Goal: Task Accomplishment & Management: Use online tool/utility

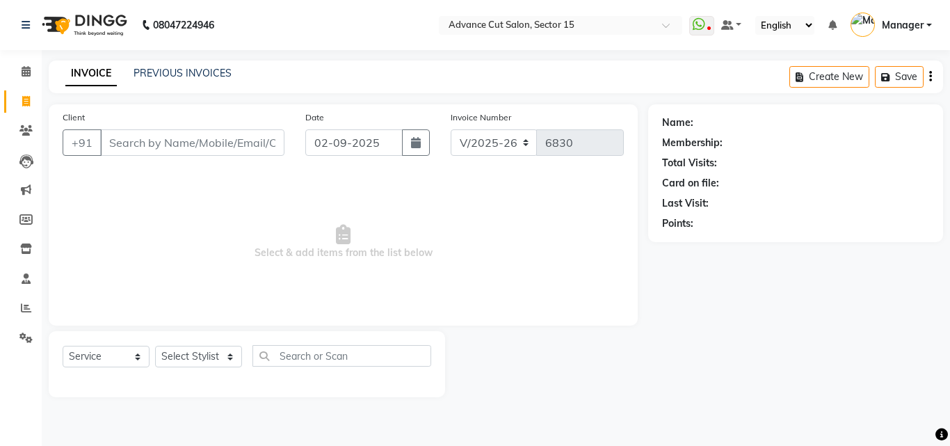
select select "6255"
select select "service"
click at [25, 341] on icon at bounding box center [25, 337] width 13 height 10
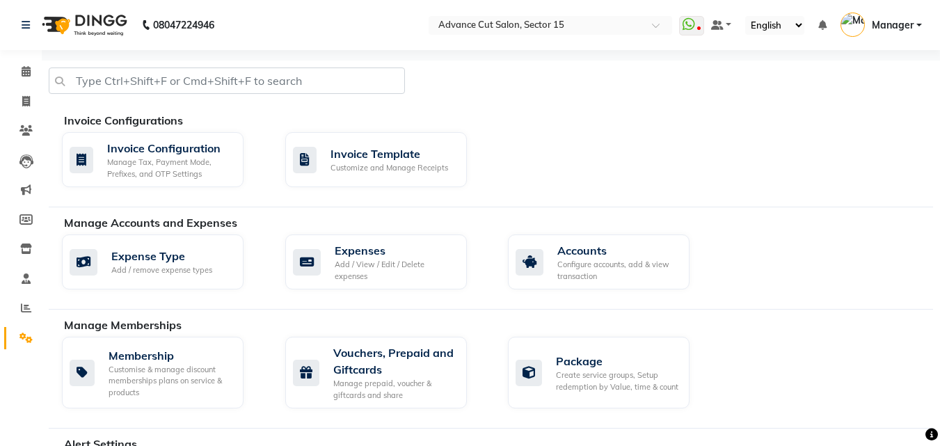
scroll to position [599, 0]
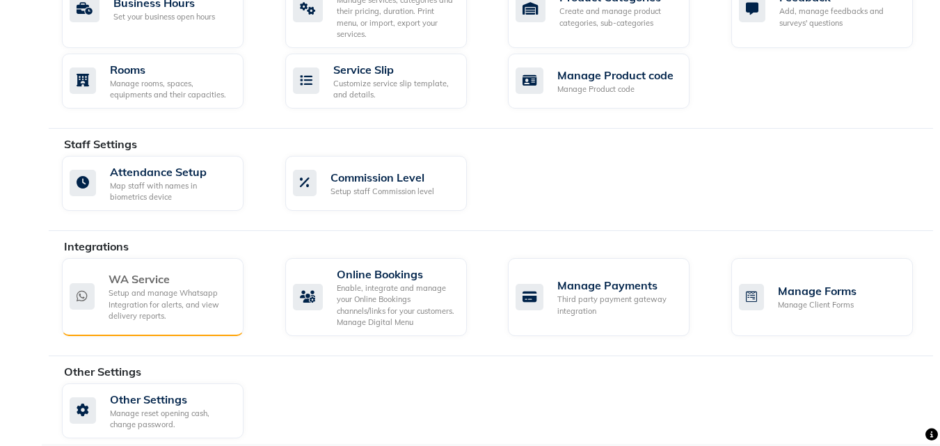
click at [173, 300] on div "Setup and manage Whatsapp Integration for alerts, and view delivery reports." at bounding box center [170, 304] width 124 height 35
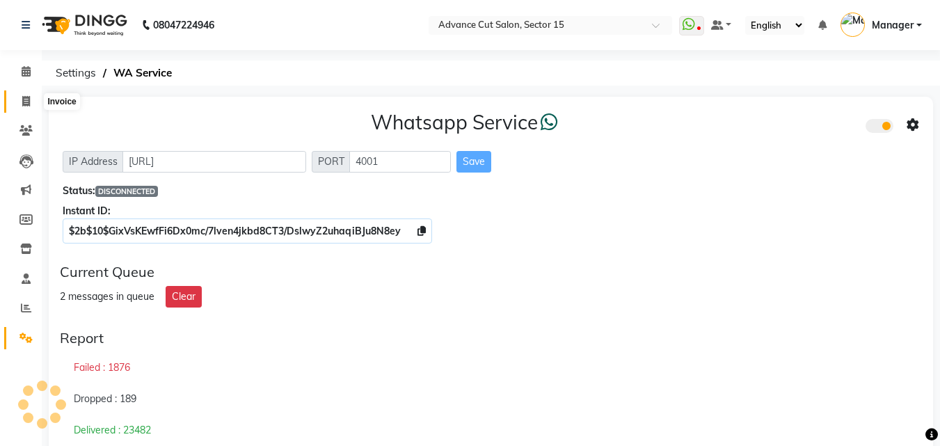
click at [22, 106] on icon at bounding box center [26, 101] width 8 height 10
select select "service"
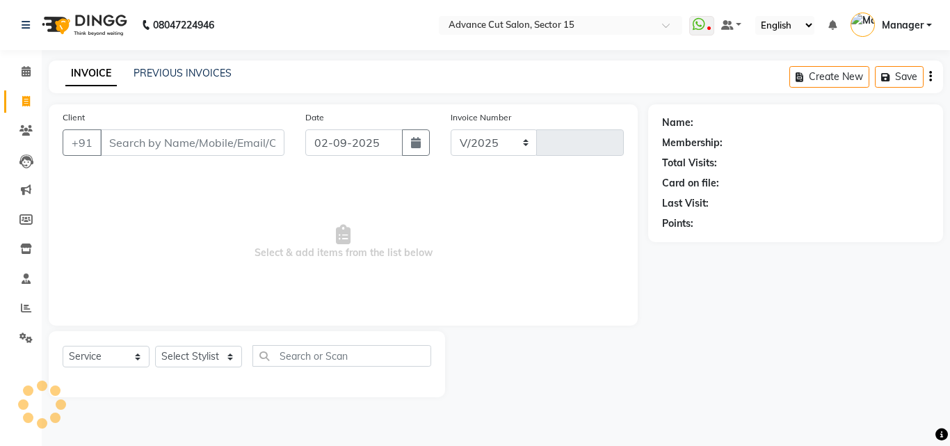
select select "6255"
type input "6830"
click at [938, 435] on icon at bounding box center [941, 434] width 13 height 13
click at [940, 433] on icon at bounding box center [941, 434] width 13 height 13
click at [907, 345] on div "Name: Membership: Total Visits: Card on file: Last Visit: Points:" at bounding box center [800, 250] width 305 height 293
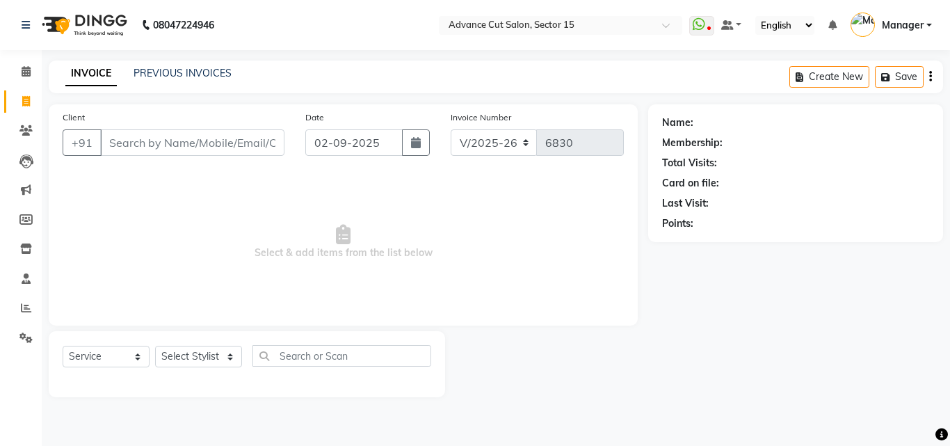
click at [944, 430] on icon at bounding box center [941, 434] width 13 height 13
click at [917, 418] on icon "Chat widget" at bounding box center [906, 420] width 19 height 21
click at [912, 414] on icon "Close Chat This icon closes the chat window." at bounding box center [904, 422] width 17 height 17
click at [915, 410] on icon "Chat widget" at bounding box center [906, 420] width 19 height 21
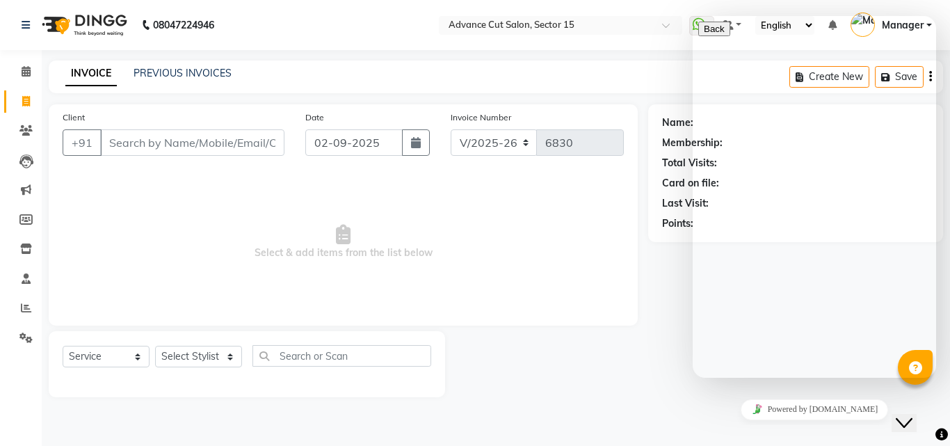
click at [895, 427] on div "Hi there Need help? Search our help center for answers or start a conversation:…" at bounding box center [814, 427] width 232 height 0
click at [771, 427] on textarea at bounding box center [761, 432] width 127 height 11
click at [771, 427] on textarea "hii" at bounding box center [761, 432] width 127 height 11
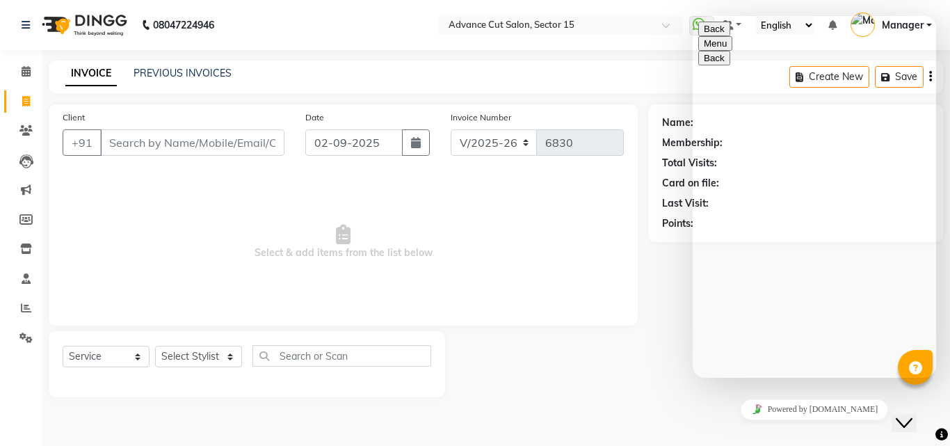
type textarea "hi"
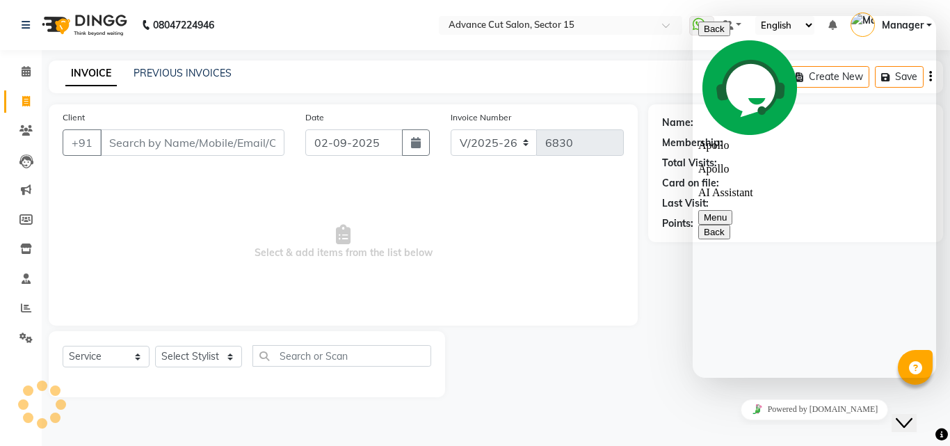
type textarea "bill not send"
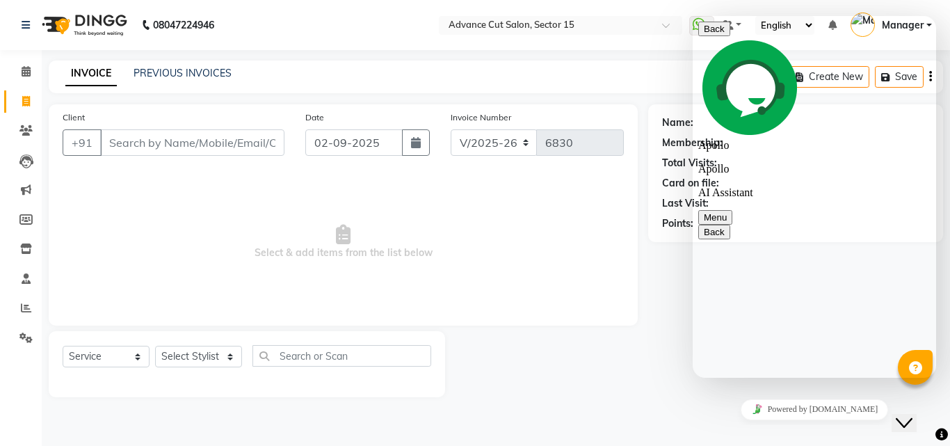
type textarea "c"
click at [195, 75] on link "PREVIOUS INVOICES" at bounding box center [183, 73] width 98 height 13
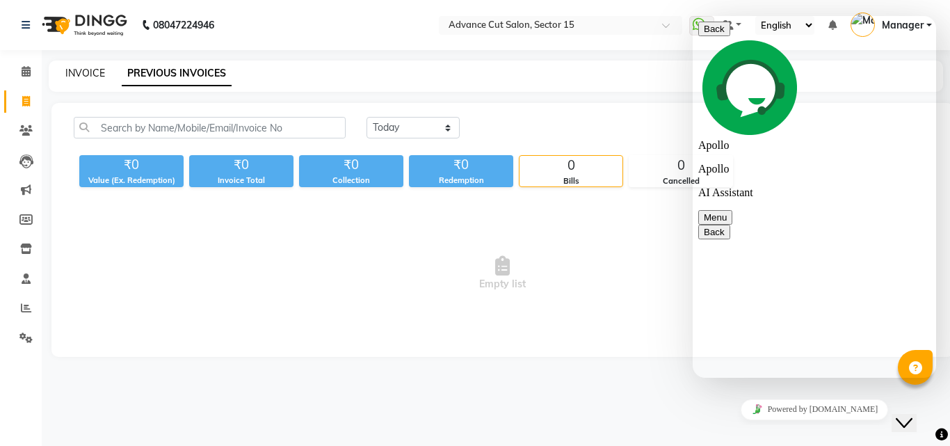
click at [88, 70] on link "INVOICE" at bounding box center [85, 73] width 40 height 13
select select "service"
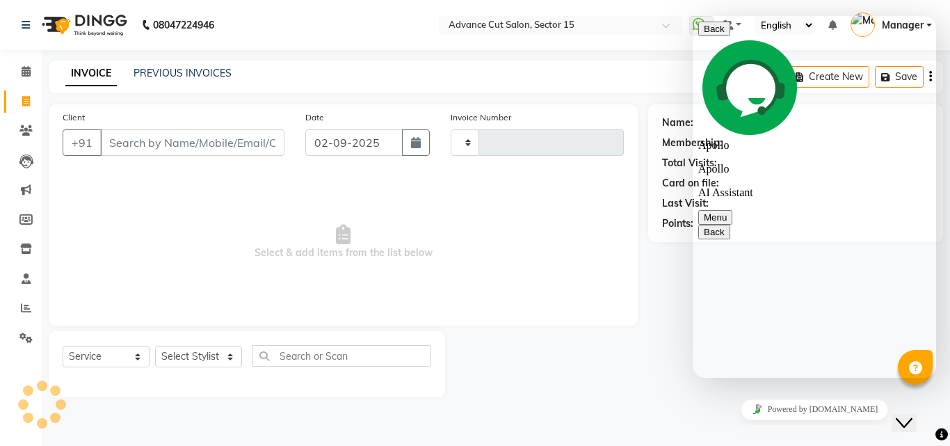
type input "6830"
select select "6255"
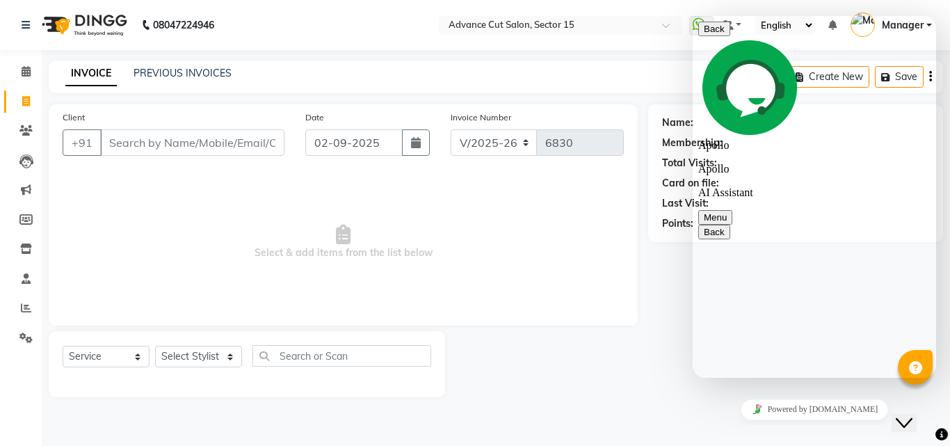
type textarea "coll not recvied"
type textarea "not answer"
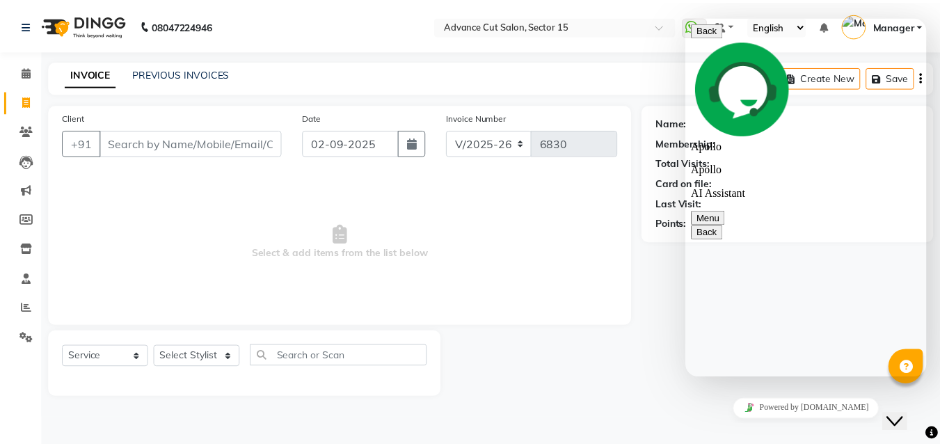
scroll to position [918, 0]
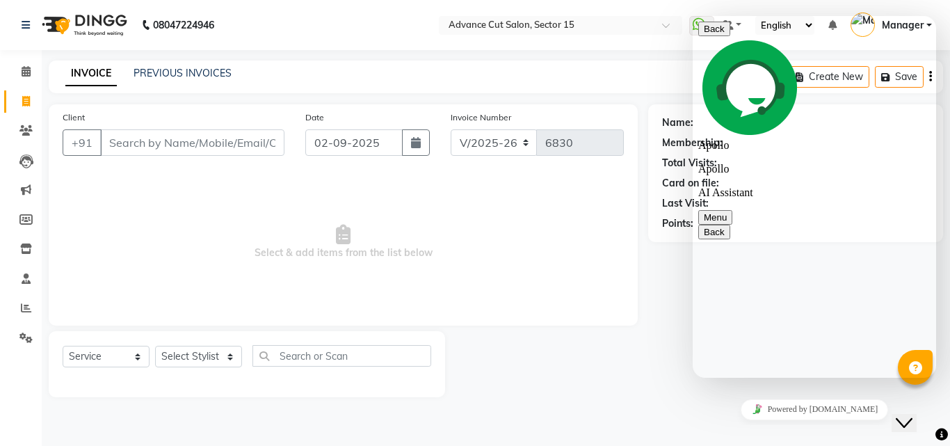
click at [24, 337] on icon at bounding box center [25, 337] width 13 height 10
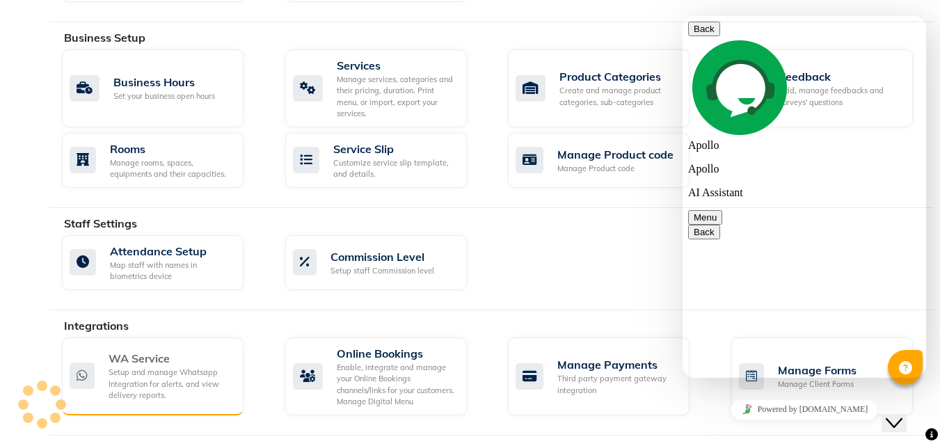
scroll to position [599, 0]
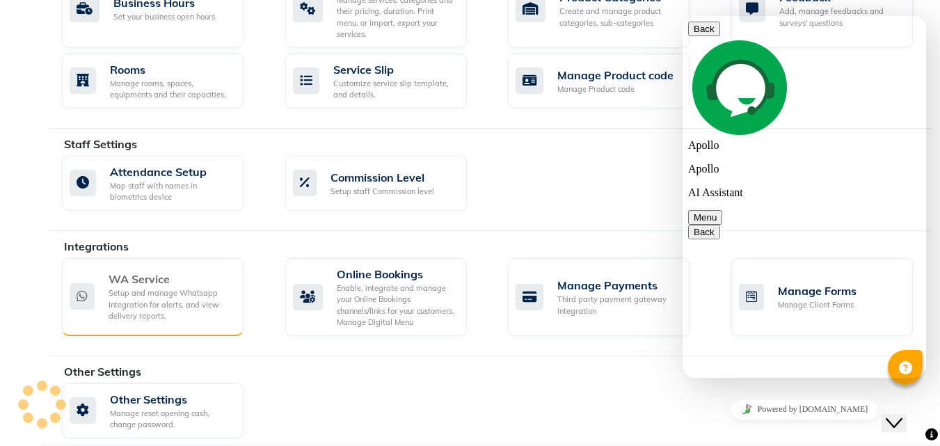
click at [187, 287] on div "Setup and manage Whatsapp Integration for alerts, and view delivery reports." at bounding box center [170, 304] width 124 height 35
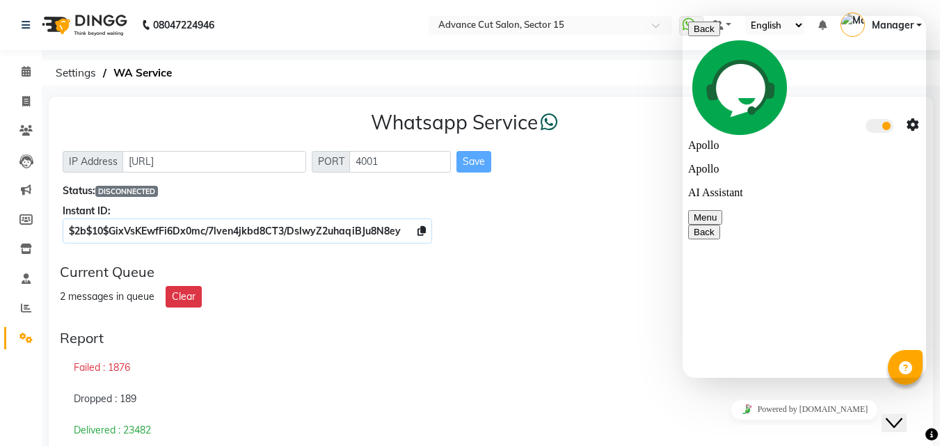
click at [29, 118] on li "Clients" at bounding box center [21, 131] width 42 height 30
click at [22, 99] on icon at bounding box center [26, 101] width 8 height 10
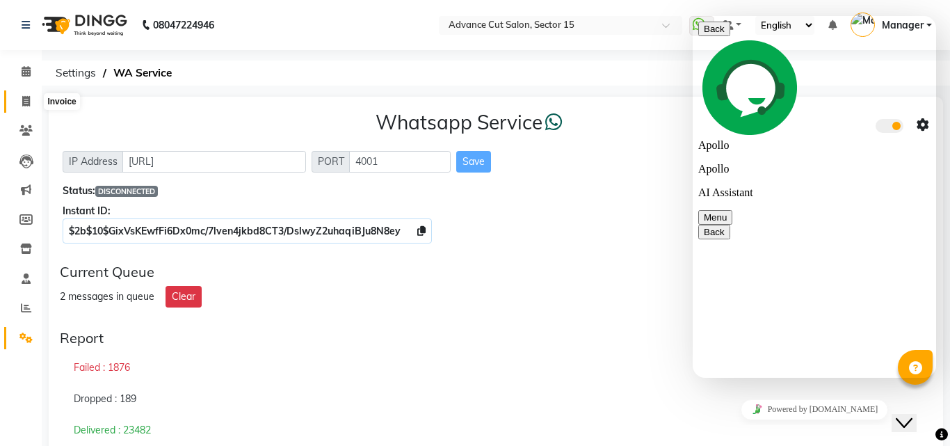
select select "service"
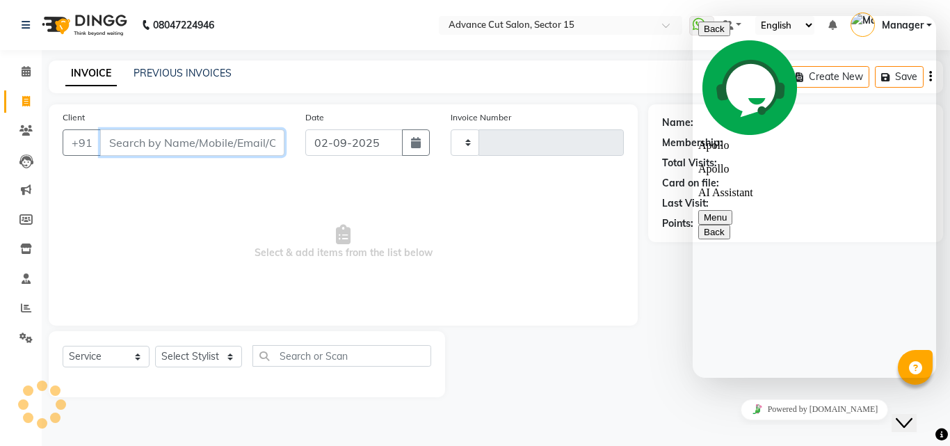
type input "6830"
select select "6255"
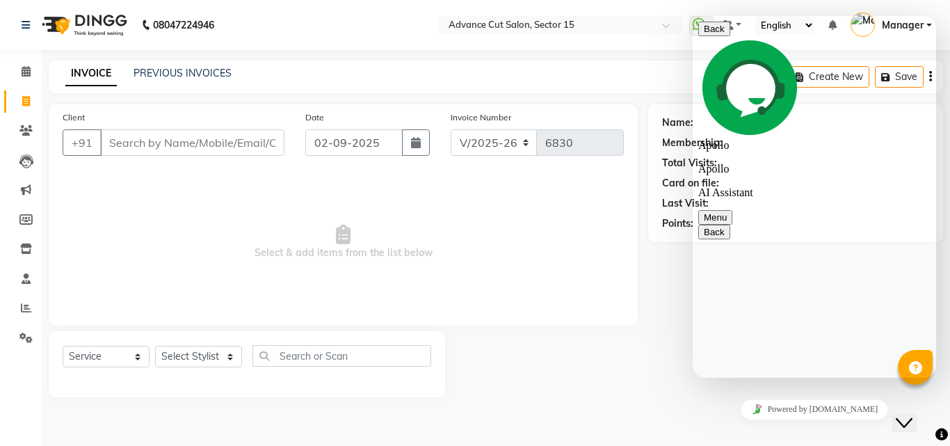
click at [29, 323] on li "Settings" at bounding box center [21, 338] width 42 height 30
click at [23, 332] on icon at bounding box center [25, 337] width 13 height 10
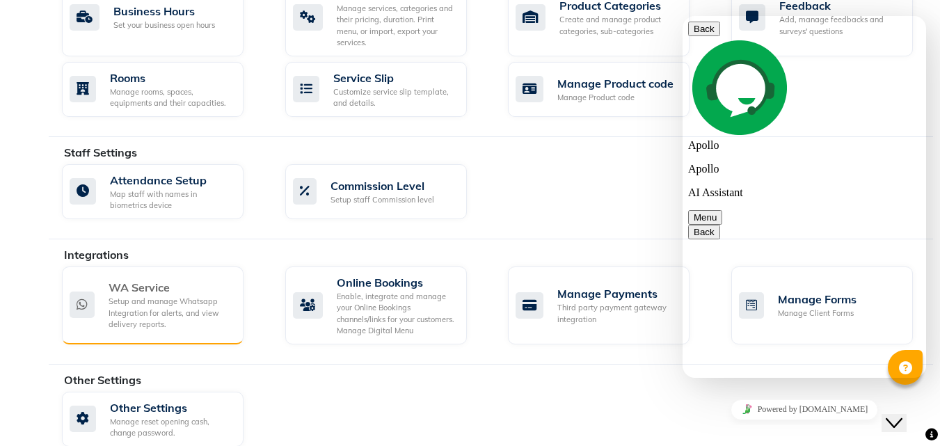
scroll to position [599, 0]
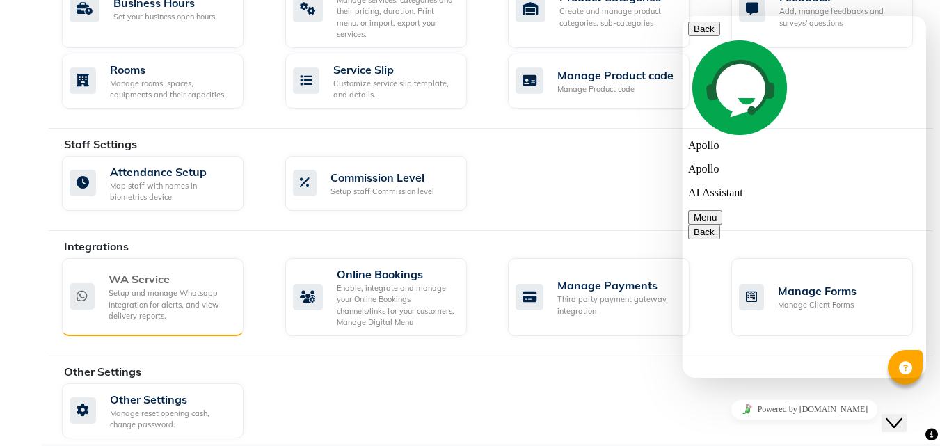
click at [172, 293] on div "Setup and manage Whatsapp Integration for alerts, and view delivery reports." at bounding box center [170, 304] width 124 height 35
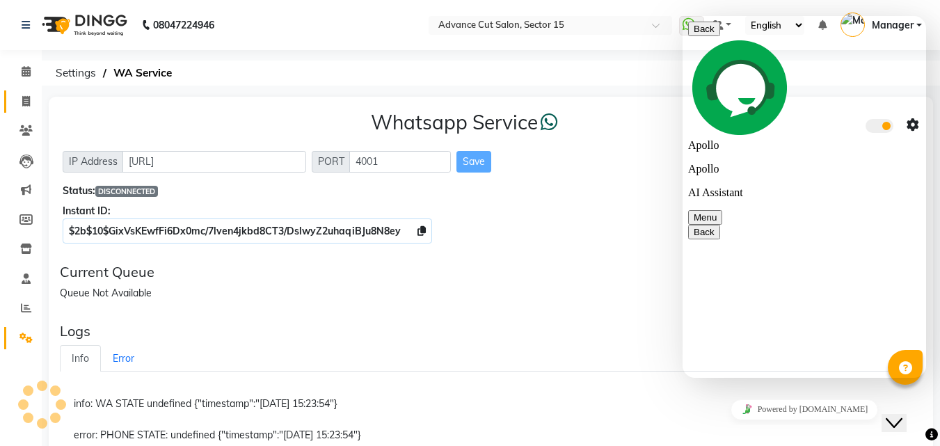
click at [16, 102] on span at bounding box center [26, 102] width 24 height 16
select select "service"
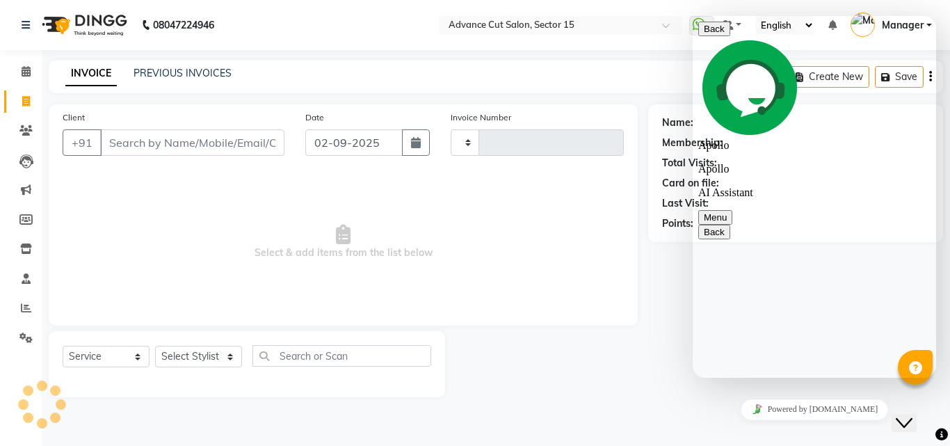
type input "6830"
select select "6255"
type textarea "kan tak chal payga"
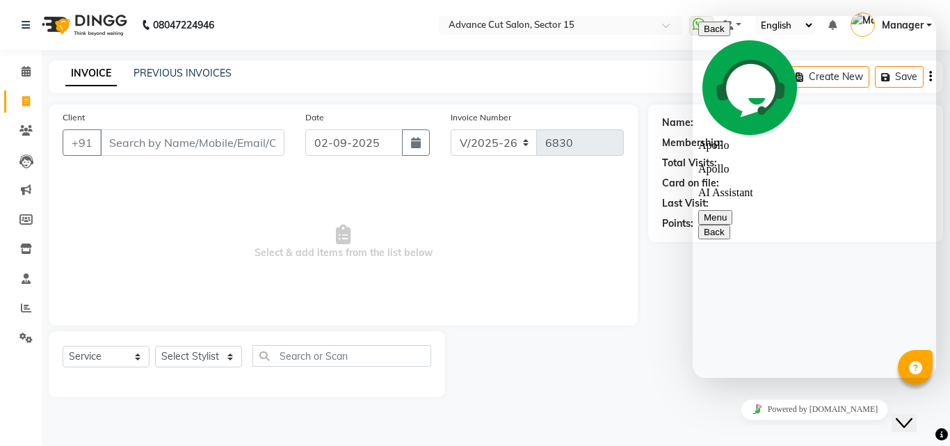
scroll to position [1152, 0]
type textarea "whataps"
type textarea "/"
type textarea "?"
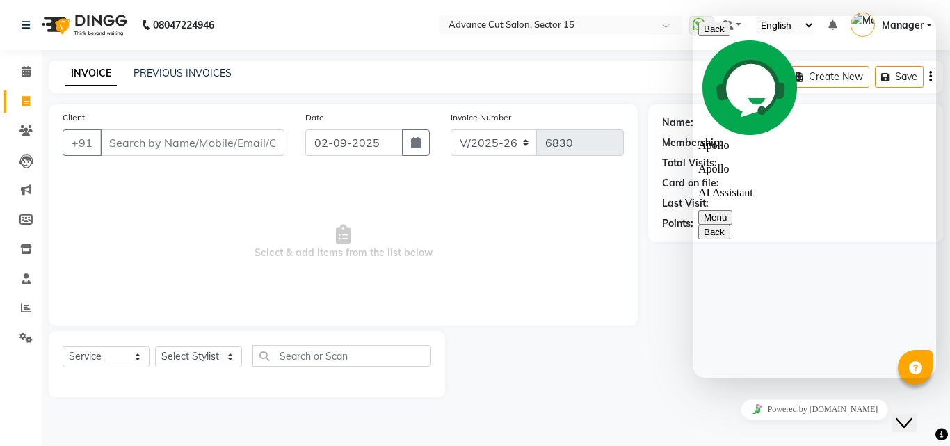
scroll to position [1504, 0]
type textarea "?"
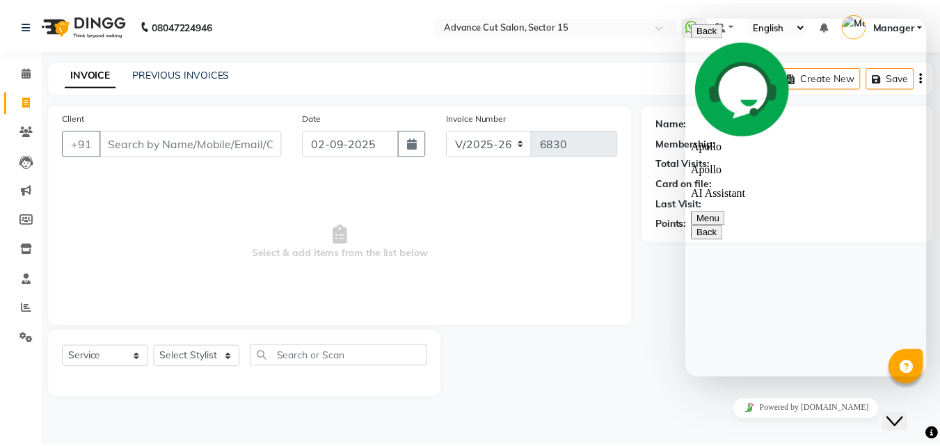
scroll to position [1725, 0]
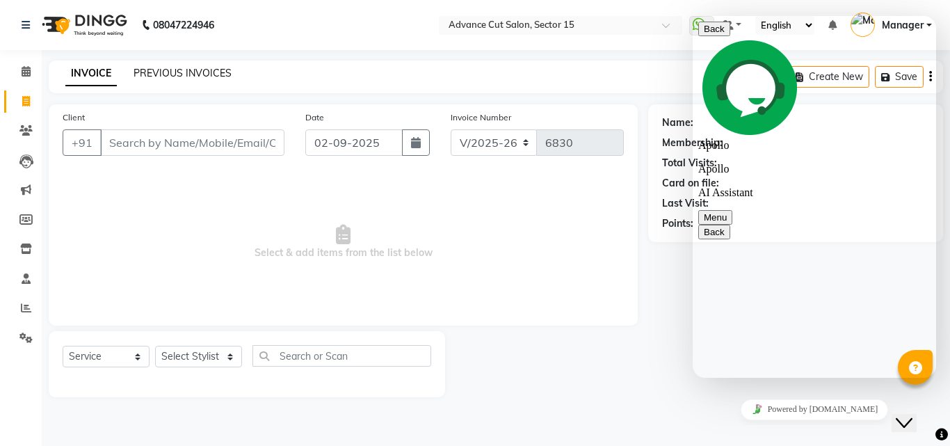
click at [191, 78] on link "PREVIOUS INVOICES" at bounding box center [183, 73] width 98 height 13
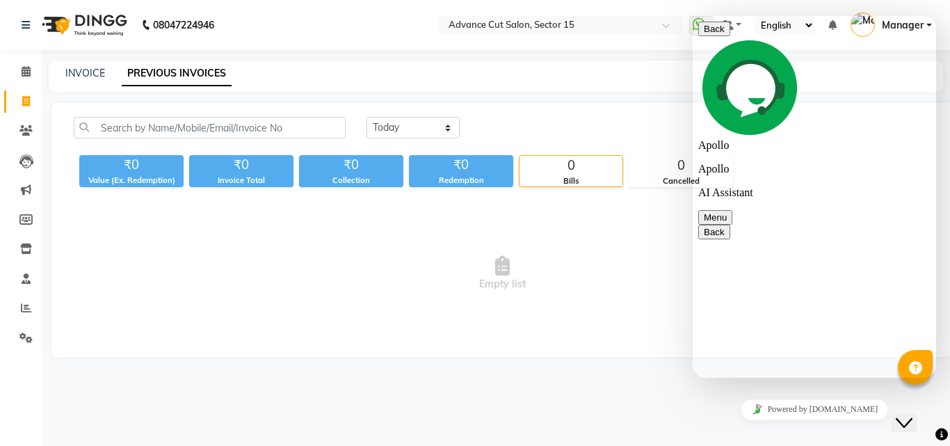
click at [408, 266] on span "Empty list" at bounding box center [502, 273] width 857 height 139
click at [900, 414] on div "Close Chat This icon closes the chat window." at bounding box center [904, 422] width 17 height 17
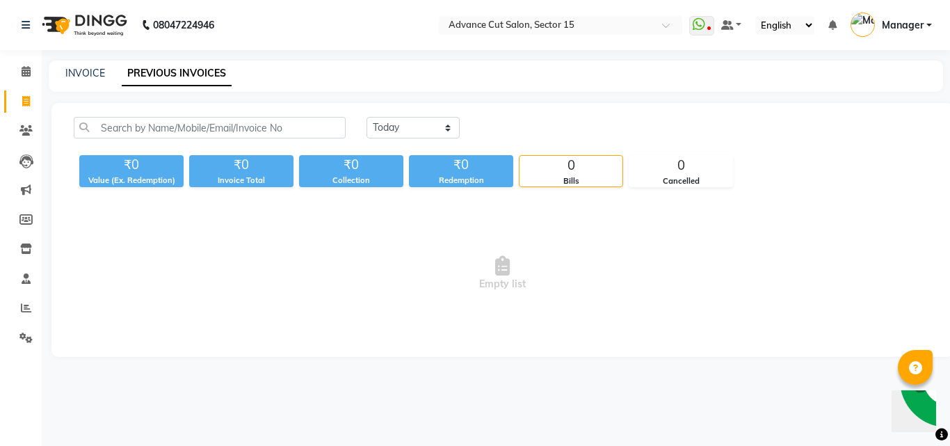
click at [943, 425] on div at bounding box center [941, 434] width 13 height 19
click at [949, 433] on div "08047224946 Select Location × Advance Cut Salon, Sector 15 WhatsApp Status ✕ St…" at bounding box center [475, 223] width 950 height 446
click at [946, 437] on icon at bounding box center [941, 434] width 13 height 13
click at [99, 74] on link "INVOICE" at bounding box center [85, 73] width 40 height 13
select select "service"
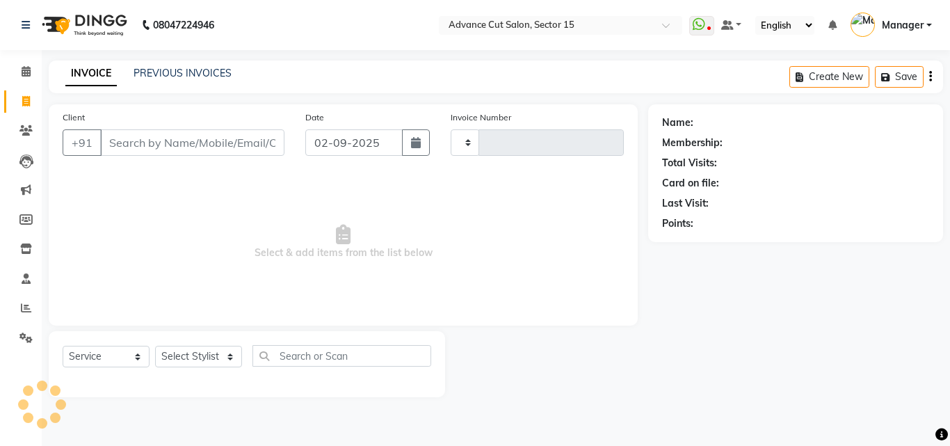
type input "6830"
select select "6255"
click at [193, 69] on link "PREVIOUS INVOICES" at bounding box center [183, 73] width 98 height 13
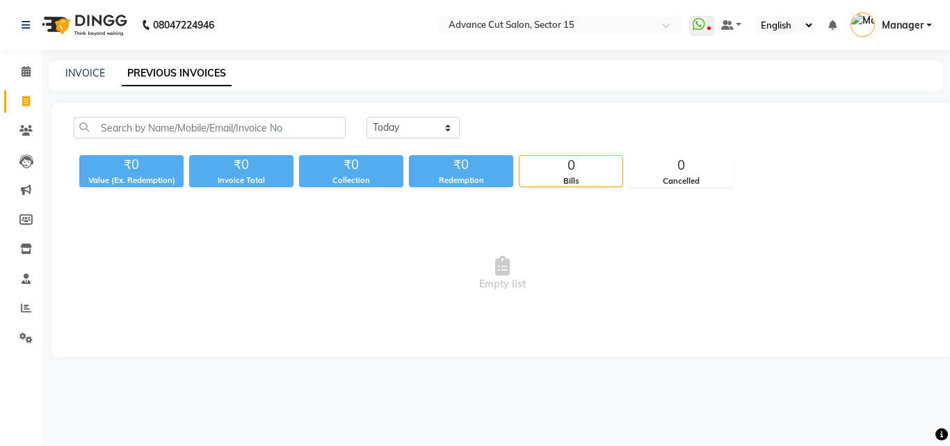
click at [194, 61] on div "INVOICE PREVIOUS INVOICES" at bounding box center [496, 76] width 894 height 31
click at [16, 103] on span at bounding box center [26, 102] width 24 height 16
select select "service"
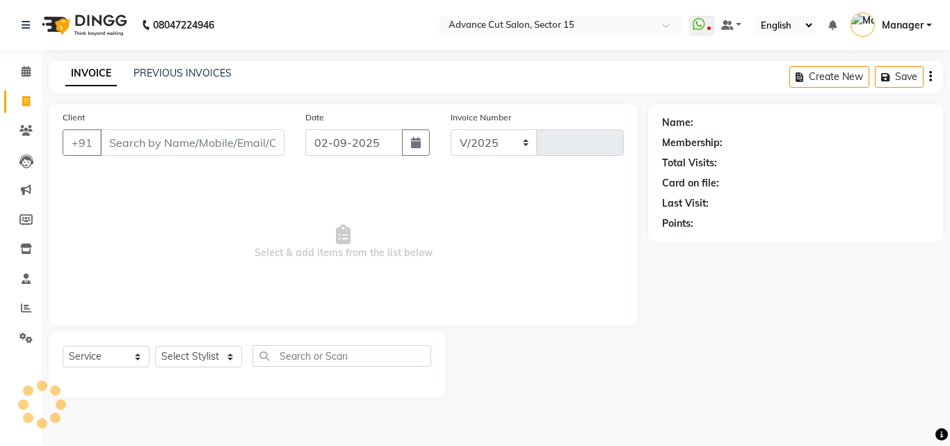
select select "6255"
type input "6830"
click at [193, 74] on link "PREVIOUS INVOICES" at bounding box center [183, 73] width 98 height 13
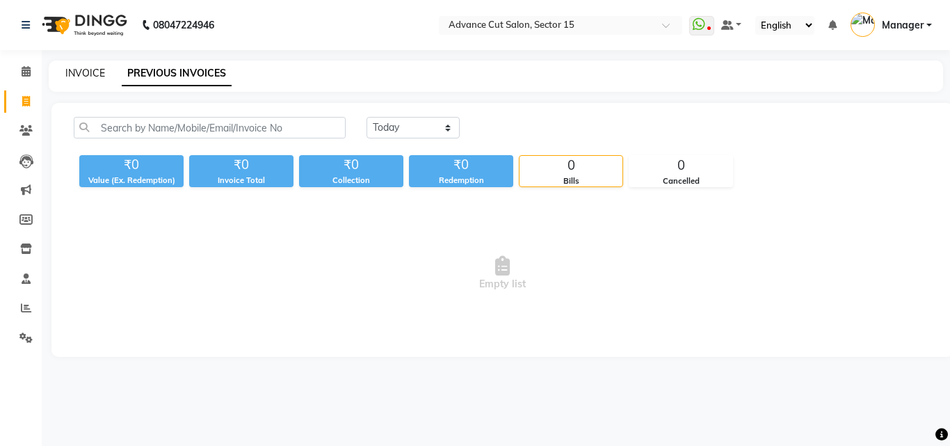
click at [88, 71] on link "INVOICE" at bounding box center [85, 73] width 40 height 13
select select "6255"
select select "service"
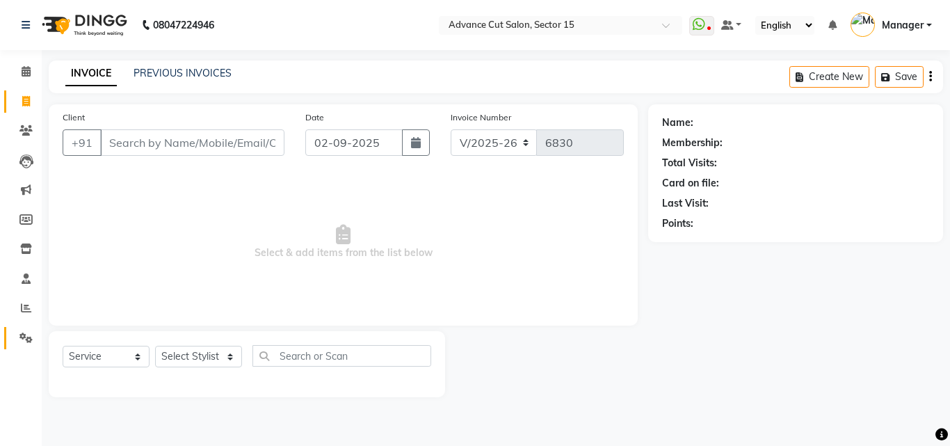
click at [35, 335] on span at bounding box center [26, 338] width 24 height 16
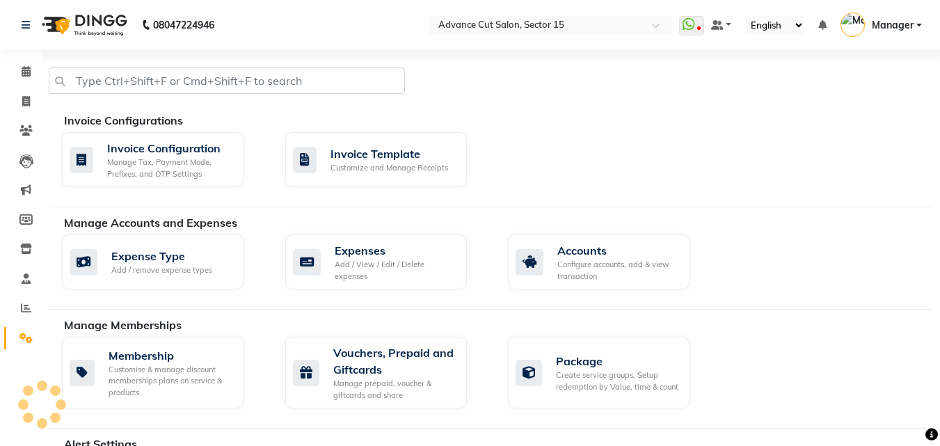
scroll to position [599, 0]
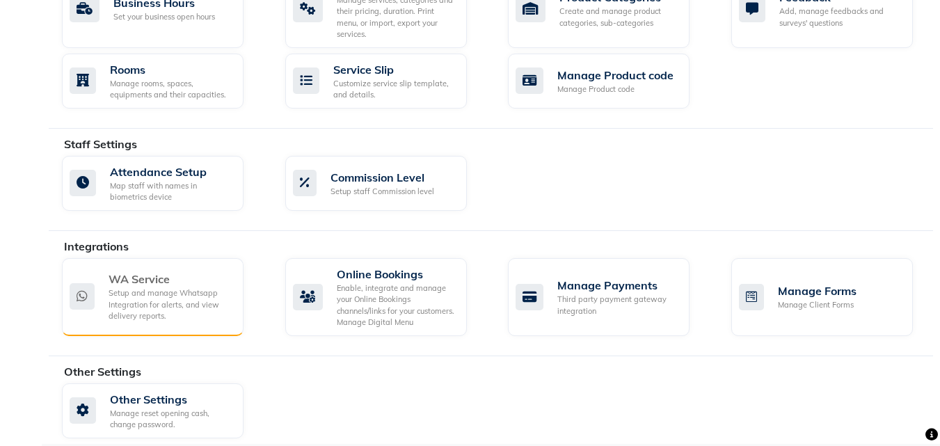
click at [157, 287] on div "Setup and manage Whatsapp Integration for alerts, and view delivery reports." at bounding box center [170, 304] width 124 height 35
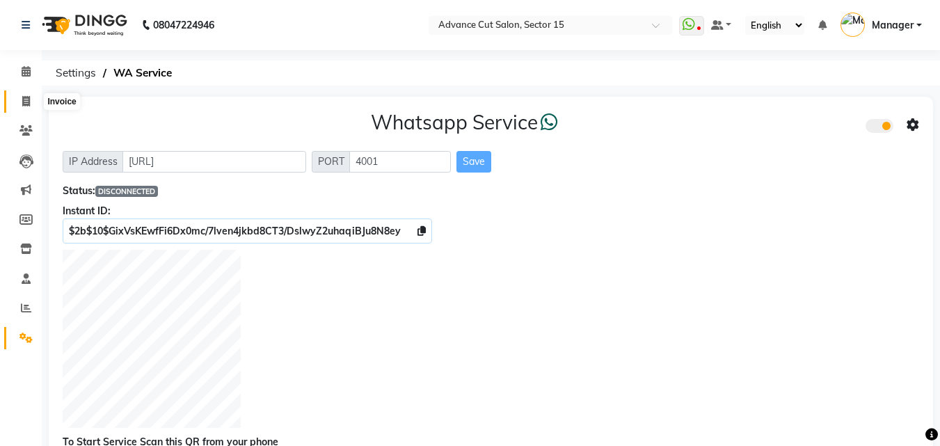
click at [25, 97] on icon at bounding box center [26, 101] width 8 height 10
select select "service"
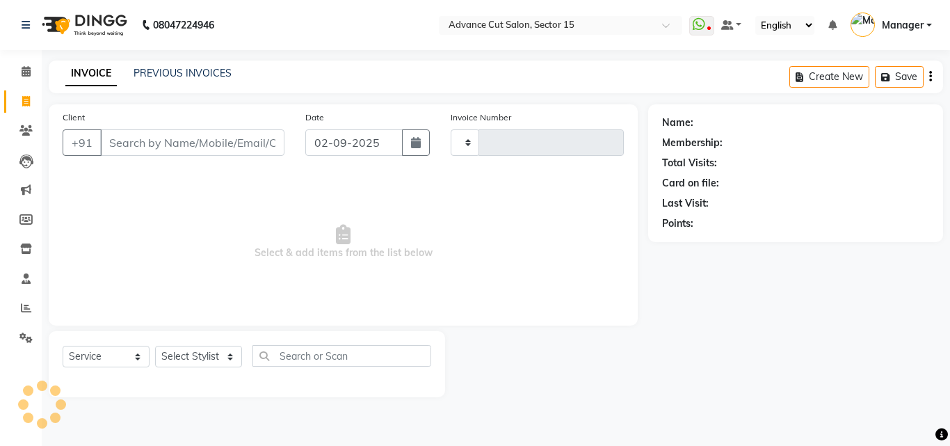
type input "6830"
select select "6255"
click at [168, 153] on input "Client" at bounding box center [192, 142] width 184 height 26
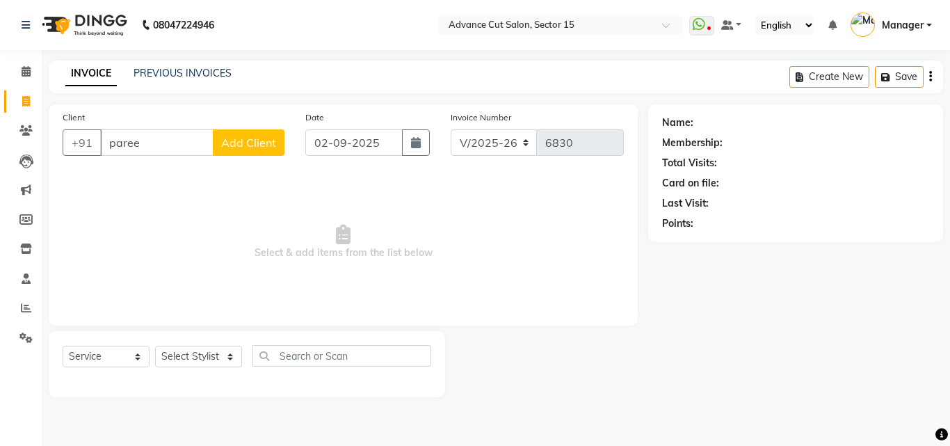
click at [163, 144] on input "paree" at bounding box center [156, 142] width 113 height 26
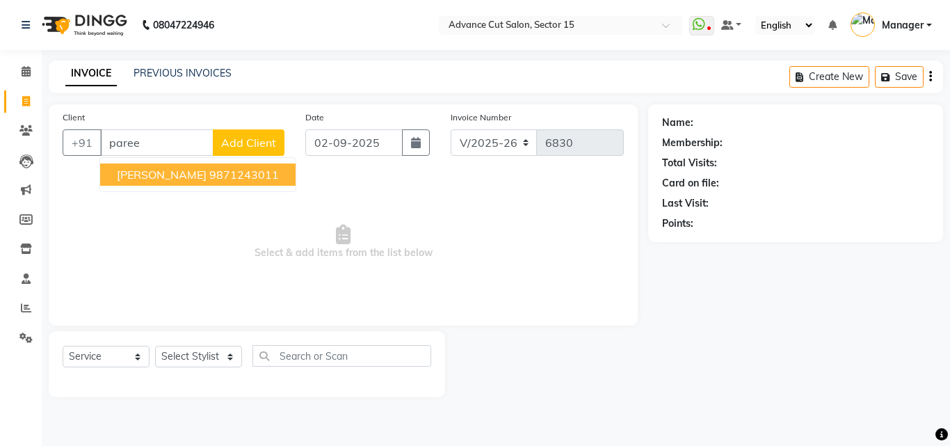
click at [282, 166] on button "Pareesh Bhatia 9871243011" at bounding box center [197, 174] width 195 height 22
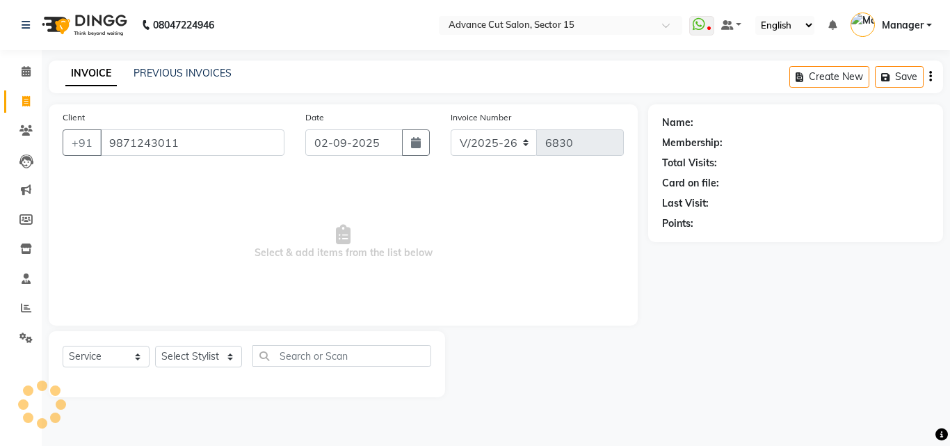
type input "9871243011"
click at [271, 168] on div "Client +91 9871243011 Date 02-09-2025 Invoice Number V/2025 V/2025-26 6830 Sele…" at bounding box center [343, 214] width 589 height 221
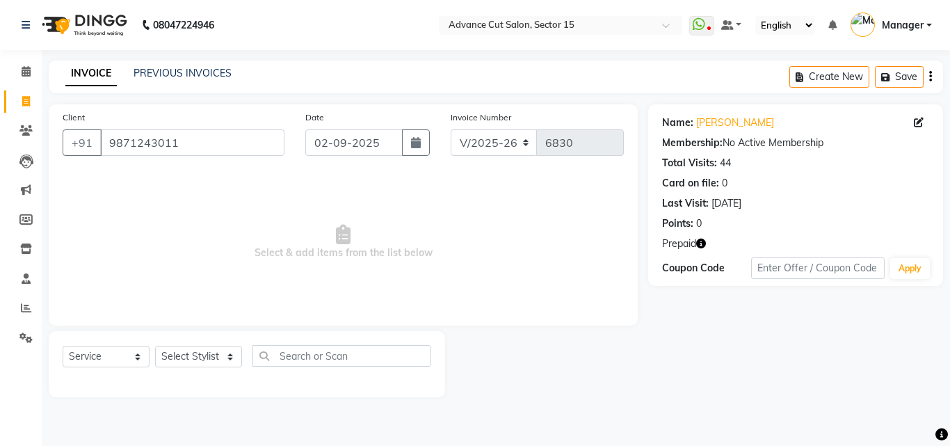
click at [702, 247] on icon "button" at bounding box center [701, 244] width 10 height 10
click at [704, 240] on icon "button" at bounding box center [701, 244] width 10 height 10
click at [701, 241] on icon "button" at bounding box center [701, 244] width 10 height 10
click at [702, 240] on icon "button" at bounding box center [701, 244] width 10 height 10
click at [702, 239] on icon "button" at bounding box center [701, 244] width 10 height 10
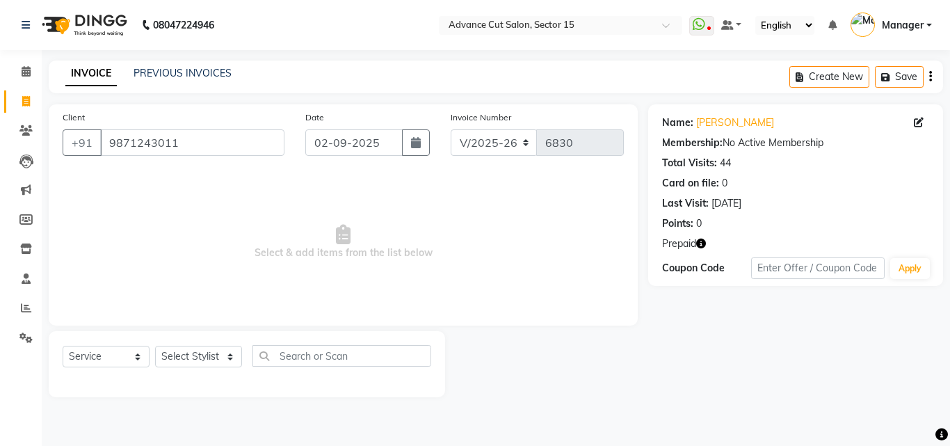
click at [702, 245] on icon "button" at bounding box center [701, 244] width 10 height 10
click at [739, 124] on link "Pareesh Bhatia" at bounding box center [735, 122] width 78 height 15
click at [22, 100] on icon at bounding box center [26, 101] width 8 height 10
select select "service"
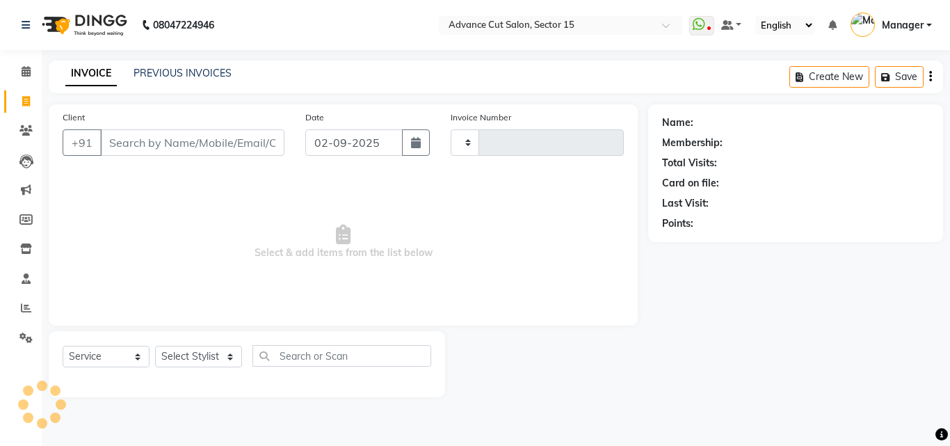
click at [522, 93] on main "INVOICE PREVIOUS INVOICES Create New Save Client +91 Date 02-09-2025 Invoice Nu…" at bounding box center [496, 239] width 908 height 357
type input "6830"
select select "6255"
click at [535, 105] on div "Client +91 Date 02-09-2025 Invoice Number V/2025 V/2025-26 6830 Select & add it…" at bounding box center [343, 214] width 589 height 221
click at [18, 344] on span at bounding box center [26, 338] width 24 height 16
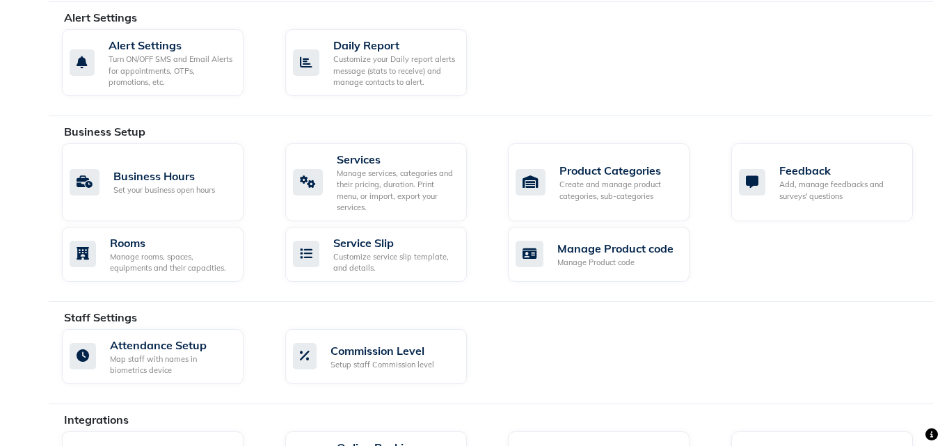
scroll to position [599, 0]
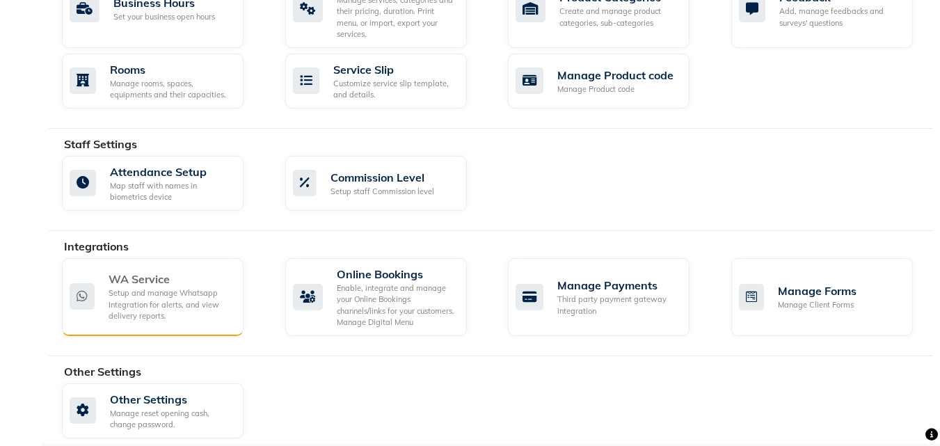
click at [166, 295] on div "Setup and manage Whatsapp Integration for alerts, and view delivery reports." at bounding box center [170, 304] width 124 height 35
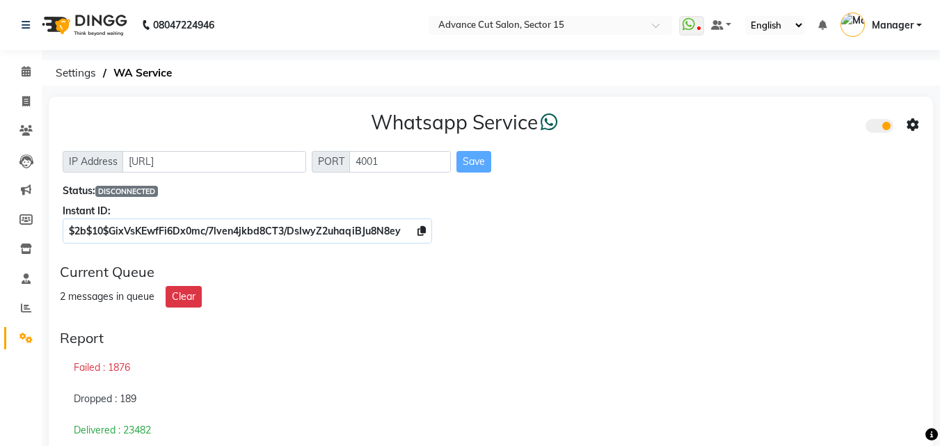
click at [933, 437] on icon at bounding box center [931, 434] width 13 height 13
click at [919, 412] on img "Chat widget" at bounding box center [936, 379] width 103 height 103
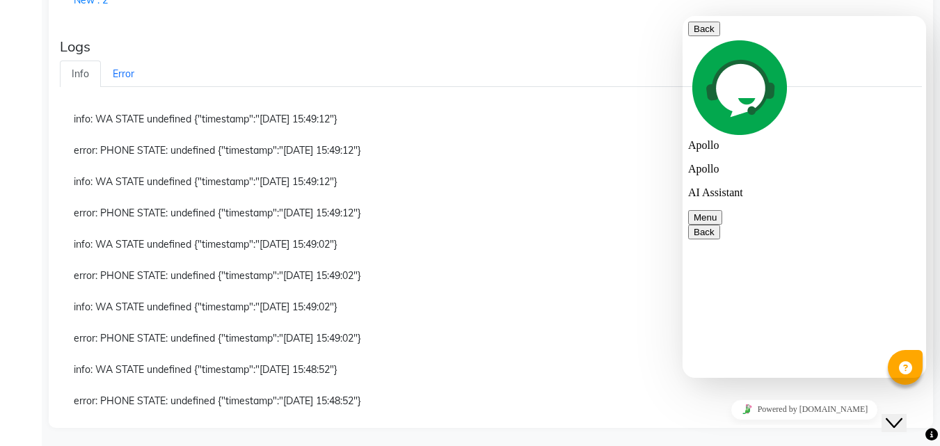
scroll to position [464, 0]
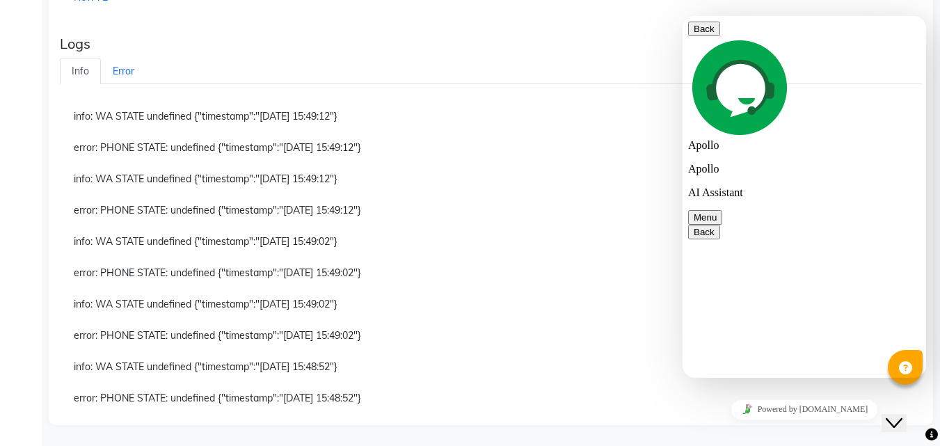
type textarea "?"
type textarea "/"
type textarea "?"
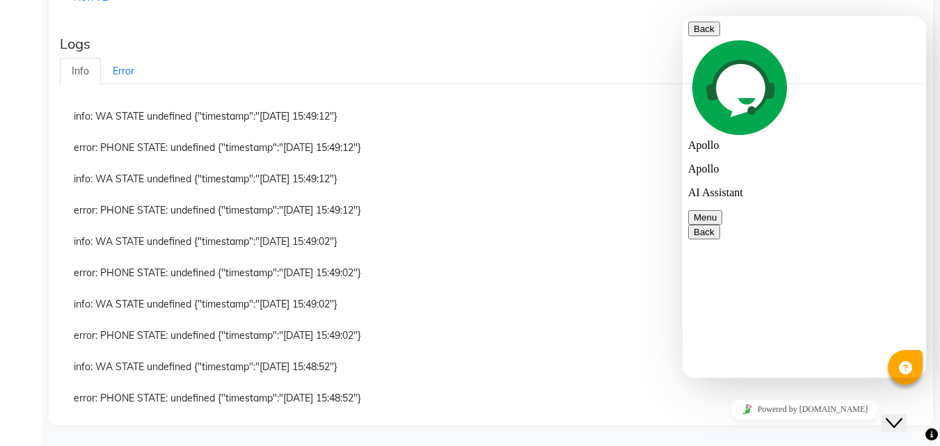
scroll to position [1981, 0]
click at [722, 210] on button "Menu" at bounding box center [705, 217] width 34 height 15
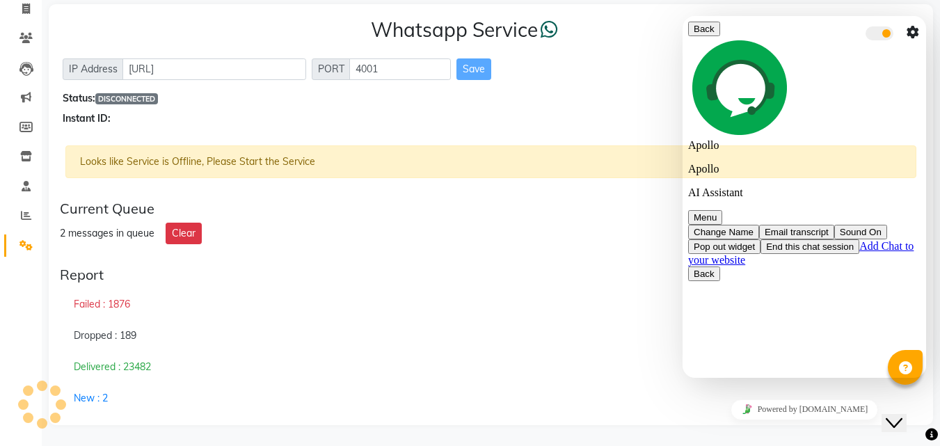
scroll to position [2068, 0]
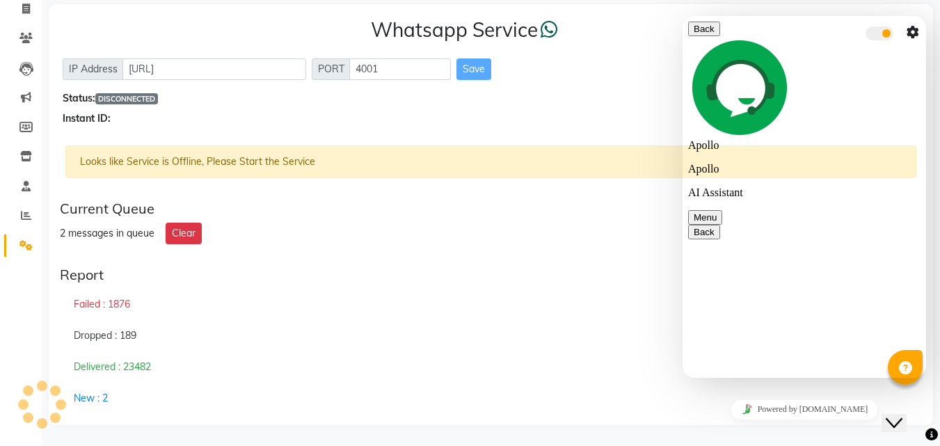
type textarea "9"
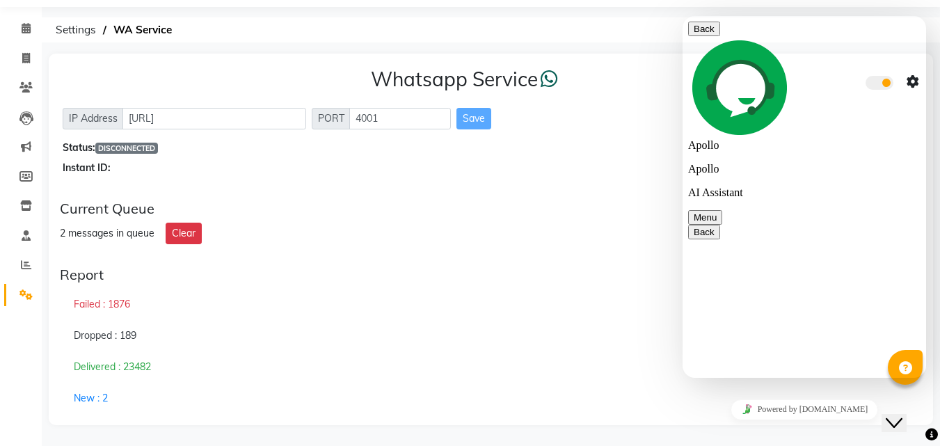
scroll to position [464, 0]
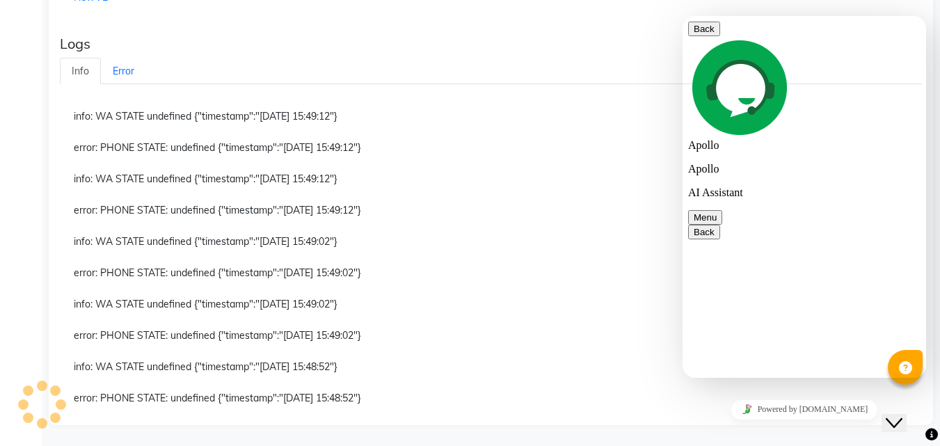
type textarea "coll 9355000102"
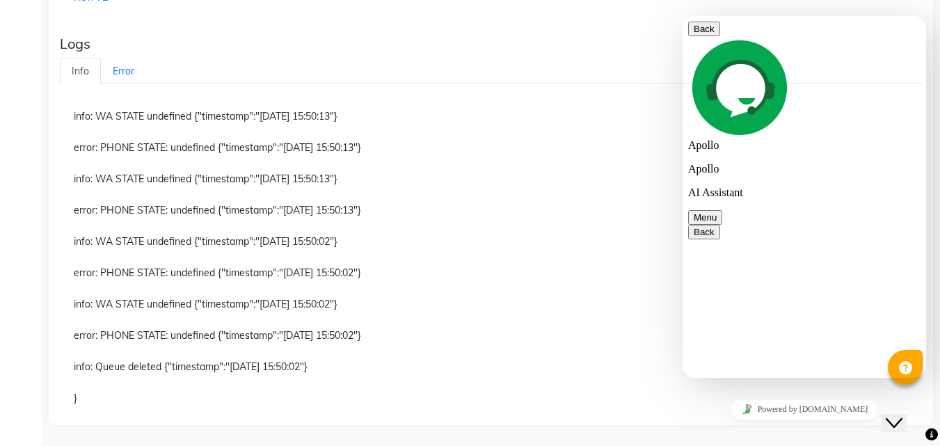
scroll to position [2303, 0]
drag, startPoint x: 741, startPoint y: 290, endPoint x: 1610, endPoint y: 311, distance: 869.6
click at [926, 296] on html "Back Apollo Apollo AI Assistant Menu Back Rate this chat Upload File Insert emo…" at bounding box center [803, 197] width 243 height 362
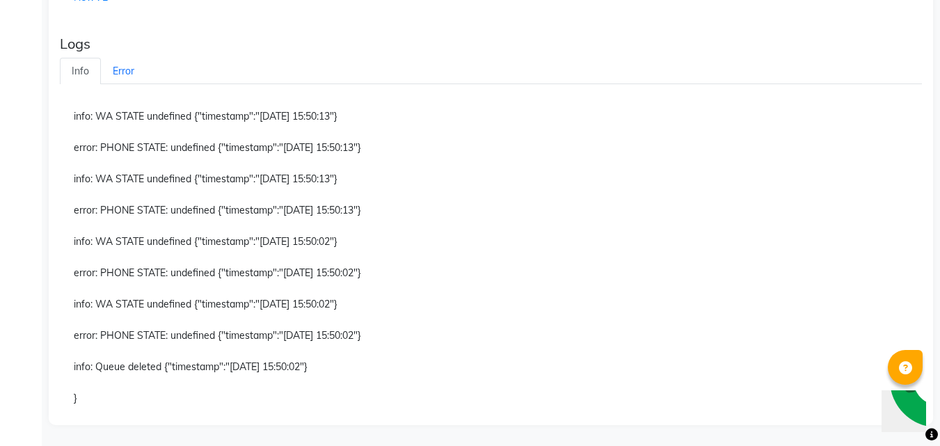
scroll to position [0, 0]
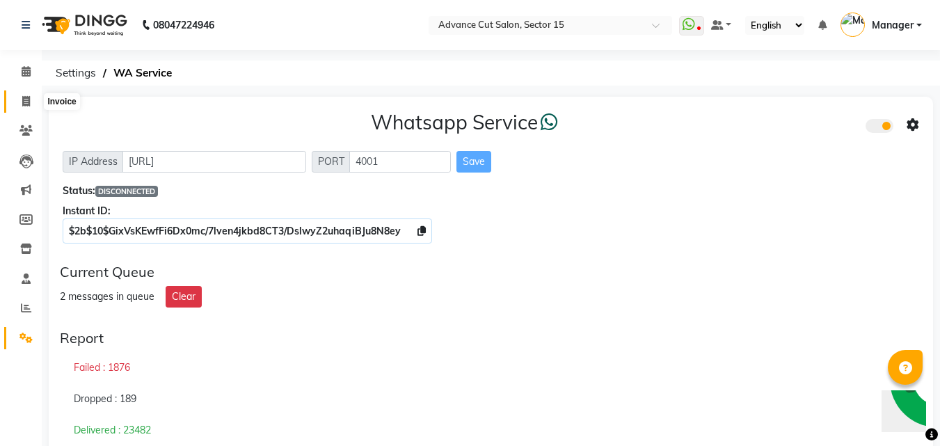
click at [29, 96] on icon at bounding box center [26, 101] width 8 height 10
select select "service"
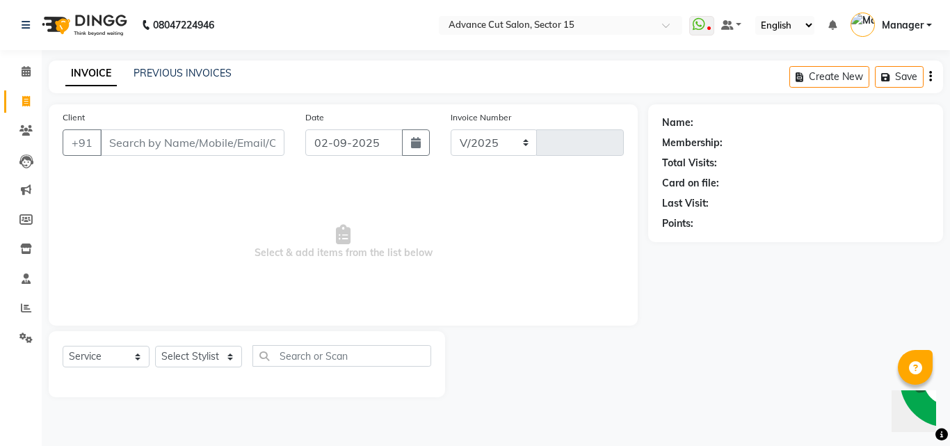
select select "6255"
type input "6831"
click at [200, 144] on input "Client" at bounding box center [192, 142] width 184 height 26
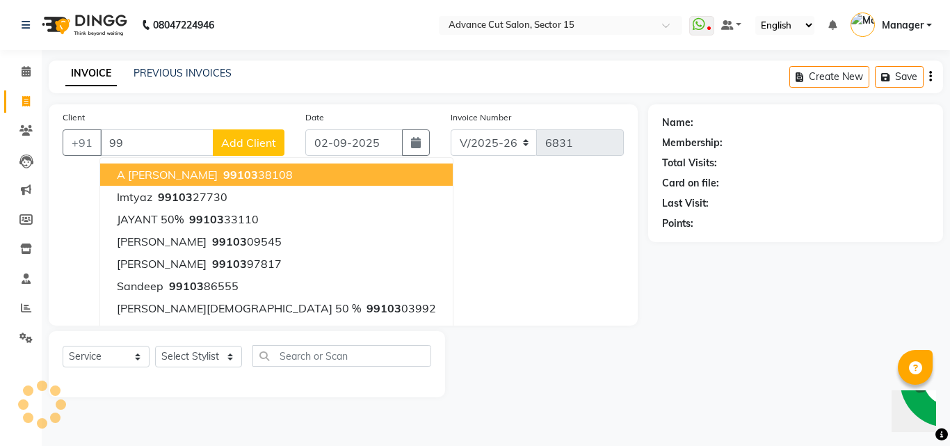
type input "9"
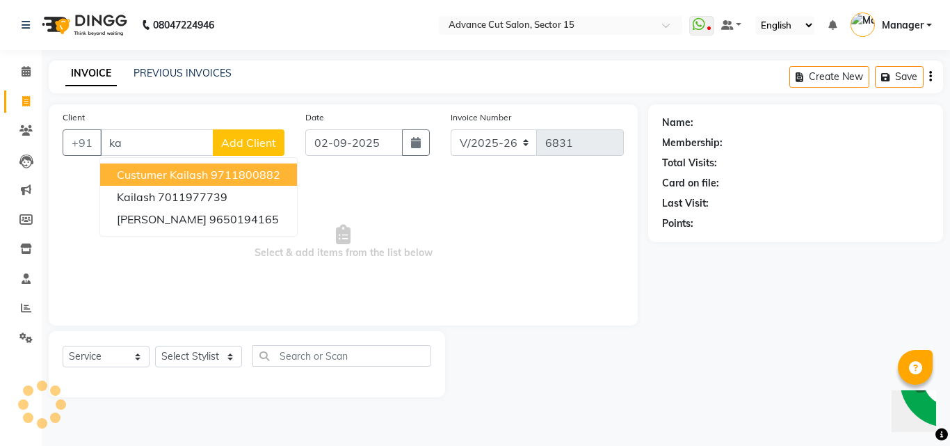
type input "k"
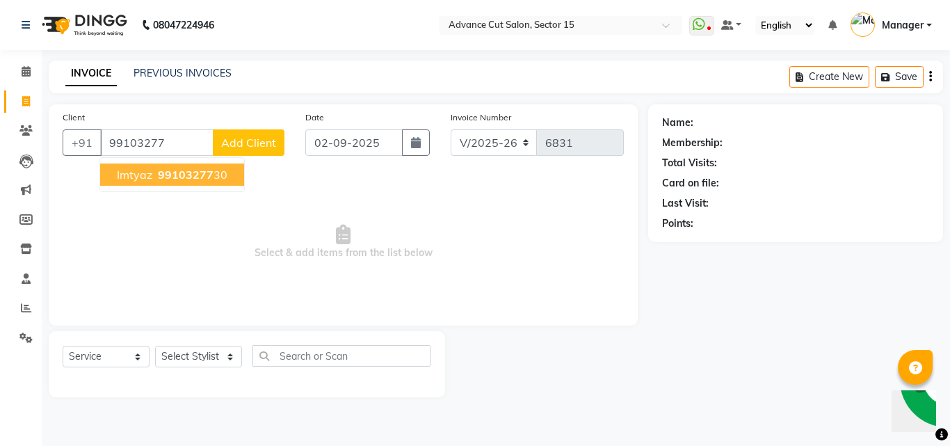
click at [199, 179] on span "99103277" at bounding box center [186, 175] width 56 height 14
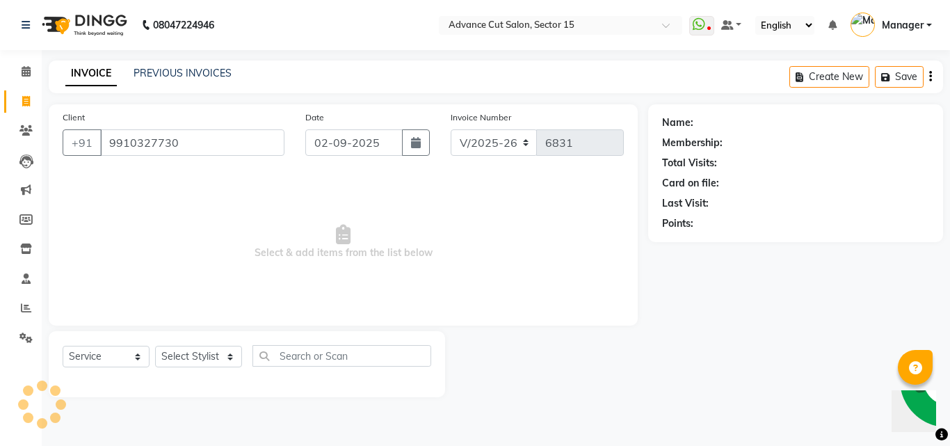
type input "9910327730"
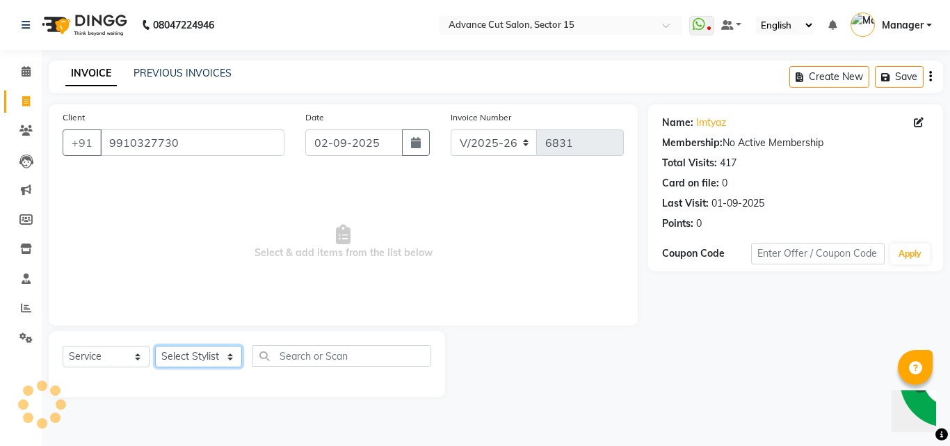
click at [207, 356] on select "Select Stylist Advance Cut ASIF FARMAN HAIDER Iqbal KASHISH LUCKY Manager MANOJ…" at bounding box center [198, 357] width 87 height 22
select select "46508"
click at [155, 346] on select "Select Stylist Advance Cut ASIF FARMAN HAIDER Iqbal KASHISH LUCKY Manager MANOJ…" at bounding box center [198, 357] width 87 height 22
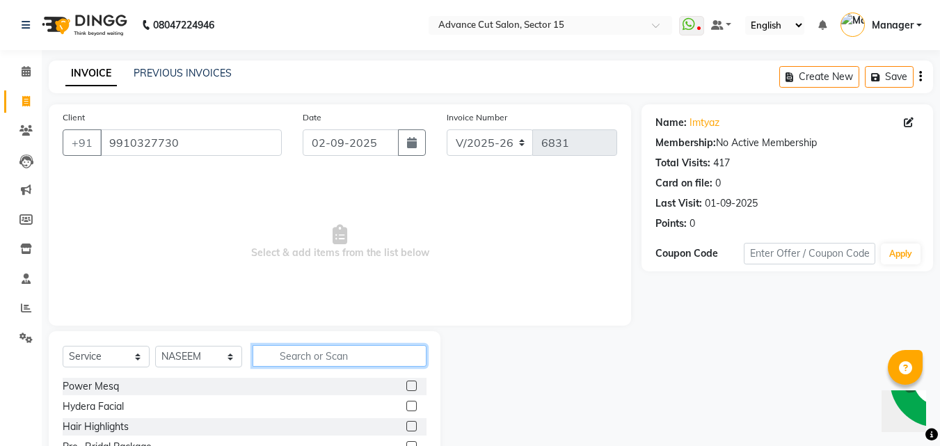
click at [323, 362] on input "text" at bounding box center [339, 356] width 174 height 22
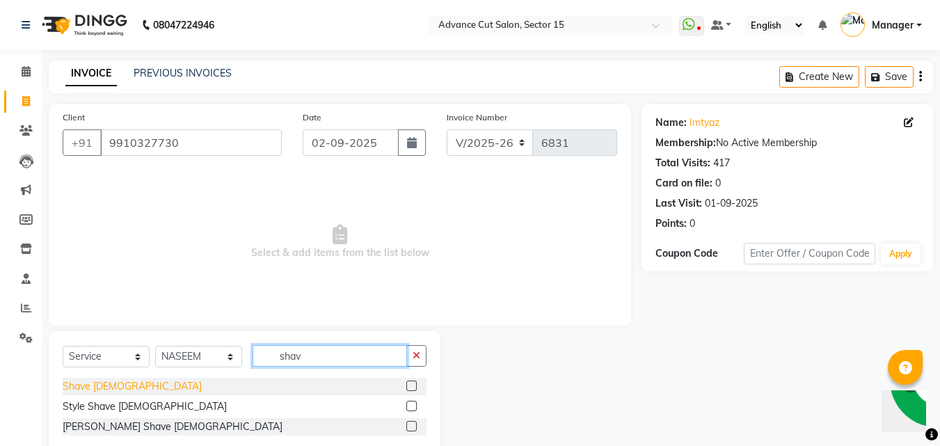
type input "shav"
click at [98, 383] on div "Shave Male" at bounding box center [132, 386] width 139 height 15
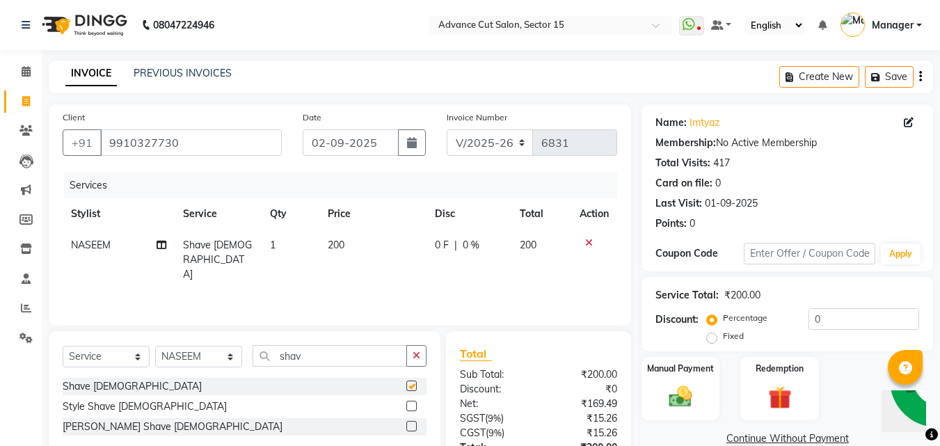
checkbox input "false"
click at [409, 259] on td "200" at bounding box center [372, 259] width 107 height 61
click at [393, 252] on td "200" at bounding box center [372, 259] width 107 height 61
select select "46508"
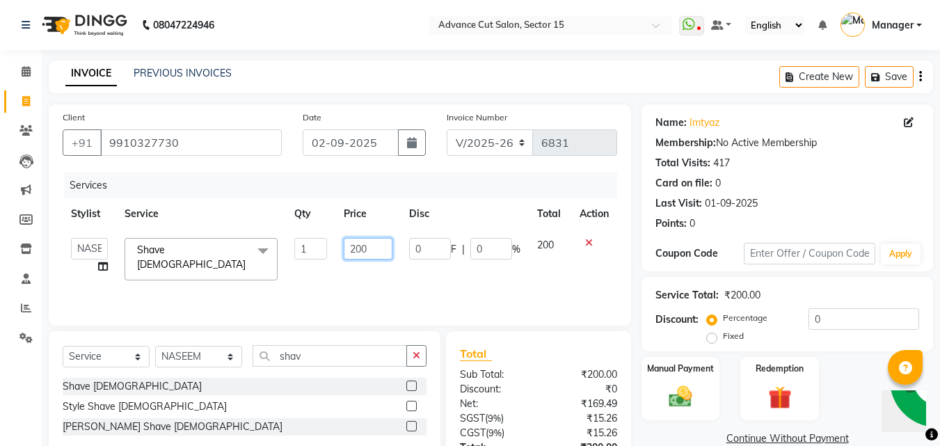
click at [369, 248] on input "200" at bounding box center [368, 249] width 48 height 22
type input "100"
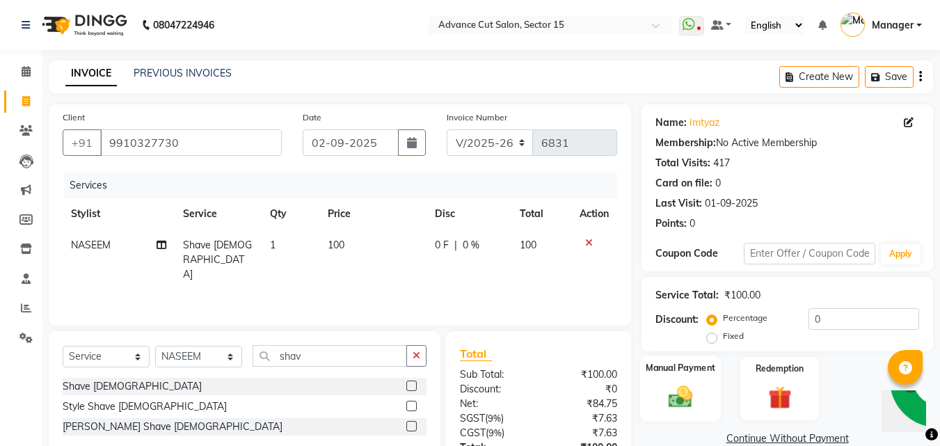
click at [671, 380] on div "Manual Payment" at bounding box center [680, 388] width 81 height 66
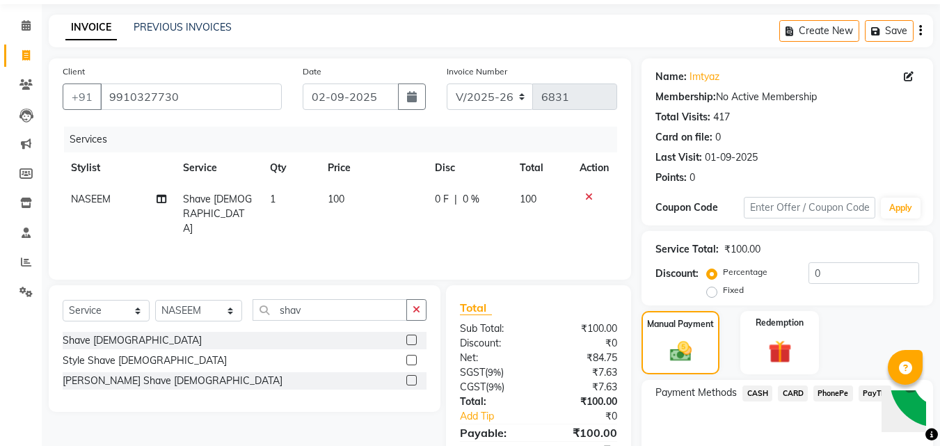
scroll to position [113, 0]
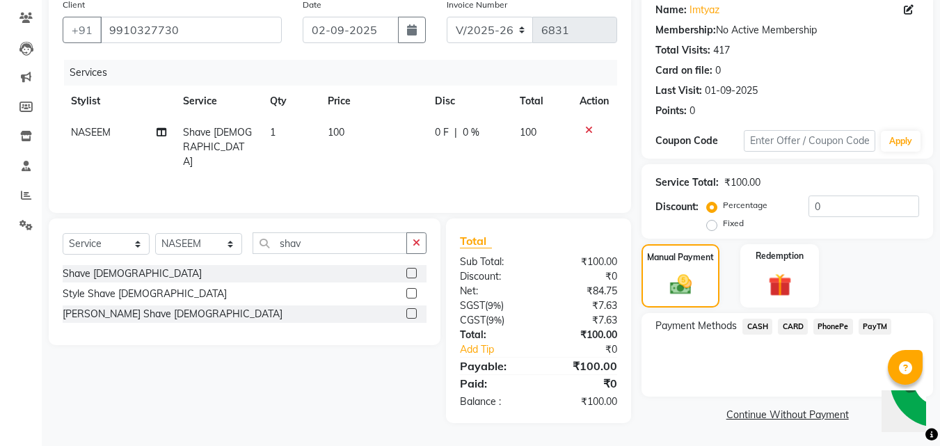
click at [819, 363] on div "Payment Methods CASH CARD PhonePe PayTM" at bounding box center [786, 354] width 291 height 83
click at [933, 435] on icon at bounding box center [931, 434] width 13 height 13
click at [862, 323] on span "PayTM" at bounding box center [874, 327] width 33 height 16
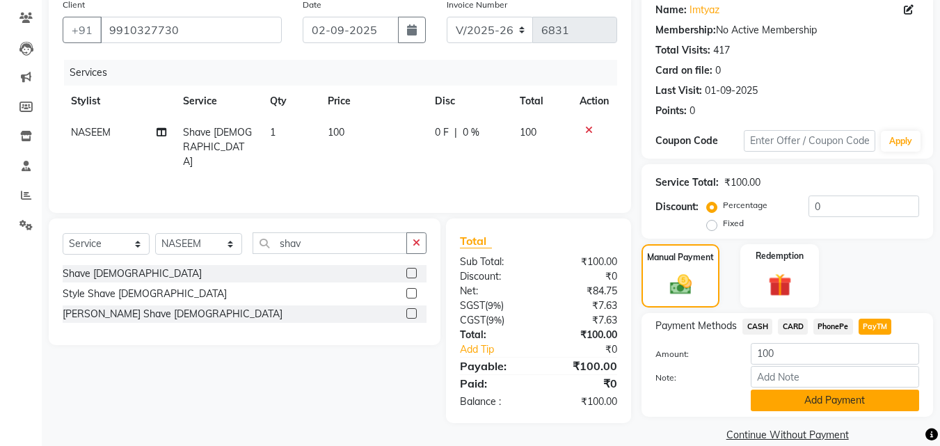
click at [859, 401] on button "Add Payment" at bounding box center [834, 400] width 168 height 22
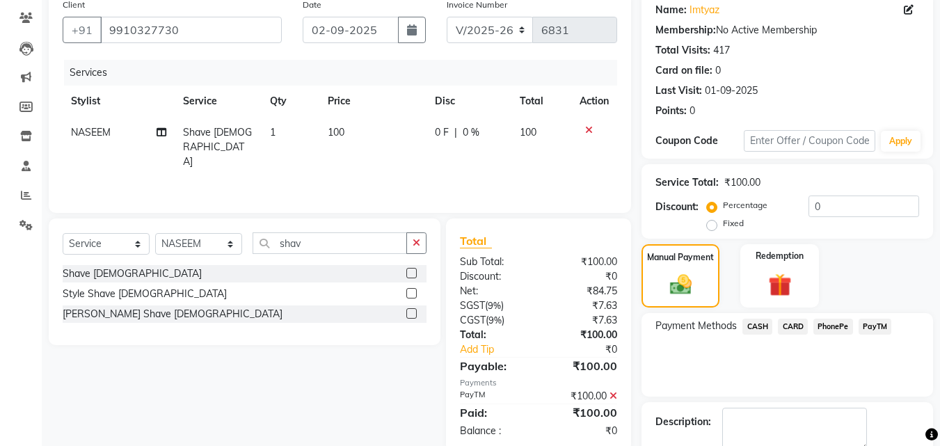
scroll to position [191, 0]
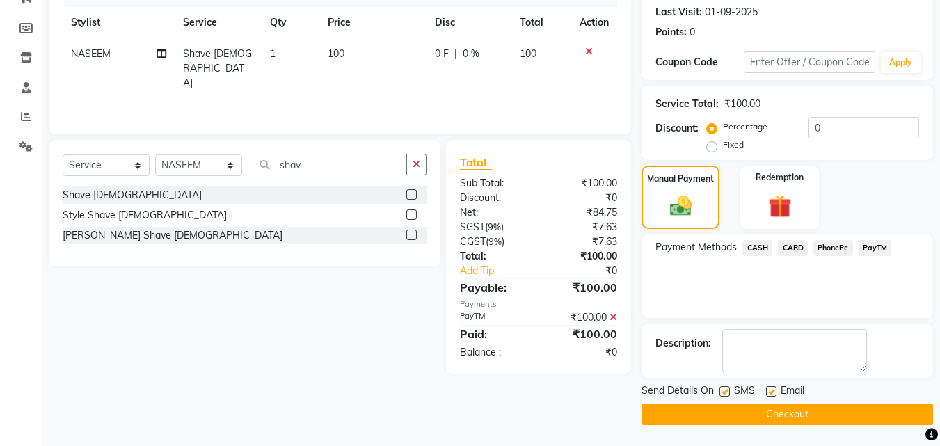
click at [855, 399] on div "Send Details On SMS Email" at bounding box center [786, 391] width 291 height 17
click at [856, 406] on button "Checkout" at bounding box center [786, 414] width 291 height 22
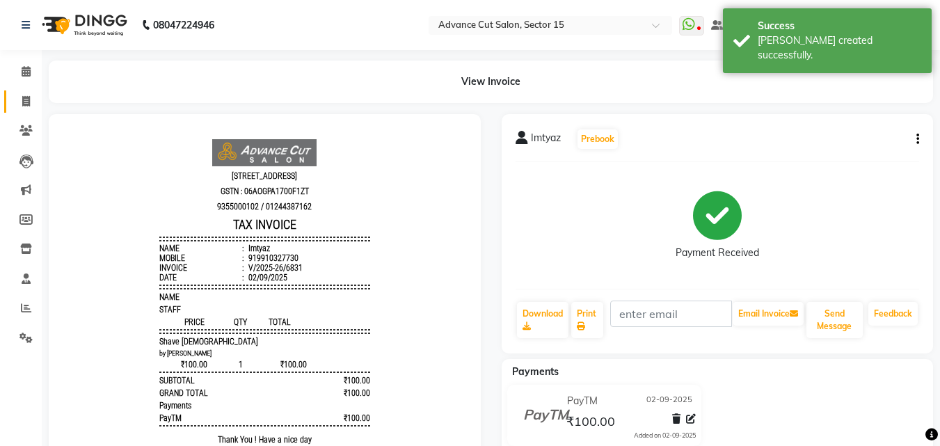
drag, startPoint x: 29, startPoint y: 115, endPoint x: 22, endPoint y: 105, distance: 12.9
click at [26, 115] on li "Invoice" at bounding box center [21, 102] width 42 height 30
click at [21, 103] on span at bounding box center [26, 102] width 24 height 16
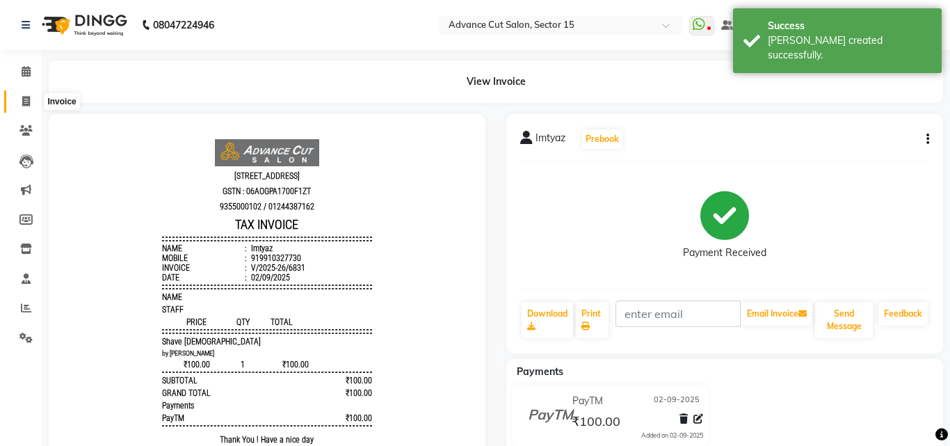
select select "service"
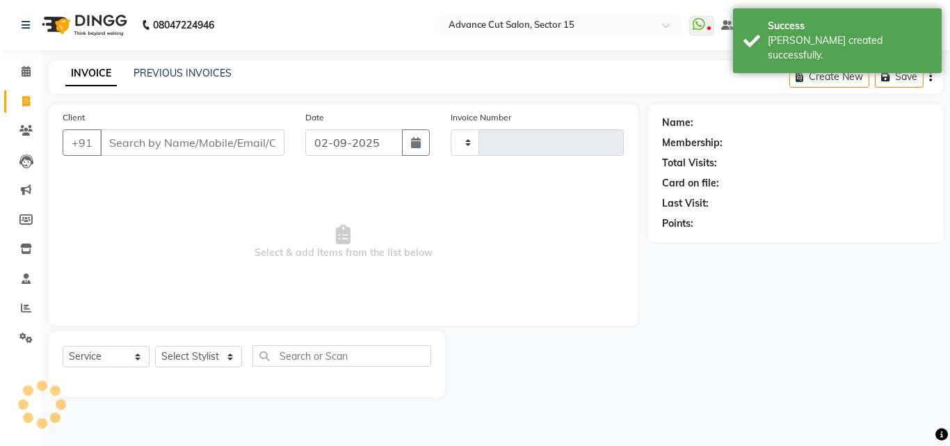
type input "6832"
select select "6255"
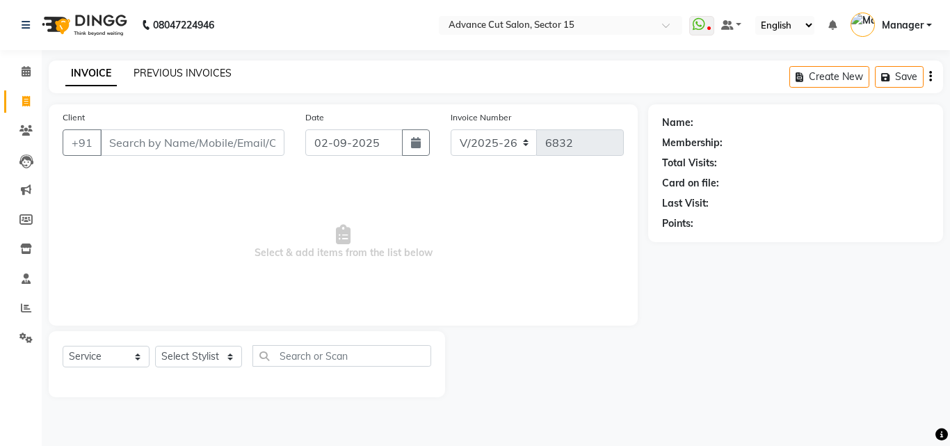
click at [184, 69] on link "PREVIOUS INVOICES" at bounding box center [183, 73] width 98 height 13
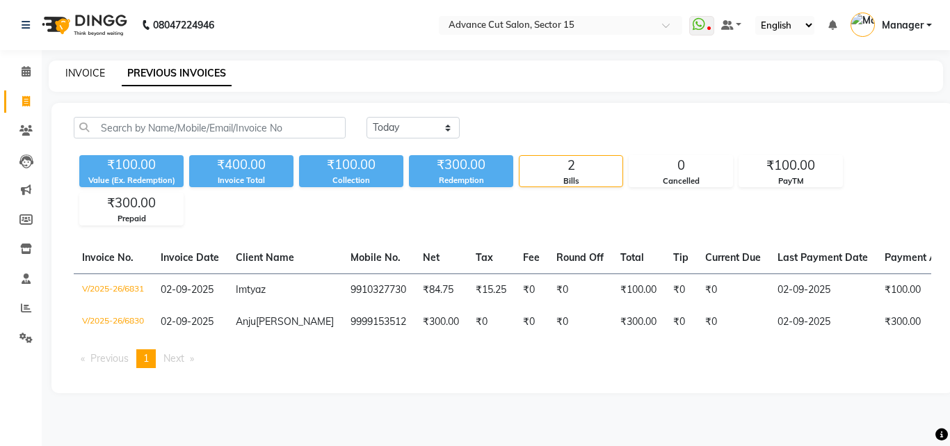
click at [83, 74] on link "INVOICE" at bounding box center [85, 73] width 40 height 13
select select "service"
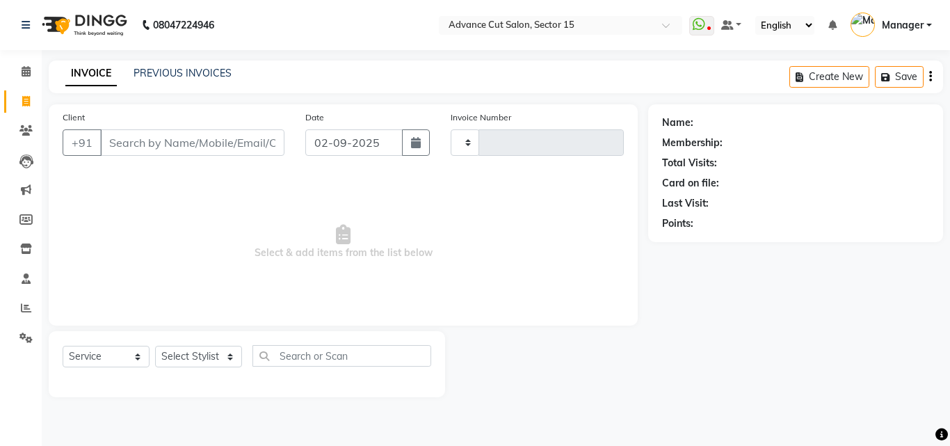
type input "6832"
select select "6255"
click at [167, 69] on link "PREVIOUS INVOICES" at bounding box center [183, 73] width 98 height 13
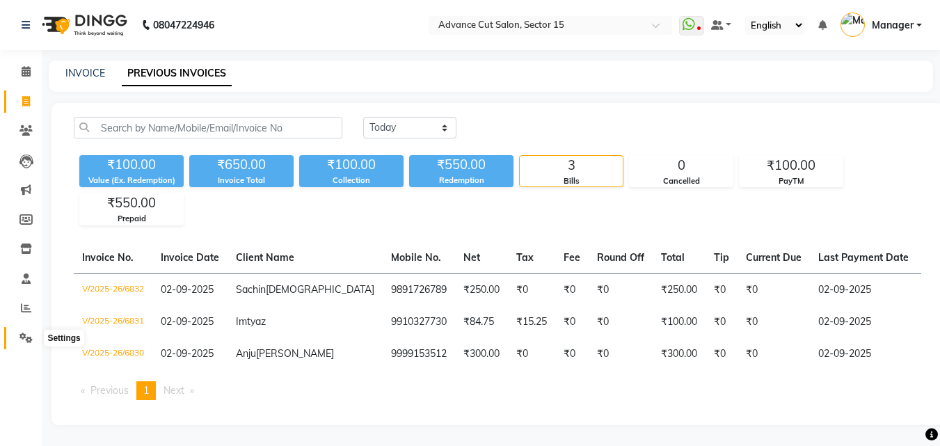
click at [18, 341] on span at bounding box center [26, 338] width 24 height 16
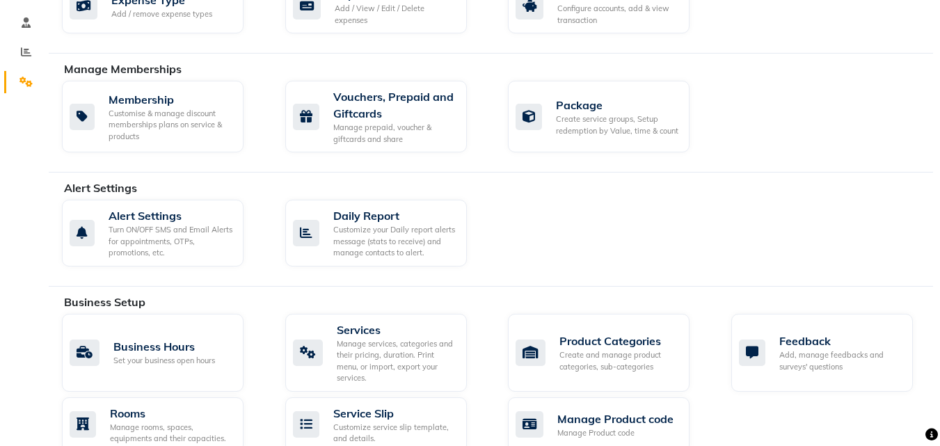
scroll to position [599, 0]
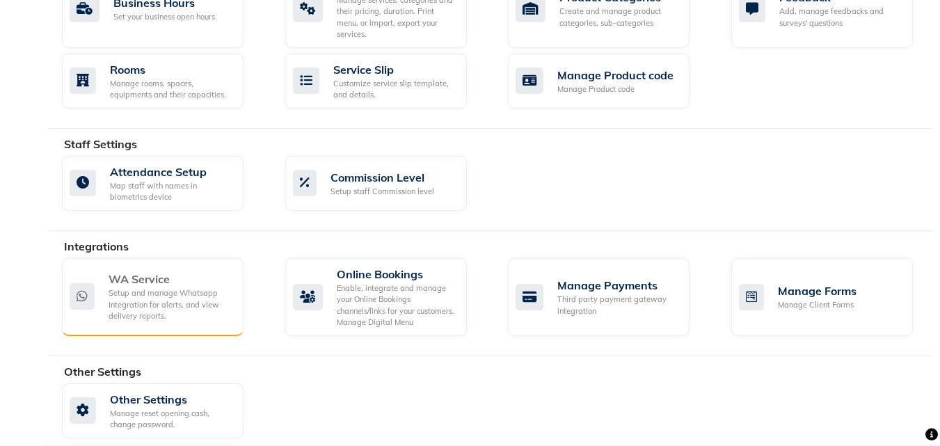
click at [177, 300] on div "Setup and manage Whatsapp Integration for alerts, and view delivery reports." at bounding box center [170, 304] width 124 height 35
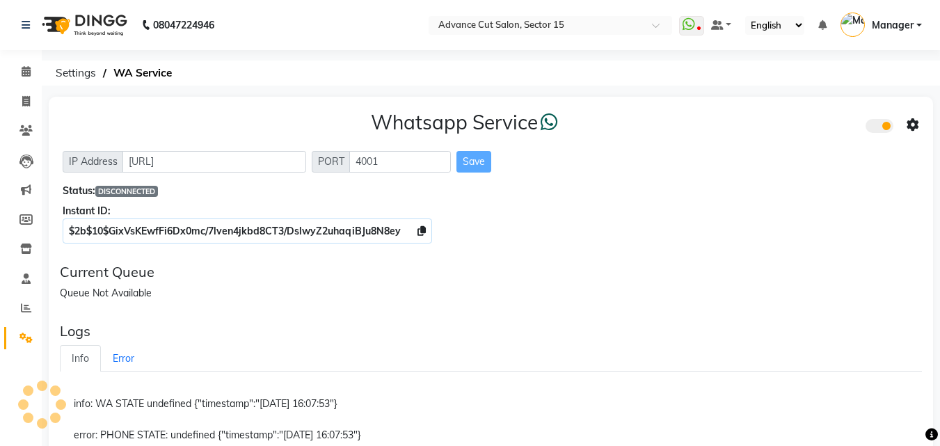
click at [20, 87] on li "Invoice" at bounding box center [21, 102] width 42 height 30
click at [19, 96] on span at bounding box center [26, 102] width 24 height 16
select select "service"
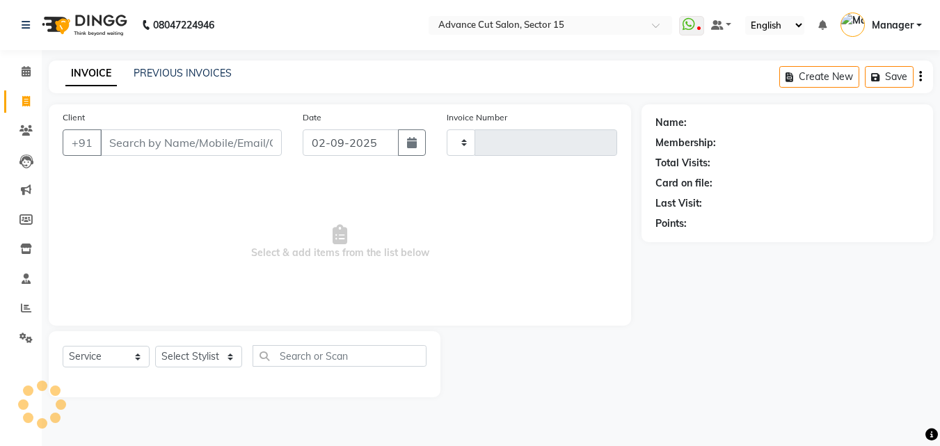
type input "6833"
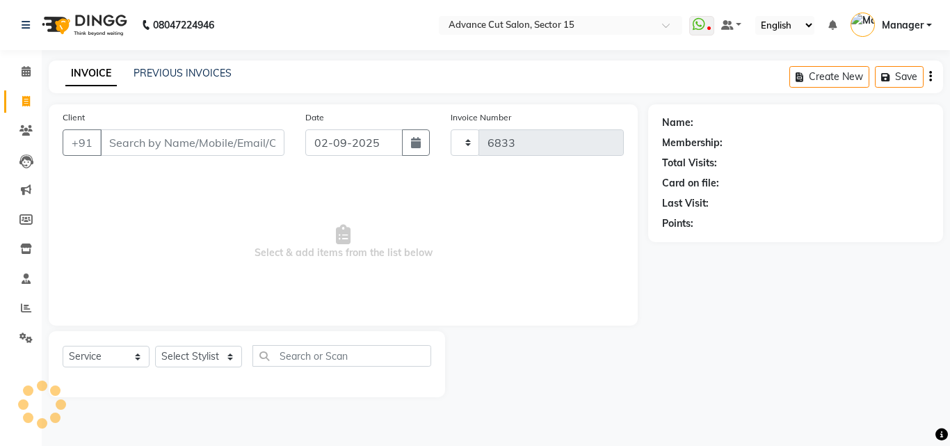
select select "6255"
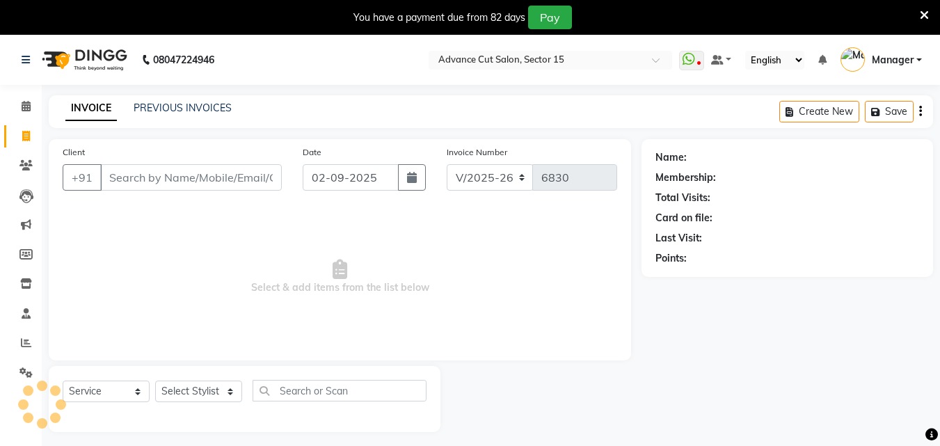
select select "6255"
select select "service"
click at [929, 11] on div "You have a payment due from 82 days Pay" at bounding box center [470, 17] width 940 height 35
click at [926, 13] on icon at bounding box center [923, 15] width 9 height 13
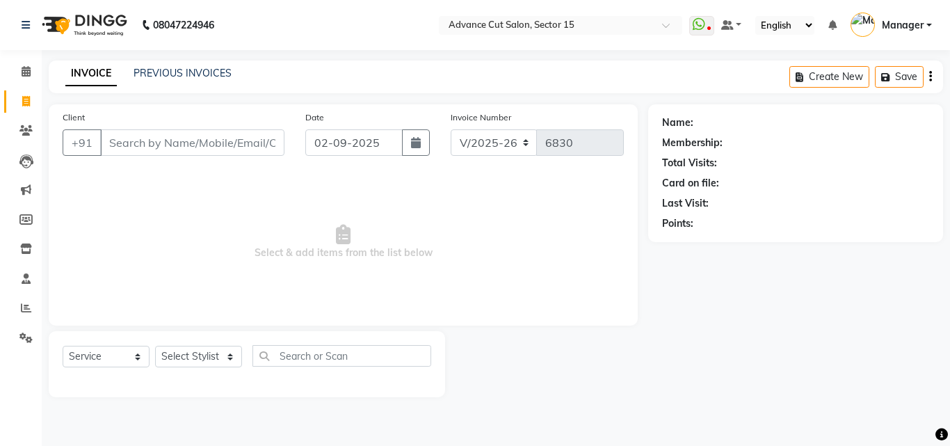
click at [919, 21] on span "Manager" at bounding box center [903, 25] width 42 height 15
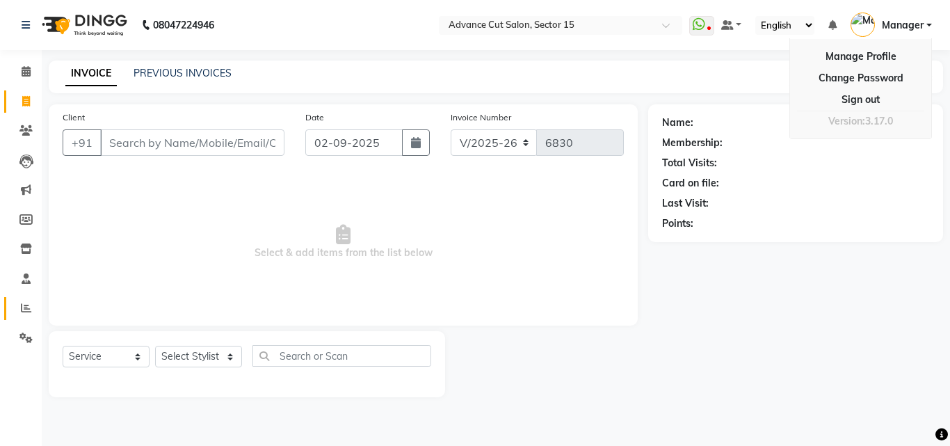
click at [17, 312] on span at bounding box center [26, 308] width 24 height 16
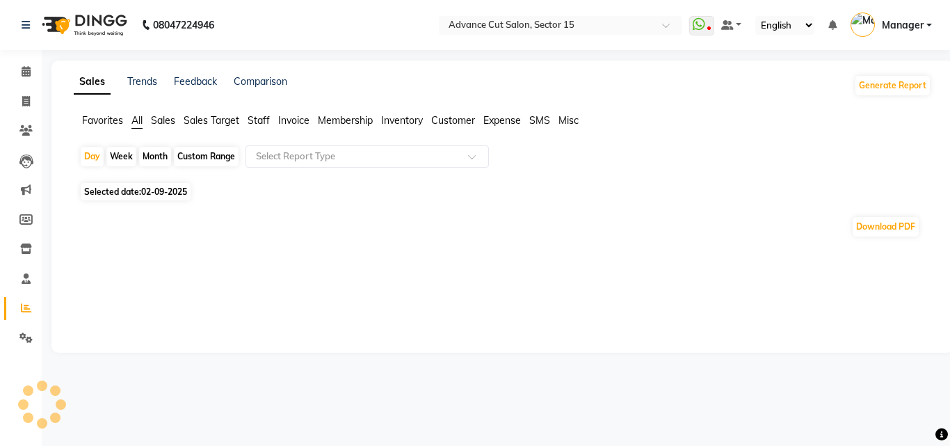
click at [147, 191] on span "02-09-2025" at bounding box center [164, 191] width 46 height 10
select select "9"
select select "2025"
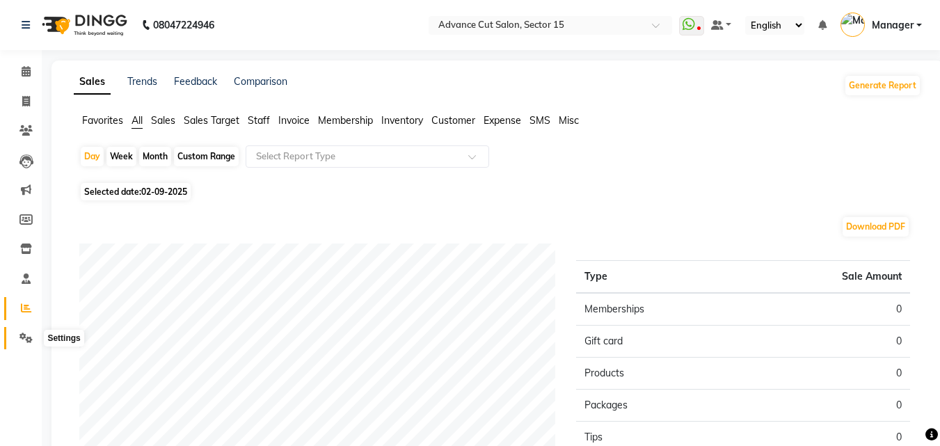
click at [23, 341] on icon at bounding box center [25, 337] width 13 height 10
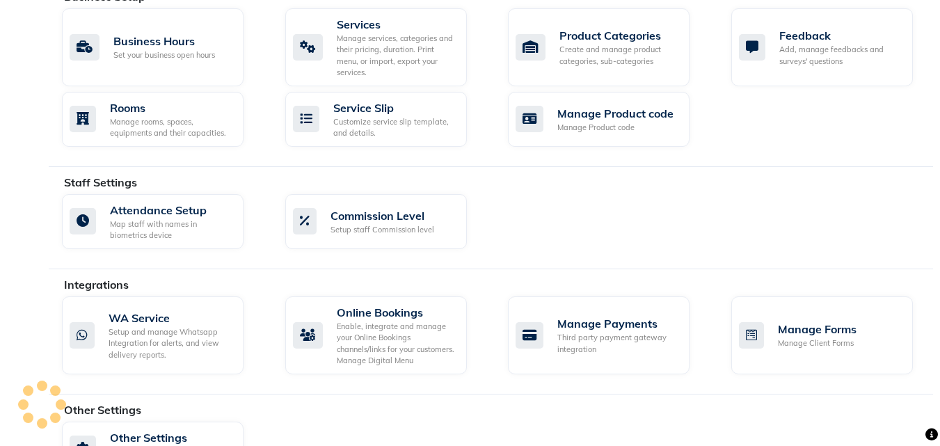
scroll to position [599, 0]
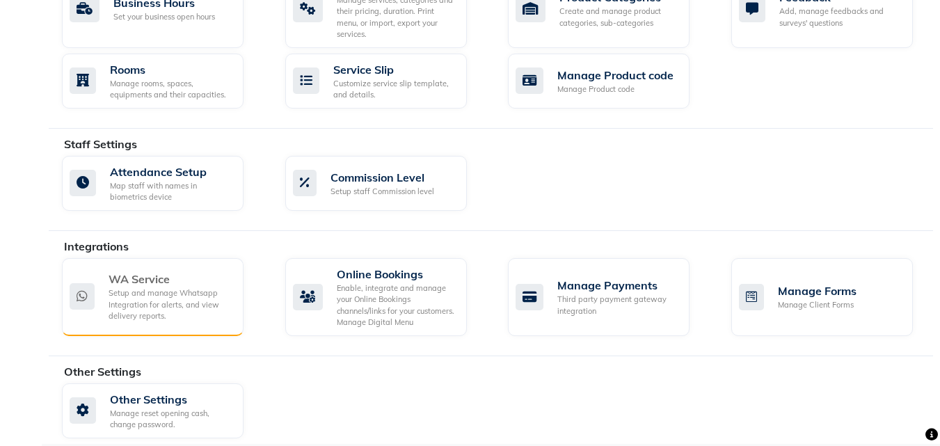
click at [140, 271] on div "WA Service" at bounding box center [170, 279] width 124 height 17
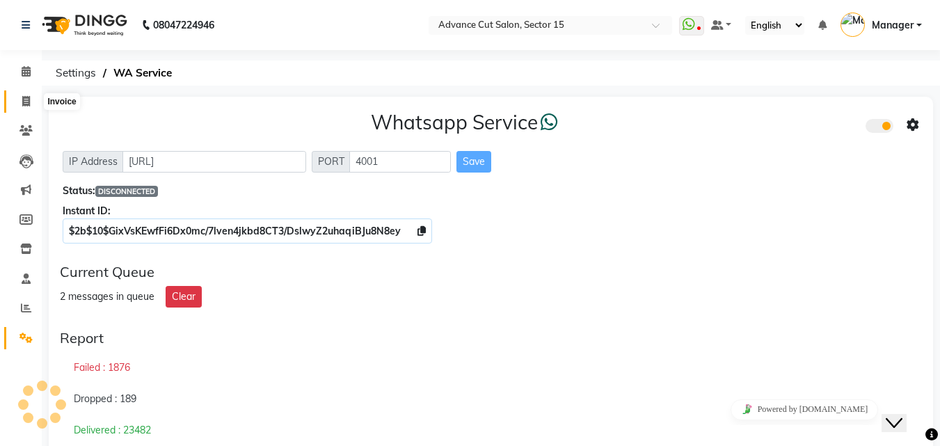
click at [22, 104] on icon at bounding box center [26, 101] width 8 height 10
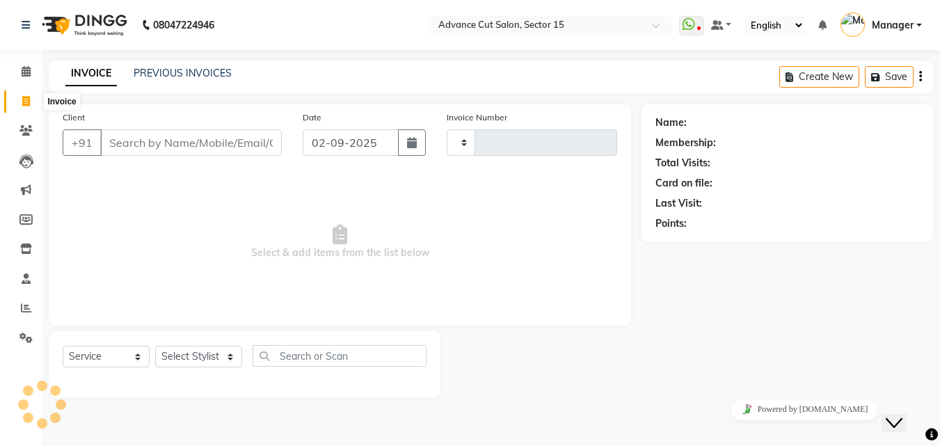
click at [18, 97] on span at bounding box center [26, 102] width 24 height 16
select select "service"
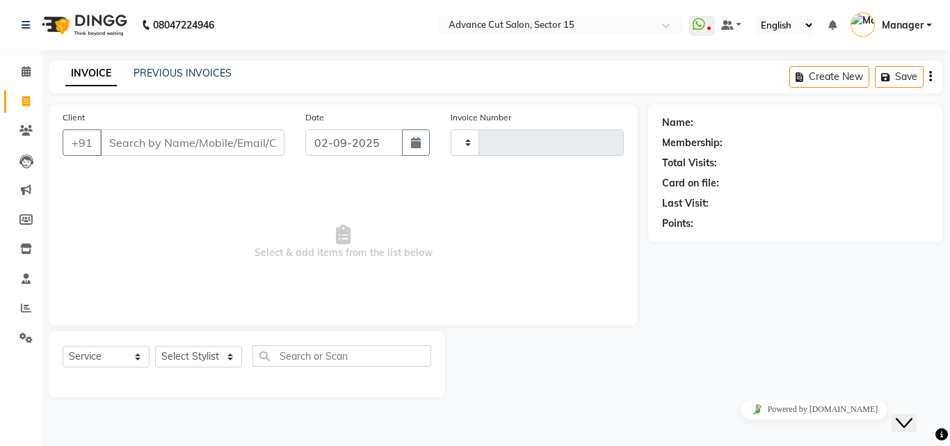
type input "6830"
select select "6255"
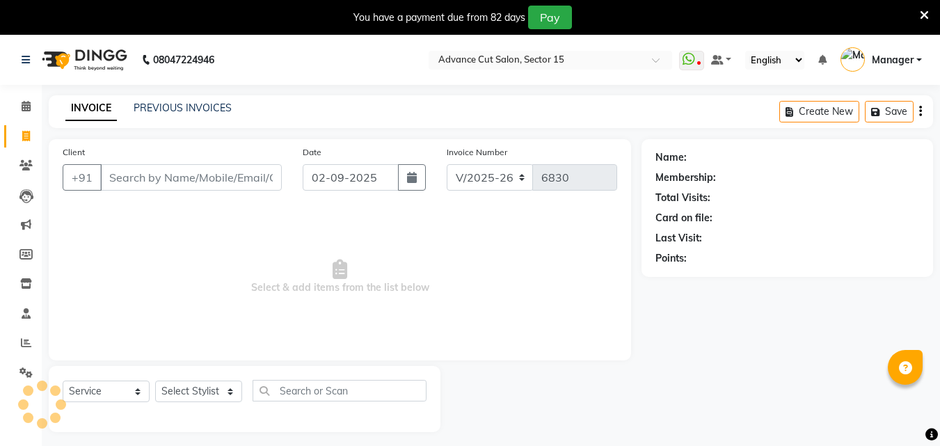
select select "6255"
select select "service"
click at [918, 15] on div "You have a payment due from 82 days Pay" at bounding box center [463, 18] width 914 height 24
click at [920, 15] on icon at bounding box center [923, 15] width 9 height 13
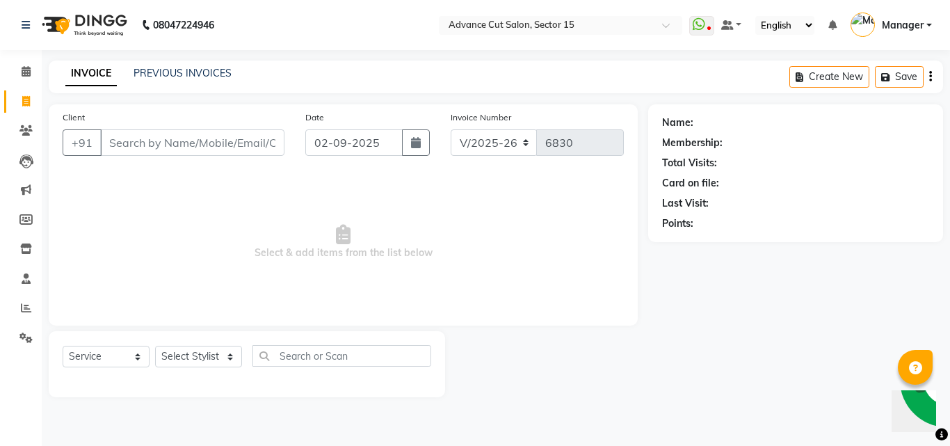
click at [939, 435] on icon at bounding box center [941, 434] width 13 height 13
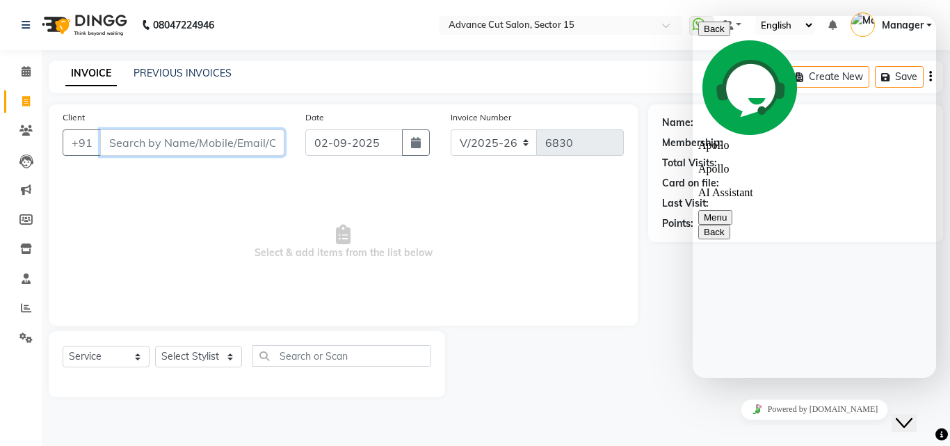
click at [241, 148] on input "Client" at bounding box center [192, 142] width 184 height 26
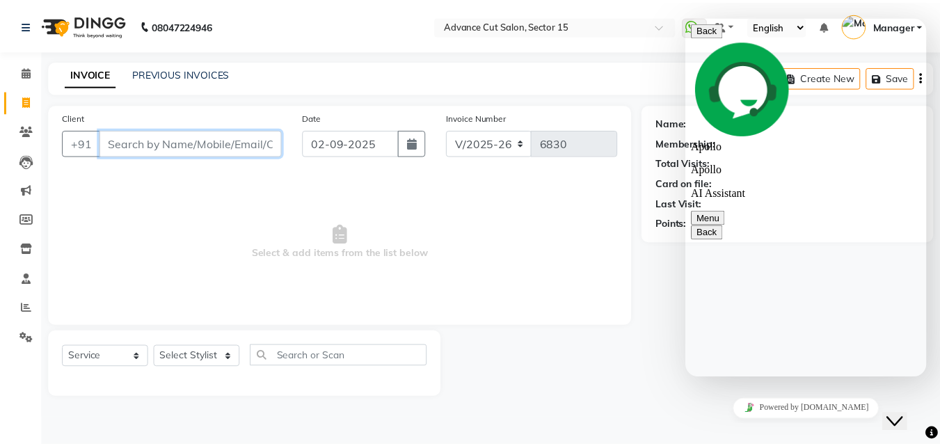
scroll to position [2303, 0]
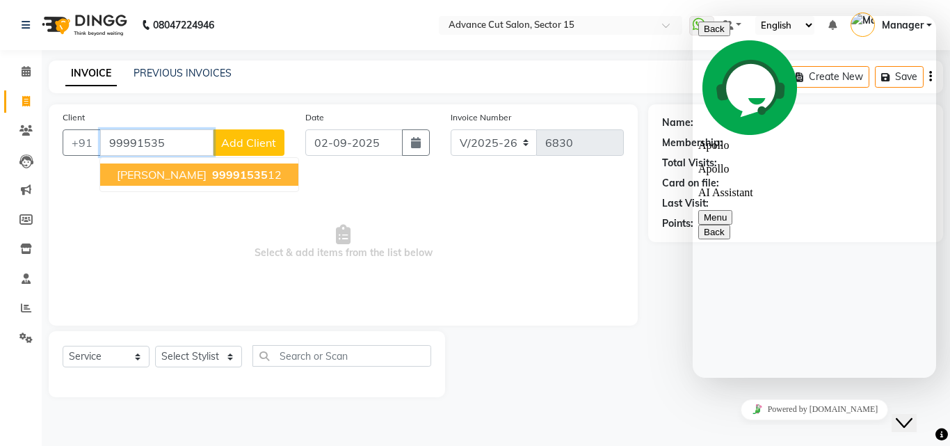
click at [225, 164] on button "Anju Gupta 99991535 12" at bounding box center [199, 174] width 198 height 22
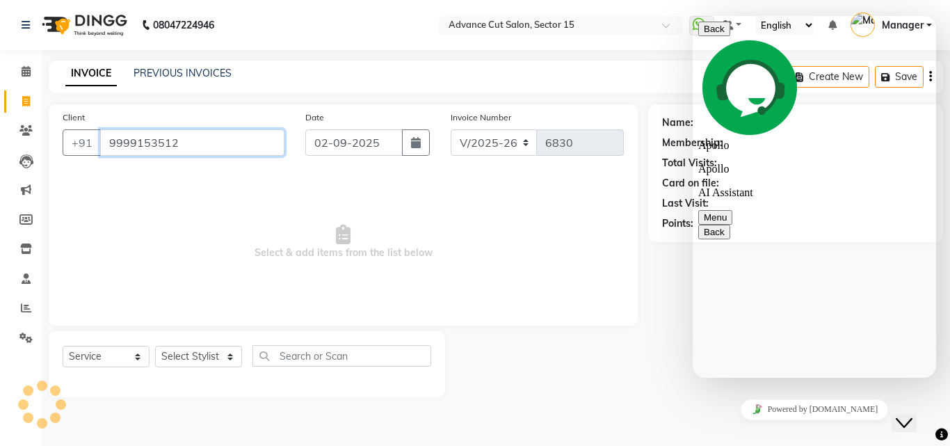
type input "9999153512"
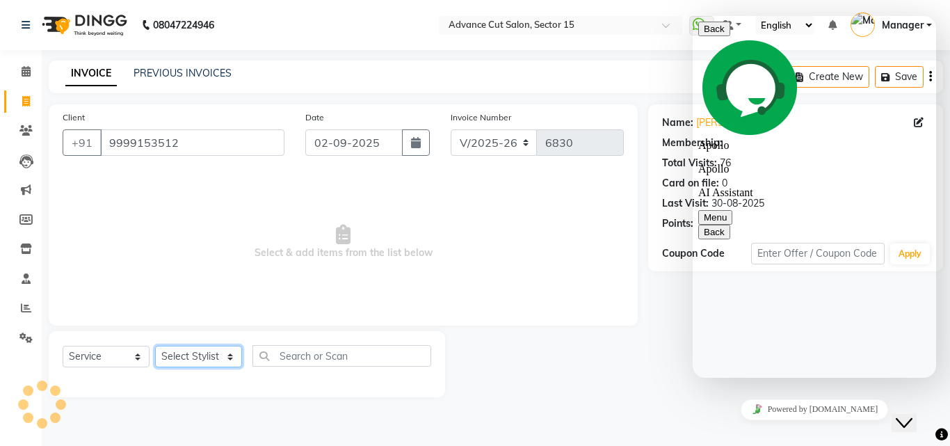
click at [186, 353] on select "Select Stylist Advance Cut ASIF FARMAN HAIDER Iqbal KASHISH LUCKY Manager MANOJ…" at bounding box center [198, 357] width 87 height 22
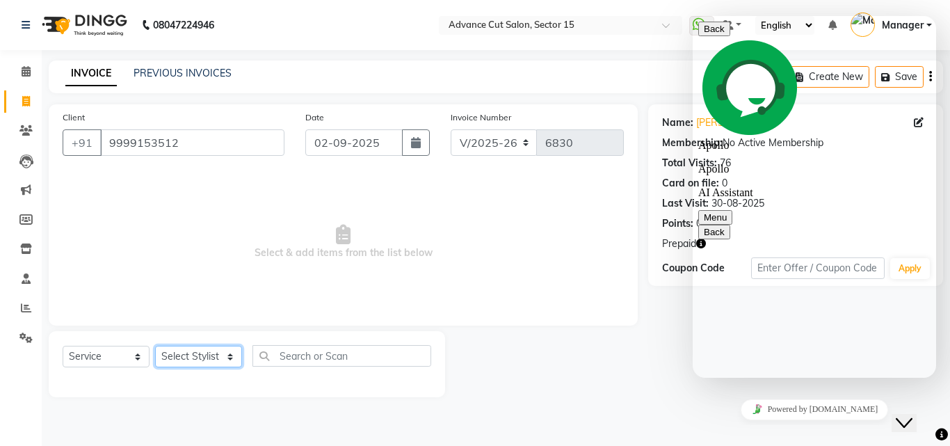
click at [194, 352] on select "Select Stylist Advance Cut ASIF FARMAN HAIDER Iqbal KASHISH LUCKY Manager MANOJ…" at bounding box center [198, 357] width 87 height 22
click at [188, 346] on select "Select Stylist Advance Cut ASIF FARMAN HAIDER Iqbal KASHISH LUCKY Manager MANOJ…" at bounding box center [198, 357] width 87 height 22
select select "46508"
click at [155, 346] on select "Select Stylist Advance Cut ASIF FARMAN HAIDER Iqbal KASHISH LUCKY Manager MANOJ…" at bounding box center [198, 357] width 87 height 22
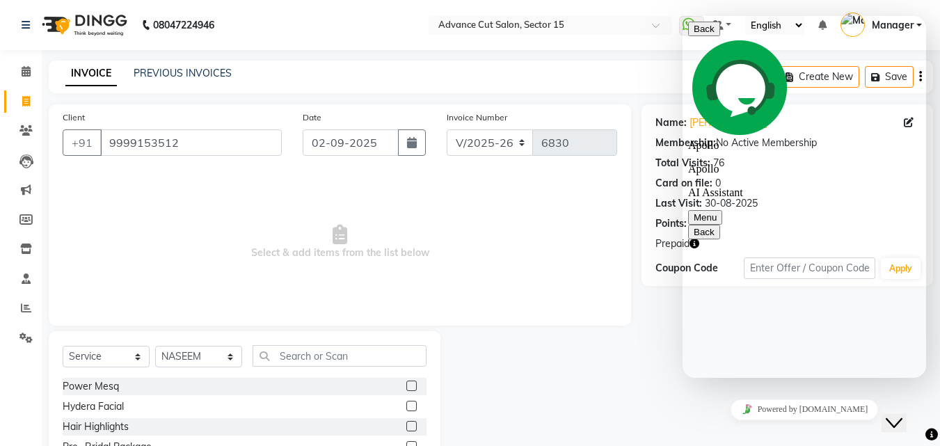
click at [346, 370] on div "Select Service Product Membership Package Voucher Prepaid Gift Card Select Styl…" at bounding box center [245, 361] width 364 height 33
click at [345, 351] on input "text" at bounding box center [339, 356] width 174 height 22
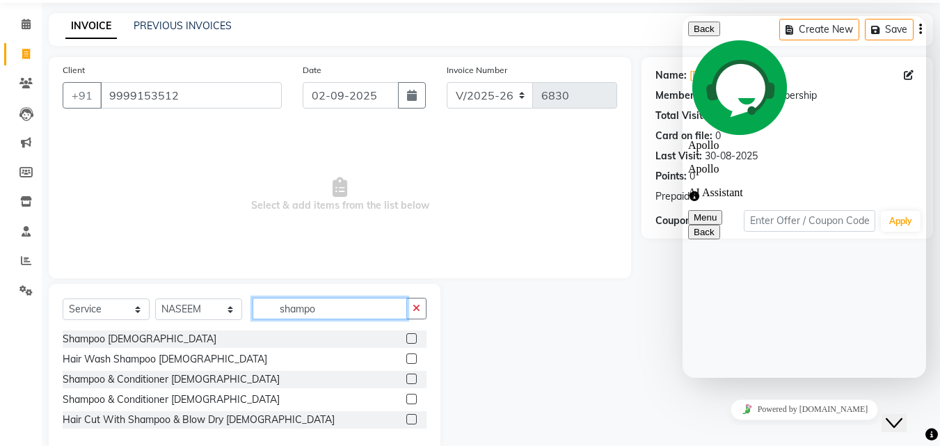
scroll to position [73, 0]
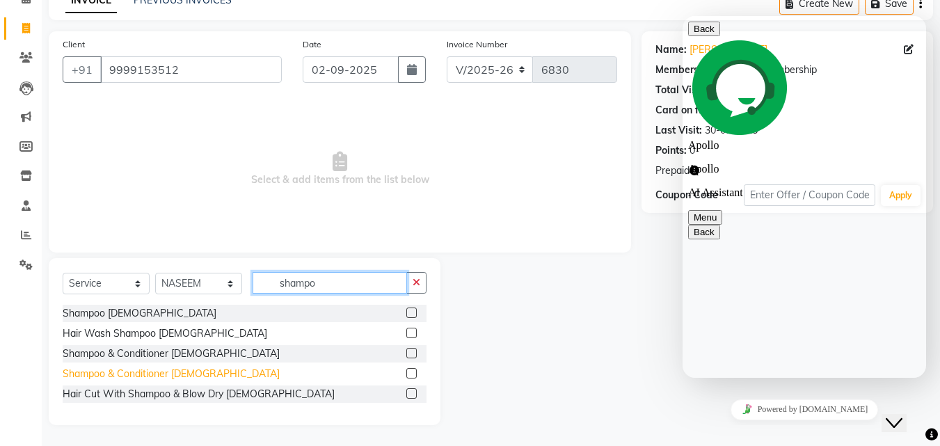
type input "shampo"
click at [197, 370] on div "Shampoo & Conditioner Female" at bounding box center [171, 374] width 217 height 15
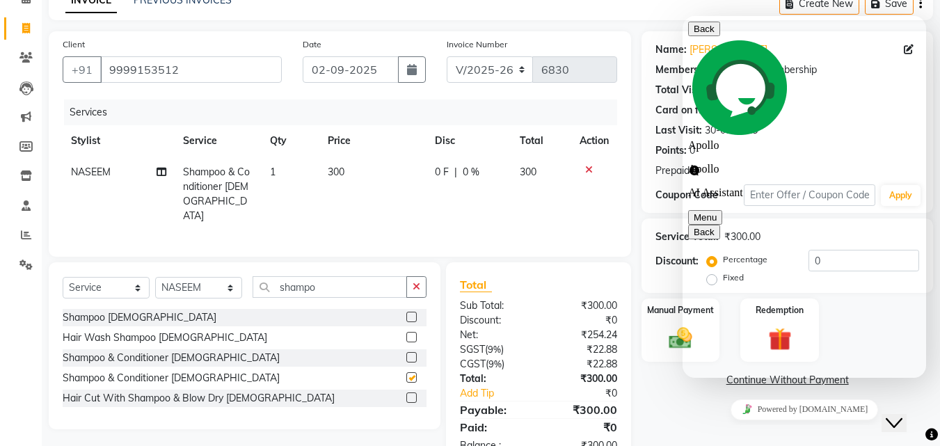
checkbox input "false"
drag, startPoint x: 900, startPoint y: 428, endPoint x: 1781, endPoint y: 812, distance: 961.1
click at [900, 427] on button "Close Chat This icon closes the chat window." at bounding box center [893, 423] width 25 height 18
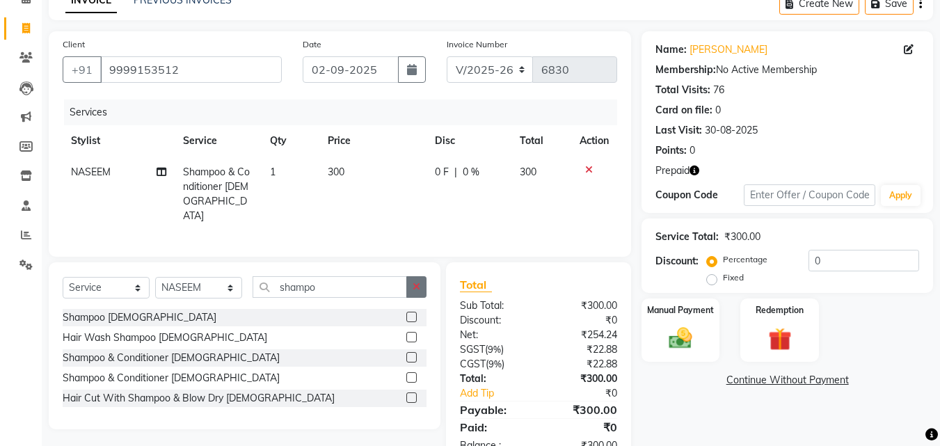
click at [408, 290] on button "button" at bounding box center [416, 287] width 20 height 22
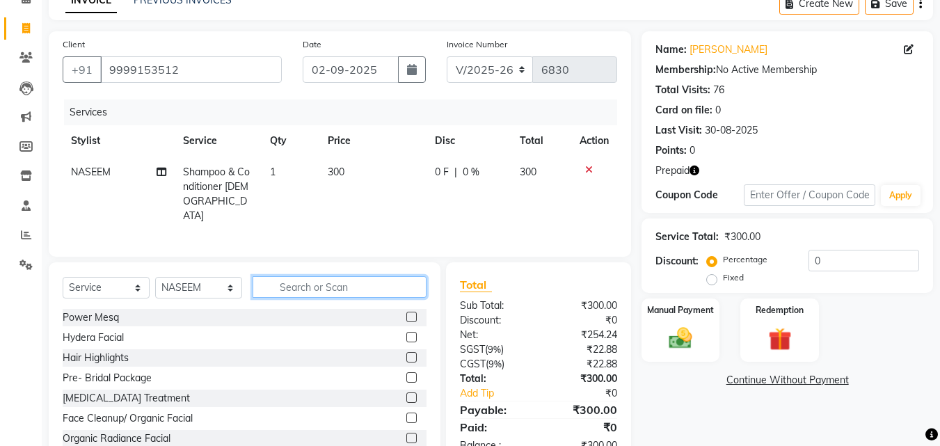
click at [351, 276] on input "text" at bounding box center [339, 287] width 174 height 22
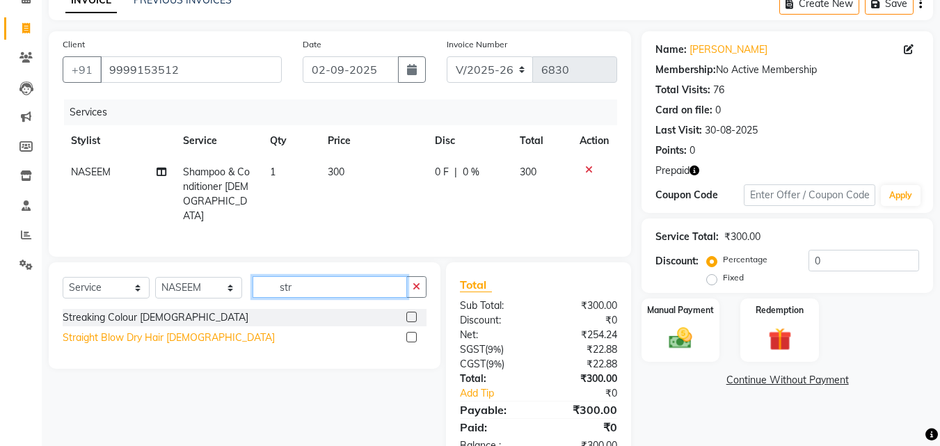
type input "str"
click at [168, 339] on div "Straight Blow Dry Hair Female" at bounding box center [169, 337] width 212 height 15
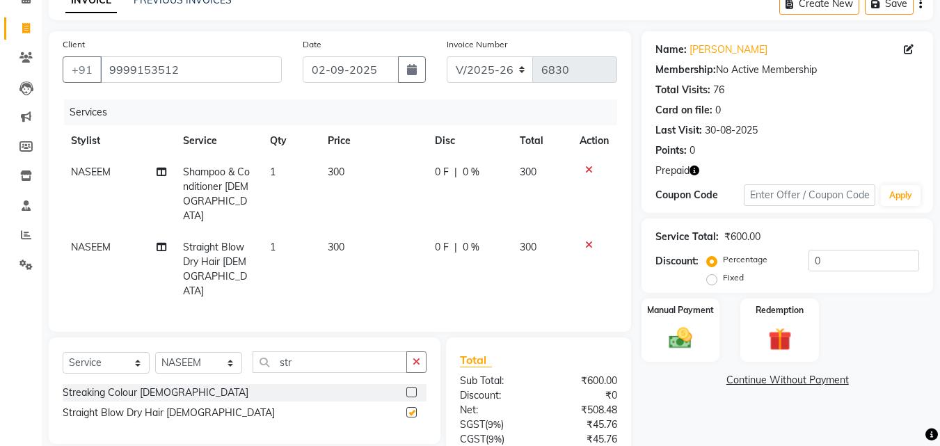
checkbox input "false"
click at [815, 259] on input "0" at bounding box center [863, 261] width 111 height 22
type input "50"
click at [789, 323] on div "Redemption" at bounding box center [779, 330] width 81 height 66
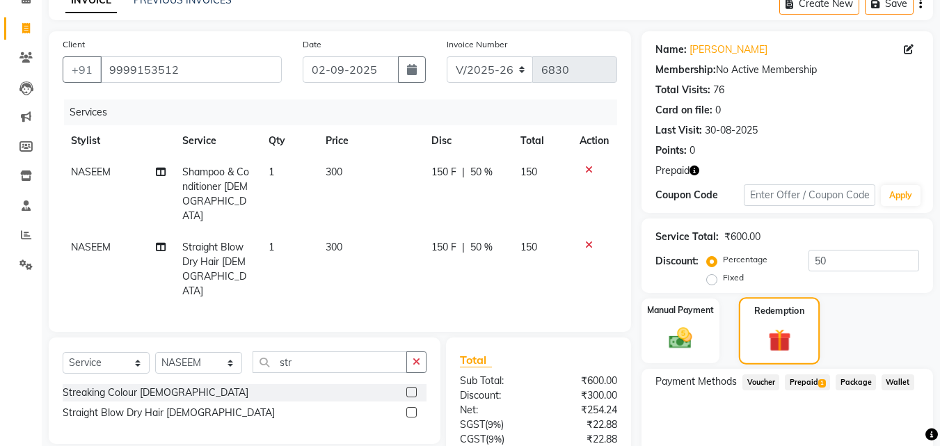
scroll to position [171, 0]
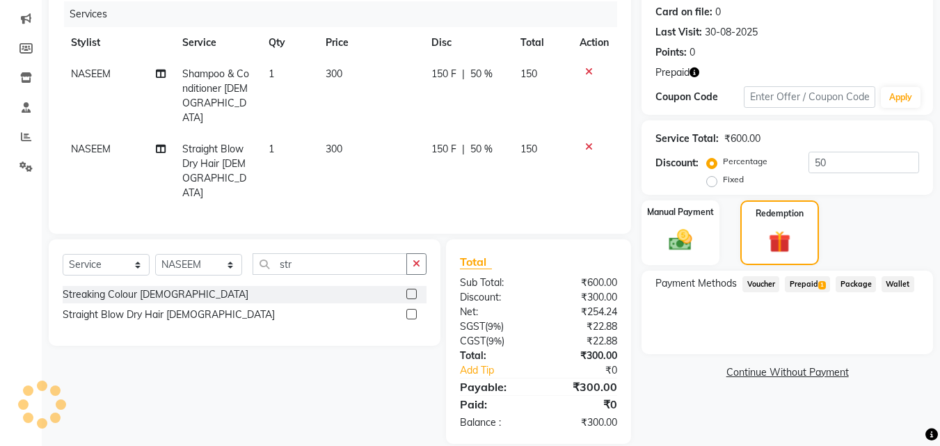
click at [813, 283] on span "Prepaid 1" at bounding box center [806, 284] width 45 height 16
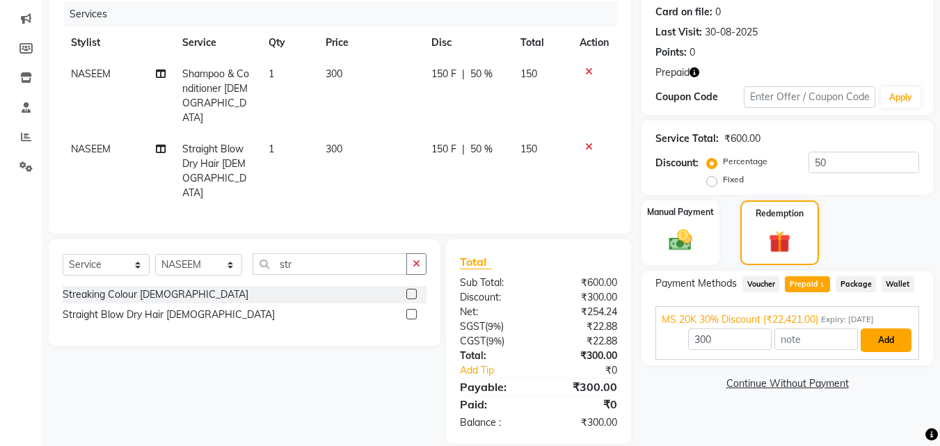
click at [903, 337] on button "Add" at bounding box center [885, 340] width 51 height 24
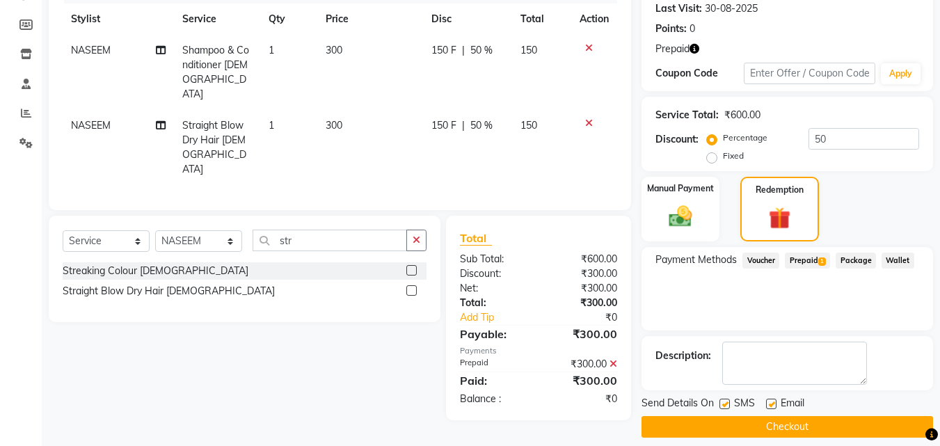
scroll to position [207, 0]
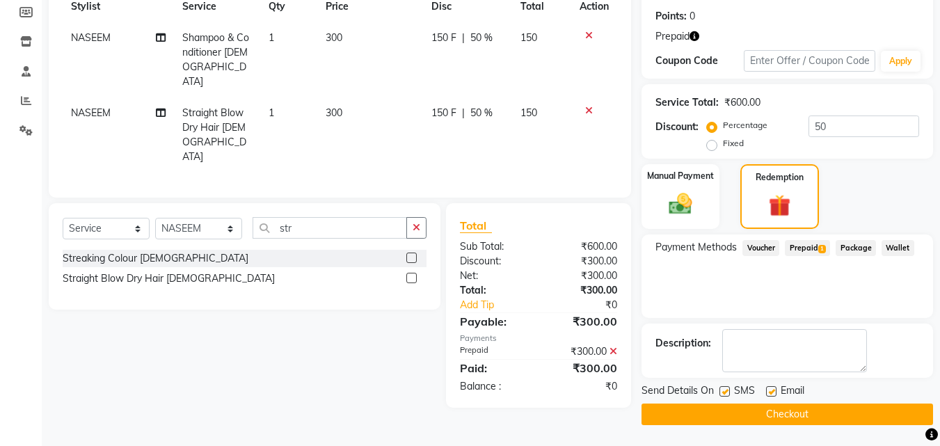
click at [839, 421] on button "Checkout" at bounding box center [786, 414] width 291 height 22
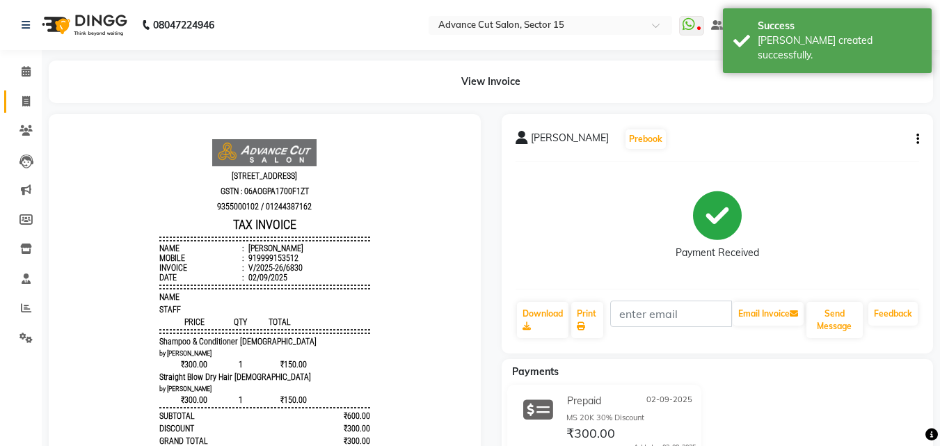
click at [31, 92] on link "Invoice" at bounding box center [20, 101] width 33 height 23
select select "service"
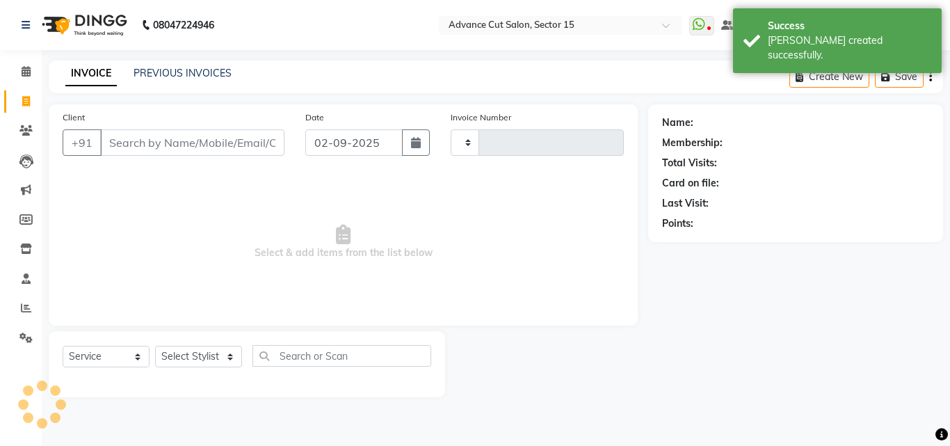
type input "6831"
select select "6255"
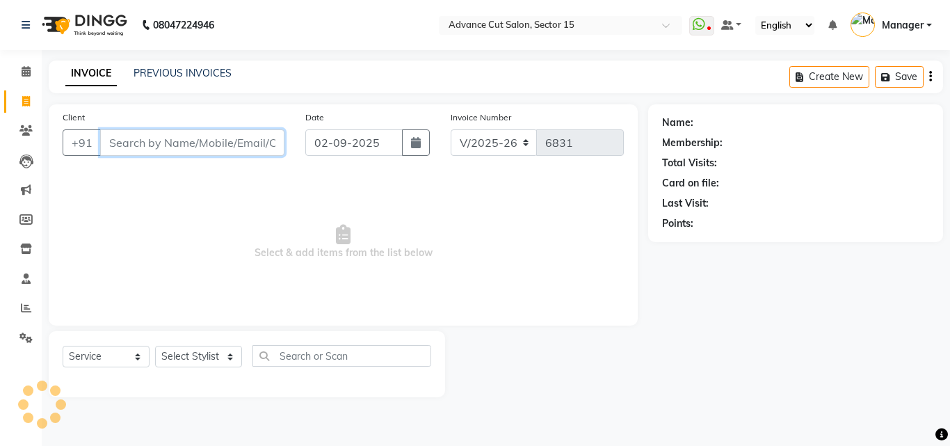
click at [171, 137] on input "Client" at bounding box center [192, 142] width 184 height 26
click at [174, 138] on input "Client" at bounding box center [192, 142] width 184 height 26
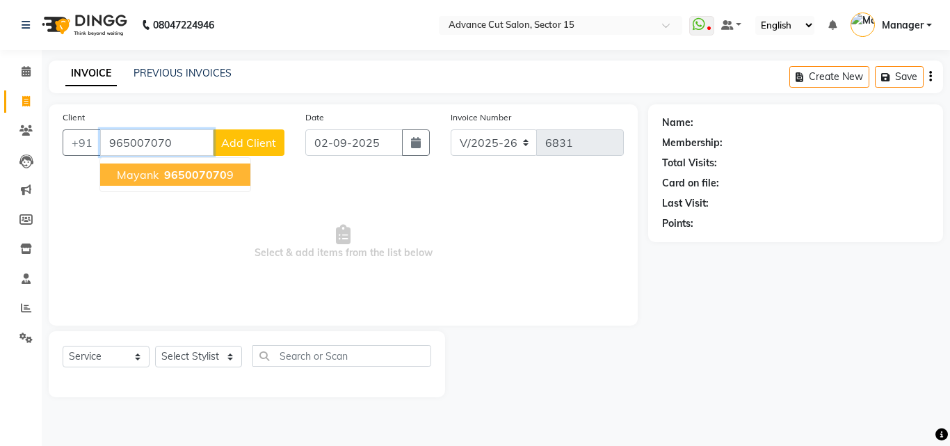
drag, startPoint x: 203, startPoint y: 166, endPoint x: 208, endPoint y: 175, distance: 10.9
click at [202, 166] on button "mayank 965007070 9" at bounding box center [175, 174] width 150 height 22
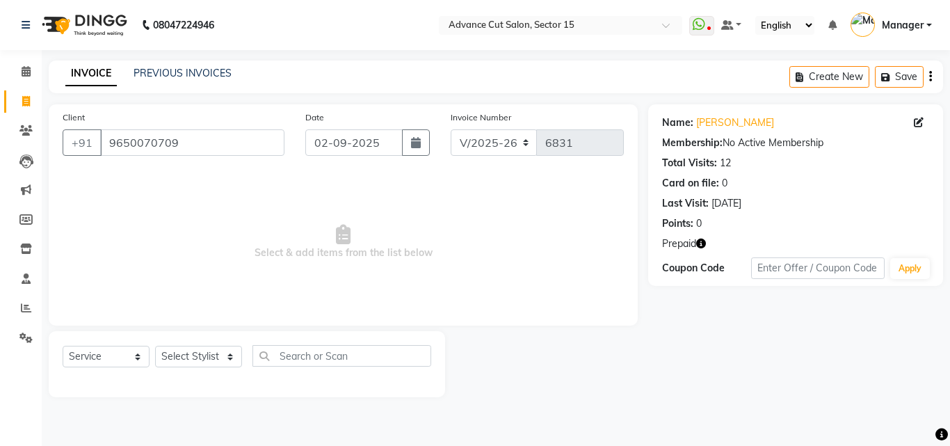
click at [695, 246] on span "Prepaid" at bounding box center [679, 243] width 34 height 15
click at [702, 245] on icon "button" at bounding box center [701, 244] width 10 height 10
click at [706, 131] on div "Name: Mayank Membership: No Active Membership Total Visits: 12 Card on file: 0 …" at bounding box center [795, 170] width 267 height 121
click at [258, 143] on input "9650070709" at bounding box center [192, 142] width 184 height 26
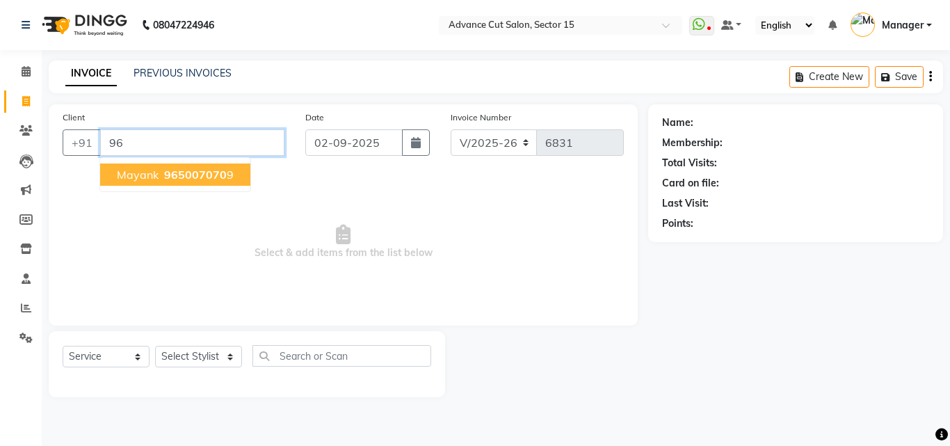
type input "9"
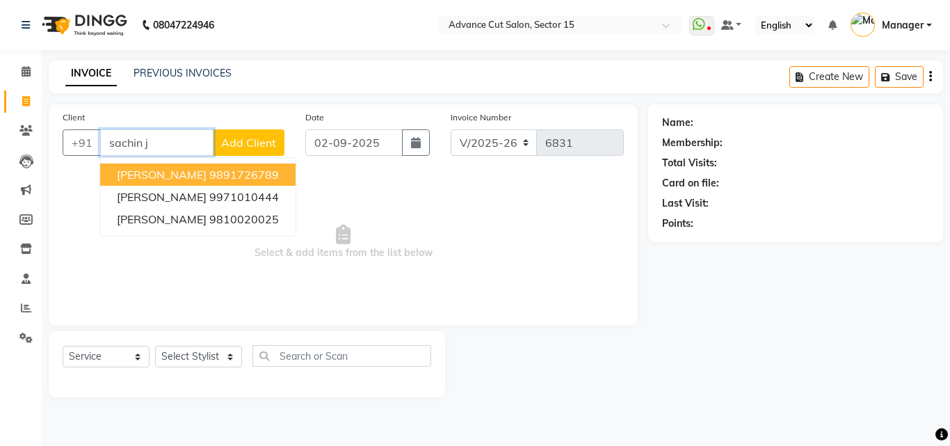
click at [239, 179] on ngb-highlight "9891726789" at bounding box center [244, 175] width 70 height 14
type input "9891726789"
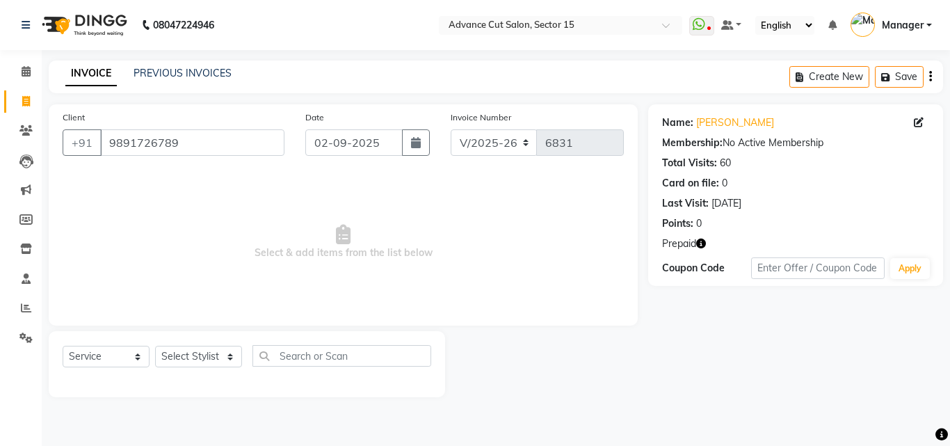
click at [701, 237] on button "button" at bounding box center [701, 243] width 10 height 15
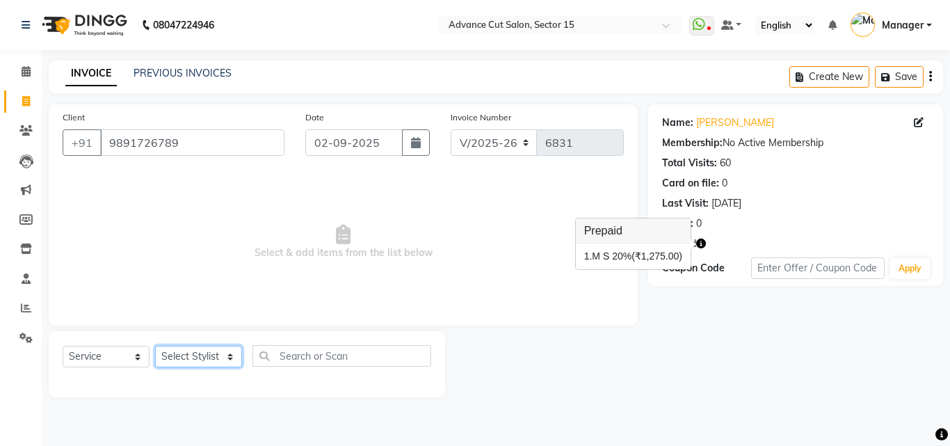
click at [195, 361] on select "Select Stylist Advance Cut ASIF FARMAN HAIDER Iqbal KASHISH LUCKY Manager MANOJ…" at bounding box center [198, 357] width 87 height 22
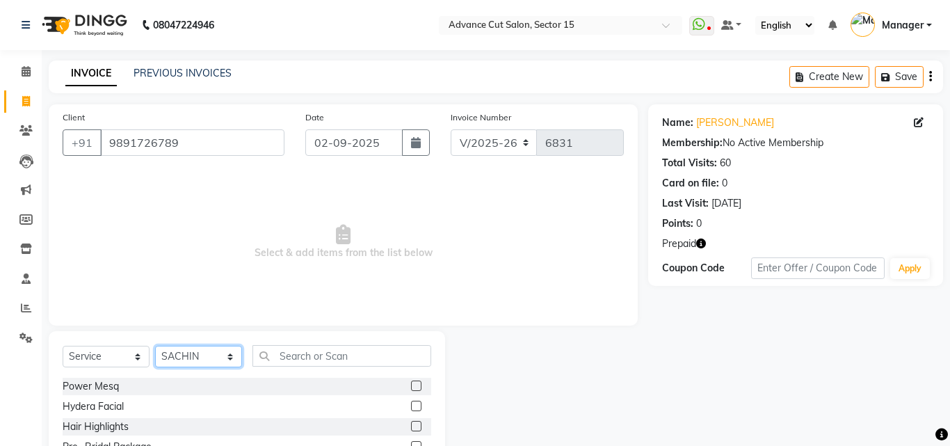
click at [209, 351] on select "Select Stylist Advance Cut ASIF FARMAN HAIDER Iqbal KASHISH LUCKY Manager MANOJ…" at bounding box center [198, 357] width 87 height 22
select select "46514"
click at [209, 348] on select "Select Stylist Advance Cut ASIF FARMAN HAIDER Iqbal KASHISH LUCKY Manager MANOJ…" at bounding box center [198, 357] width 87 height 22
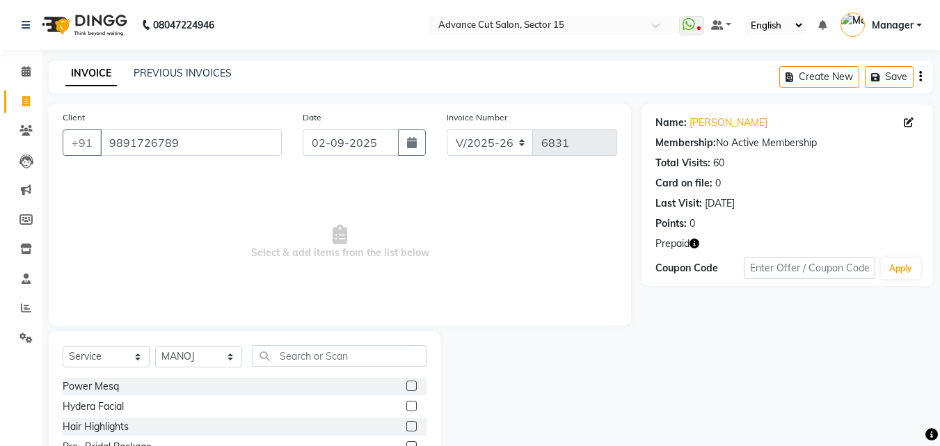
click at [364, 373] on div "Select Service Product Membership Package Voucher Prepaid Gift Card Select Styl…" at bounding box center [245, 361] width 364 height 33
click at [356, 365] on input "text" at bounding box center [339, 356] width 174 height 22
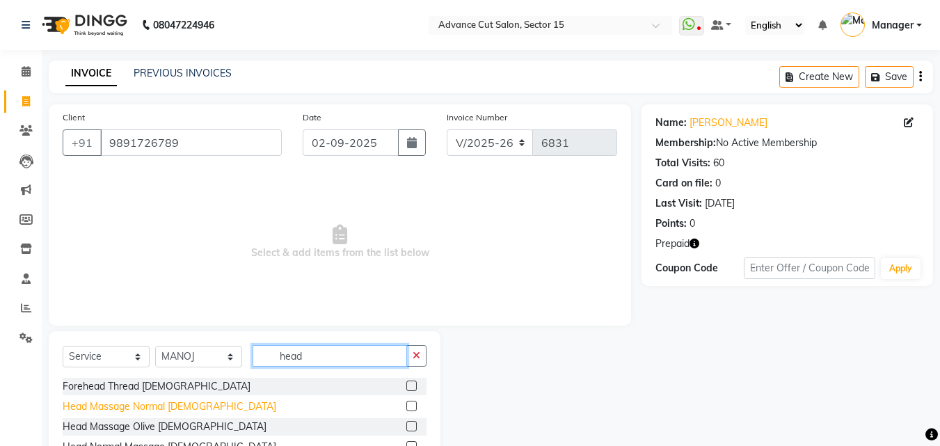
type input "head"
click at [168, 406] on div "Head Massage Normal Male" at bounding box center [170, 406] width 214 height 15
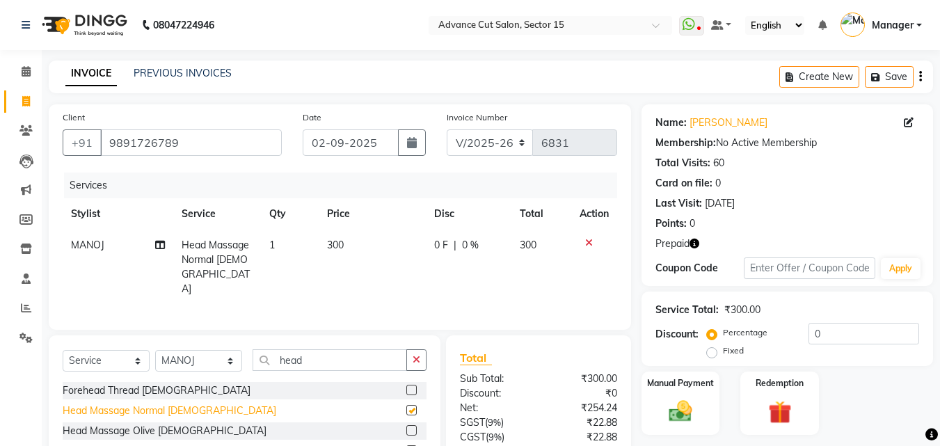
checkbox input "false"
click at [580, 242] on div at bounding box center [593, 243] width 29 height 10
click at [586, 242] on icon at bounding box center [589, 243] width 8 height 10
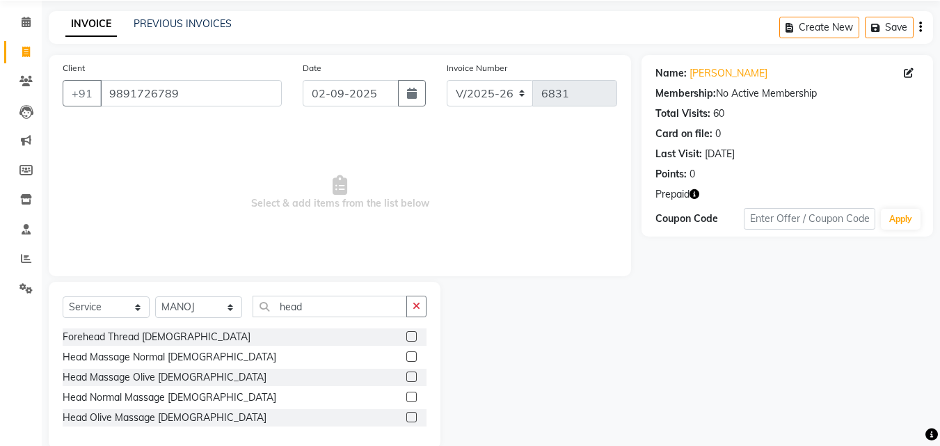
scroll to position [73, 0]
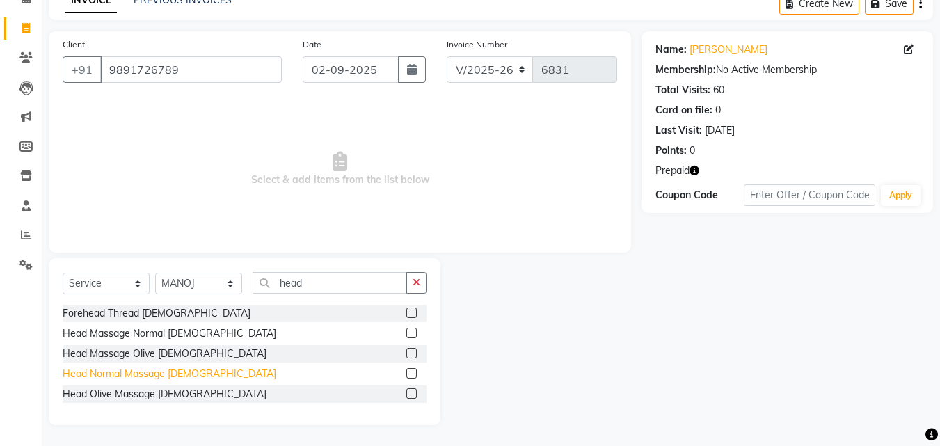
click at [193, 373] on div "Head Normal Massage Female" at bounding box center [170, 374] width 214 height 15
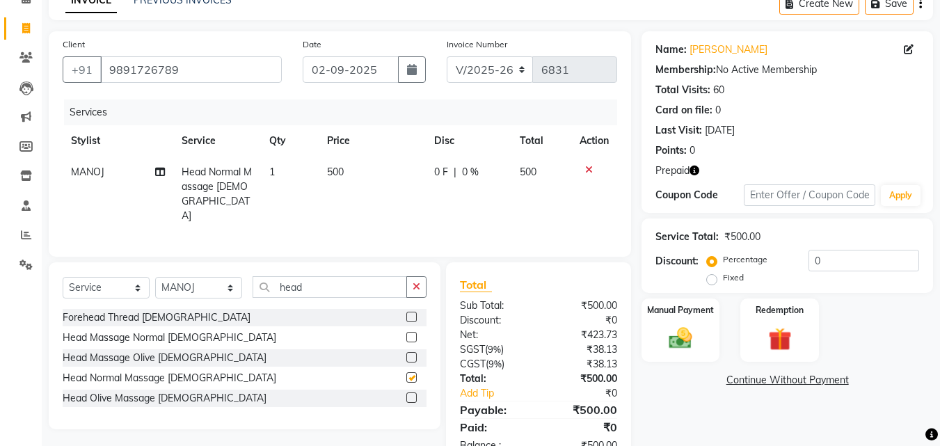
checkbox input "false"
click at [811, 255] on input "0" at bounding box center [863, 261] width 111 height 22
type input "50"
click at [782, 309] on label "Redemption" at bounding box center [780, 309] width 50 height 13
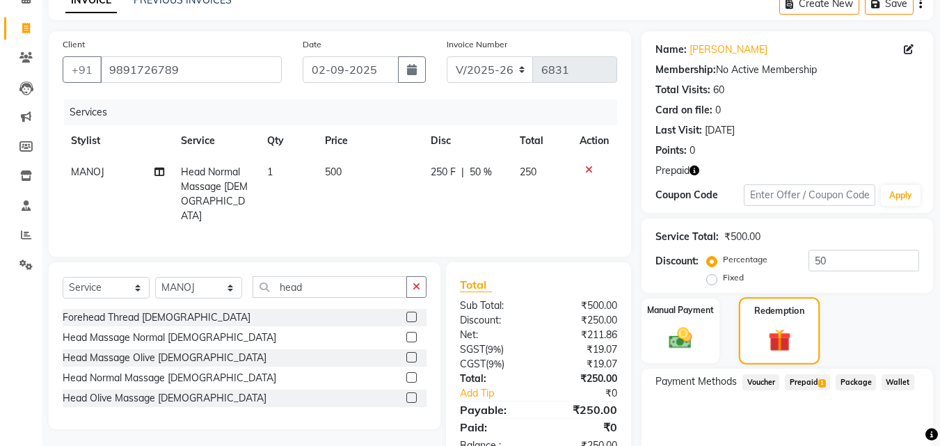
scroll to position [129, 0]
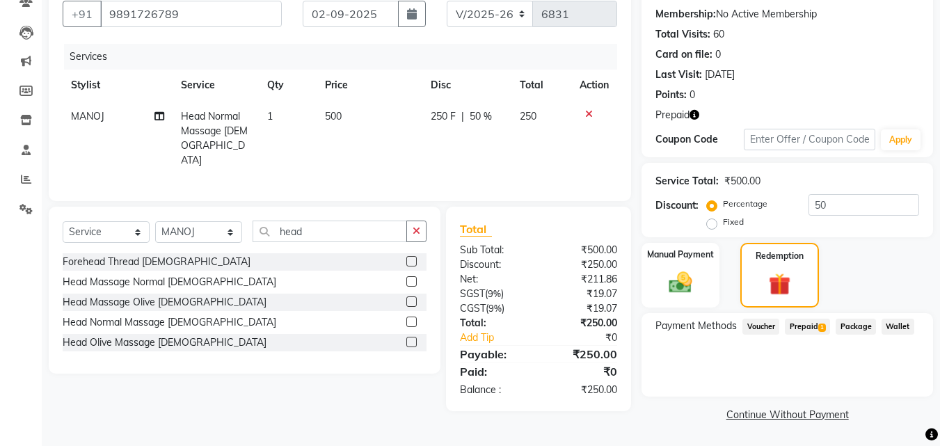
click at [812, 319] on span "Prepaid 1" at bounding box center [806, 327] width 45 height 16
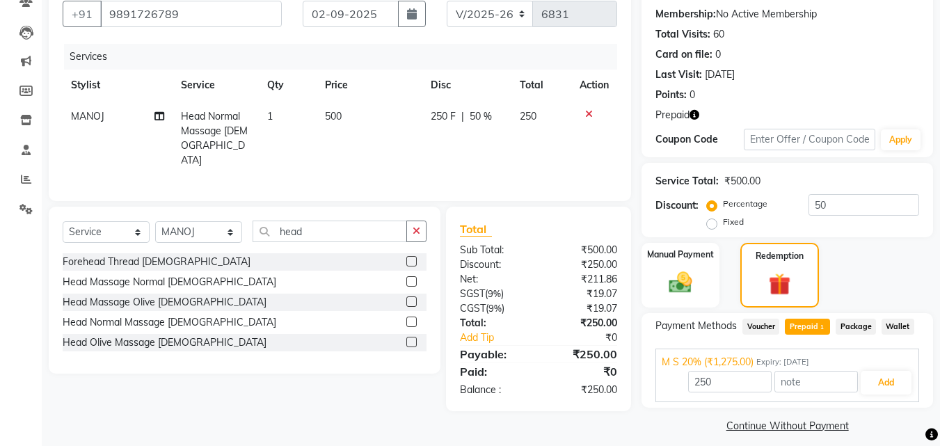
click at [812, 320] on span "Prepaid 1" at bounding box center [806, 327] width 45 height 16
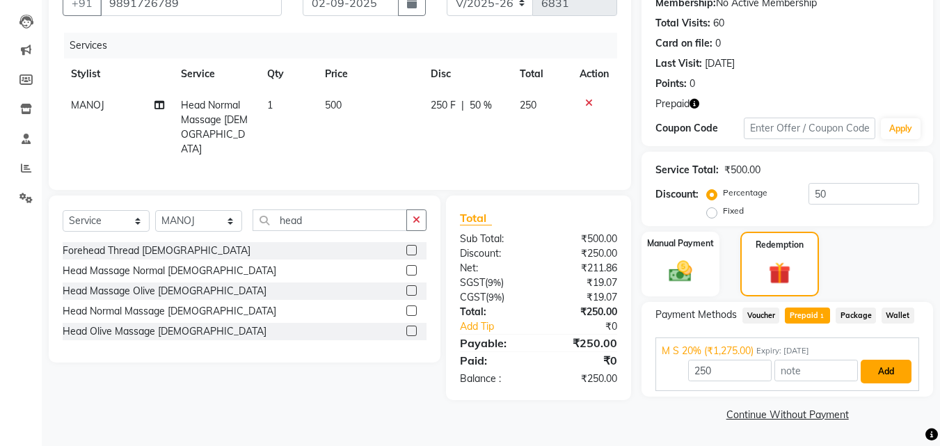
click at [889, 373] on button "Add" at bounding box center [885, 372] width 51 height 24
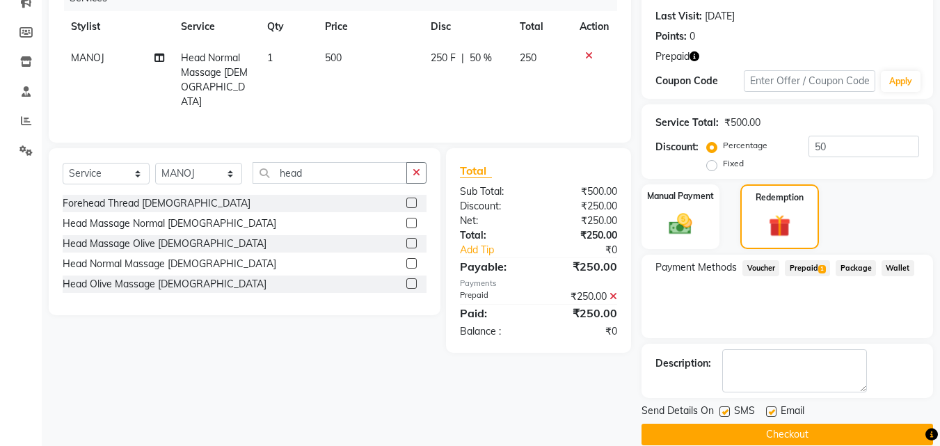
scroll to position [207, 0]
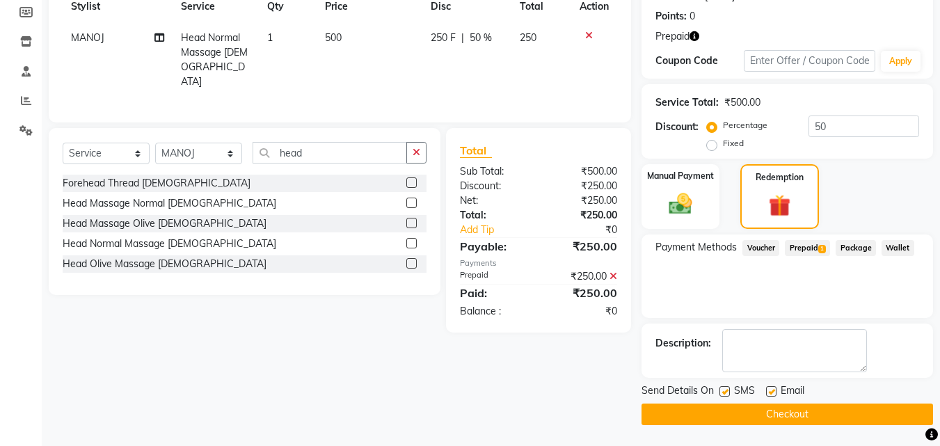
click at [842, 414] on button "Checkout" at bounding box center [786, 414] width 291 height 22
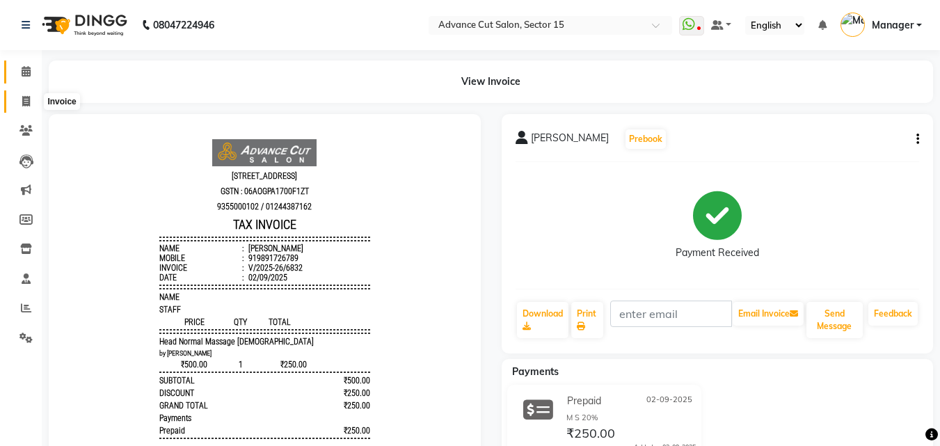
drag, startPoint x: 19, startPoint y: 108, endPoint x: 26, endPoint y: 72, distance: 37.6
click at [18, 108] on span at bounding box center [26, 102] width 24 height 16
select select "service"
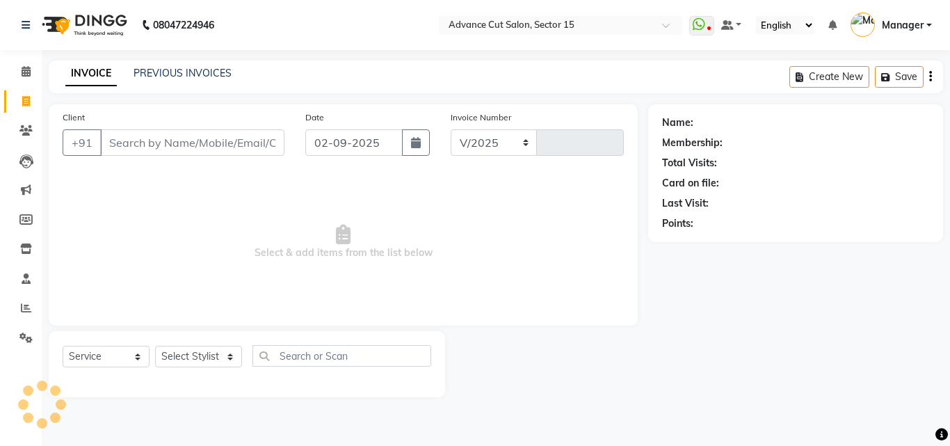
select select "6255"
type input "6833"
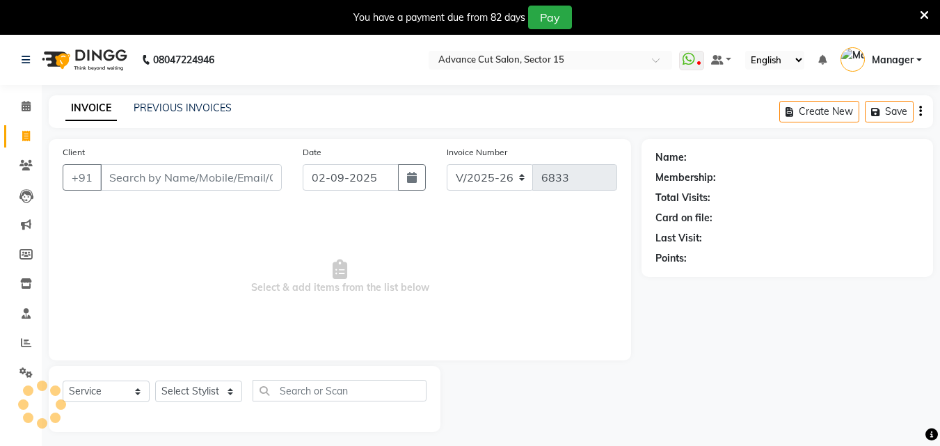
select select "6255"
select select "service"
click at [922, 17] on icon at bounding box center [923, 15] width 9 height 13
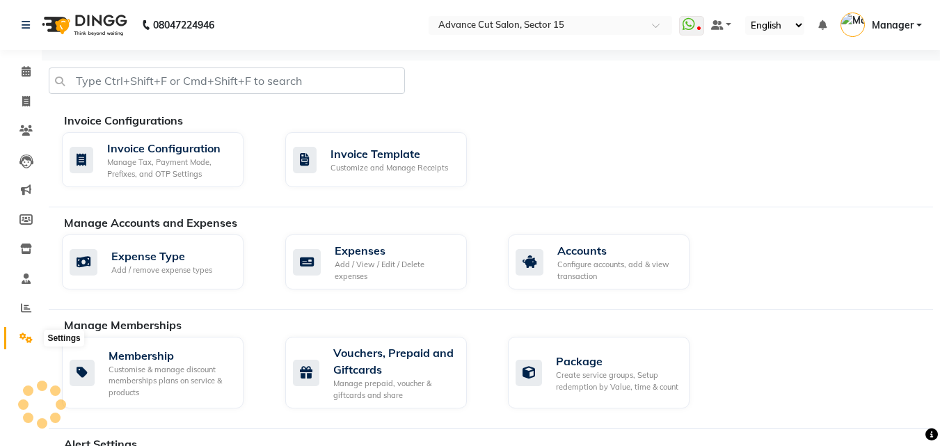
click at [163, 293] on div "Expense Type Add / remove expense types Expenses Add / View / Edit / Delete exp…" at bounding box center [497, 264] width 892 height 61
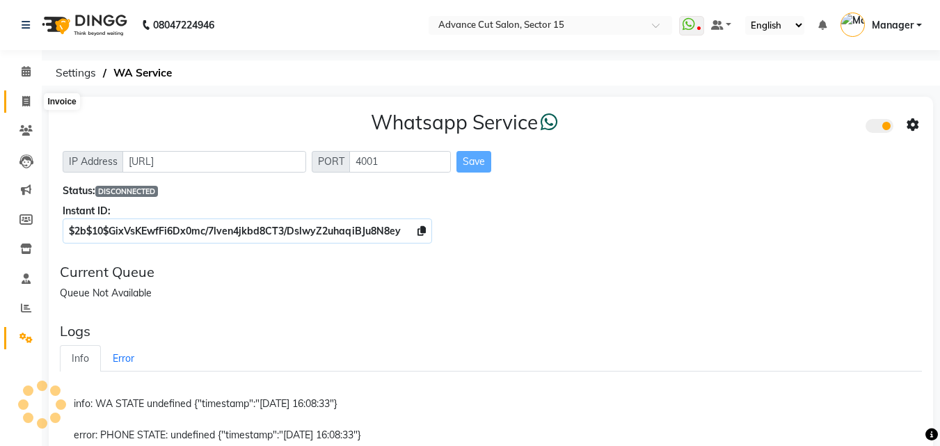
click at [23, 97] on icon at bounding box center [26, 101] width 8 height 10
select select "service"
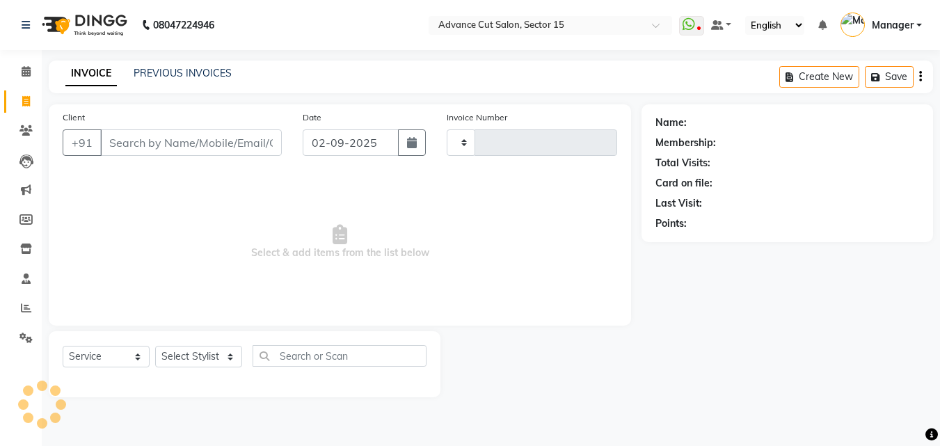
type input "6833"
select select "6255"
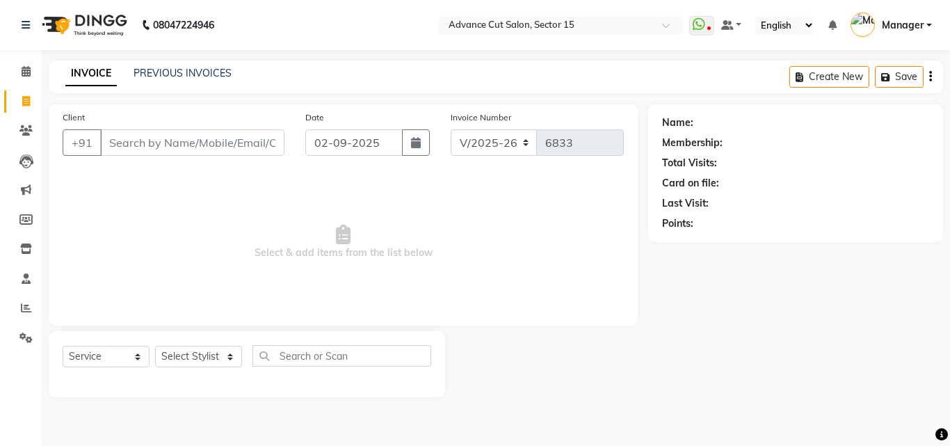
click at [20, 94] on span at bounding box center [26, 102] width 24 height 16
select select "6255"
select select "service"
click at [189, 75] on link "PREVIOUS INVOICES" at bounding box center [183, 73] width 98 height 13
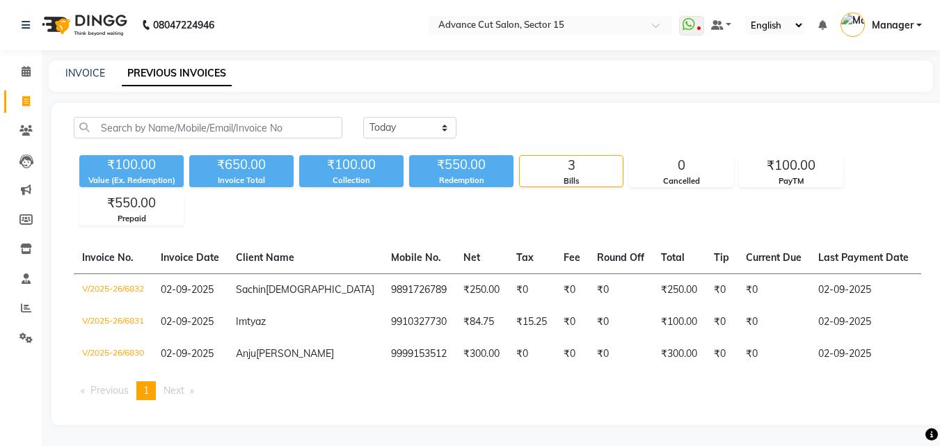
click at [92, 64] on div "INVOICE PREVIOUS INVOICES" at bounding box center [491, 76] width 884 height 31
click at [87, 75] on link "INVOICE" at bounding box center [85, 73] width 40 height 13
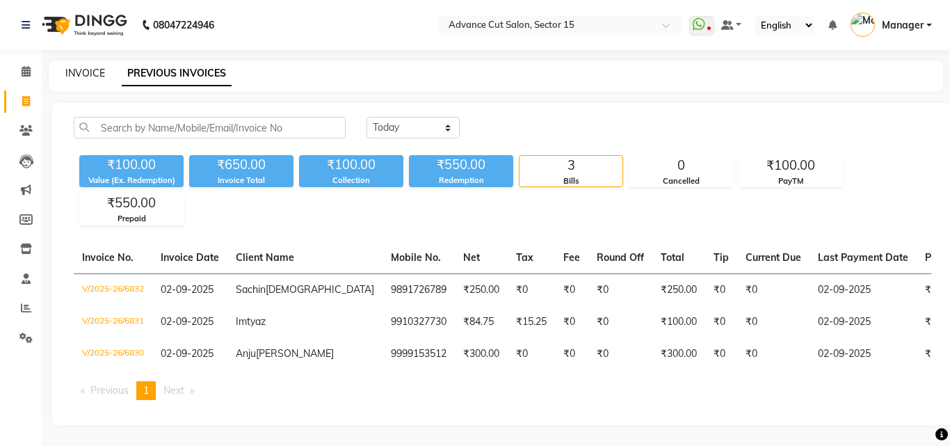
select select "service"
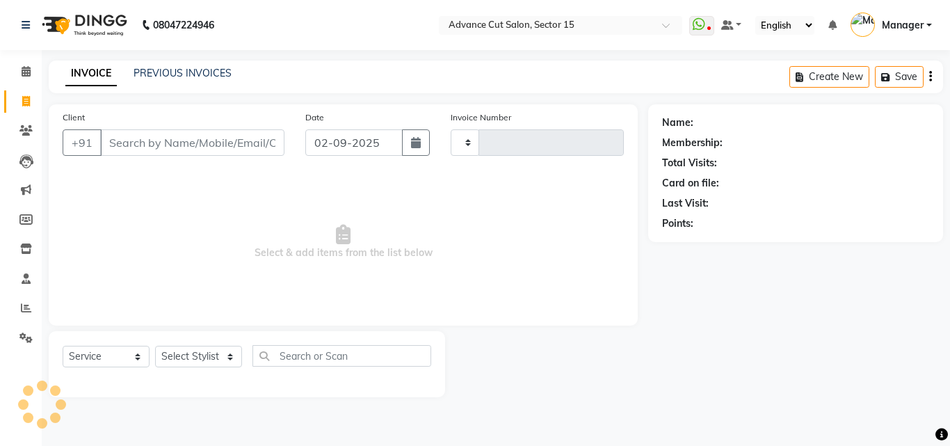
type input "6833"
select select "6255"
click at [12, 332] on link "Settings" at bounding box center [20, 338] width 33 height 23
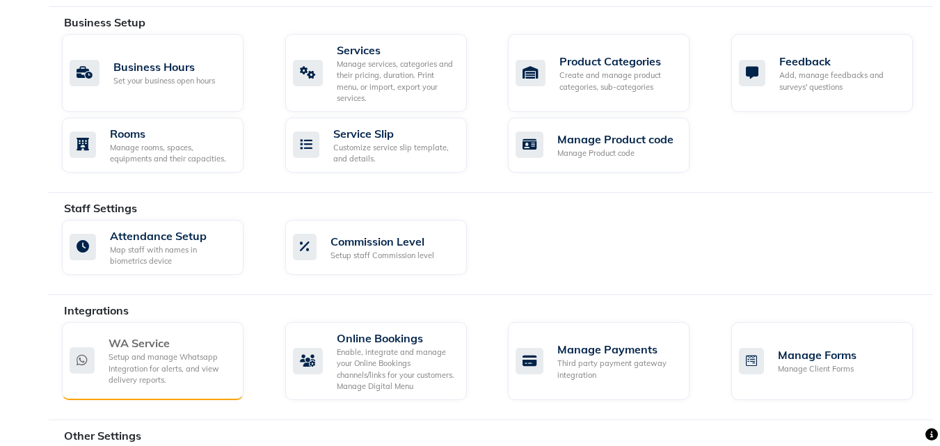
scroll to position [599, 0]
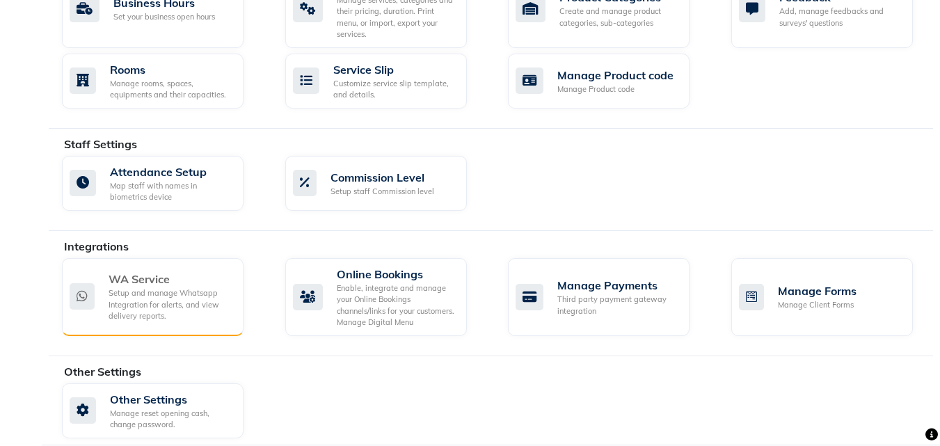
click at [146, 293] on div "Setup and manage Whatsapp Integration for alerts, and view delivery reports." at bounding box center [170, 304] width 124 height 35
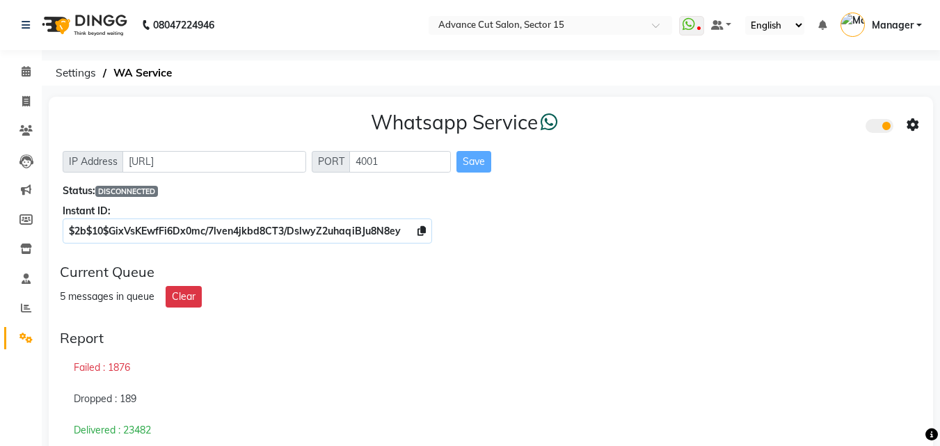
click at [899, 22] on span "Manager" at bounding box center [892, 25] width 42 height 15
click at [677, 127] on div "Whatsapp Service" at bounding box center [491, 125] width 856 height 29
click at [892, 27] on span "Manager" at bounding box center [892, 25] width 42 height 15
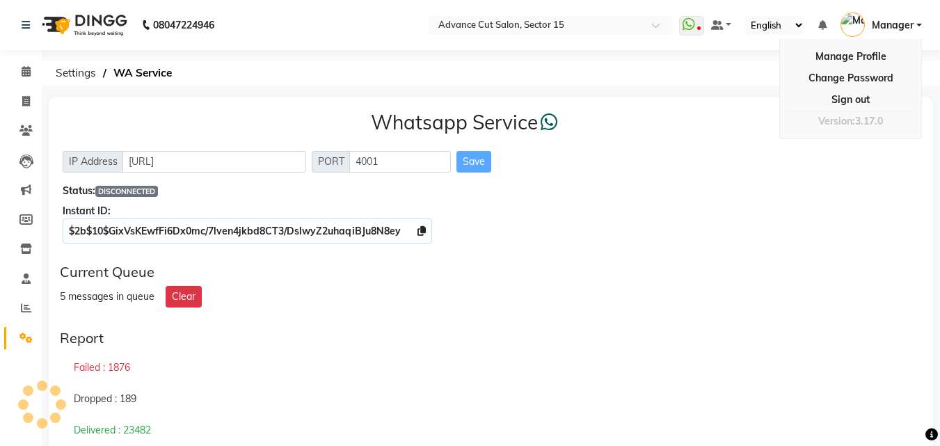
click at [735, 81] on ol "Settings WA Service" at bounding box center [488, 73] width 879 height 25
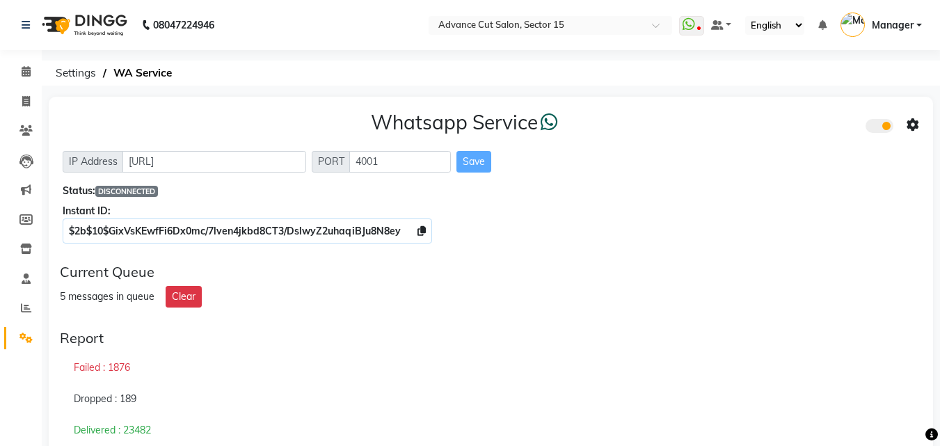
click at [893, 22] on span "Manager" at bounding box center [892, 25] width 42 height 15
click at [730, 26] on link at bounding box center [721, 25] width 21 height 15
click at [716, 73] on link "My Panel" at bounding box center [766, 68] width 110 height 19
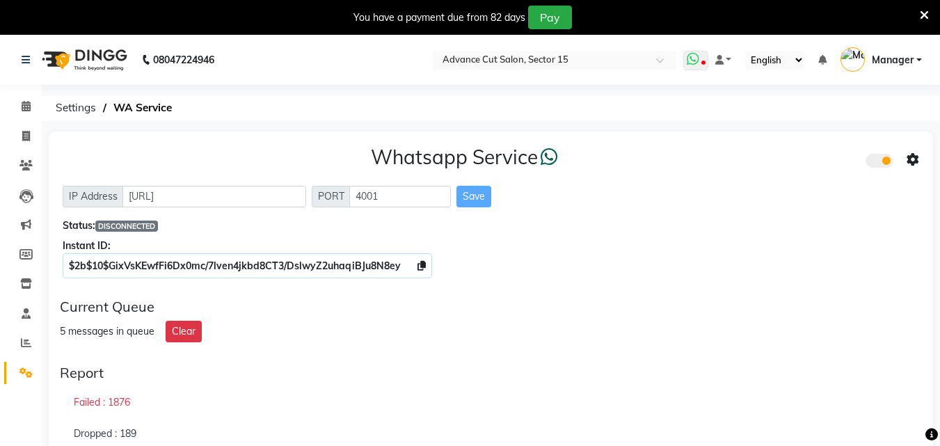
click at [692, 62] on icon at bounding box center [692, 59] width 13 height 14
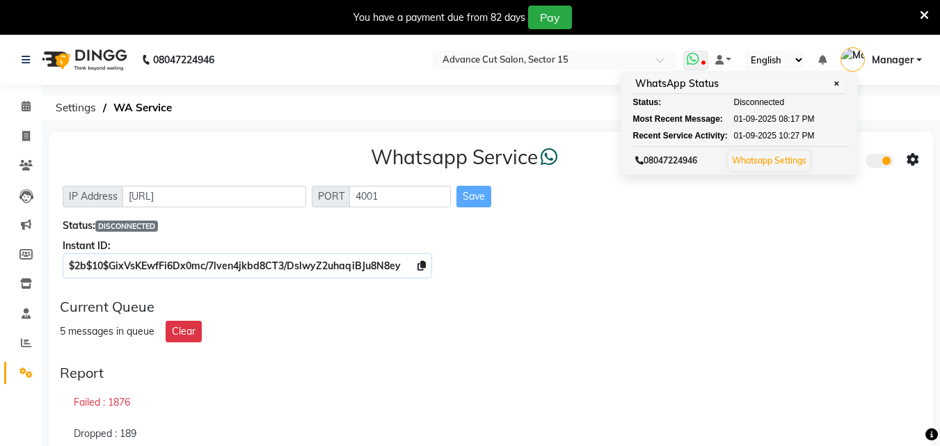
click at [747, 156] on link "Whatsapp Settings" at bounding box center [769, 160] width 74 height 10
click at [755, 157] on link "Whatsapp Settings" at bounding box center [769, 160] width 74 height 10
click at [561, 240] on div "Instant ID:" at bounding box center [491, 246] width 856 height 15
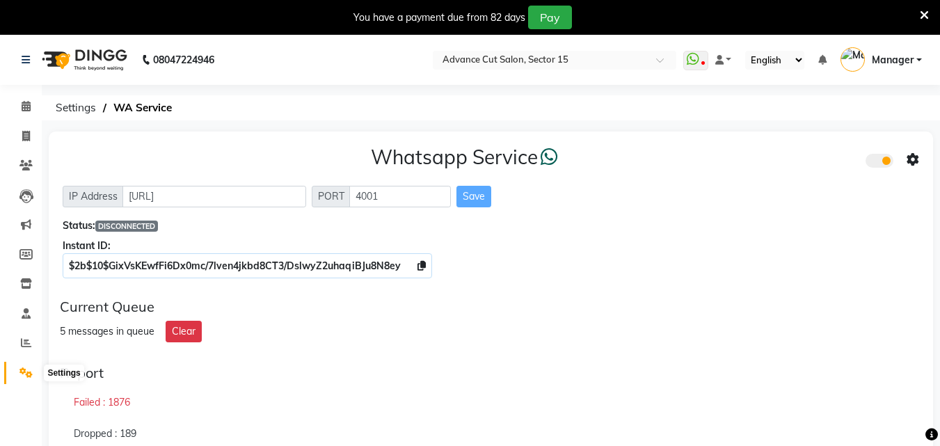
click at [31, 371] on icon at bounding box center [25, 372] width 13 height 10
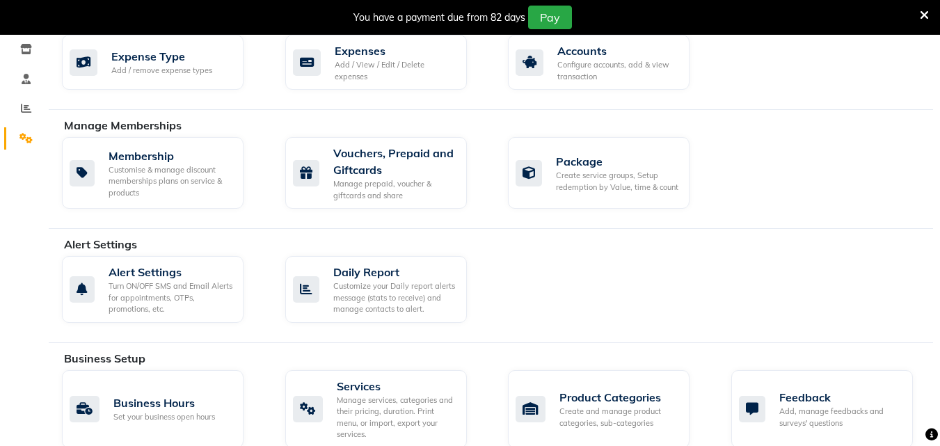
scroll to position [245, 0]
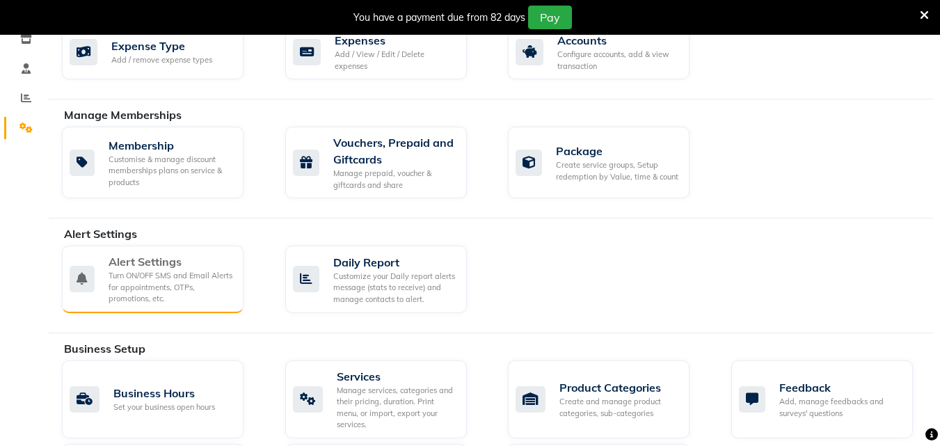
click at [147, 252] on div "Alert Settings Turn ON/OFF SMS and Email Alerts for appointments, OTPs, promoti…" at bounding box center [153, 278] width 182 height 67
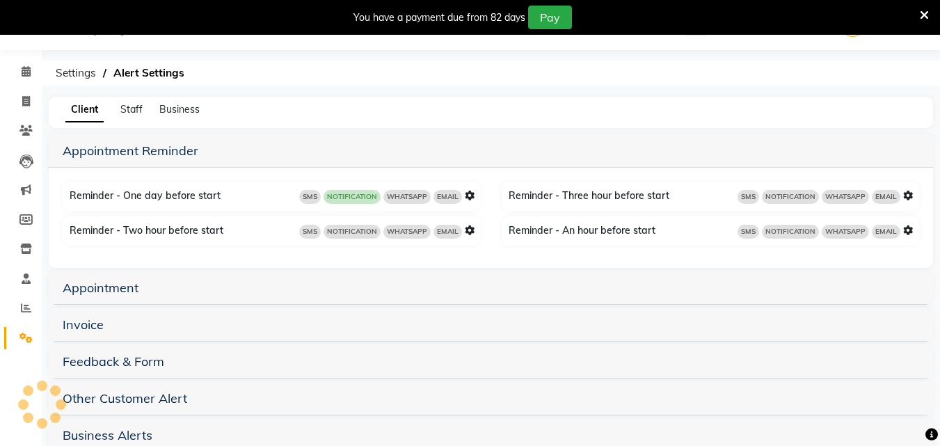
scroll to position [65, 0]
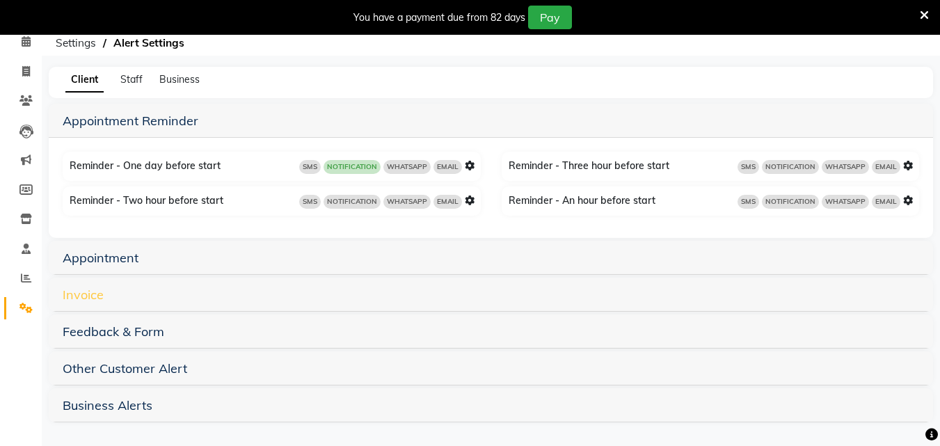
click at [70, 296] on link "Invoice" at bounding box center [83, 295] width 41 height 16
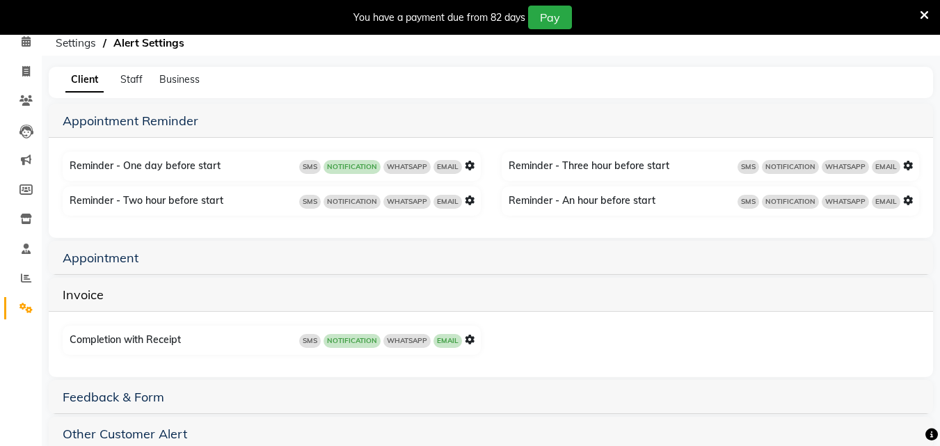
scroll to position [130, 0]
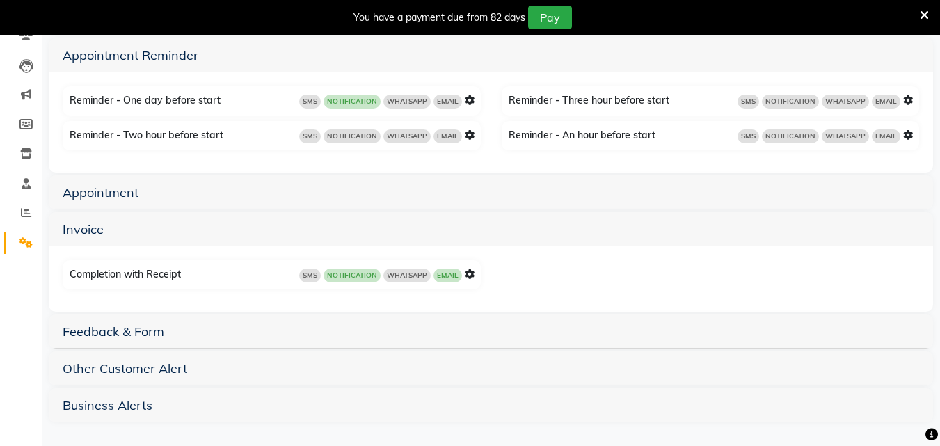
click at [472, 273] on icon at bounding box center [470, 274] width 10 height 10
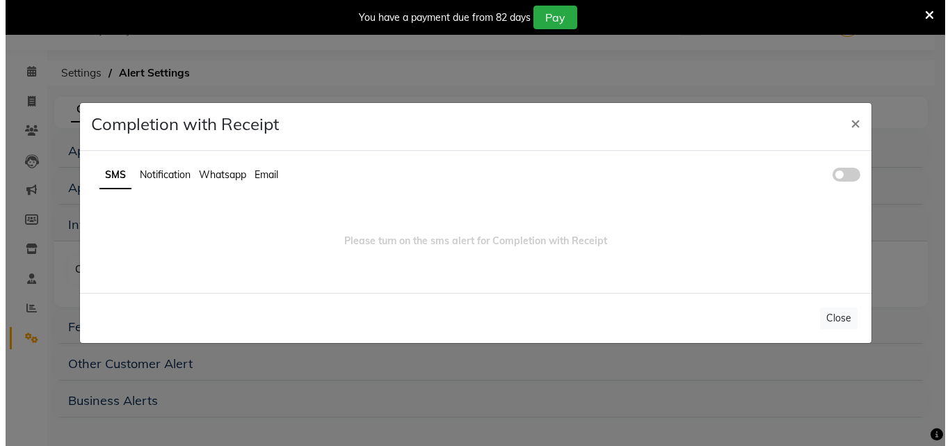
scroll to position [35, 0]
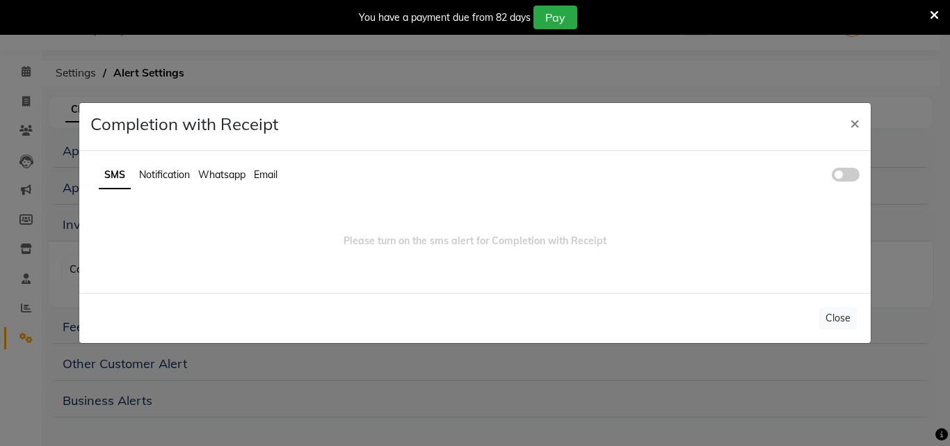
click at [209, 175] on span "Whatsapp" at bounding box center [221, 174] width 47 height 13
click at [146, 174] on span "Notification" at bounding box center [153, 174] width 51 height 13
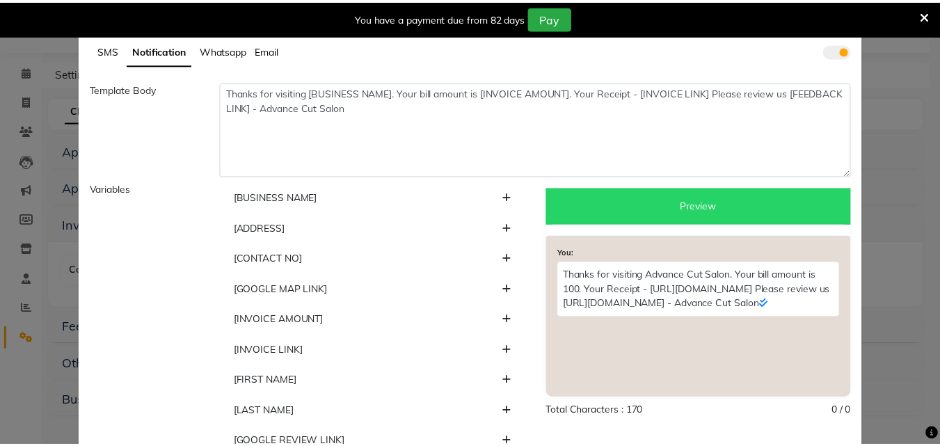
scroll to position [0, 0]
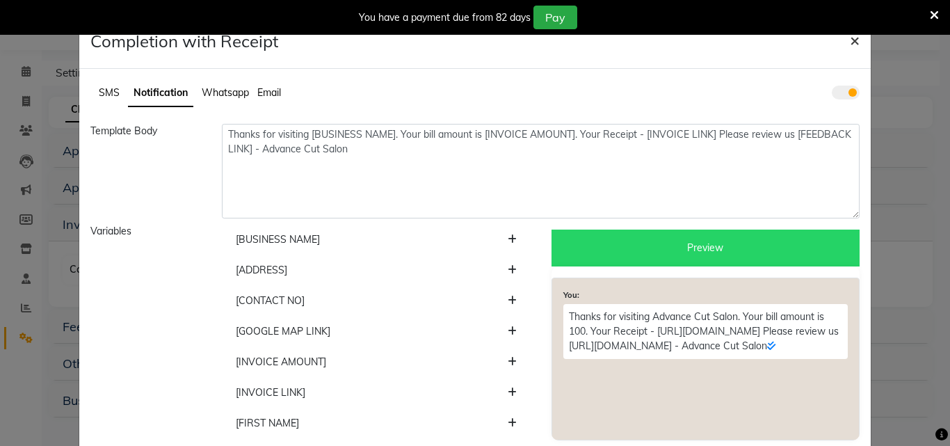
click at [850, 36] on span "×" at bounding box center [855, 39] width 10 height 21
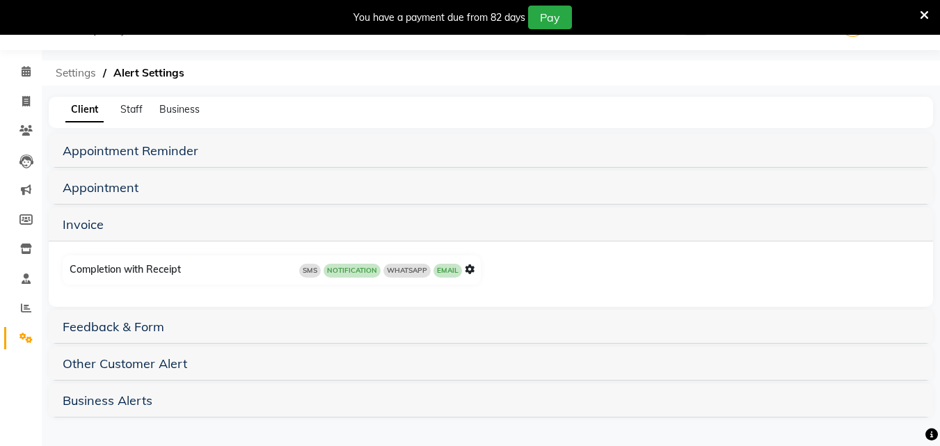
click at [73, 72] on span "Settings" at bounding box center [76, 73] width 54 height 25
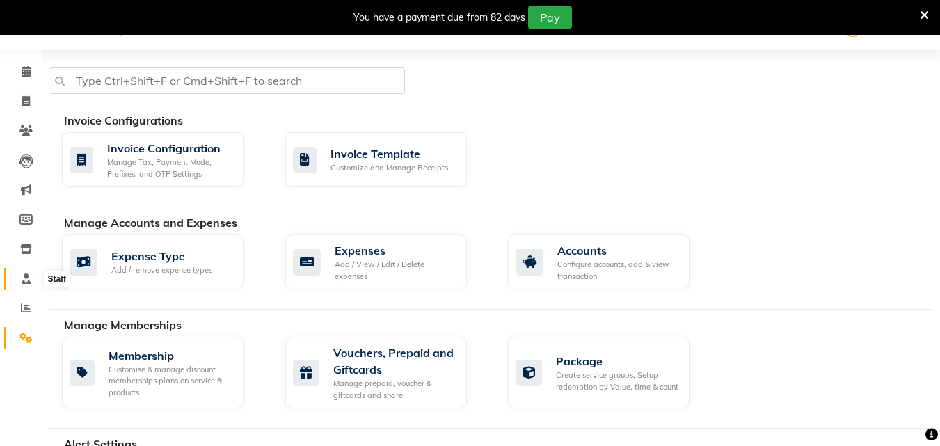
click at [30, 282] on icon at bounding box center [26, 278] width 9 height 10
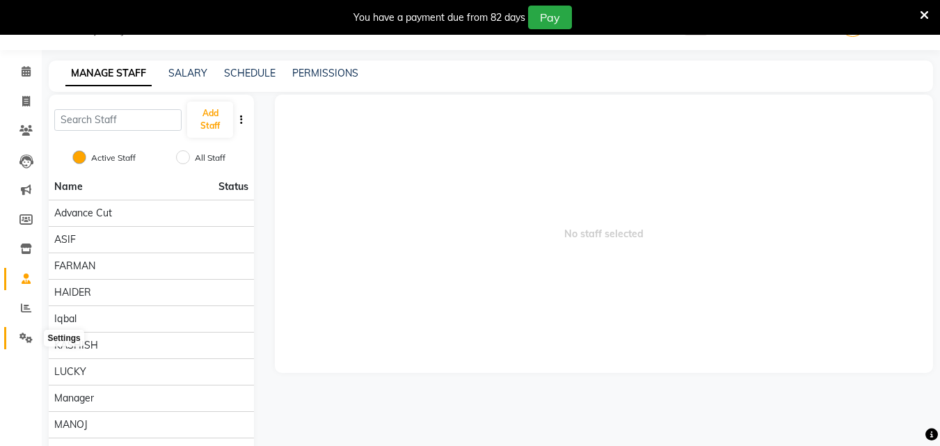
click at [25, 332] on icon at bounding box center [25, 337] width 13 height 10
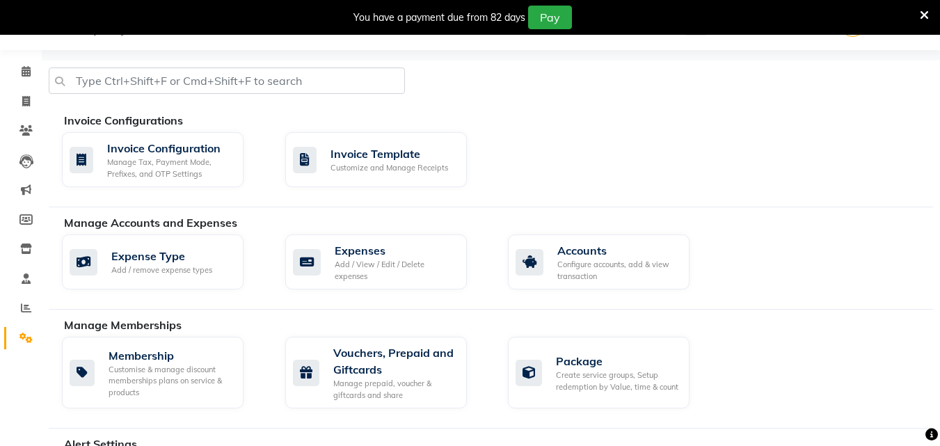
scroll to position [634, 0]
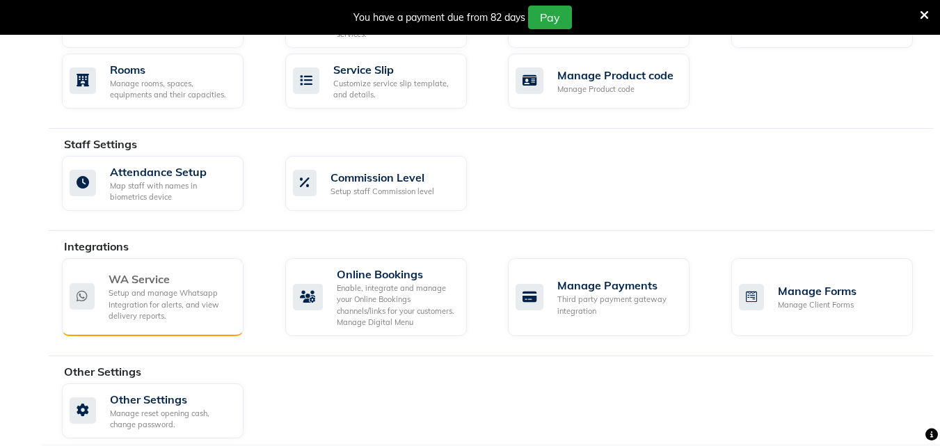
click at [132, 287] on div "Setup and manage Whatsapp Integration for alerts, and view delivery reports." at bounding box center [170, 304] width 124 height 35
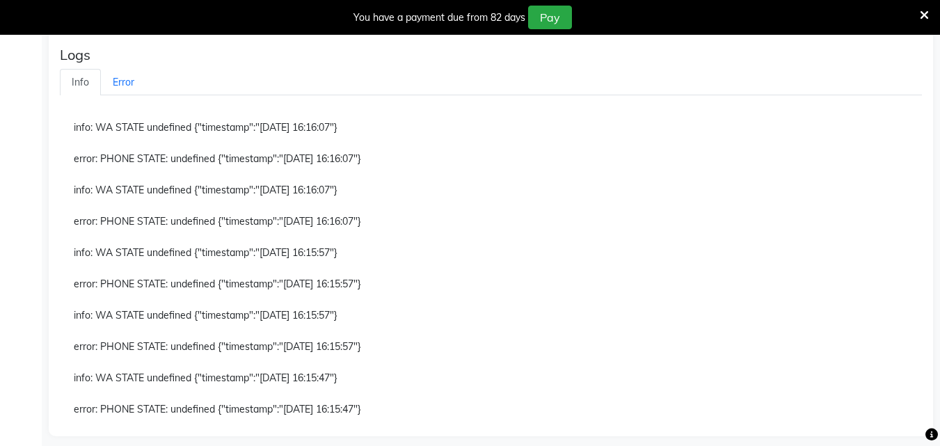
scroll to position [485, 0]
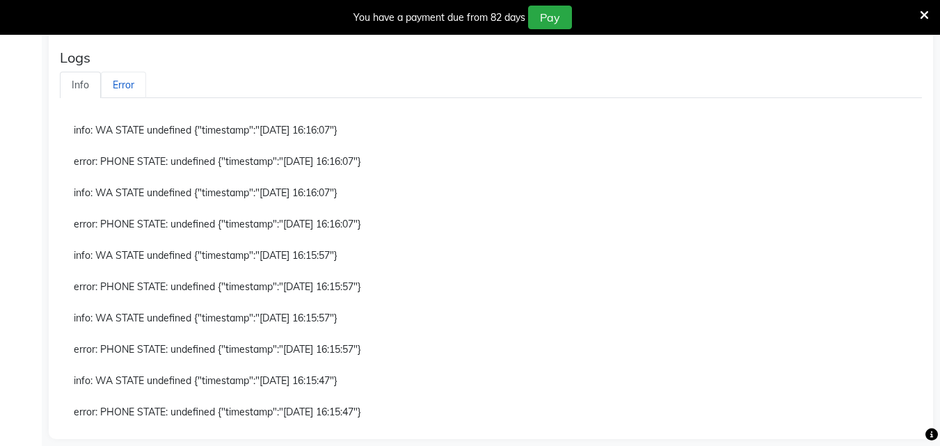
click at [131, 88] on link "Error" at bounding box center [123, 85] width 45 height 27
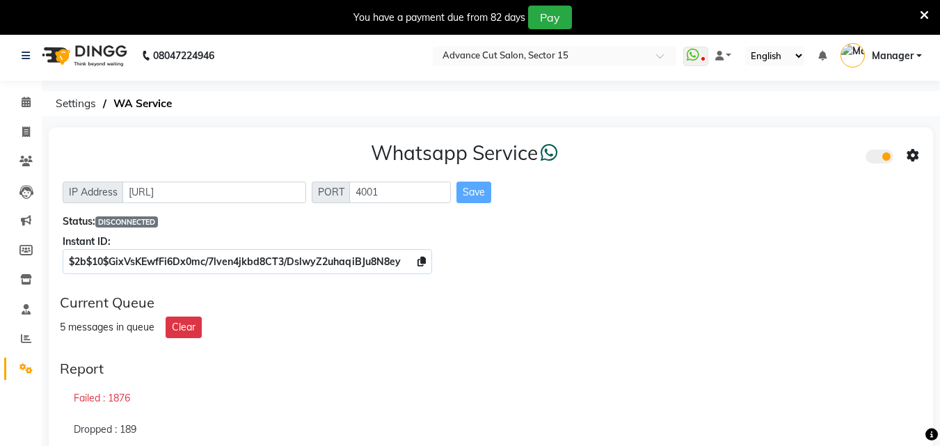
scroll to position [0, 0]
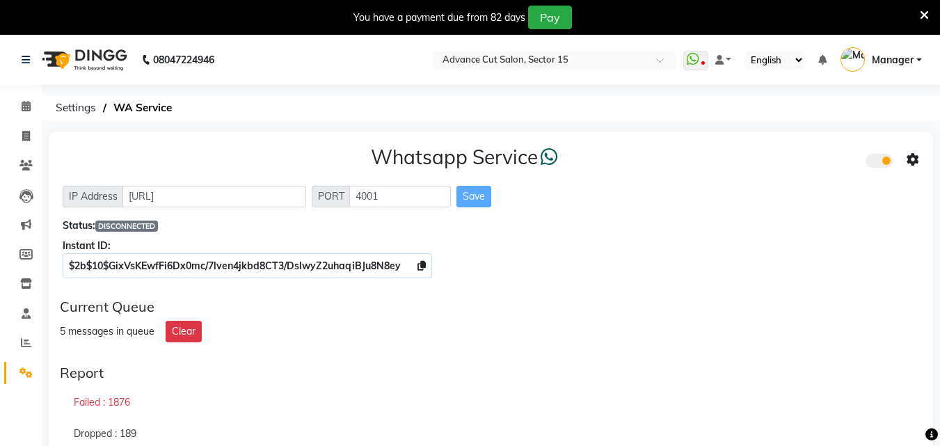
click at [912, 159] on icon at bounding box center [912, 160] width 13 height 13
click at [803, 141] on div "Whatsapp Settings" at bounding box center [811, 144] width 159 height 17
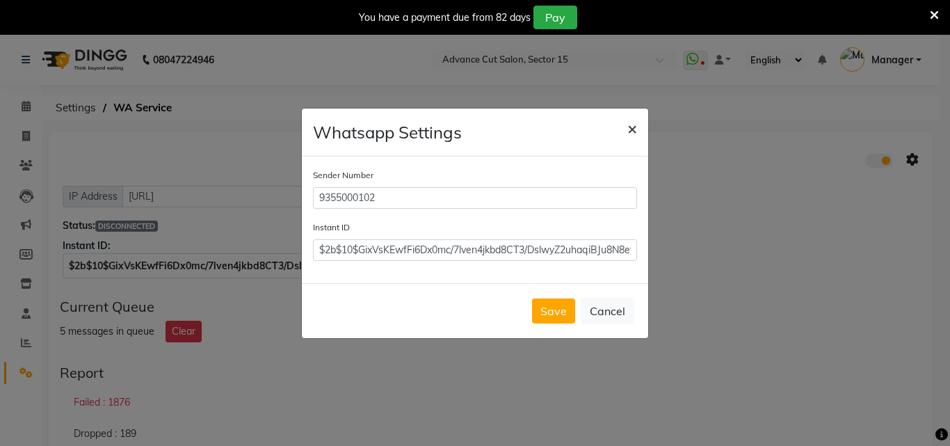
click at [635, 124] on span "×" at bounding box center [632, 128] width 10 height 21
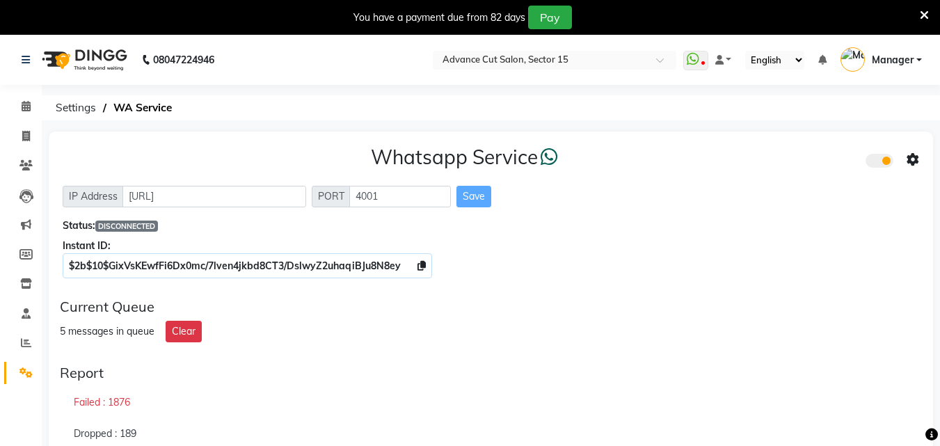
click at [624, 174] on div "Whatsapp Service" at bounding box center [491, 159] width 856 height 29
click at [924, 12] on icon at bounding box center [923, 15] width 9 height 13
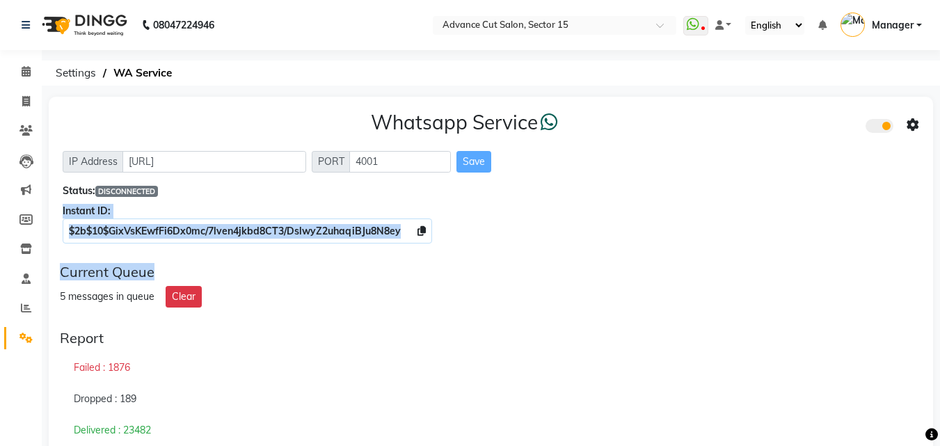
drag, startPoint x: 544, startPoint y: 268, endPoint x: 180, endPoint y: 188, distance: 372.3
click at [169, 197] on div "Status: DISCONNECTED" at bounding box center [491, 191] width 856 height 15
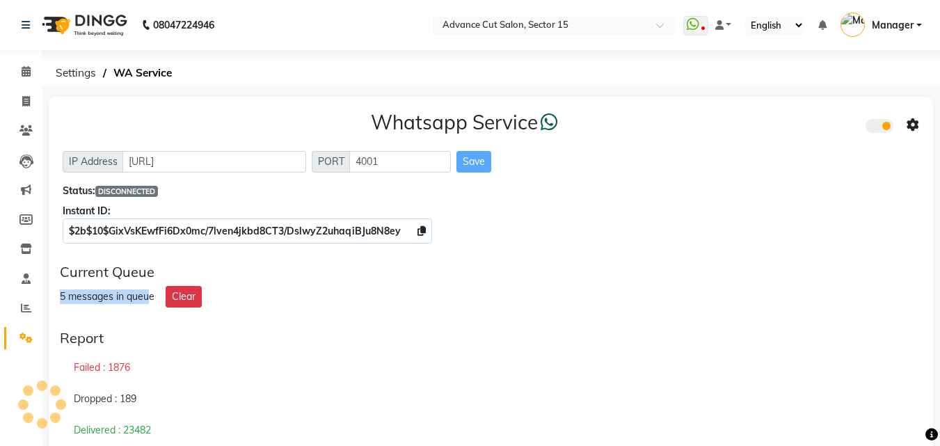
drag, startPoint x: 58, startPoint y: 293, endPoint x: 151, endPoint y: 307, distance: 94.2
click at [151, 307] on div "Current Queue 5 messages in queue Clear" at bounding box center [490, 285] width 873 height 55
click at [151, 307] on div "5 messages in queue Clear" at bounding box center [491, 297] width 862 height 22
click at [307, 278] on div "Current Queue" at bounding box center [491, 272] width 862 height 17
click at [223, 197] on div "Status: DISCONNECTED" at bounding box center [491, 191] width 856 height 15
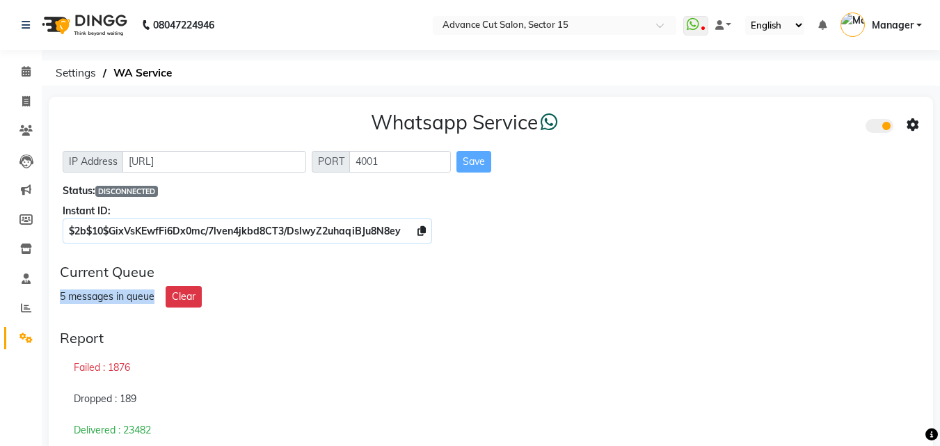
drag, startPoint x: 152, startPoint y: 299, endPoint x: 58, endPoint y: 293, distance: 94.8
click at [58, 293] on div "Current Queue 5 messages in queue Clear" at bounding box center [490, 285] width 873 height 55
click at [398, 300] on div "5 messages in queue Clear" at bounding box center [491, 297] width 862 height 22
click at [30, 96] on icon at bounding box center [26, 101] width 8 height 10
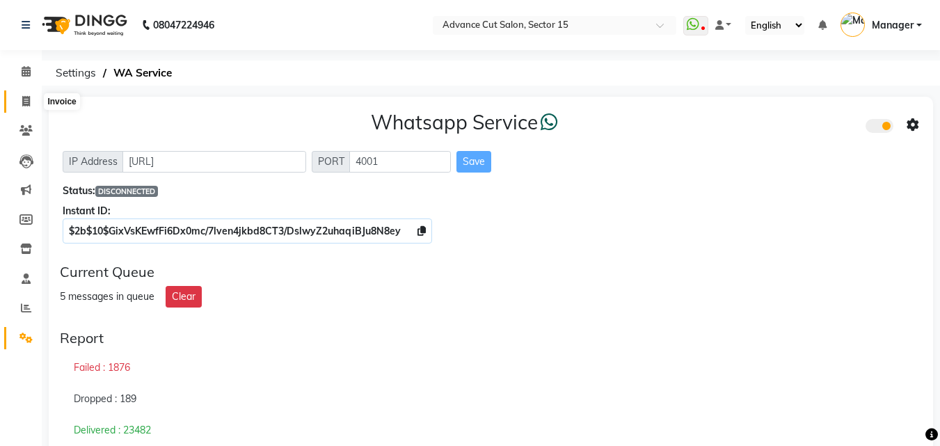
select select "service"
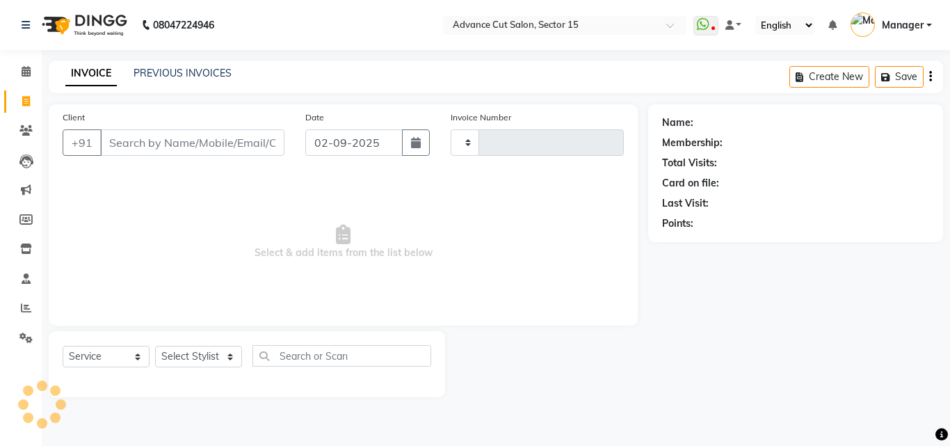
type input "6833"
select select "6255"
click at [177, 74] on link "PREVIOUS INVOICES" at bounding box center [183, 73] width 98 height 13
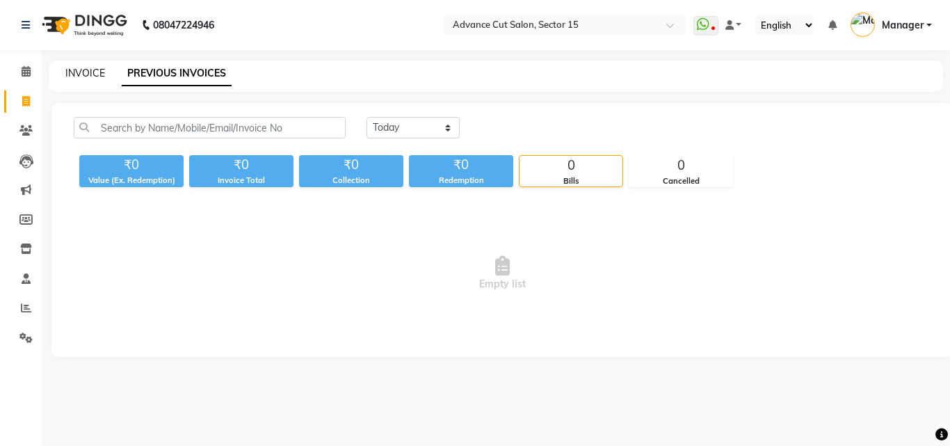
click at [90, 74] on link "INVOICE" at bounding box center [85, 73] width 40 height 13
select select "service"
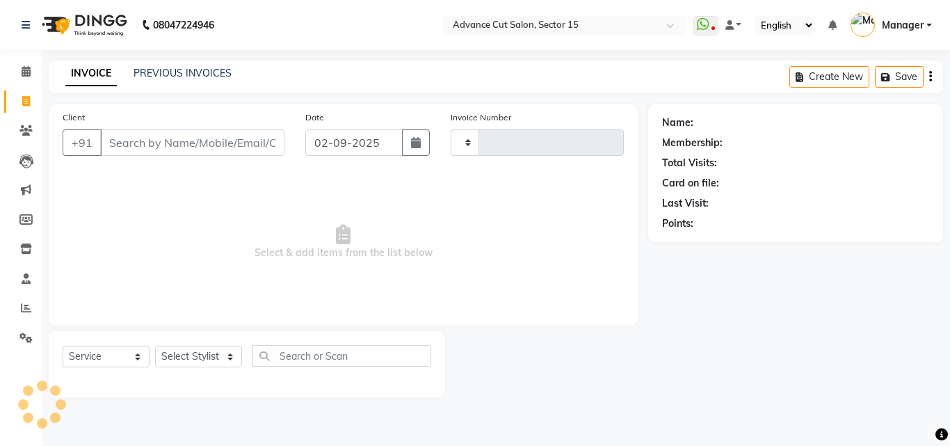
type input "6833"
select select "6255"
click at [225, 66] on div "PREVIOUS INVOICES" at bounding box center [183, 73] width 98 height 15
click at [210, 72] on link "PREVIOUS INVOICES" at bounding box center [183, 73] width 98 height 13
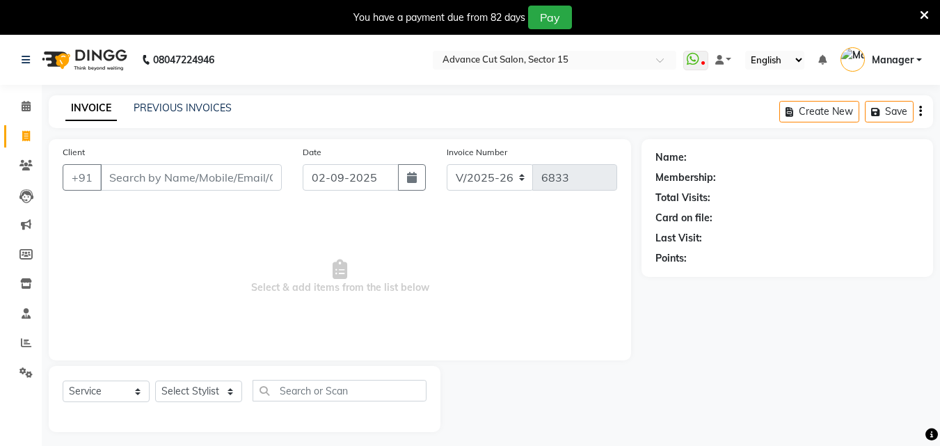
select select "6255"
select select "service"
select select "6255"
select select "service"
click at [920, 19] on icon at bounding box center [923, 15] width 9 height 13
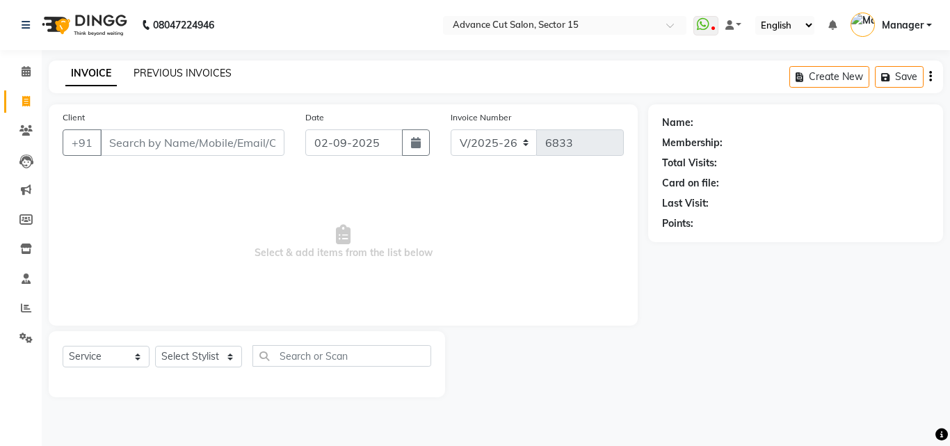
click at [186, 75] on link "PREVIOUS INVOICES" at bounding box center [183, 73] width 98 height 13
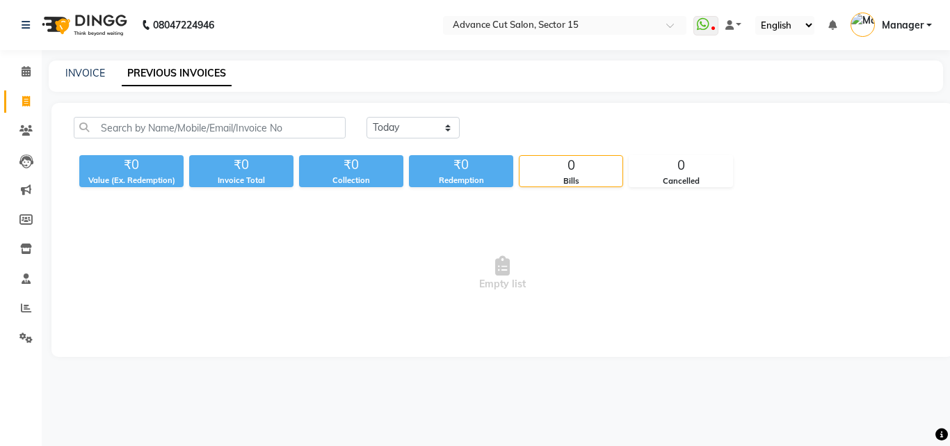
click at [104, 71] on div "INVOICE PREVIOUS INVOICES" at bounding box center [488, 73] width 878 height 15
click at [97, 71] on link "INVOICE" at bounding box center [85, 73] width 40 height 13
select select "service"
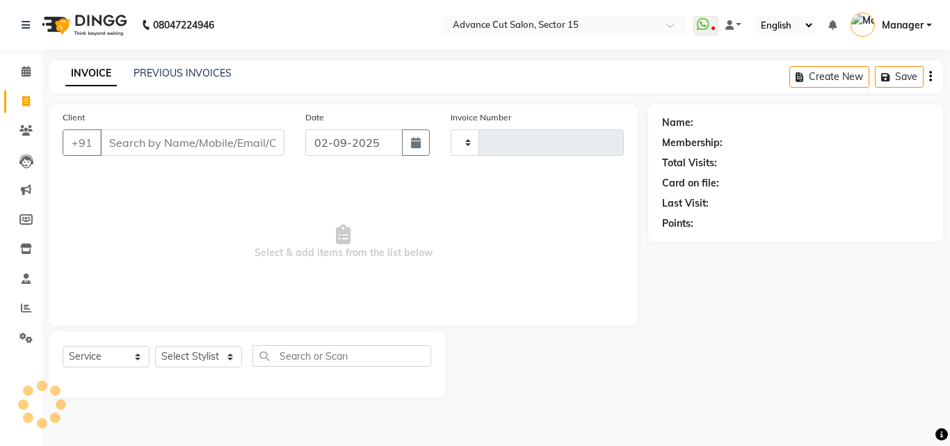
type input "6833"
select select "6255"
click at [197, 65] on div "INVOICE PREVIOUS INVOICES Create New Save" at bounding box center [496, 77] width 894 height 33
click at [202, 70] on link "PREVIOUS INVOICES" at bounding box center [183, 73] width 98 height 13
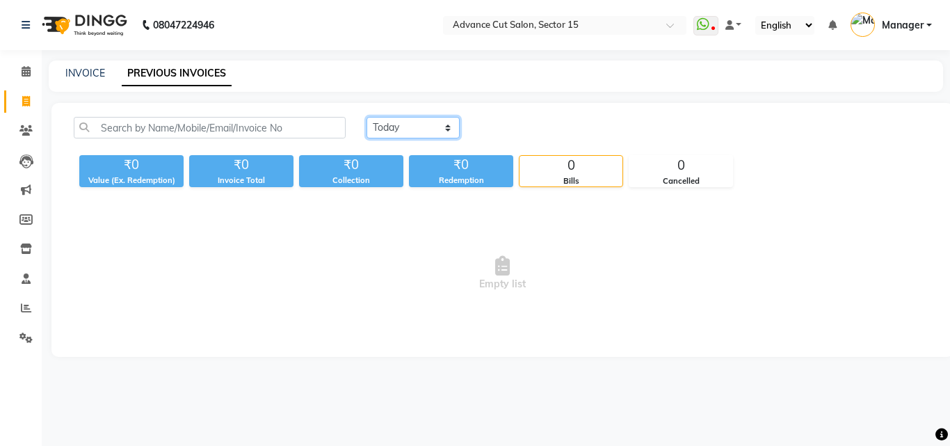
click at [394, 129] on select "[DATE] [DATE] Custom Range" at bounding box center [413, 128] width 93 height 22
select select "[DATE]"
click at [367, 117] on select "[DATE] [DATE] Custom Range" at bounding box center [413, 128] width 93 height 22
click at [90, 72] on link "INVOICE" at bounding box center [85, 73] width 40 height 13
select select "service"
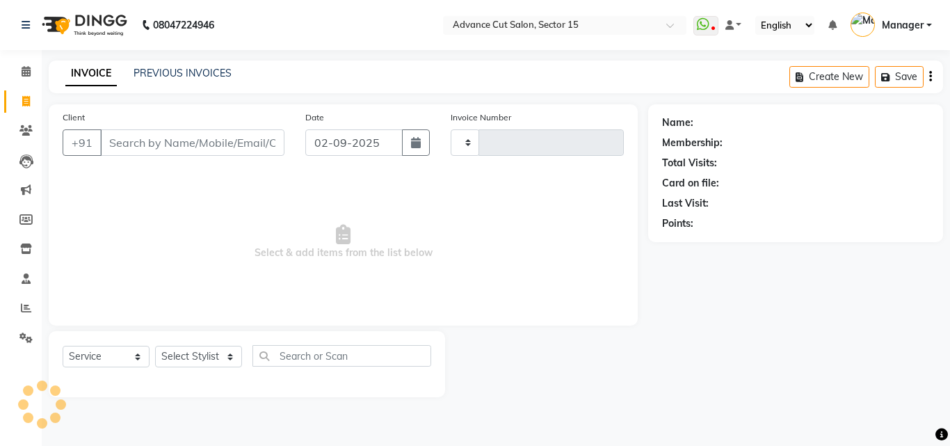
type input "6834"
select select "6255"
click at [158, 74] on link "PREVIOUS INVOICES" at bounding box center [183, 73] width 98 height 13
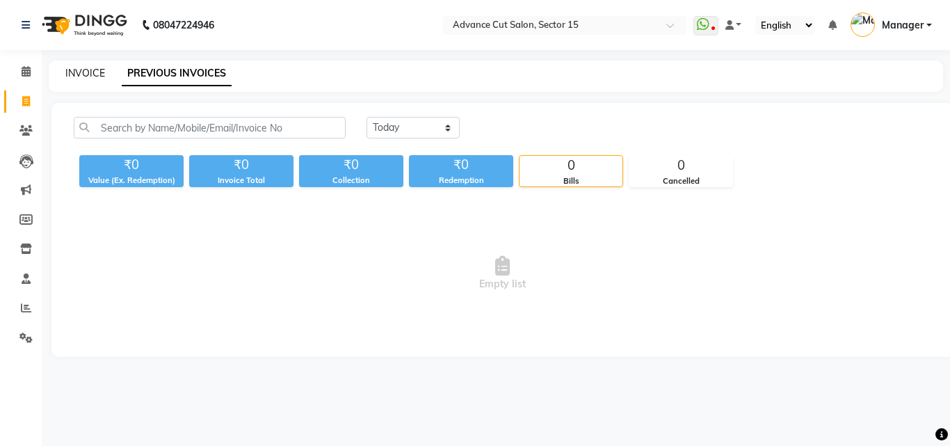
click at [88, 67] on link "INVOICE" at bounding box center [85, 73] width 40 height 13
select select "service"
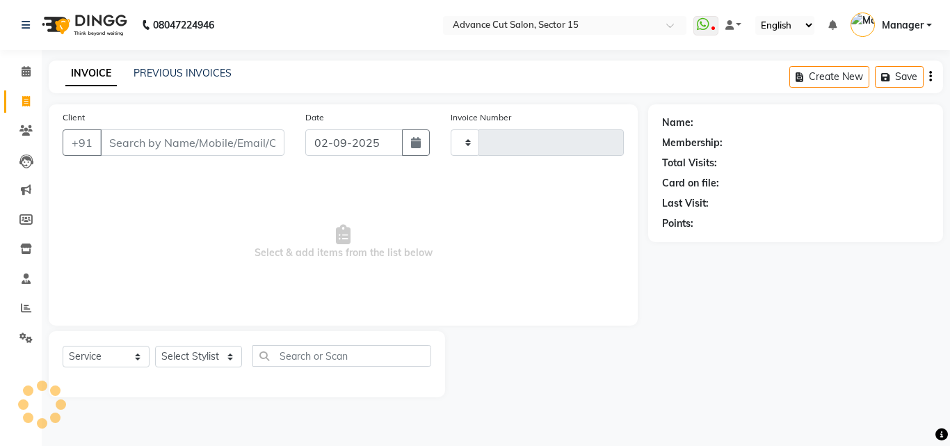
type input "6834"
select select "6255"
click at [505, 239] on span "Select & add items from the list below" at bounding box center [343, 241] width 561 height 139
click at [192, 79] on div "PREVIOUS INVOICES" at bounding box center [183, 73] width 98 height 15
click at [189, 71] on link "PREVIOUS INVOICES" at bounding box center [183, 73] width 98 height 13
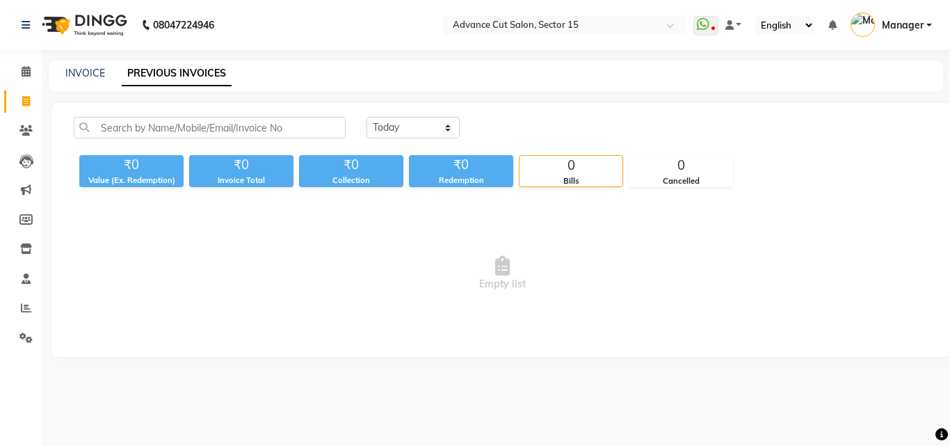
click at [906, 29] on span "Manager" at bounding box center [903, 25] width 42 height 15
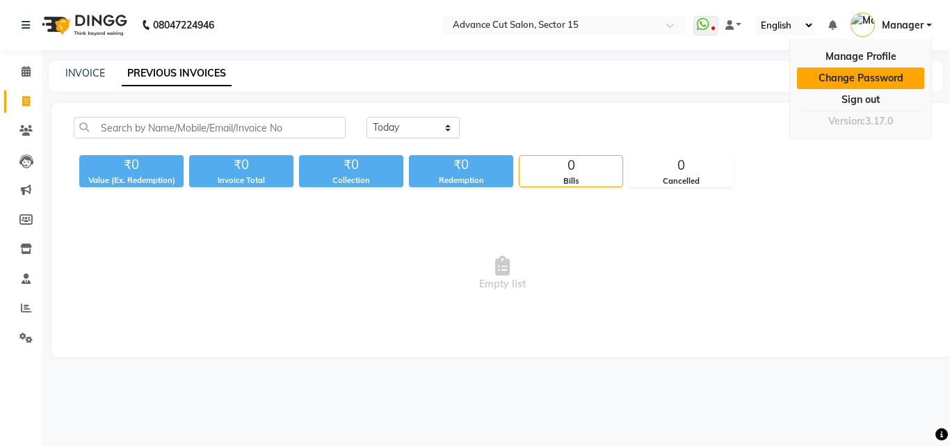
click at [875, 87] on link "Change Password" at bounding box center [860, 78] width 127 height 22
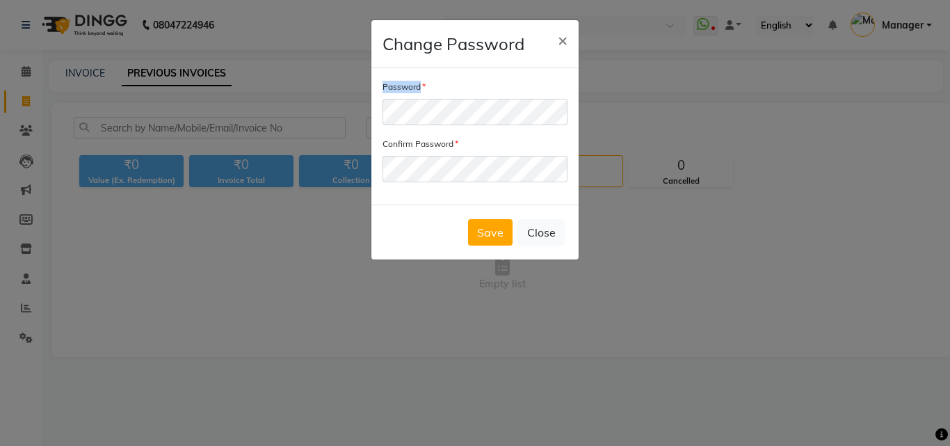
click at [875, 88] on ngb-modal-window "Change Password × Password Confirm Password Save Close" at bounding box center [475, 223] width 950 height 446
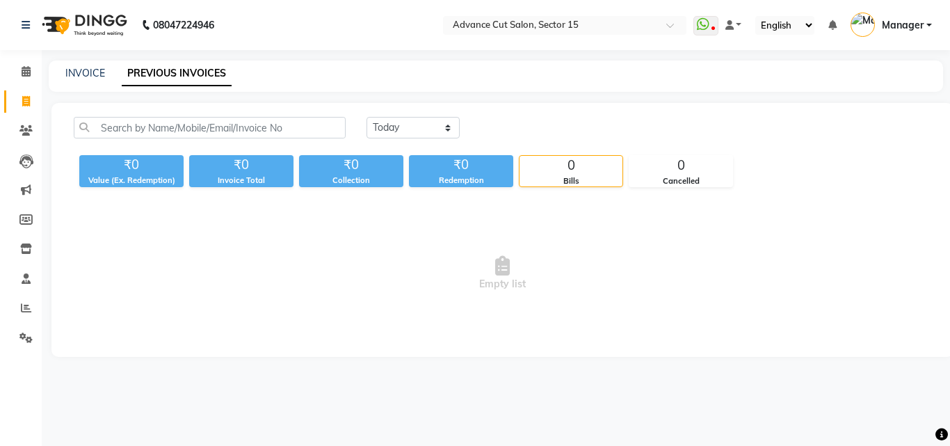
click at [903, 28] on span "Manager" at bounding box center [903, 25] width 42 height 15
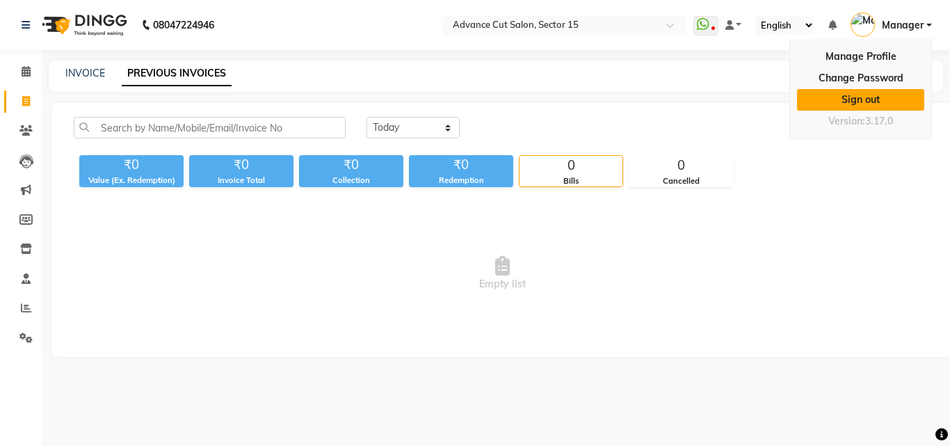
click at [880, 99] on link "Sign out" at bounding box center [860, 100] width 127 height 22
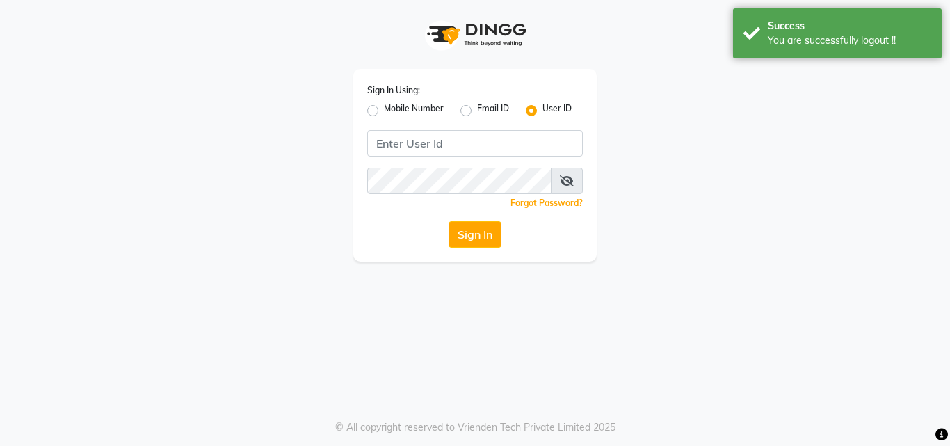
click at [376, 116] on div "Mobile Number" at bounding box center [405, 110] width 76 height 17
click at [384, 111] on label "Mobile Number" at bounding box center [414, 110] width 60 height 17
click at [384, 111] on input "Mobile Number" at bounding box center [388, 106] width 9 height 9
radio input "true"
radio input "false"
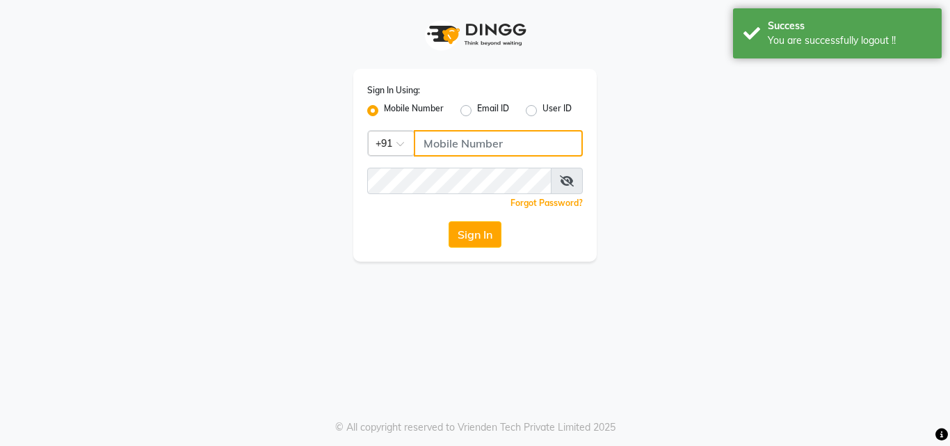
click at [457, 146] on input "Username" at bounding box center [498, 143] width 169 height 26
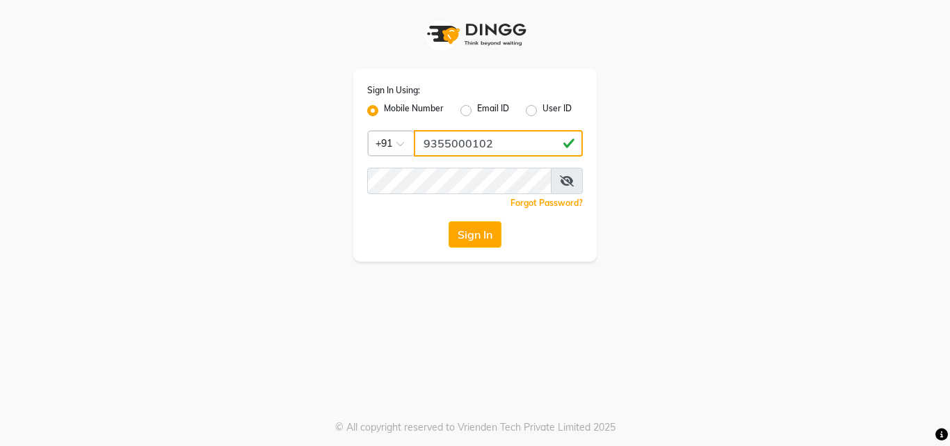
type input "9355000102"
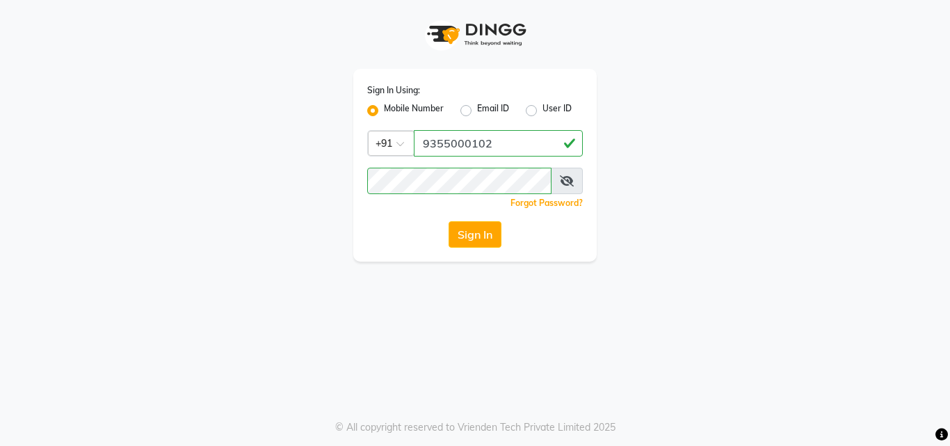
click at [572, 184] on icon at bounding box center [567, 180] width 14 height 11
click at [492, 229] on button "Sign In" at bounding box center [475, 234] width 53 height 26
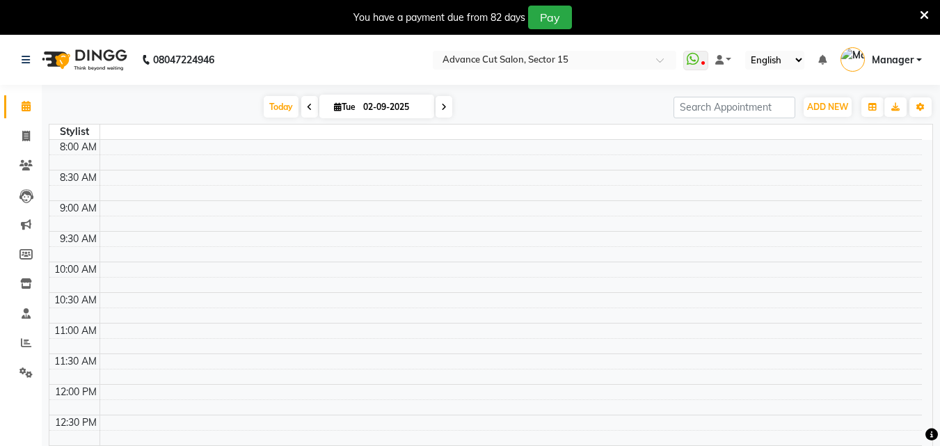
click at [926, 11] on icon at bounding box center [923, 15] width 9 height 13
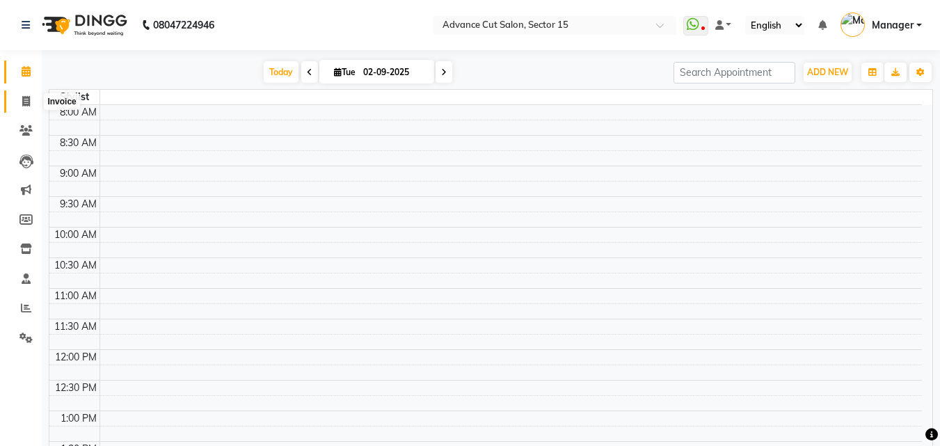
click at [29, 106] on icon at bounding box center [26, 101] width 8 height 10
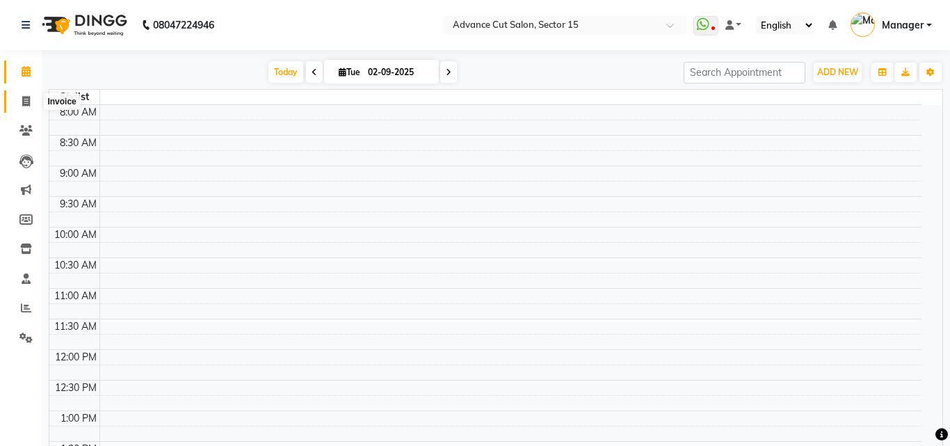
select select "6255"
select select "service"
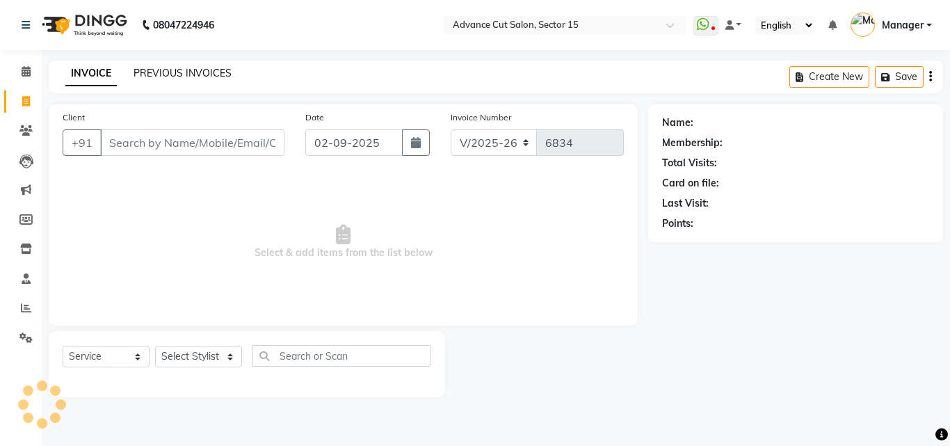
click at [170, 70] on link "PREVIOUS INVOICES" at bounding box center [183, 73] width 98 height 13
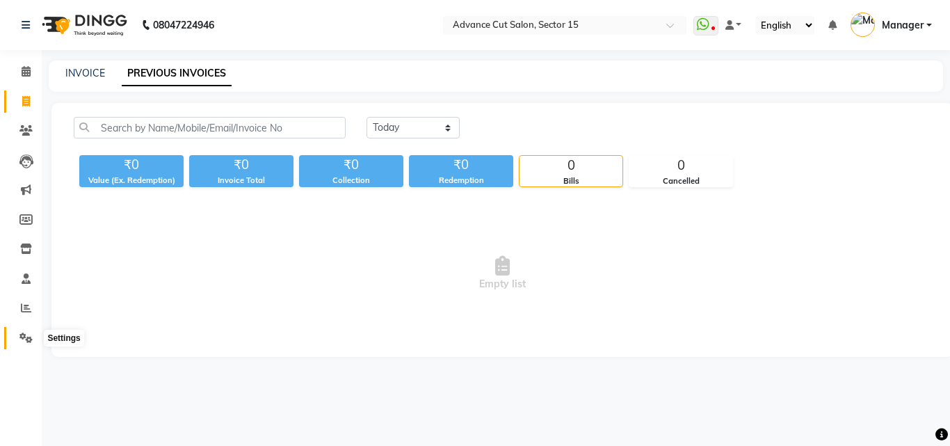
click at [34, 338] on span at bounding box center [26, 338] width 24 height 16
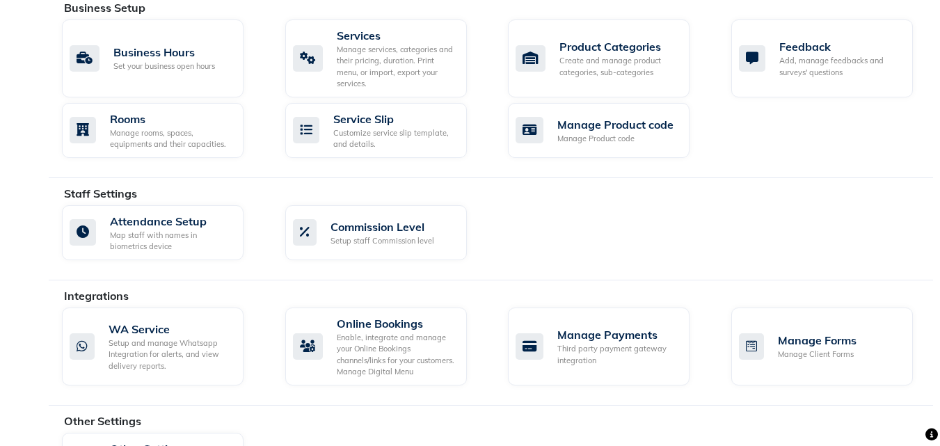
scroll to position [599, 0]
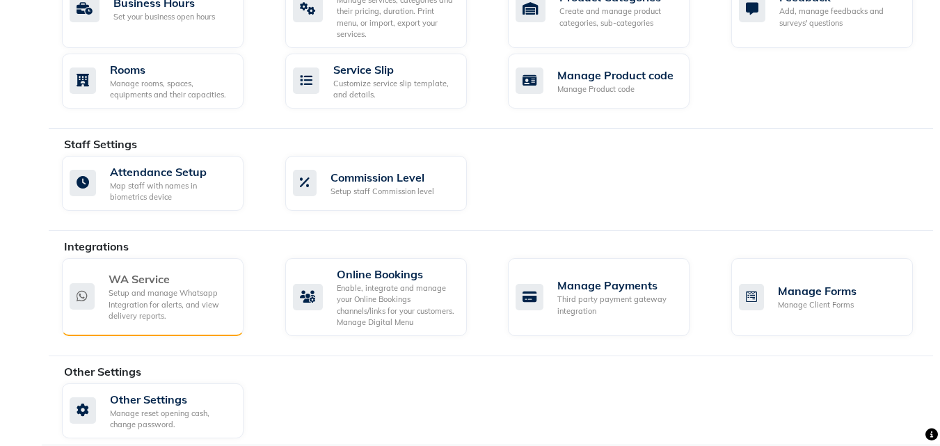
click at [186, 275] on div "WA Service" at bounding box center [170, 279] width 124 height 17
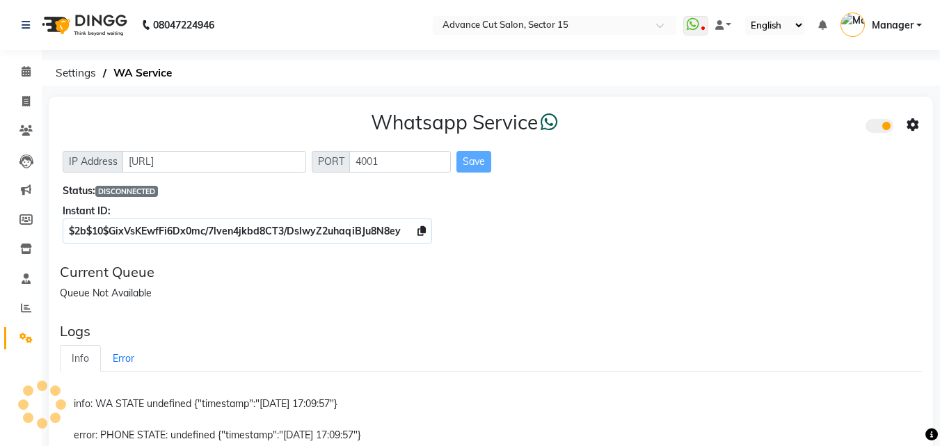
click at [932, 438] on icon at bounding box center [931, 434] width 13 height 13
click at [908, 409] on icon "Opens Chat This icon Opens the chat window." at bounding box center [896, 420] width 22 height 22
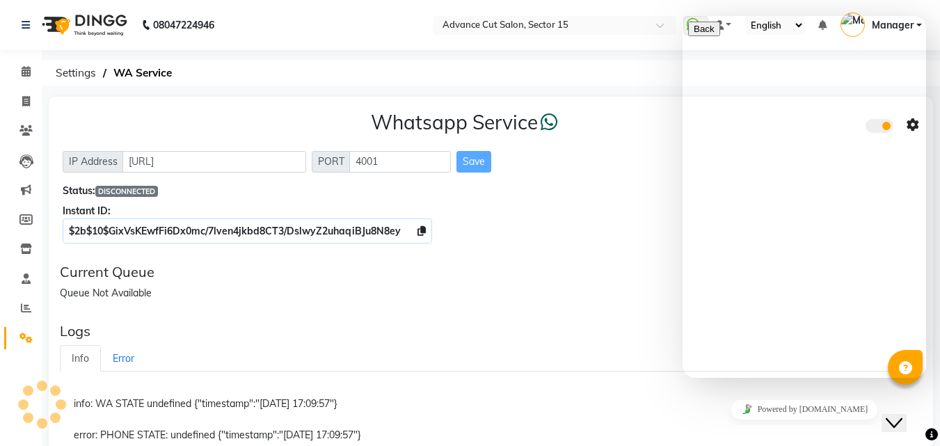
drag, startPoint x: 871, startPoint y: 175, endPoint x: 885, endPoint y: 179, distance: 14.3
click at [786, 427] on div "Rate this chat Upload File Insert emoji" at bounding box center [804, 448] width 232 height 42
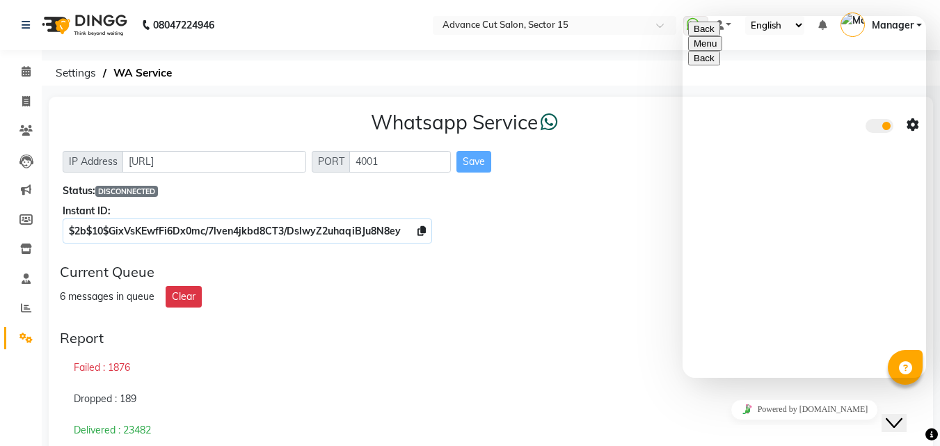
click at [756, 427] on textarea at bounding box center [751, 432] width 127 height 11
click at [755, 427] on textarea at bounding box center [751, 432] width 127 height 11
type textarea "hii"
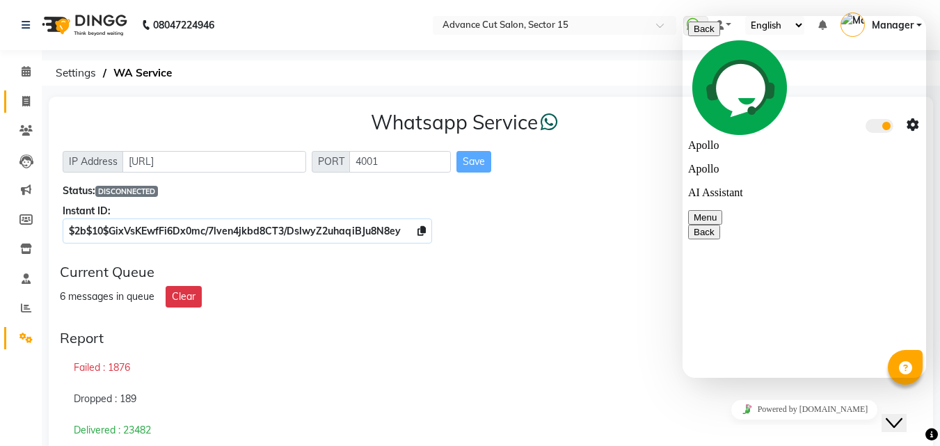
click at [23, 92] on link "Invoice" at bounding box center [20, 101] width 33 height 23
select select "service"
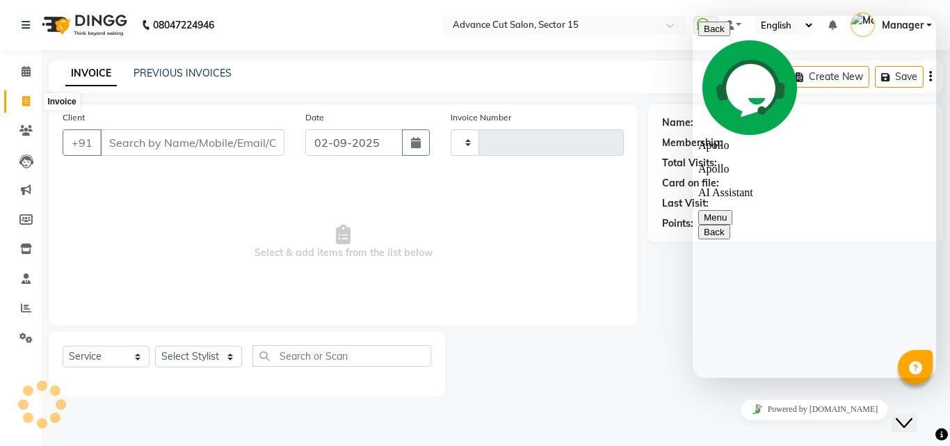
type input "6834"
select select "6255"
click at [195, 72] on link "PREVIOUS INVOICES" at bounding box center [183, 73] width 98 height 13
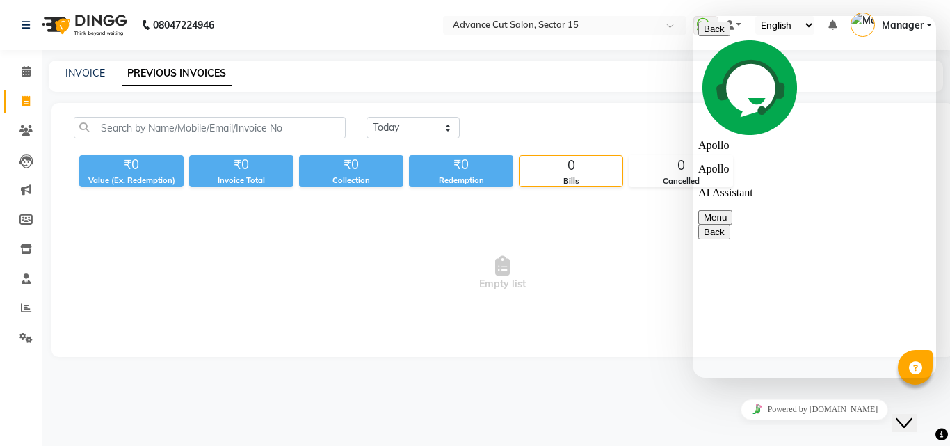
click at [83, 63] on div "INVOICE PREVIOUS INVOICES" at bounding box center [496, 76] width 894 height 31
click at [83, 71] on link "INVOICE" at bounding box center [85, 73] width 40 height 13
select select "service"
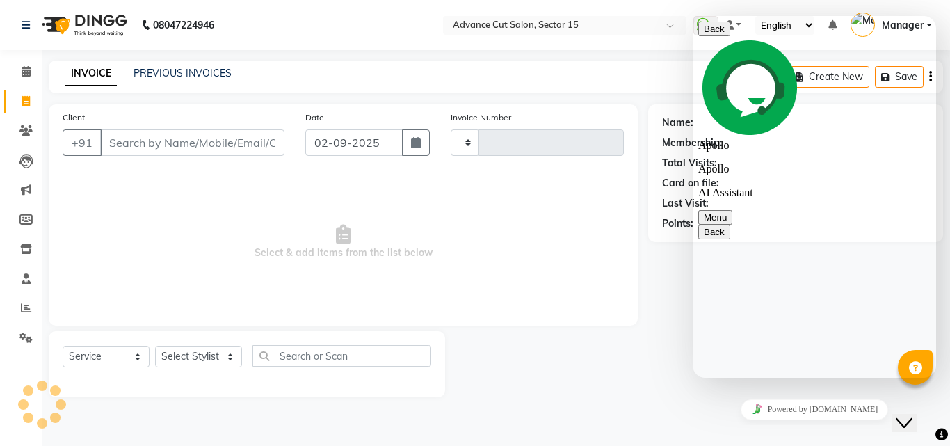
type input "6834"
select select "6255"
click at [202, 70] on link "PREVIOUS INVOICES" at bounding box center [183, 73] width 98 height 13
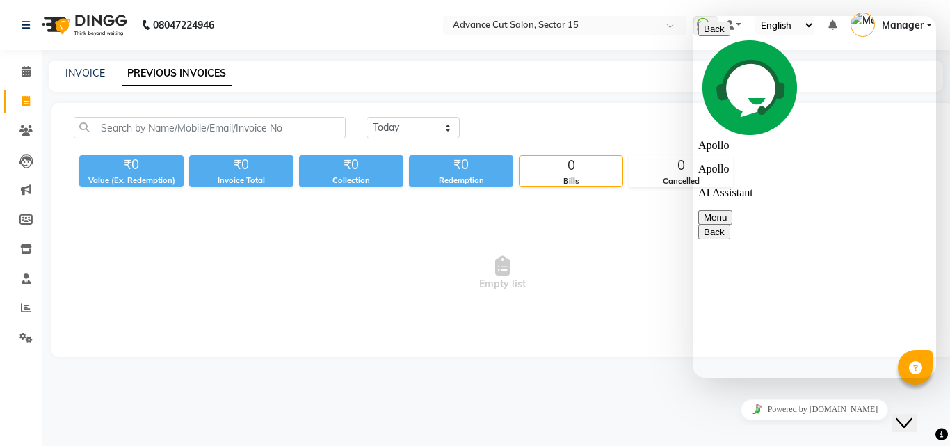
click at [358, 245] on span "Empty list" at bounding box center [502, 273] width 857 height 139
click at [26, 96] on icon at bounding box center [26, 101] width 8 height 10
select select "service"
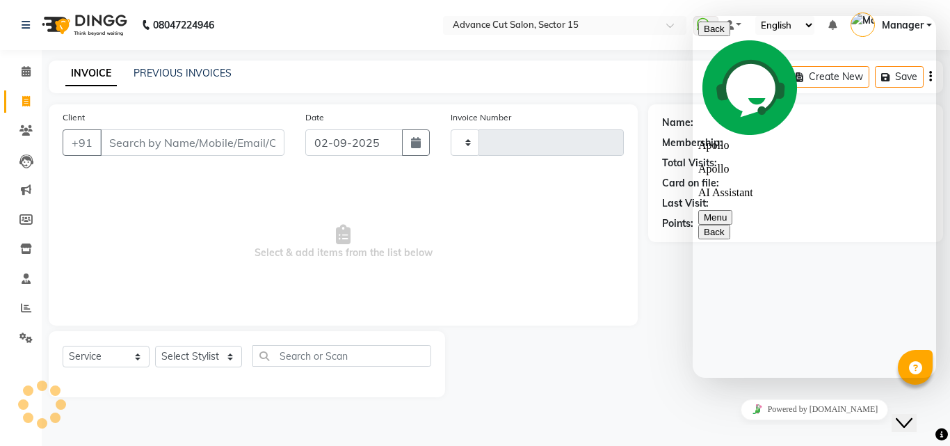
type input "6834"
select select "6255"
click at [79, 74] on link "INVOICE" at bounding box center [90, 73] width 51 height 25
click at [216, 77] on link "PREVIOUS INVOICES" at bounding box center [183, 73] width 98 height 13
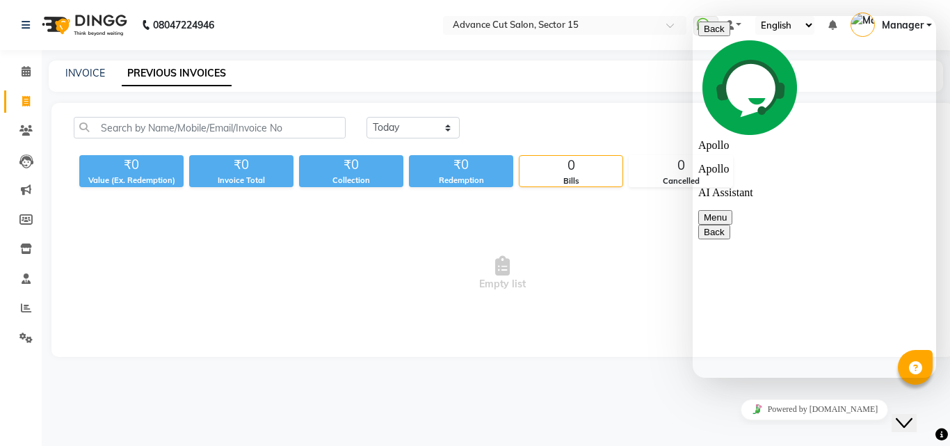
click at [912, 417] on div "Close Chat This icon closes the chat window." at bounding box center [904, 422] width 17 height 17
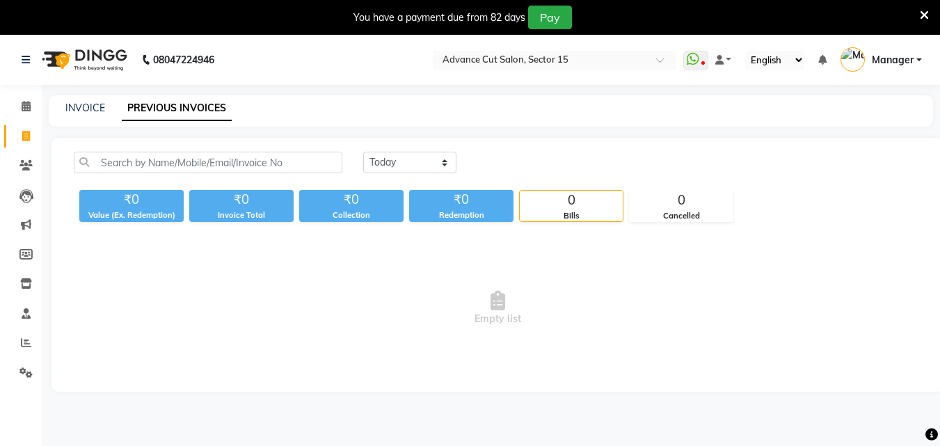
click at [921, 17] on icon at bounding box center [923, 15] width 9 height 13
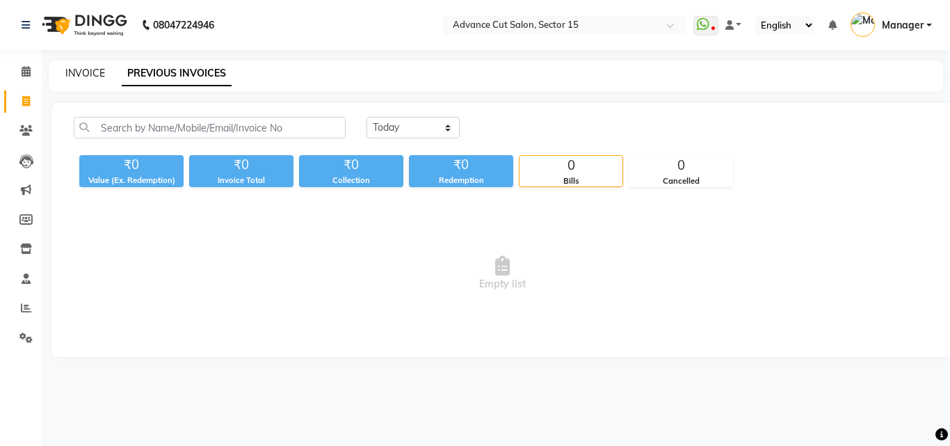
drag, startPoint x: 84, startPoint y: 61, endPoint x: 80, endPoint y: 67, distance: 7.5
click at [83, 61] on div "INVOICE PREVIOUS INVOICES" at bounding box center [496, 76] width 894 height 31
click at [80, 67] on link "INVOICE" at bounding box center [85, 73] width 40 height 13
select select "service"
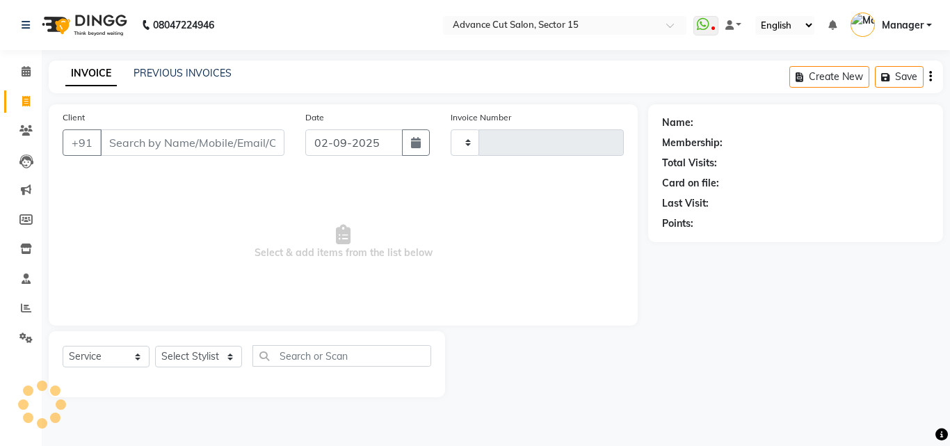
type input "6833"
select select "6255"
click at [194, 75] on link "PREVIOUS INVOICES" at bounding box center [183, 73] width 98 height 13
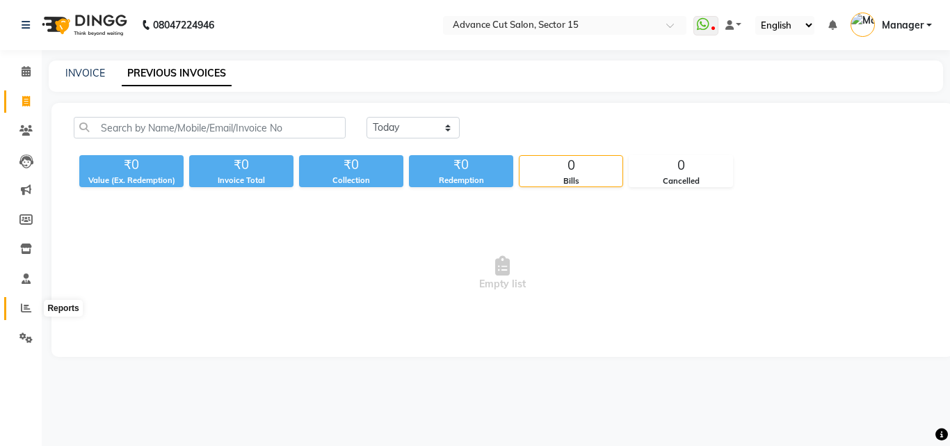
click at [15, 309] on span at bounding box center [26, 308] width 24 height 16
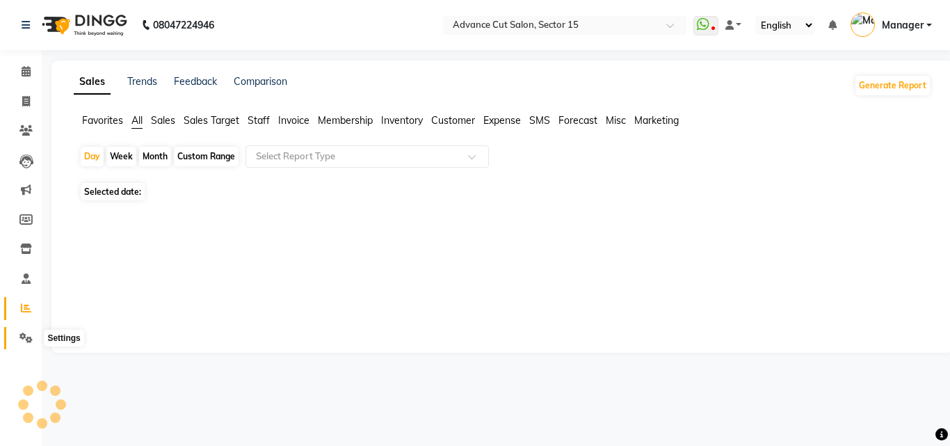
click at [31, 332] on icon at bounding box center [25, 337] width 13 height 10
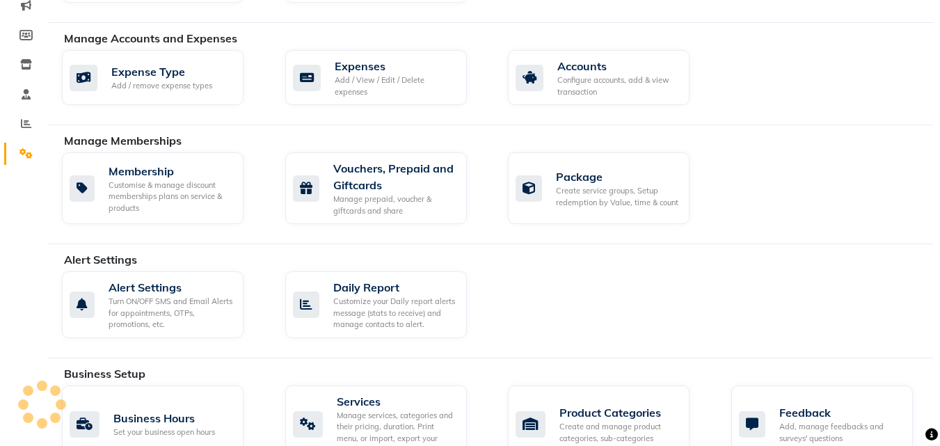
scroll to position [599, 0]
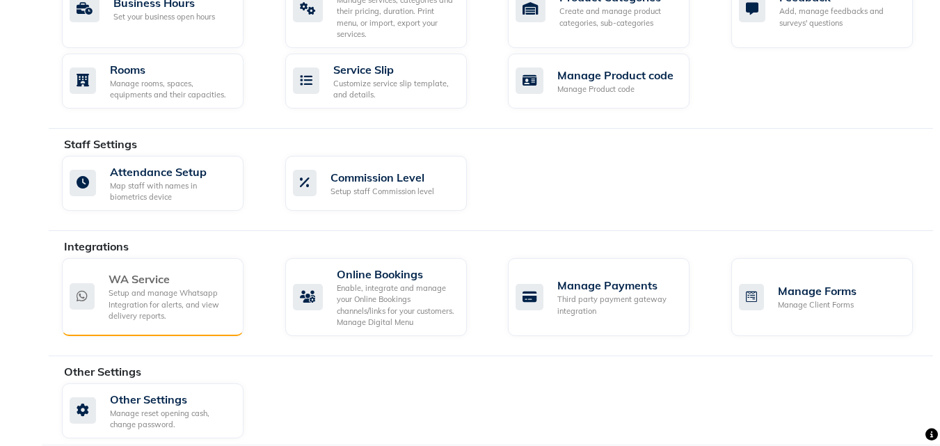
click at [158, 287] on div "Setup and manage Whatsapp Integration for alerts, and view delivery reports." at bounding box center [170, 304] width 124 height 35
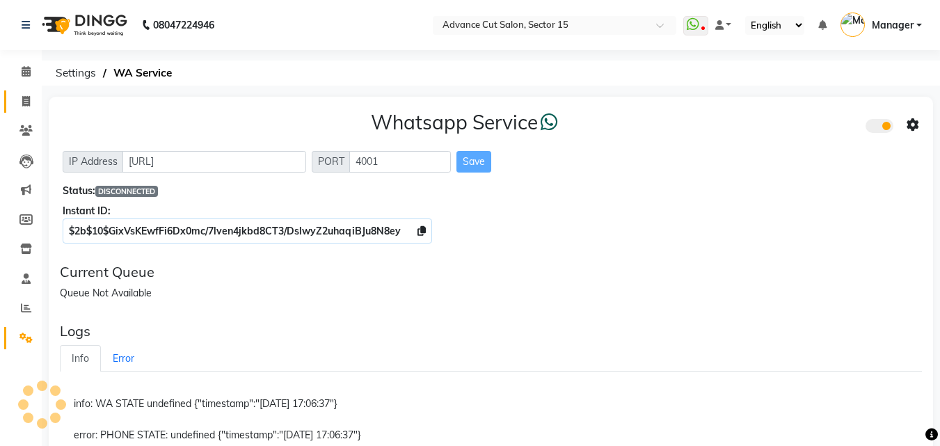
click at [13, 102] on link "Invoice" at bounding box center [20, 101] width 33 height 23
select select "service"
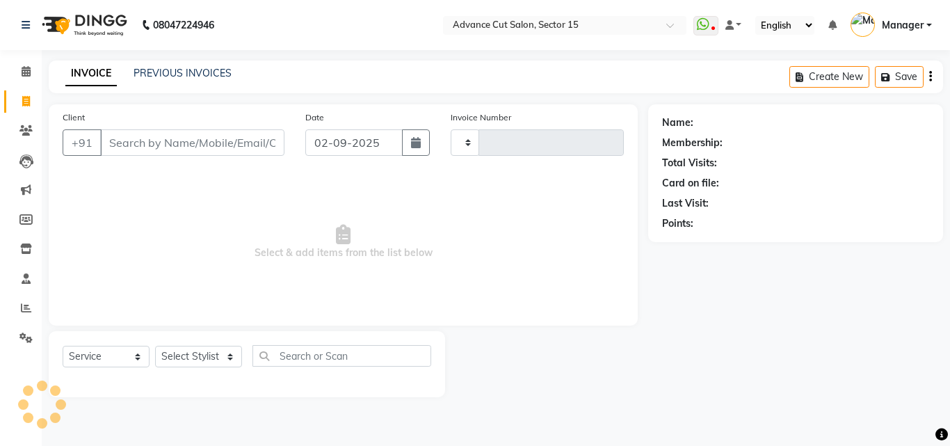
type input "6833"
select select "6255"
click at [192, 73] on link "PREVIOUS INVOICES" at bounding box center [183, 73] width 98 height 13
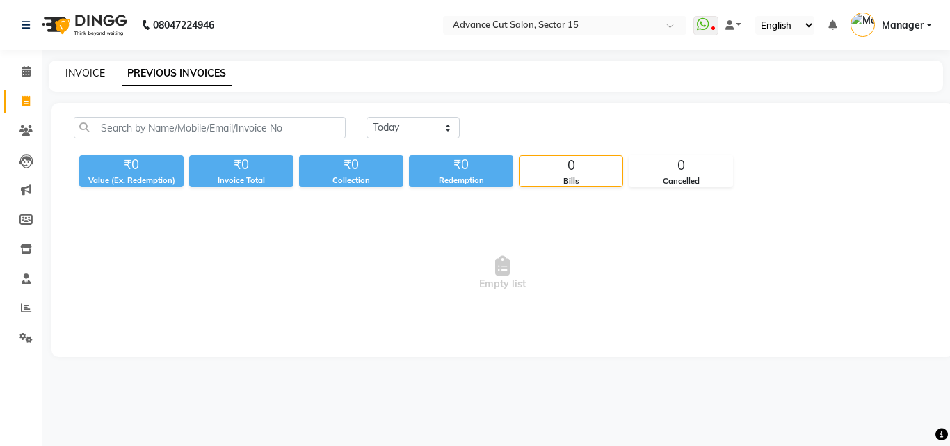
click at [92, 68] on link "INVOICE" at bounding box center [85, 73] width 40 height 13
select select "service"
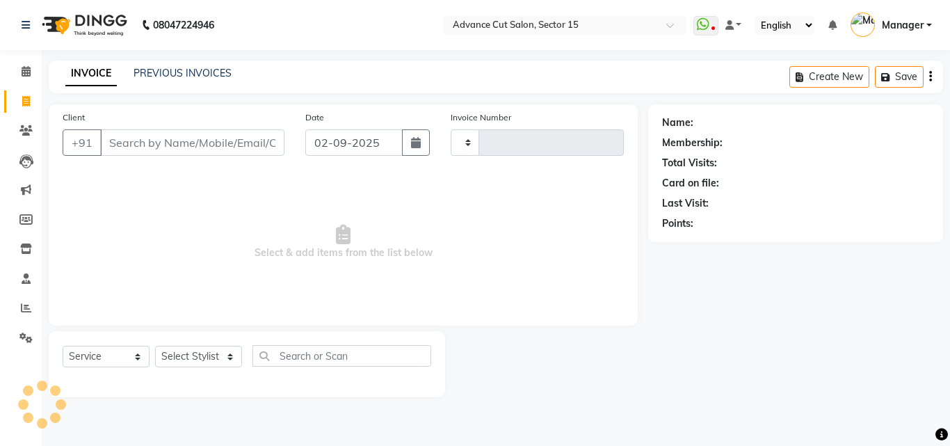
type input "6833"
select select "6255"
click at [170, 87] on div "INVOICE PREVIOUS INVOICES Create New Save" at bounding box center [496, 77] width 894 height 33
click at [175, 74] on link "PREVIOUS INVOICES" at bounding box center [183, 73] width 98 height 13
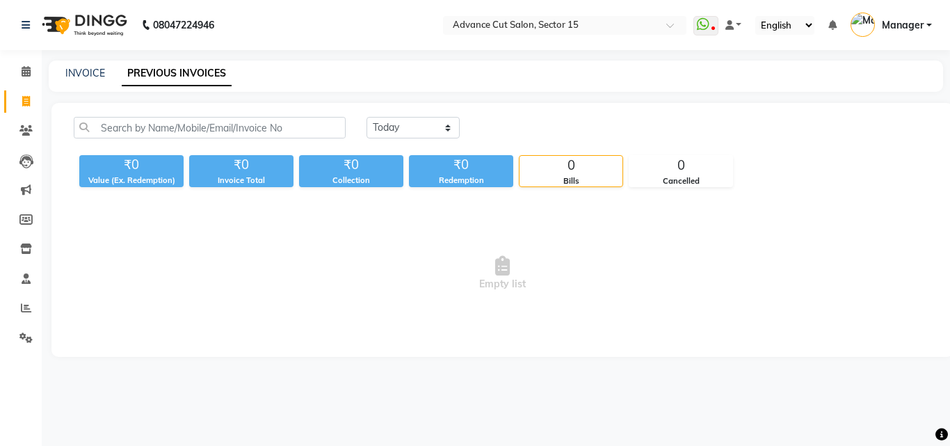
click at [42, 72] on main "INVOICE PREVIOUS INVOICES [DATE] [DATE] Custom Range ₹0 Value (Ex. Redemption) …" at bounding box center [496, 219] width 908 height 317
click at [85, 71] on link "INVOICE" at bounding box center [85, 73] width 40 height 13
select select "6255"
select select "service"
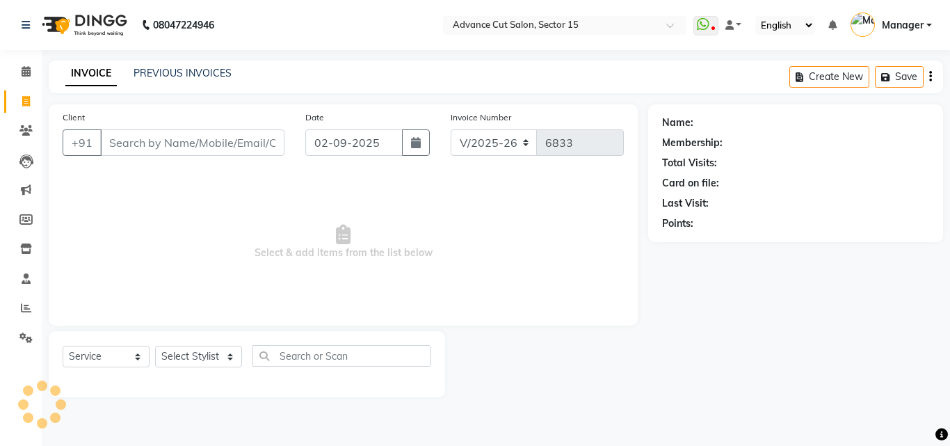
click at [205, 152] on input "Client" at bounding box center [192, 142] width 184 height 26
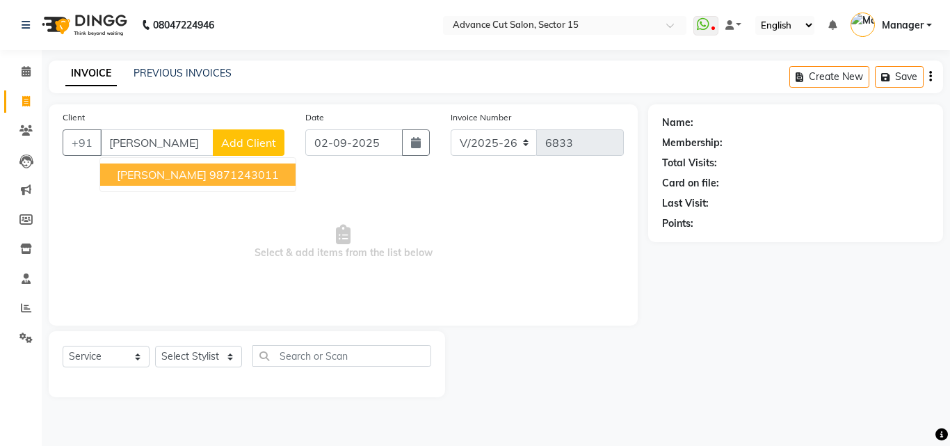
click at [209, 173] on ngb-highlight "9871243011" at bounding box center [244, 175] width 70 height 14
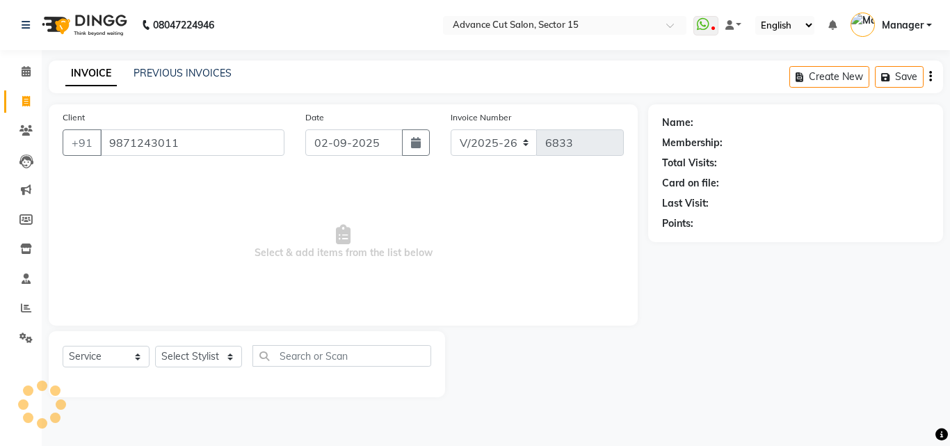
type input "9871243011"
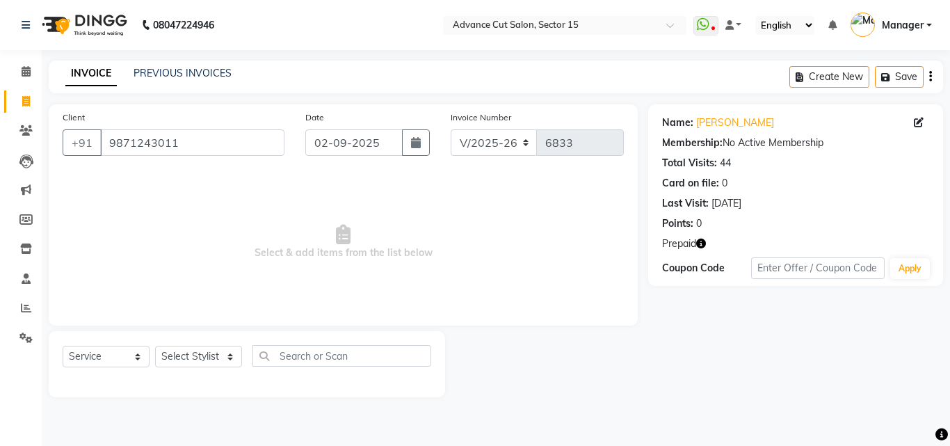
click at [700, 254] on div "Name: [PERSON_NAME] Membership: No Active Membership Total Visits: 44 Card on f…" at bounding box center [795, 195] width 295 height 182
click at [702, 250] on button "button" at bounding box center [701, 243] width 10 height 15
click at [725, 120] on link "[PERSON_NAME]" at bounding box center [735, 122] width 78 height 15
click at [209, 360] on select "Select Stylist Advance Cut [PERSON_NAME] [PERSON_NAME] [PERSON_NAME] LUCKY Mana…" at bounding box center [198, 357] width 87 height 22
drag, startPoint x: 323, startPoint y: 311, endPoint x: 349, endPoint y: 211, distance: 103.4
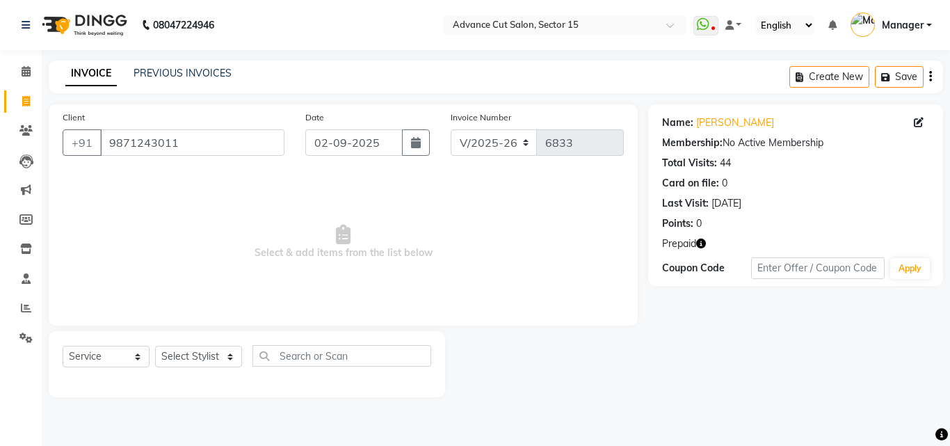
click at [323, 311] on span "Select & add items from the list below" at bounding box center [343, 241] width 561 height 139
click at [239, 361] on select "Select Stylist Advance Cut [PERSON_NAME] [PERSON_NAME] [PERSON_NAME] LUCKY Mana…" at bounding box center [198, 357] width 87 height 22
select select "46505"
click at [155, 346] on select "Select Stylist Advance Cut [PERSON_NAME] [PERSON_NAME] [PERSON_NAME] LUCKY Mana…" at bounding box center [198, 357] width 87 height 22
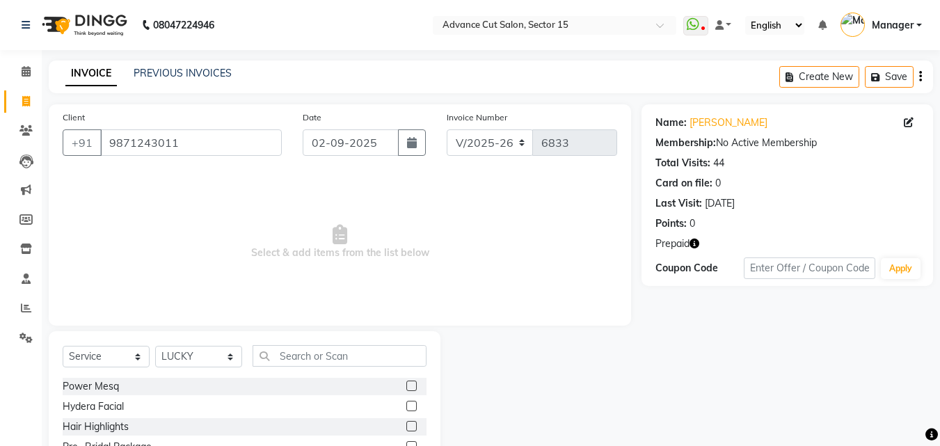
click at [390, 339] on div "Select Service Product Membership Package Voucher Prepaid Gift Card Select Styl…" at bounding box center [245, 433] width 392 height 205
click at [387, 353] on input "text" at bounding box center [339, 356] width 174 height 22
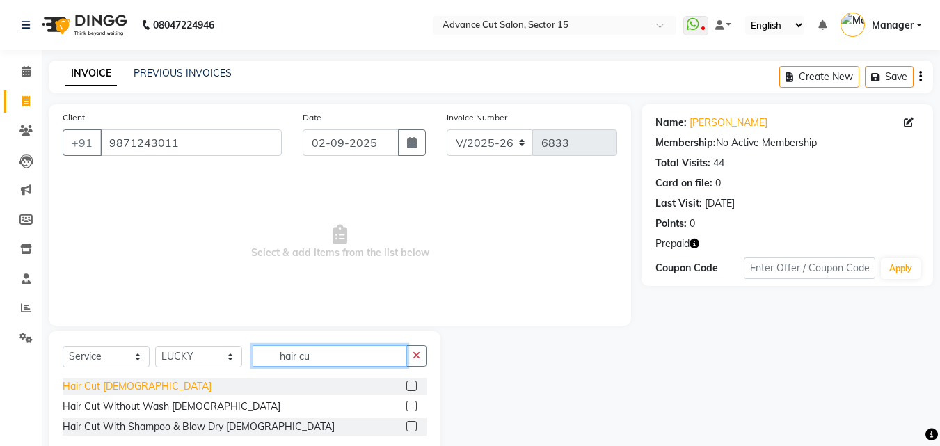
type input "hair cu"
click at [101, 386] on div "Hair Cut [DEMOGRAPHIC_DATA]" at bounding box center [137, 386] width 149 height 15
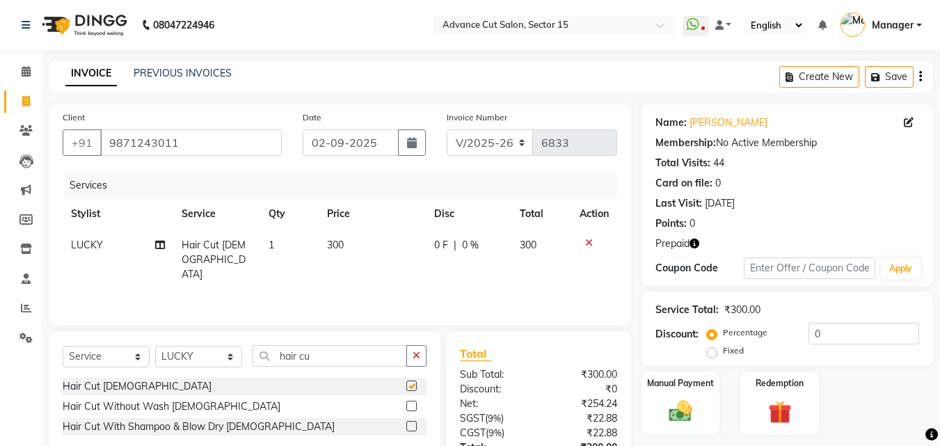
checkbox input "false"
click at [404, 361] on input "hair cu" at bounding box center [329, 356] width 154 height 22
click at [417, 354] on icon "button" at bounding box center [416, 356] width 8 height 10
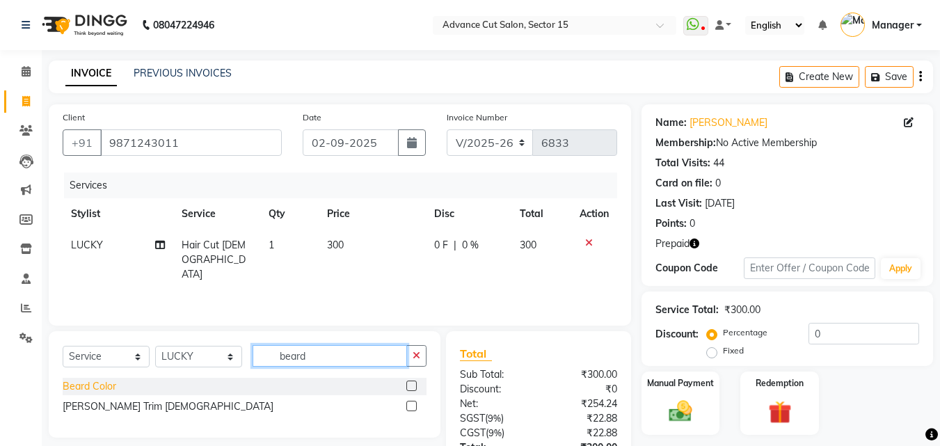
type input "beard"
click at [100, 385] on div "Beard Color" at bounding box center [90, 386] width 54 height 15
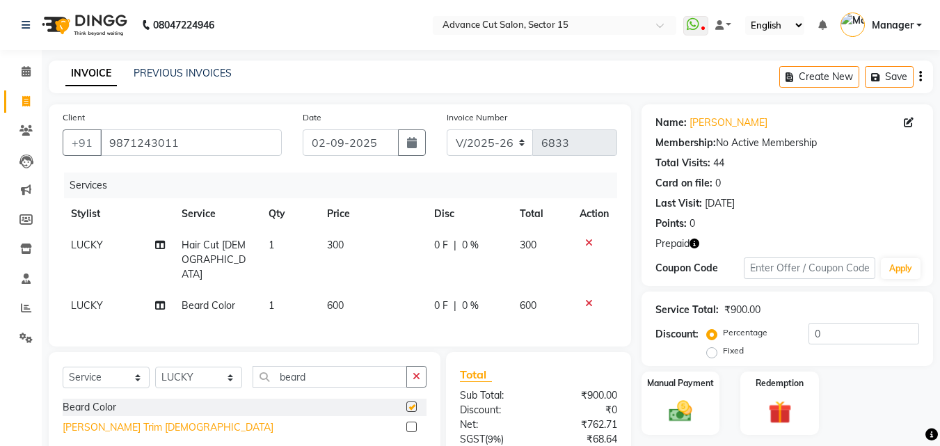
checkbox input "false"
click at [108, 420] on div "[PERSON_NAME] Trim [DEMOGRAPHIC_DATA]" at bounding box center [168, 427] width 211 height 15
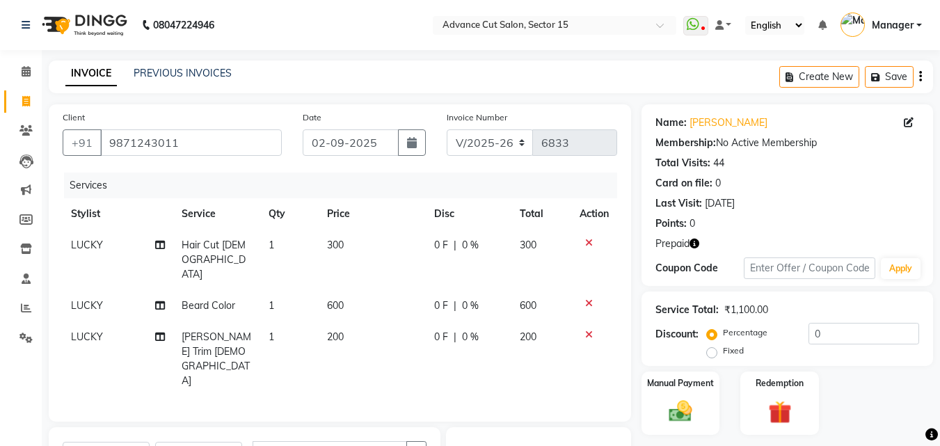
checkbox input "false"
click at [418, 441] on button "button" at bounding box center [416, 452] width 20 height 22
click at [385, 441] on input "text" at bounding box center [339, 452] width 174 height 22
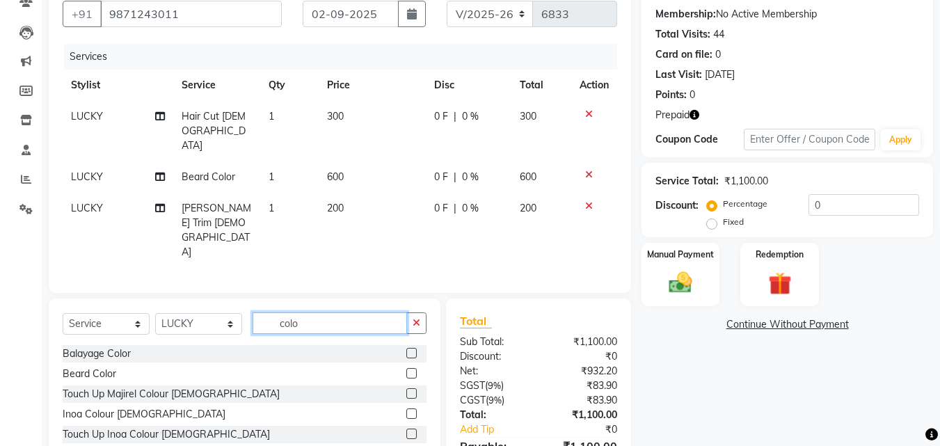
scroll to position [159, 0]
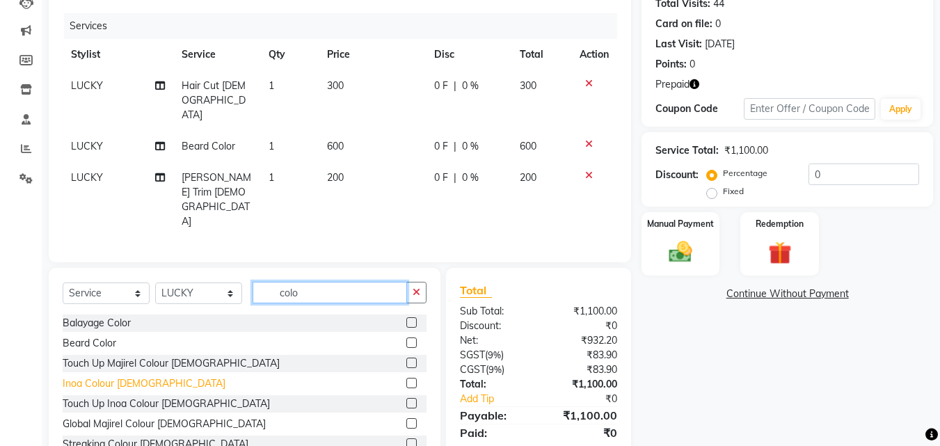
type input "colo"
click at [110, 376] on div "Inoa Colour [DEMOGRAPHIC_DATA]" at bounding box center [144, 383] width 163 height 15
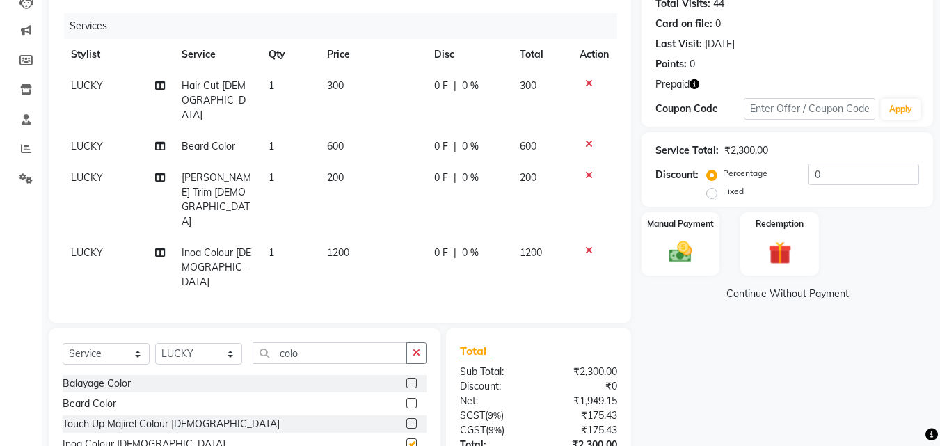
checkbox input "false"
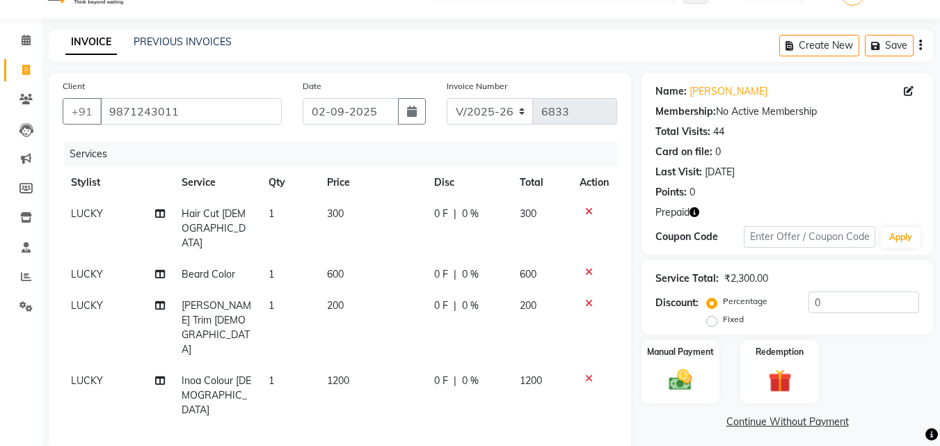
scroll to position [0, 0]
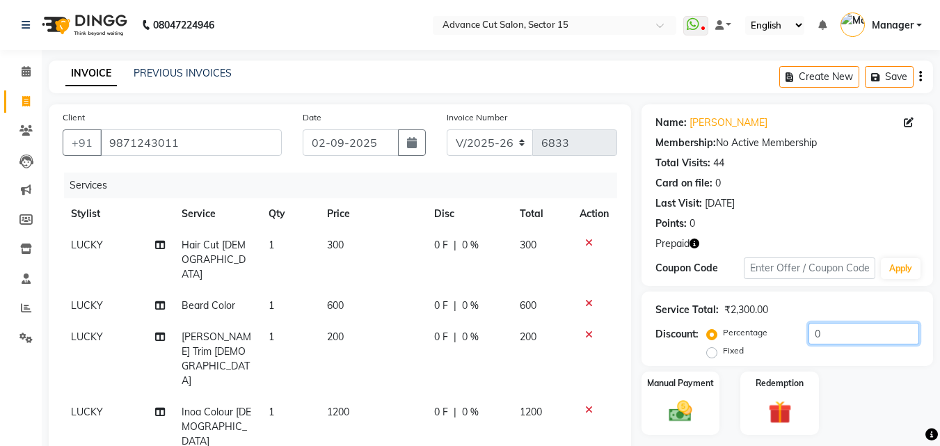
click at [812, 335] on input "0" at bounding box center [863, 334] width 111 height 22
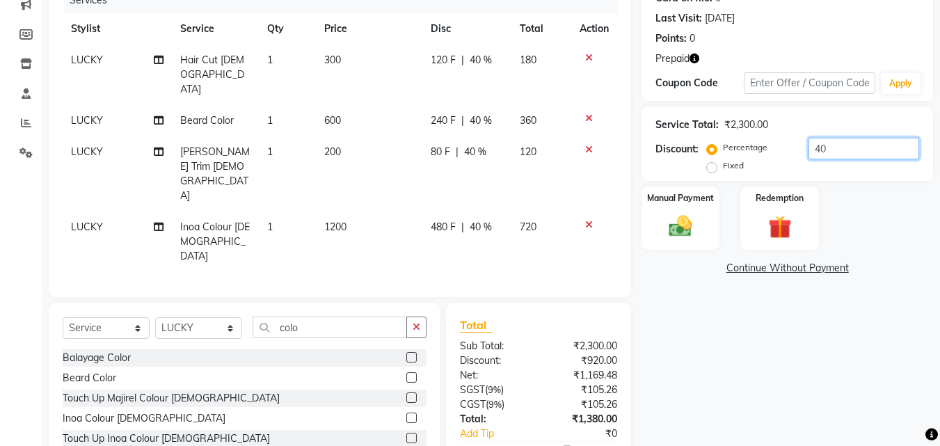
scroll to position [205, 0]
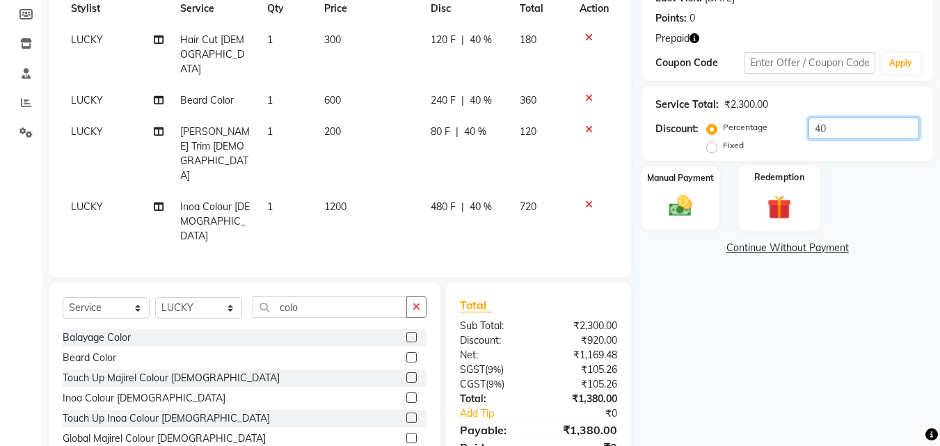
type input "40"
click at [781, 197] on img at bounding box center [778, 207] width 39 height 30
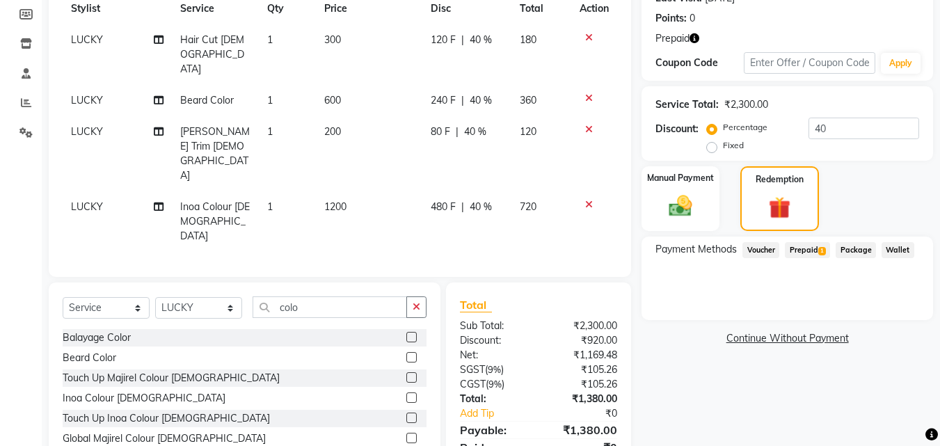
click at [812, 250] on span "Prepaid 1" at bounding box center [806, 250] width 45 height 16
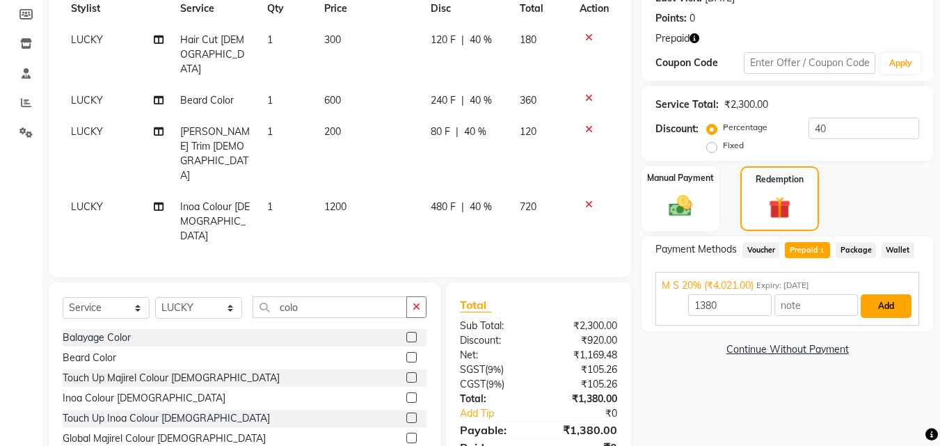
click at [865, 313] on button "Add" at bounding box center [885, 306] width 51 height 24
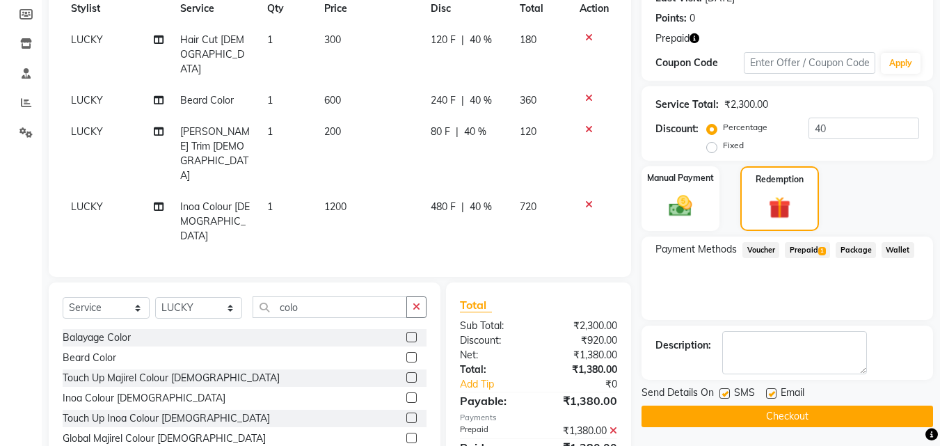
scroll to position [207, 0]
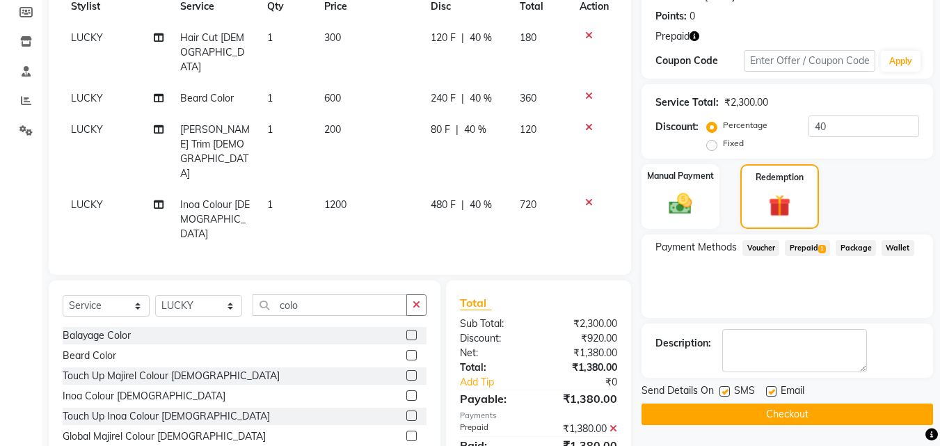
click at [809, 413] on button "Checkout" at bounding box center [786, 414] width 291 height 22
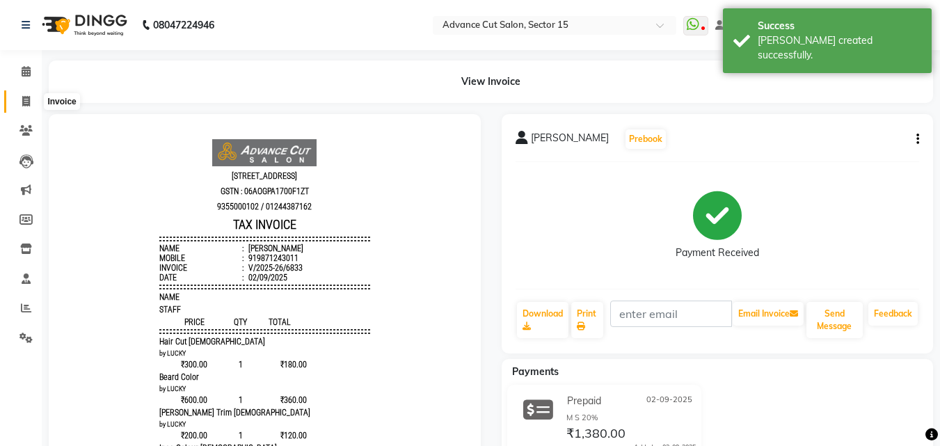
click at [19, 101] on span at bounding box center [26, 102] width 24 height 16
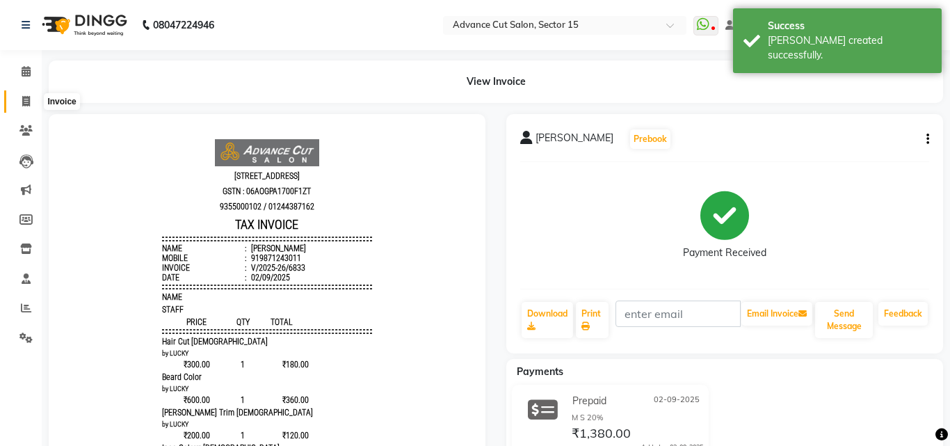
select select "service"
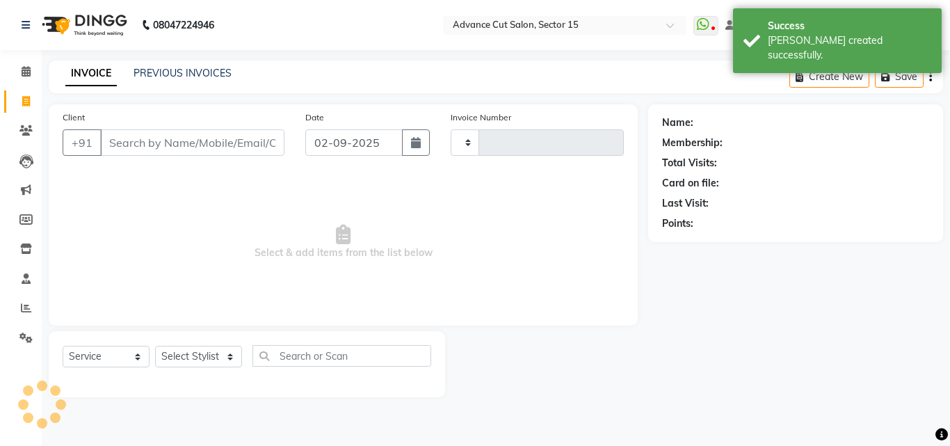
type input "6834"
select select "6255"
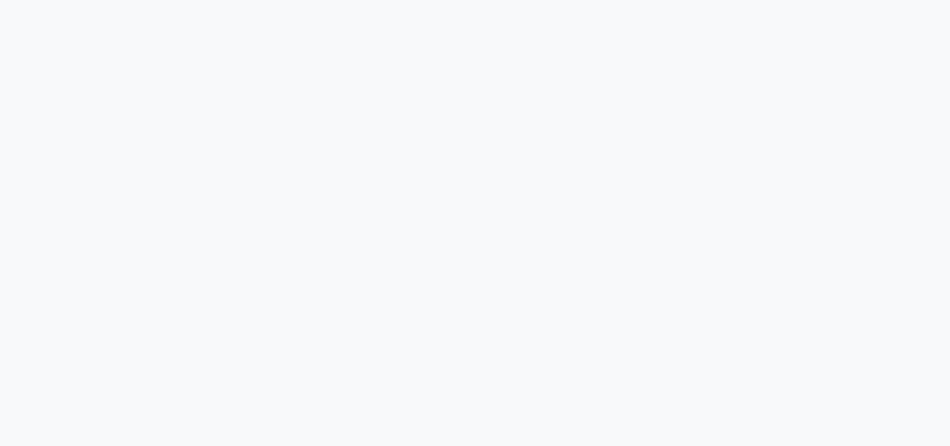
select select "6255"
select select "service"
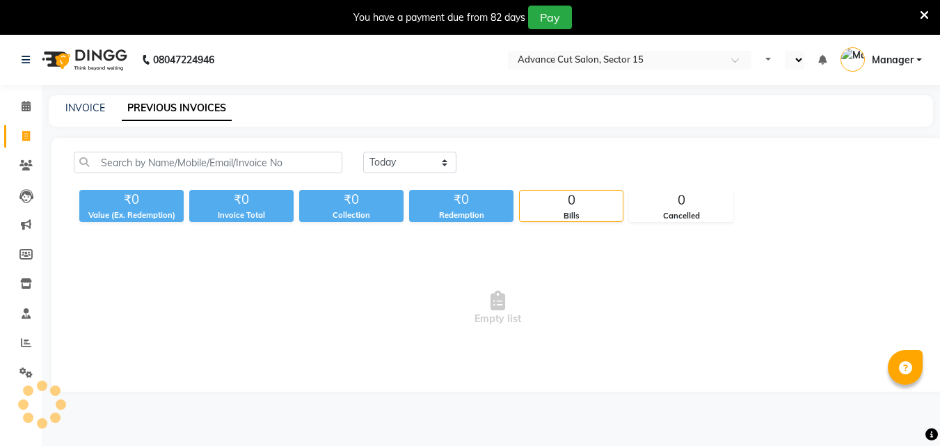
select select "en"
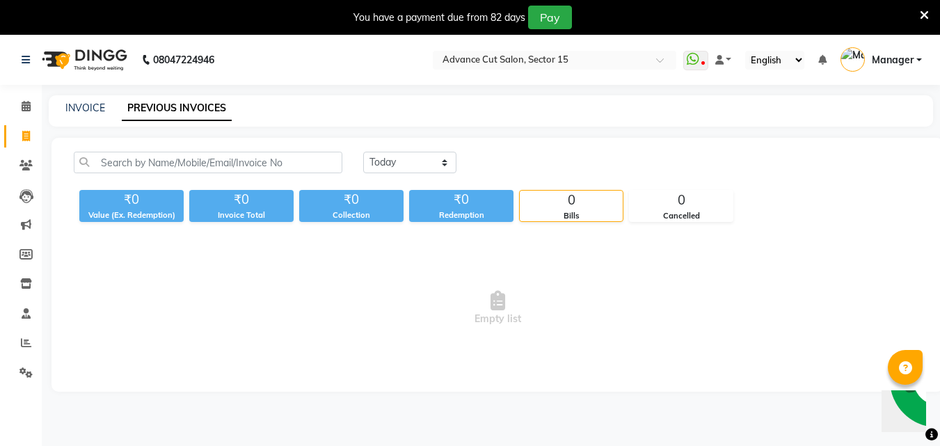
click at [925, 18] on icon at bounding box center [923, 15] width 9 height 13
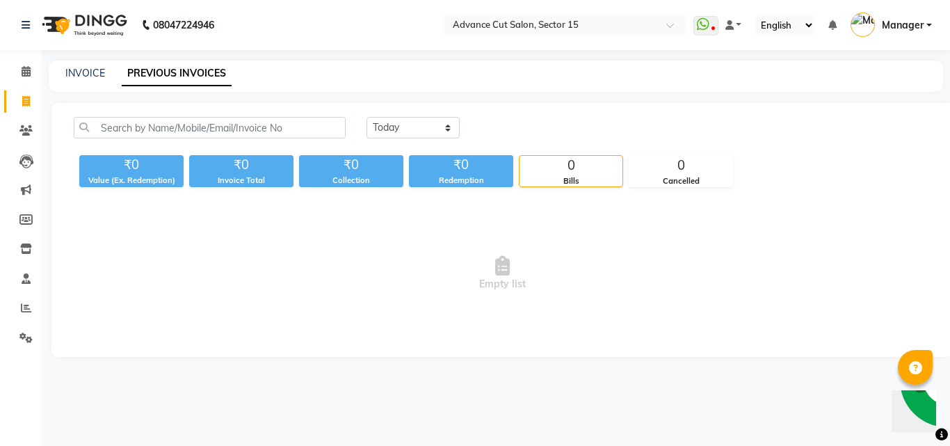
click at [101, 90] on div "INVOICE PREVIOUS INVOICES" at bounding box center [496, 76] width 894 height 31
click at [92, 75] on link "INVOICE" at bounding box center [85, 73] width 40 height 13
select select "service"
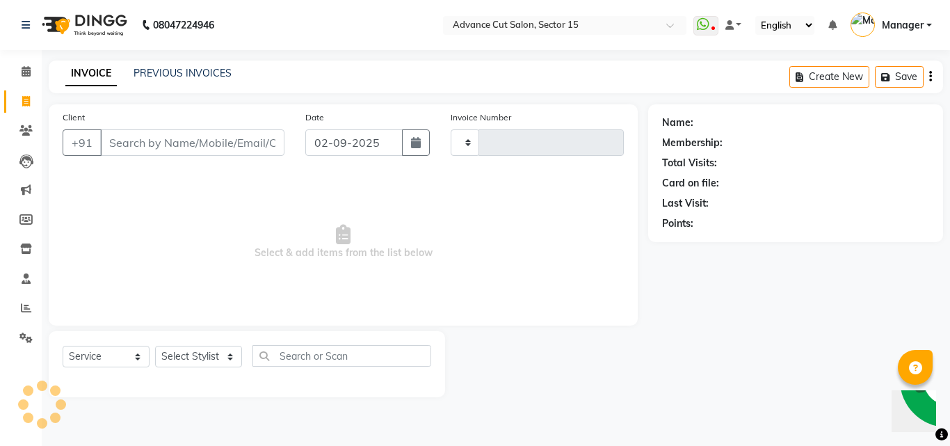
type input "6834"
select select "6255"
click at [168, 67] on link "PREVIOUS INVOICES" at bounding box center [183, 73] width 98 height 13
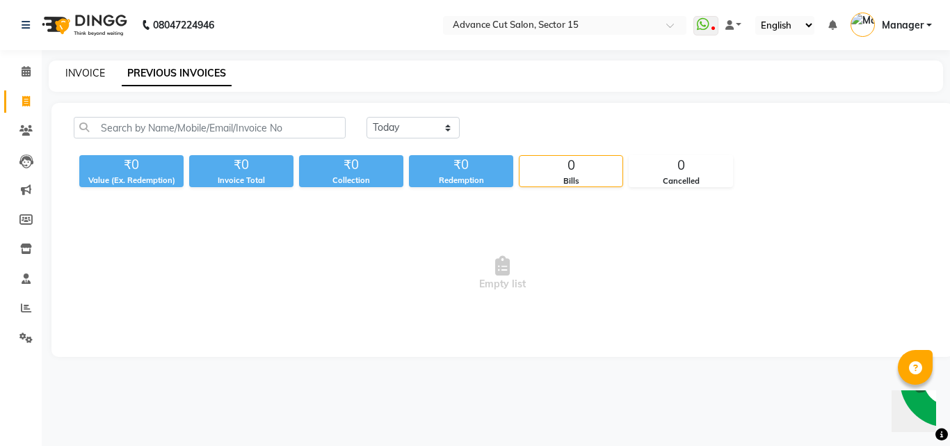
click at [81, 70] on link "INVOICE" at bounding box center [85, 73] width 40 height 13
select select "service"
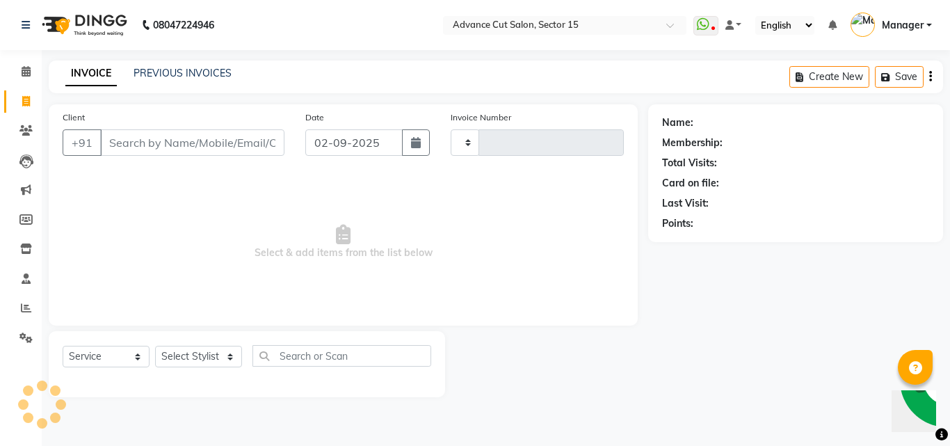
type input "6834"
select select "6255"
click at [205, 76] on link "PREVIOUS INVOICES" at bounding box center [183, 73] width 98 height 13
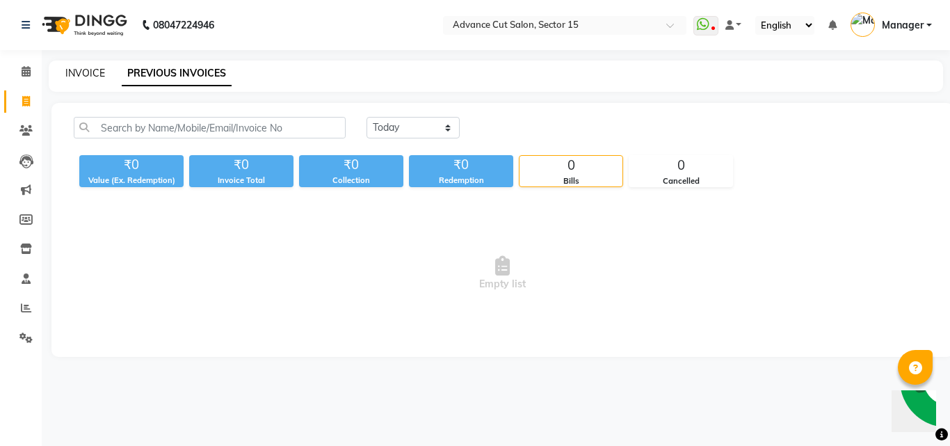
click at [93, 73] on link "INVOICE" at bounding box center [85, 73] width 40 height 13
select select "6255"
select select "service"
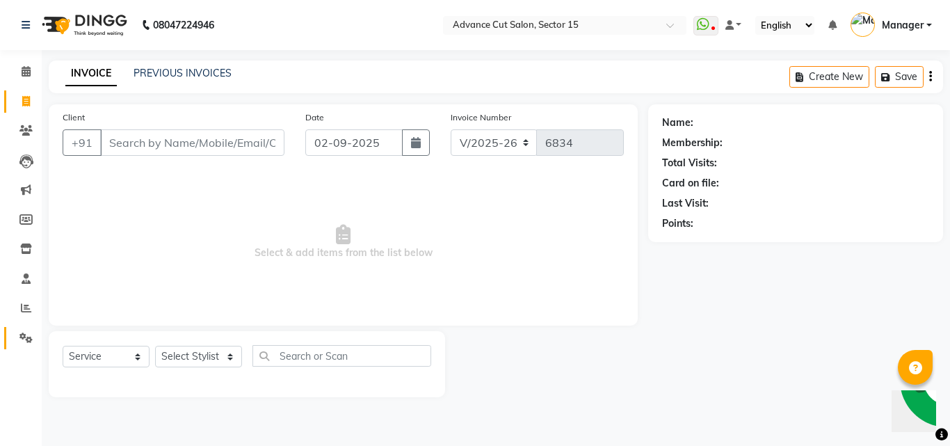
click at [13, 338] on link "Settings" at bounding box center [20, 338] width 33 height 23
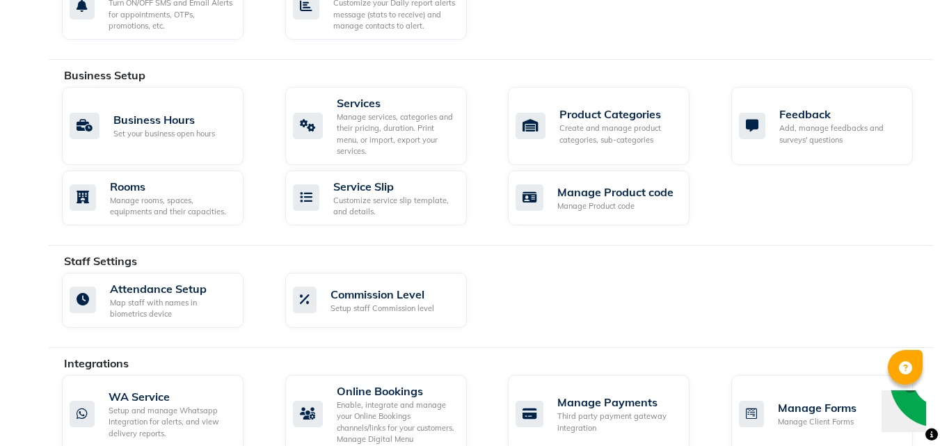
scroll to position [599, 0]
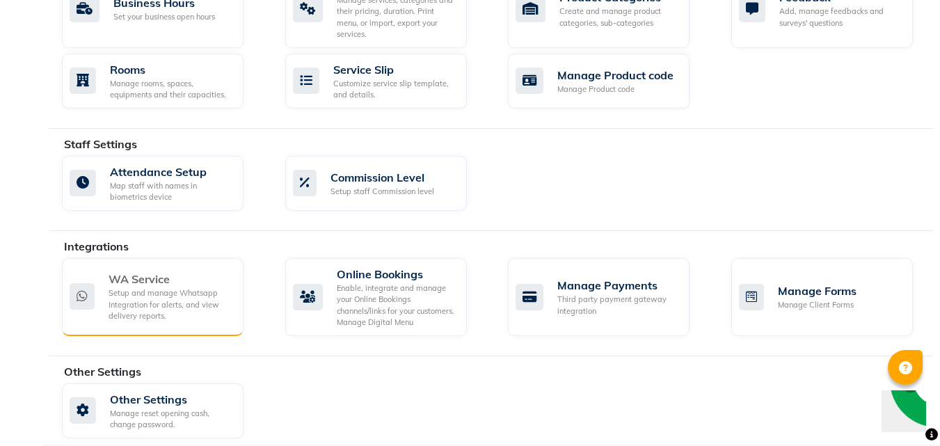
click at [169, 296] on div "Setup and manage Whatsapp Integration for alerts, and view delivery reports." at bounding box center [170, 304] width 124 height 35
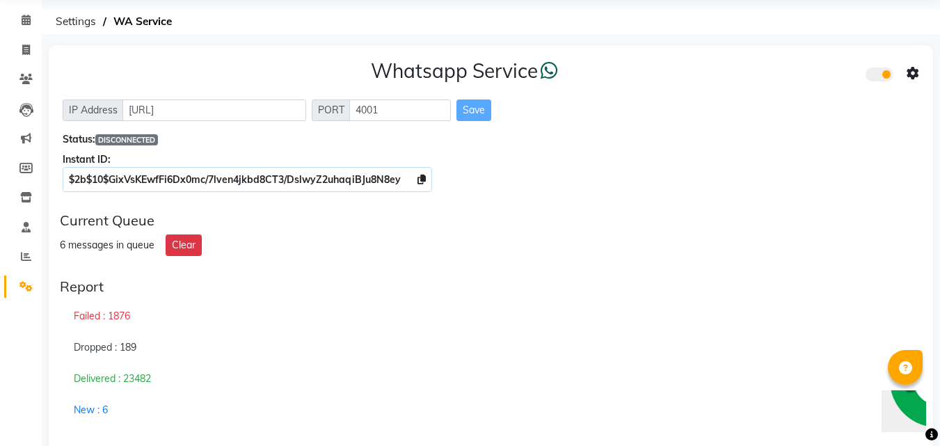
scroll to position [47, 0]
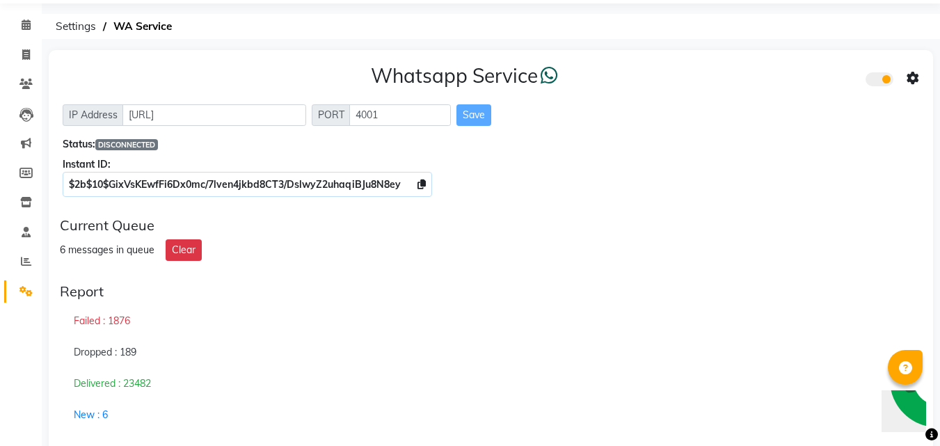
click at [920, 443] on div "Whatsapp Service IP Address http://localhost PORT 4001 Save Status: DISCONNECTE…" at bounding box center [491, 446] width 884 height 792
click at [930, 437] on icon at bounding box center [931, 434] width 13 height 13
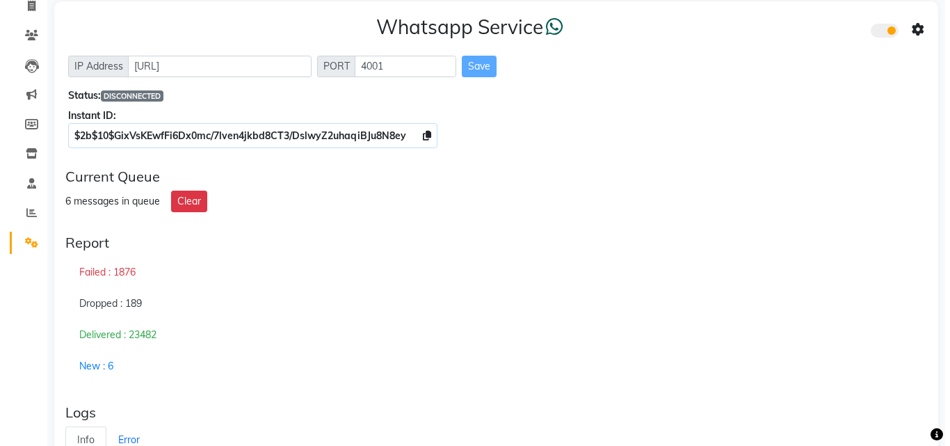
scroll to position [0, 0]
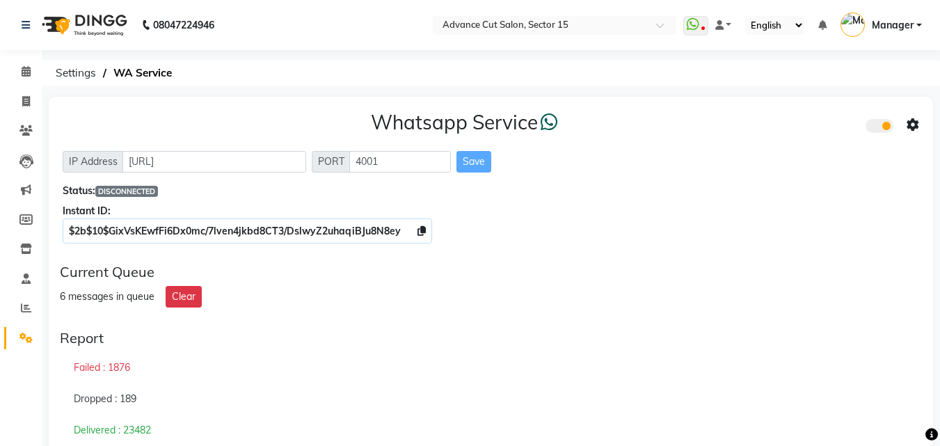
drag, startPoint x: 223, startPoint y: 28, endPoint x: 309, endPoint y: 31, distance: 86.3
click at [275, 24] on nav "08047224946 Select Location × Advance Cut Salon, Sector 15 WhatsApp Status ✕ St…" at bounding box center [470, 25] width 940 height 50
click at [333, 35] on nav "08047224946 Select Location × Advance Cut Salon, Sector 15 WhatsApp Status ✕ St…" at bounding box center [470, 25] width 940 height 50
click at [932, 429] on icon at bounding box center [931, 434] width 13 height 13
click at [916, 413] on img "Chat widget" at bounding box center [936, 379] width 103 height 103
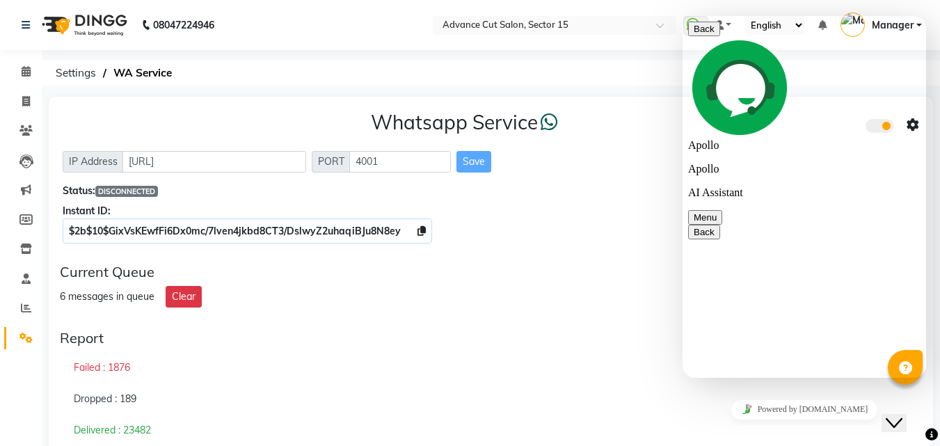
click at [23, 97] on icon at bounding box center [26, 101] width 8 height 10
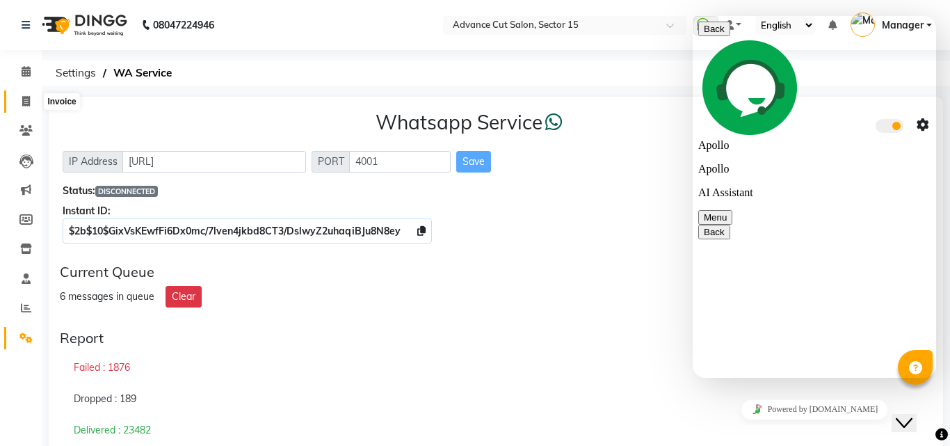
select select "6255"
select select "service"
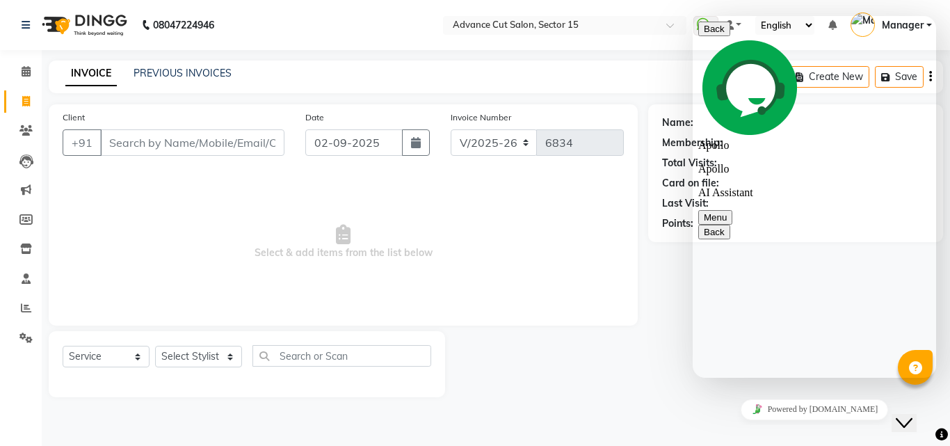
click at [185, 64] on div "INVOICE PREVIOUS INVOICES Create New Save" at bounding box center [496, 77] width 894 height 33
click at [188, 67] on link "PREVIOUS INVOICES" at bounding box center [183, 73] width 98 height 13
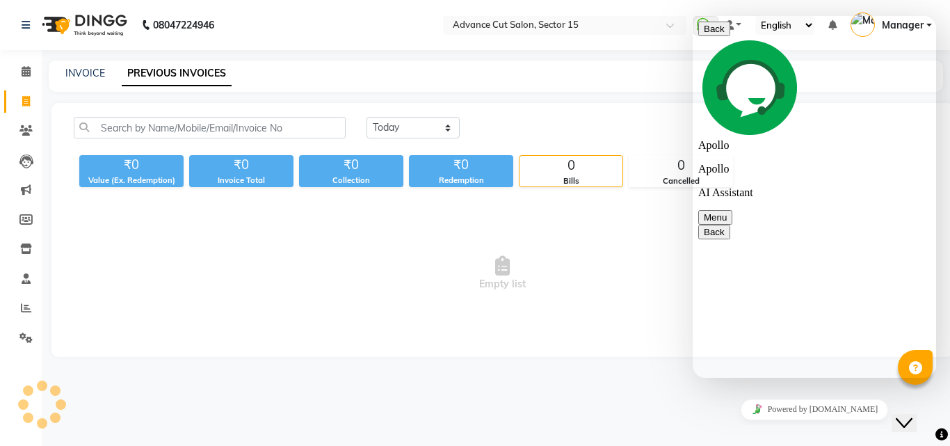
click at [417, 205] on span "Empty list" at bounding box center [502, 273] width 857 height 139
click at [453, 228] on span "Empty list" at bounding box center [502, 273] width 857 height 139
click at [939, 435] on icon at bounding box center [941, 434] width 13 height 13
click at [939, 431] on icon at bounding box center [941, 434] width 13 height 13
click at [939, 430] on icon at bounding box center [941, 434] width 13 height 13
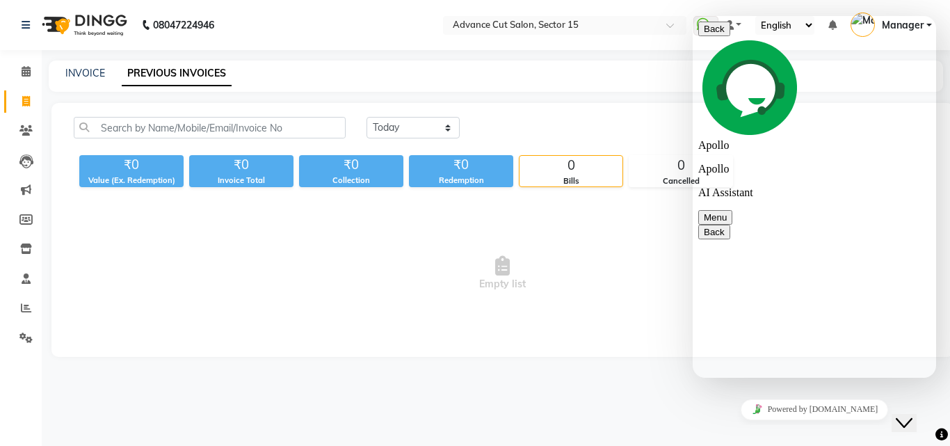
click at [184, 305] on span "Empty list" at bounding box center [502, 273] width 857 height 139
click at [85, 76] on link "INVOICE" at bounding box center [85, 73] width 40 height 13
select select "service"
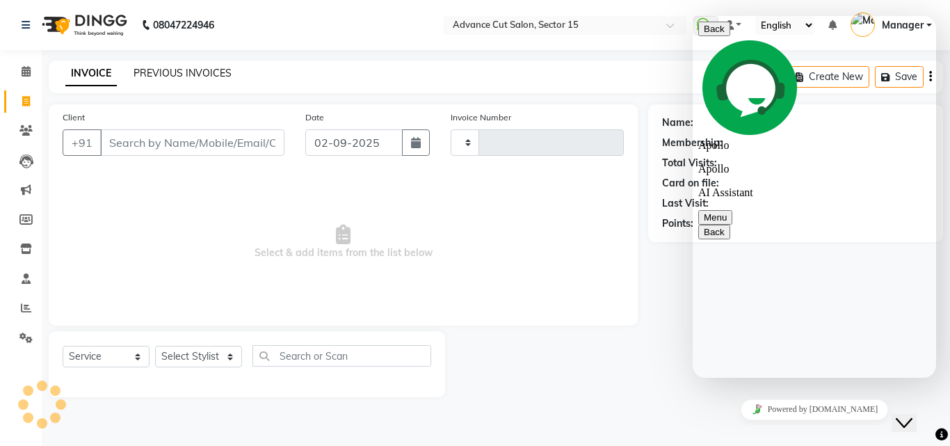
click at [207, 73] on link "PREVIOUS INVOICES" at bounding box center [183, 73] width 98 height 13
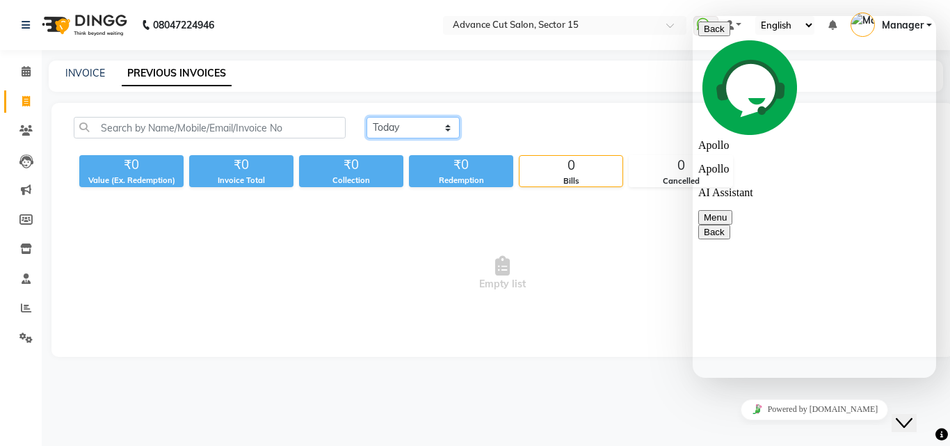
click at [392, 131] on select "Today Yesterday Custom Range" at bounding box center [413, 128] width 93 height 22
select select "yesterday"
click at [367, 117] on select "Today Yesterday Custom Range" at bounding box center [413, 128] width 93 height 22
drag, startPoint x: 762, startPoint y: 370, endPoint x: 750, endPoint y: 364, distance: 13.1
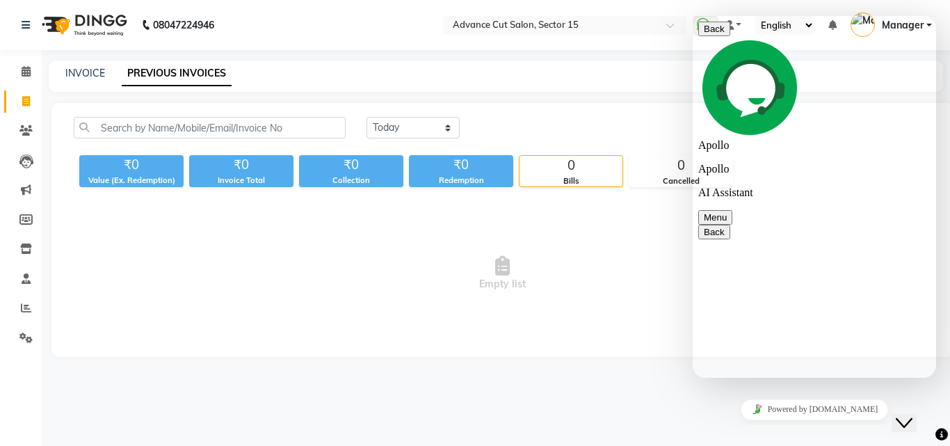
type textarea "i"
type textarea "not support team"
click at [94, 71] on link "INVOICE" at bounding box center [85, 73] width 40 height 13
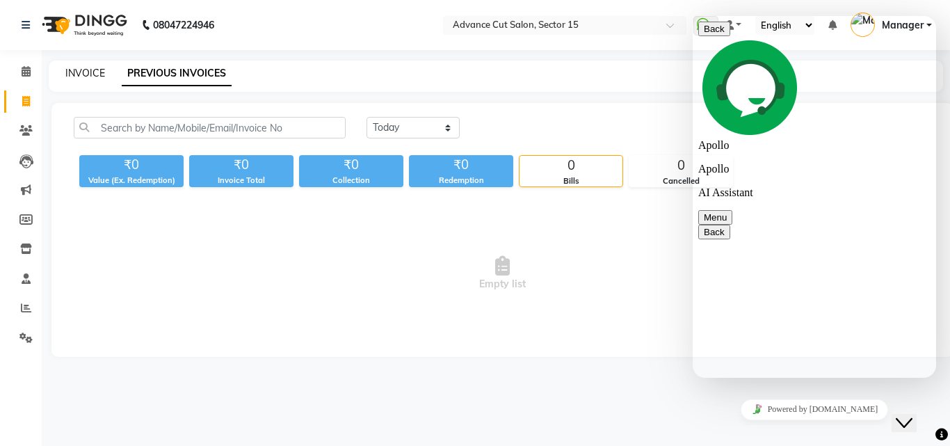
select select "service"
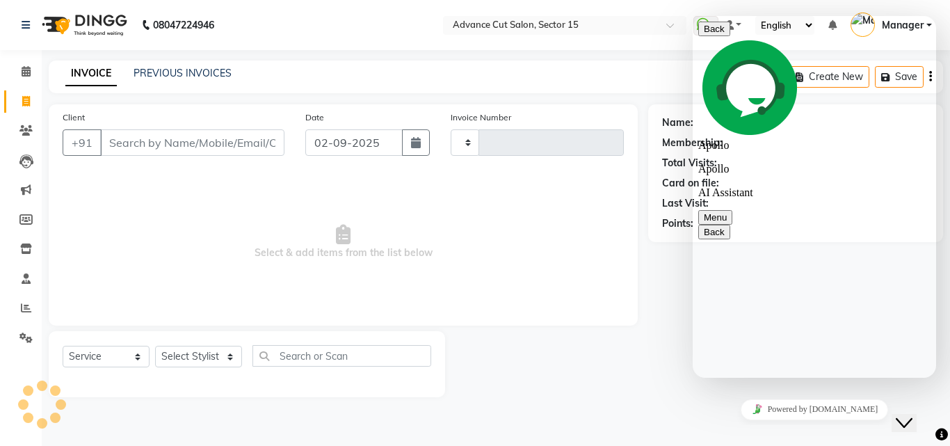
type input "6834"
select select "6255"
click at [233, 64] on div "INVOICE PREVIOUS INVOICES Create New Save" at bounding box center [496, 77] width 894 height 33
click at [207, 76] on link "PREVIOUS INVOICES" at bounding box center [183, 73] width 98 height 13
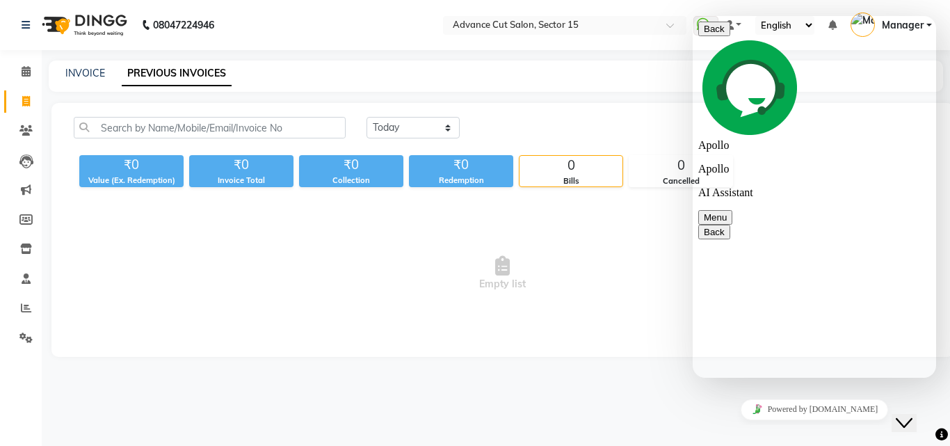
click at [396, 143] on div "Today Yesterday Custom Range" at bounding box center [649, 133] width 586 height 33
click at [401, 138] on div "Today Yesterday Custom Range" at bounding box center [649, 133] width 586 height 33
click at [411, 128] on select "Today Yesterday Custom Range" at bounding box center [413, 128] width 93 height 22
select select "yesterday"
click at [367, 117] on select "Today Yesterday Custom Range" at bounding box center [413, 128] width 93 height 22
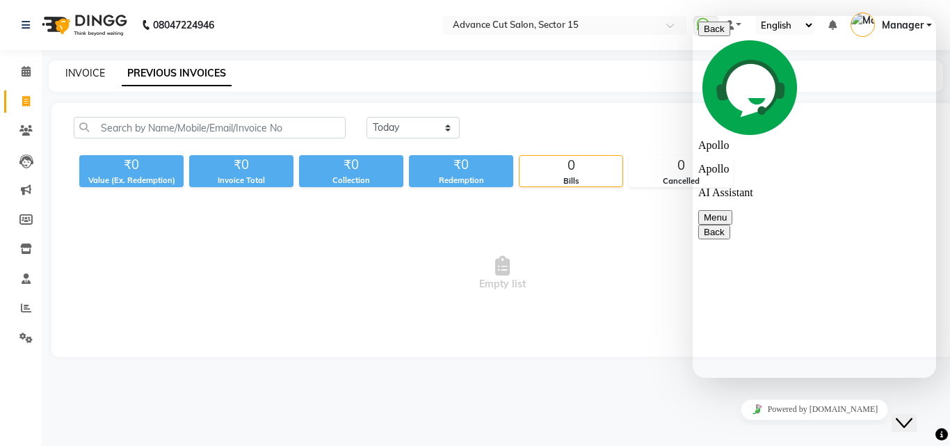
click at [90, 74] on link "INVOICE" at bounding box center [85, 73] width 40 height 13
select select "service"
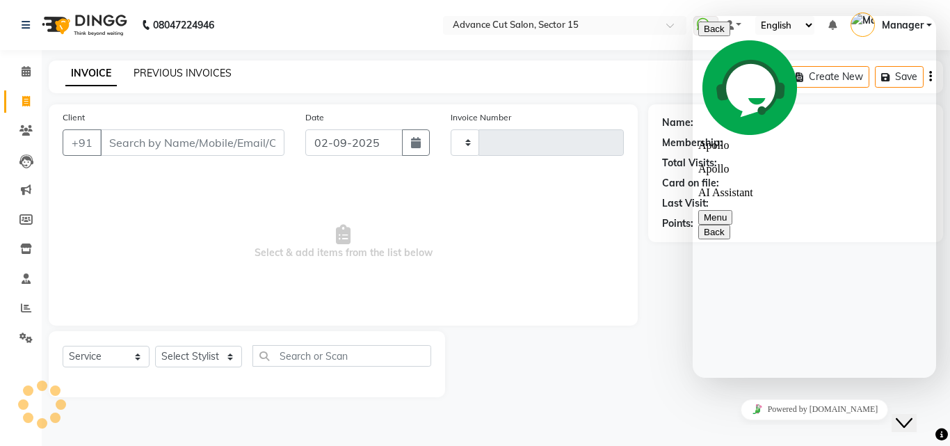
type input "6834"
click at [147, 72] on link "PREVIOUS INVOICES" at bounding box center [183, 73] width 98 height 13
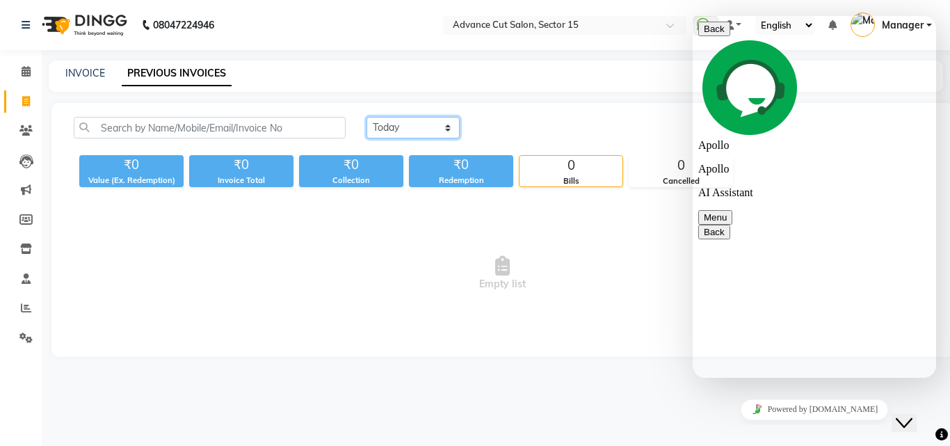
click at [447, 128] on select "Today Yesterday Custom Range" at bounding box center [413, 128] width 93 height 22
click at [435, 228] on span "Empty list" at bounding box center [502, 273] width 857 height 139
click at [97, 72] on link "INVOICE" at bounding box center [85, 73] width 40 height 13
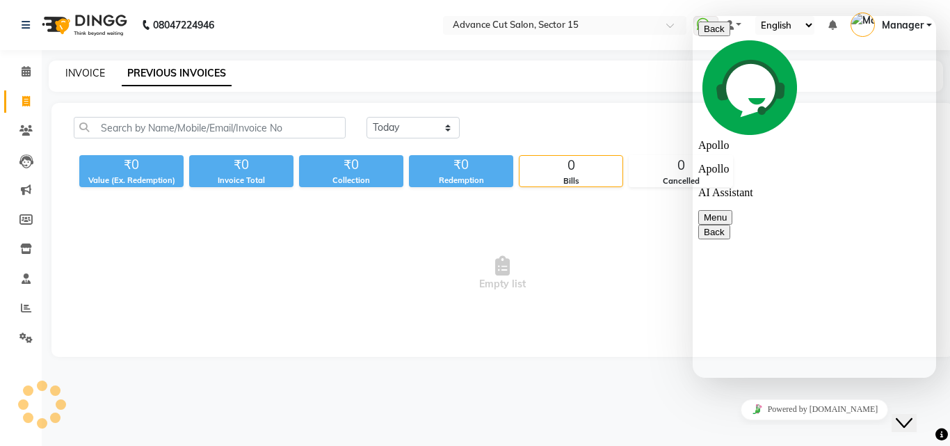
select select "service"
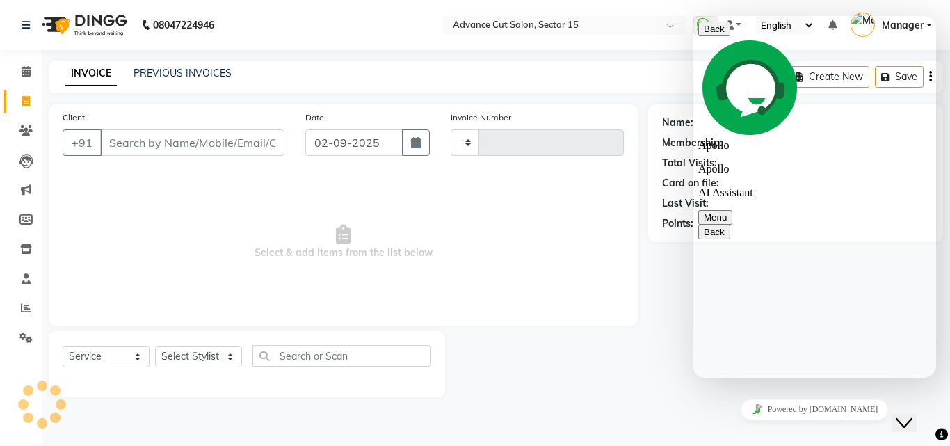
type input "6834"
select select "6255"
click at [179, 72] on link "PREVIOUS INVOICES" at bounding box center [183, 73] width 98 height 13
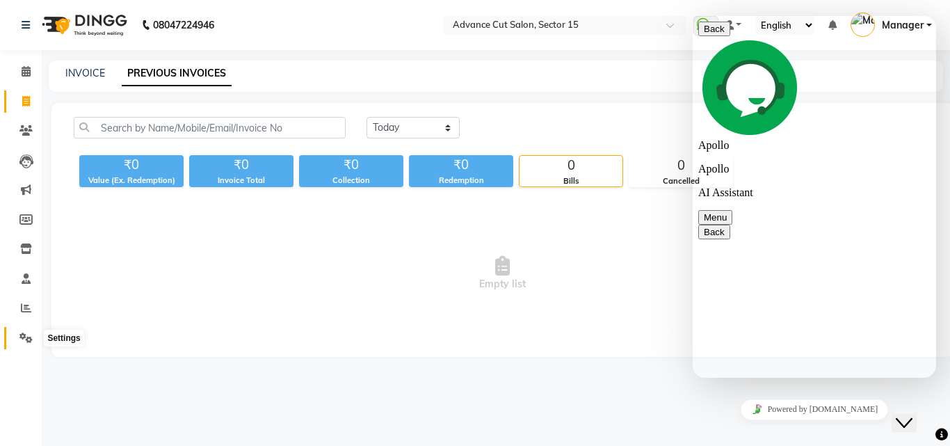
click at [19, 341] on span at bounding box center [26, 338] width 24 height 16
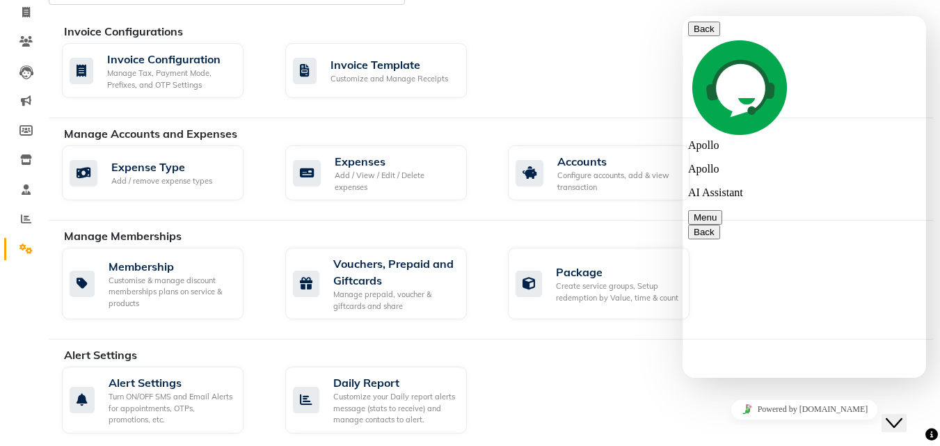
scroll to position [599, 0]
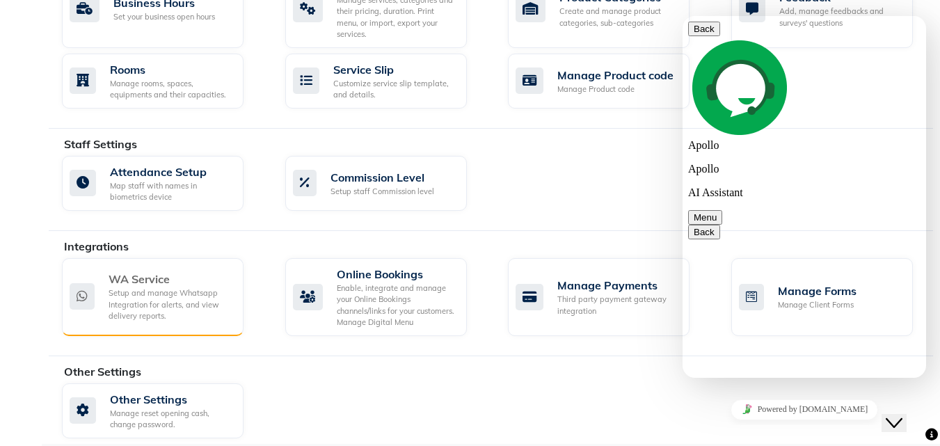
click at [175, 287] on div "Setup and manage Whatsapp Integration for alerts, and view delivery reports." at bounding box center [170, 304] width 124 height 35
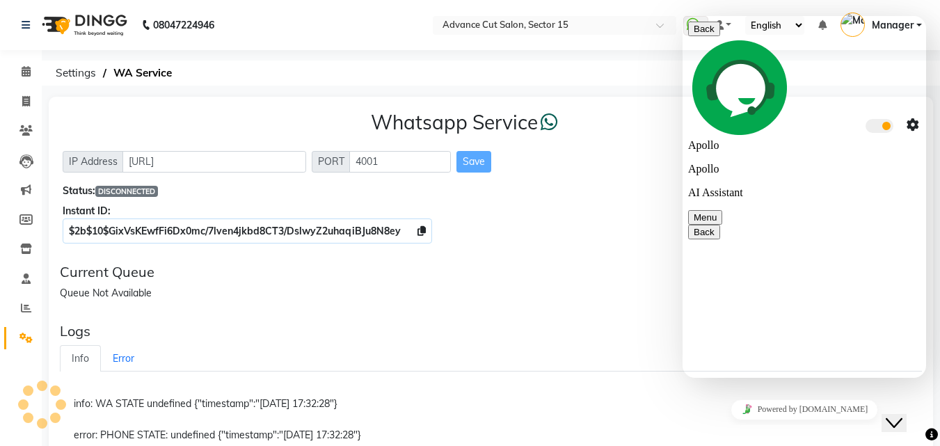
click at [931, 433] on icon at bounding box center [931, 434] width 13 height 13
drag, startPoint x: 910, startPoint y: 410, endPoint x: 1790, endPoint y: 799, distance: 962.7
click at [902, 414] on icon "Close Chat This icon closes the chat window." at bounding box center [893, 422] width 17 height 17
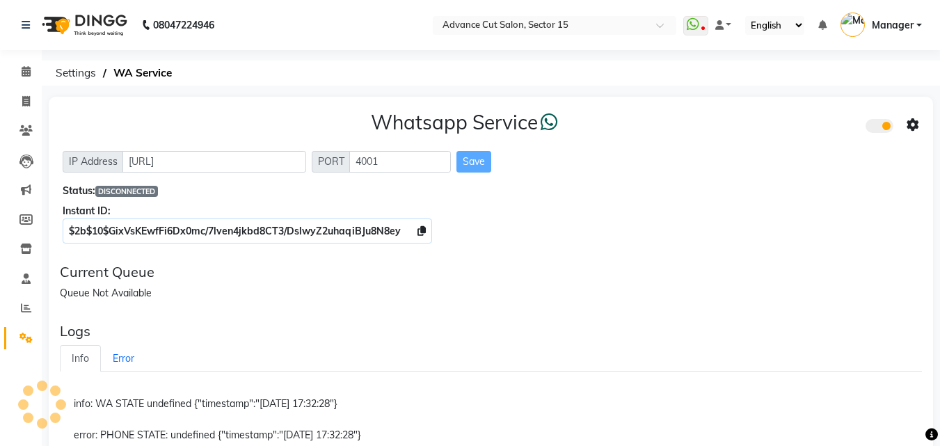
click at [930, 430] on icon at bounding box center [931, 434] width 13 height 13
click at [912, 417] on img "Chat widget" at bounding box center [936, 379] width 103 height 103
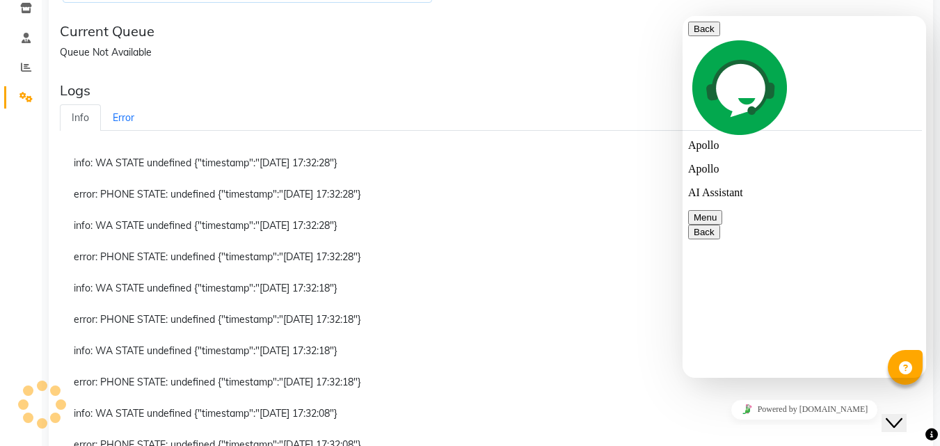
scroll to position [287, 0]
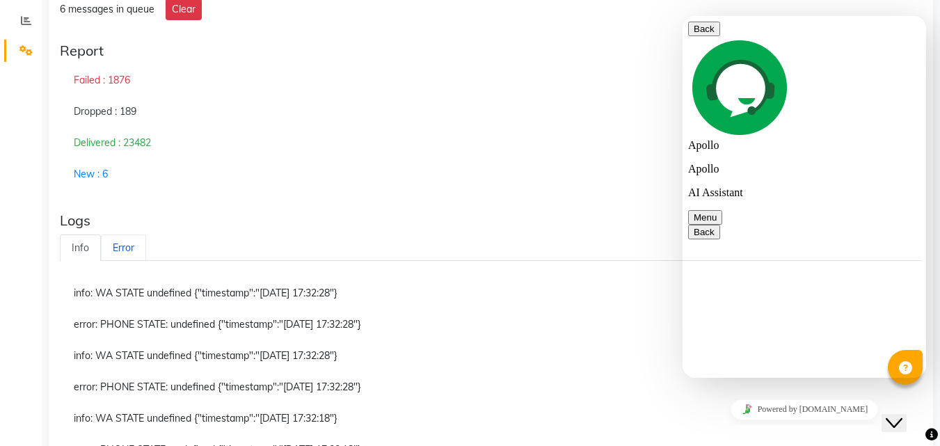
click at [120, 255] on link "Error" at bounding box center [123, 247] width 45 height 27
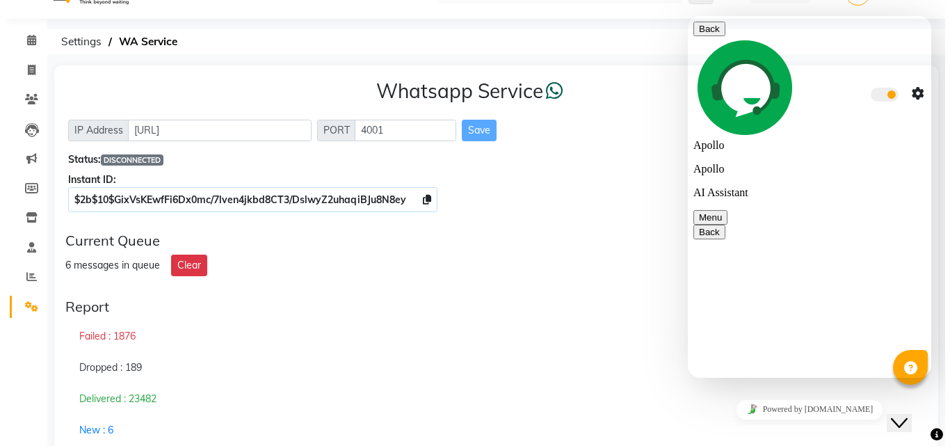
scroll to position [0, 0]
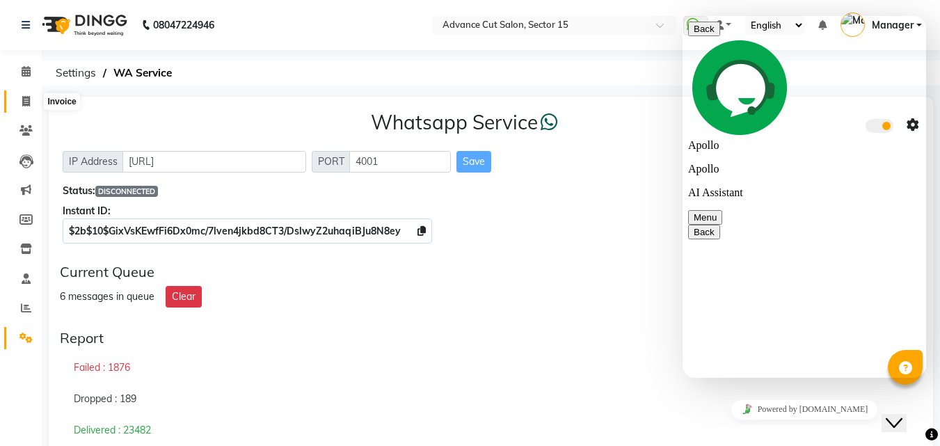
click at [19, 105] on span at bounding box center [26, 102] width 24 height 16
select select "service"
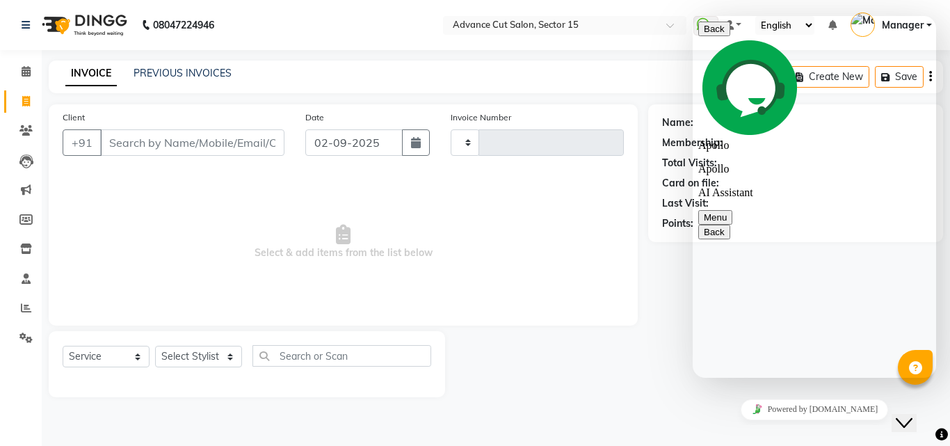
type input "6834"
select select "6255"
click at [191, 75] on link "PREVIOUS INVOICES" at bounding box center [183, 73] width 98 height 13
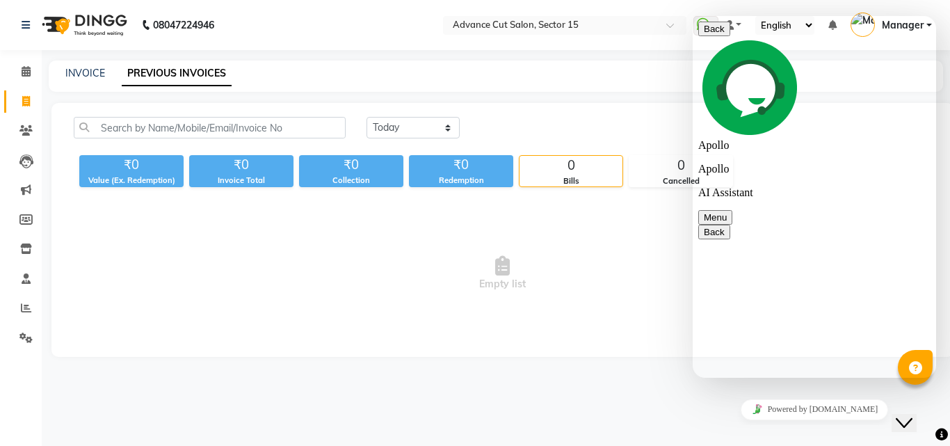
click at [95, 80] on div "INVOICE" at bounding box center [85, 73] width 40 height 15
click at [93, 76] on link "INVOICE" at bounding box center [85, 73] width 40 height 13
select select "service"
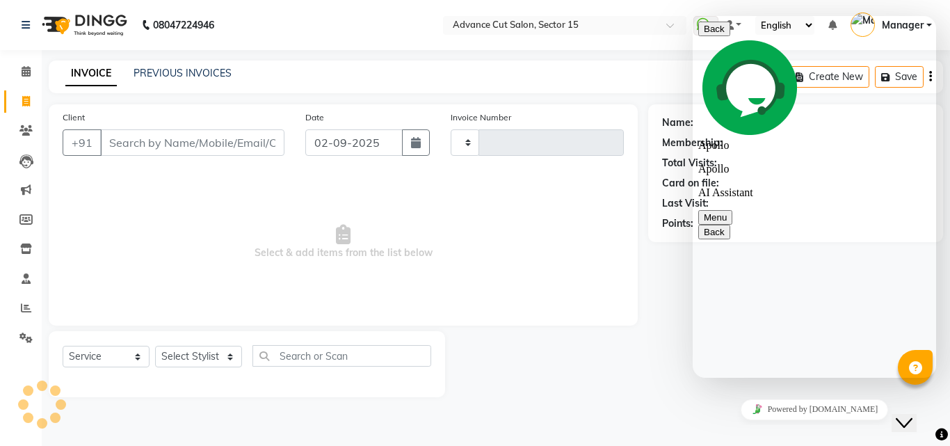
type input "6834"
select select "6255"
click at [187, 78] on link "PREVIOUS INVOICES" at bounding box center [183, 73] width 98 height 13
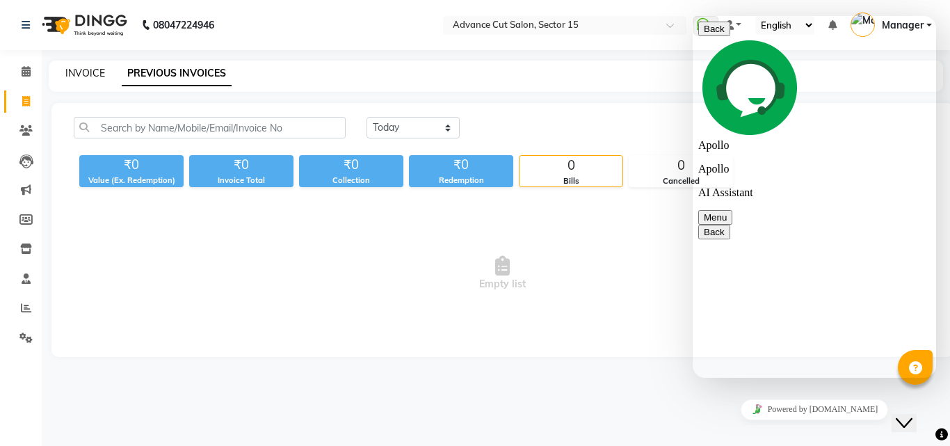
click at [69, 72] on link "INVOICE" at bounding box center [85, 73] width 40 height 13
select select "service"
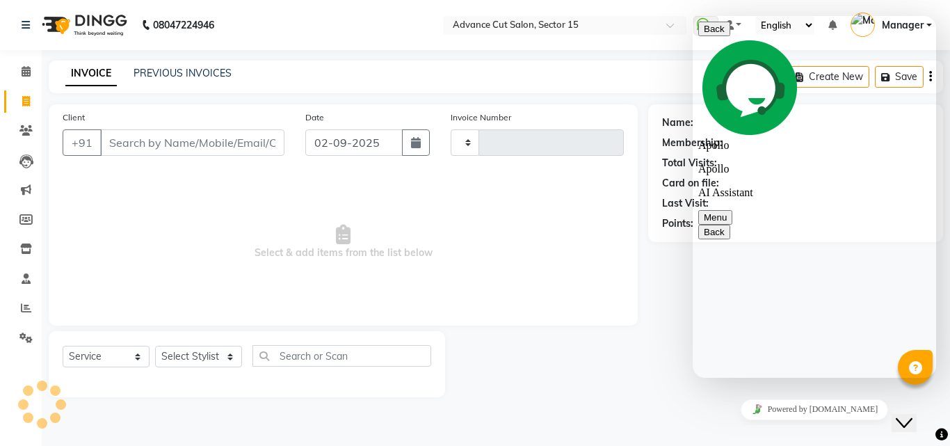
type input "6834"
select select "6255"
click at [939, 434] on icon at bounding box center [941, 434] width 13 height 13
click at [910, 418] on icon "Chat widget" at bounding box center [904, 423] width 17 height 10
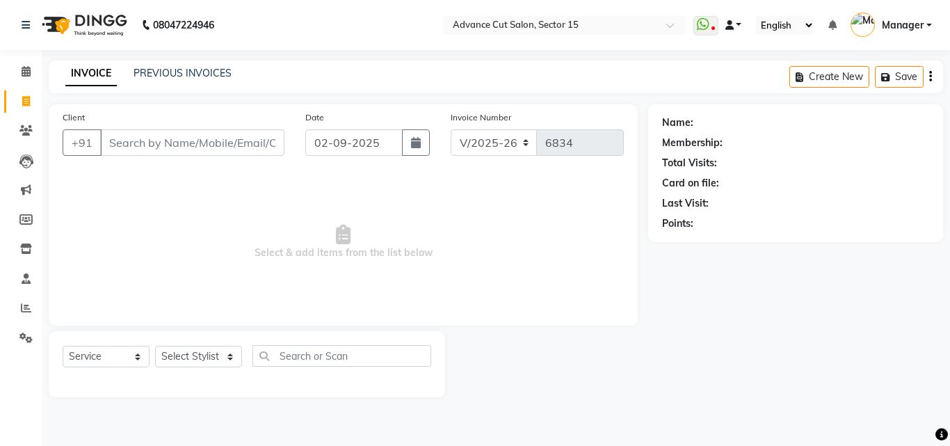
click at [734, 25] on span at bounding box center [729, 25] width 8 height 10
click at [757, 51] on link "Default Panel" at bounding box center [781, 49] width 110 height 19
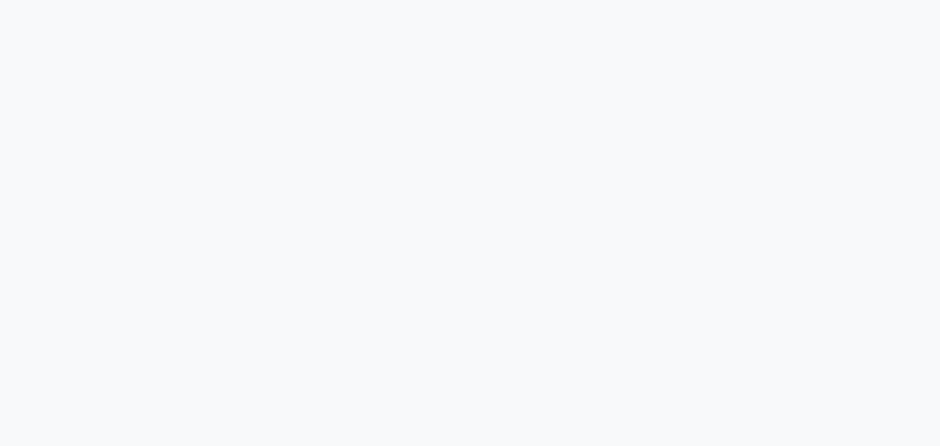
select select "service"
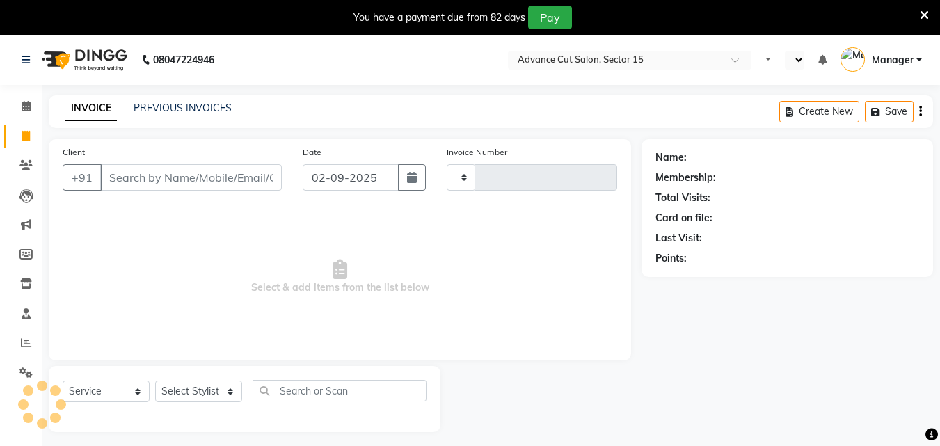
select select "en"
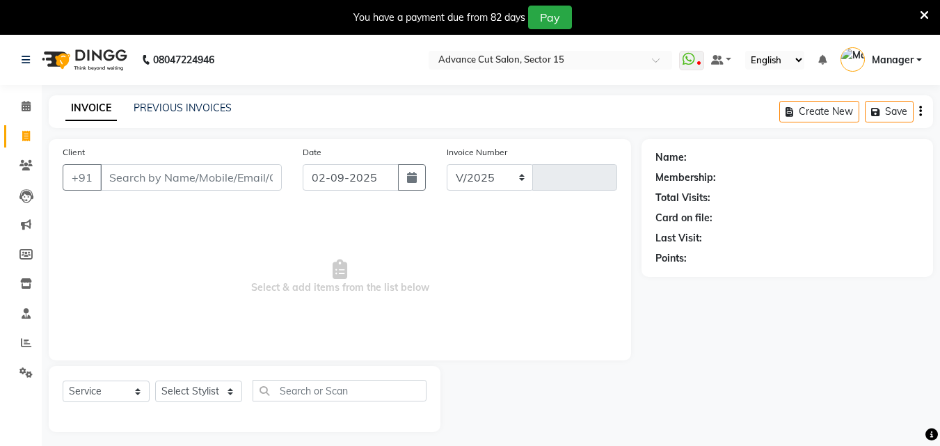
select select "6255"
type input "6834"
click at [154, 106] on link "PREVIOUS INVOICES" at bounding box center [183, 108] width 98 height 13
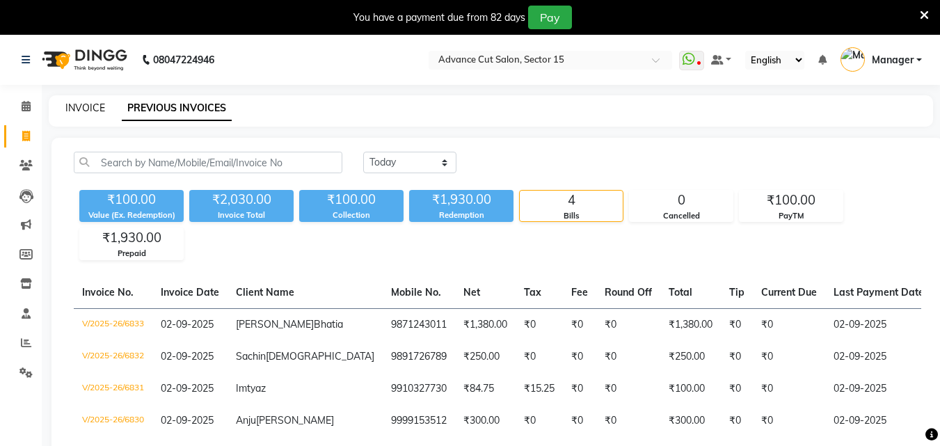
click at [92, 111] on link "INVOICE" at bounding box center [85, 108] width 40 height 13
select select "service"
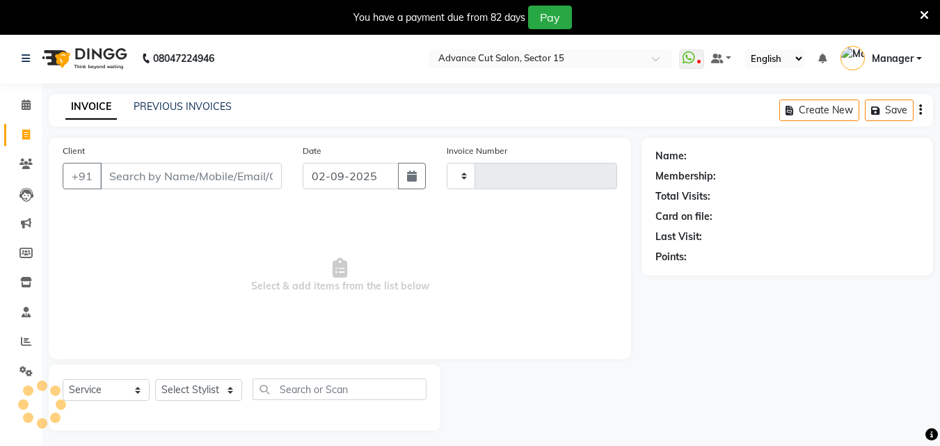
scroll to position [35, 0]
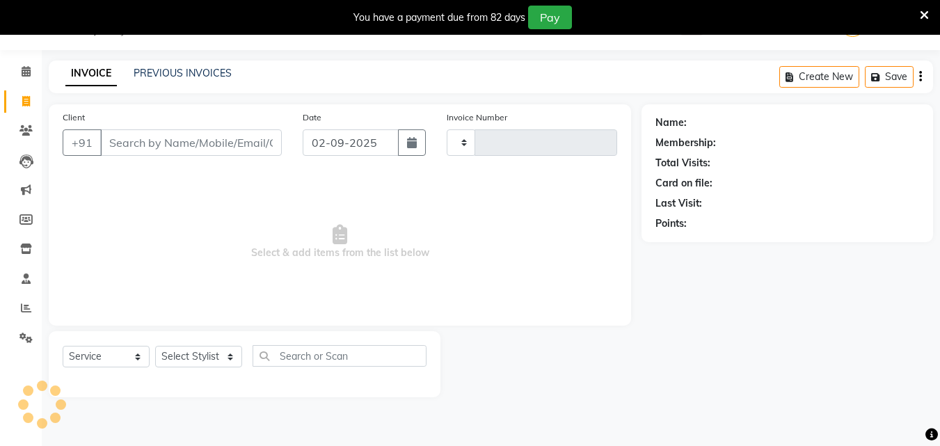
type input "6834"
select select "6255"
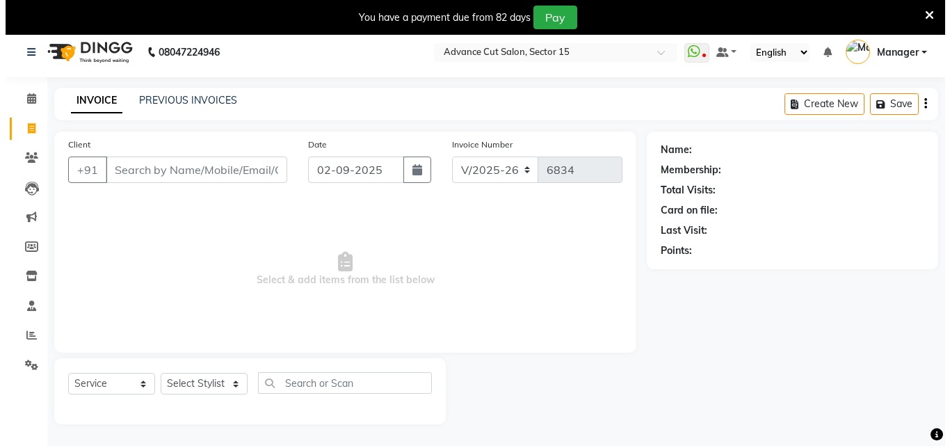
scroll to position [0, 0]
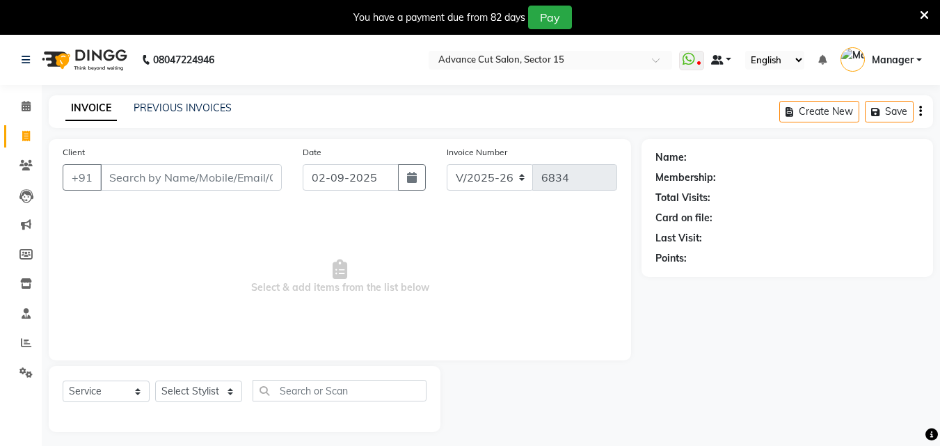
click at [720, 63] on span at bounding box center [717, 60] width 13 height 10
click at [924, 14] on icon at bounding box center [923, 15] width 9 height 13
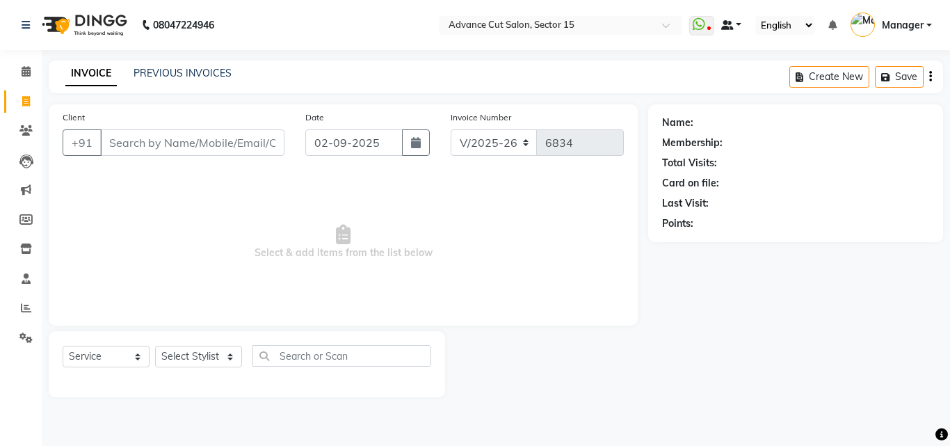
click at [733, 19] on link at bounding box center [731, 25] width 21 height 15
click at [636, 79] on div "INVOICE PREVIOUS INVOICES Create New Save" at bounding box center [496, 77] width 894 height 33
click at [704, 24] on icon at bounding box center [699, 24] width 13 height 14
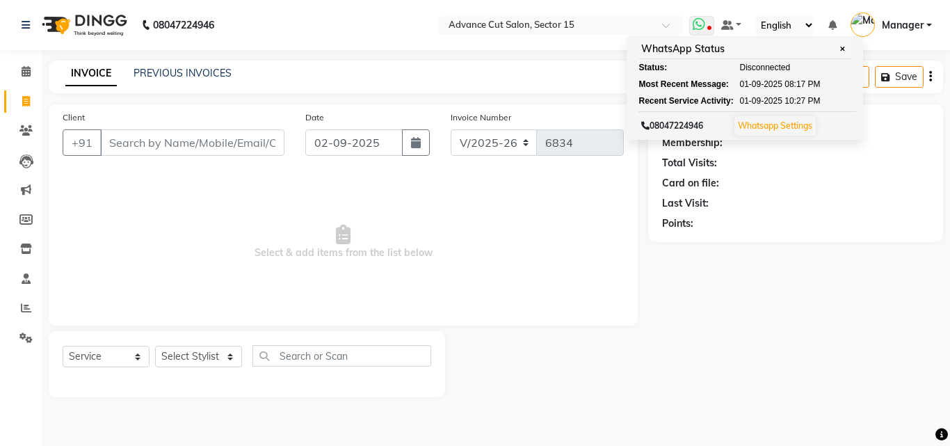
click at [846, 50] on span "✕" at bounding box center [842, 49] width 13 height 10
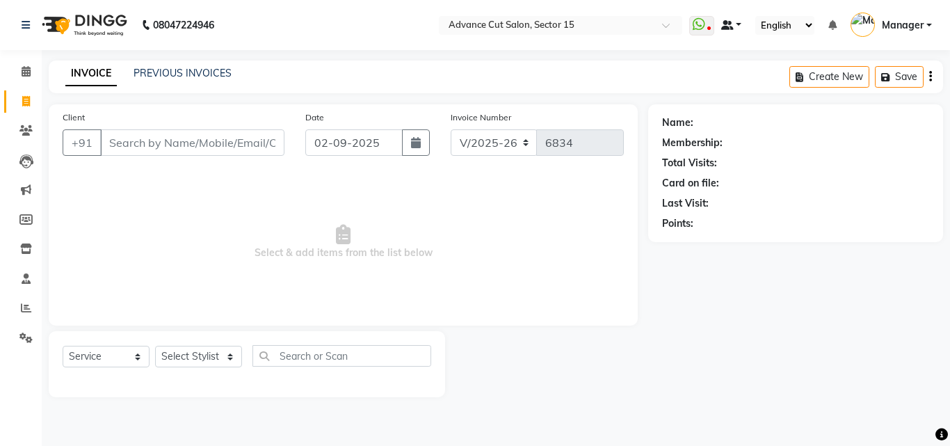
click at [737, 19] on link at bounding box center [731, 25] width 21 height 15
click at [772, 71] on span "My Panel" at bounding box center [771, 68] width 38 height 11
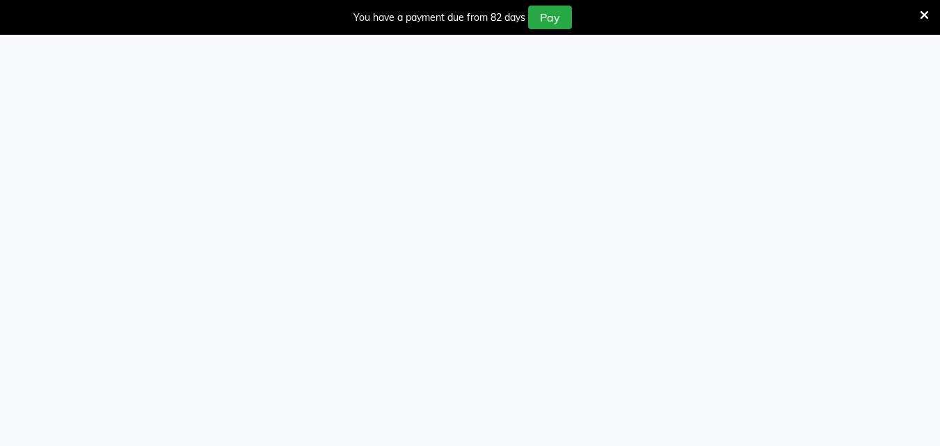
select select "service"
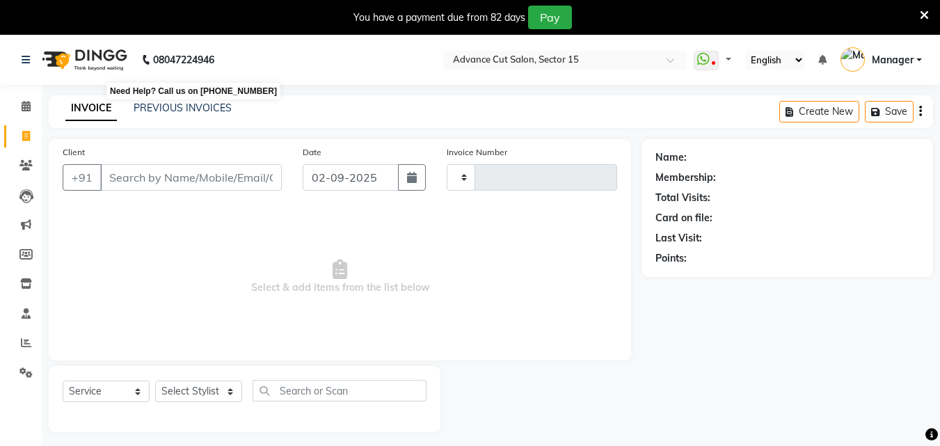
type input "6834"
select select "6255"
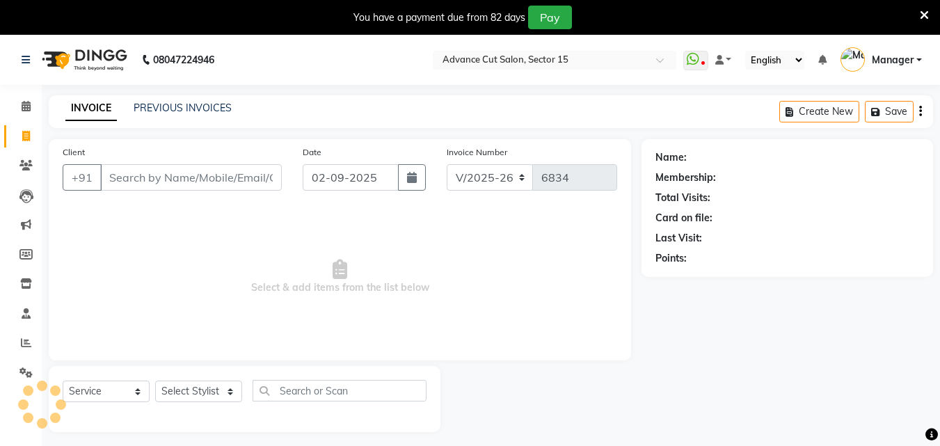
click at [926, 10] on icon at bounding box center [923, 15] width 9 height 13
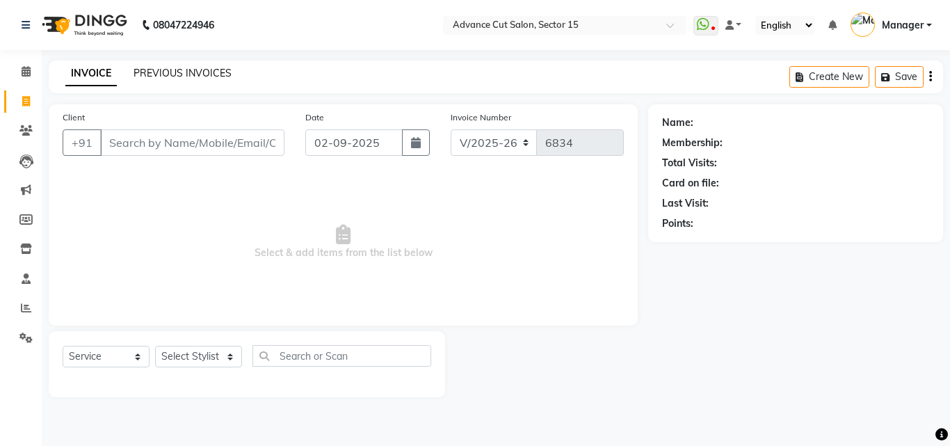
click at [207, 74] on link "PREVIOUS INVOICES" at bounding box center [183, 73] width 98 height 13
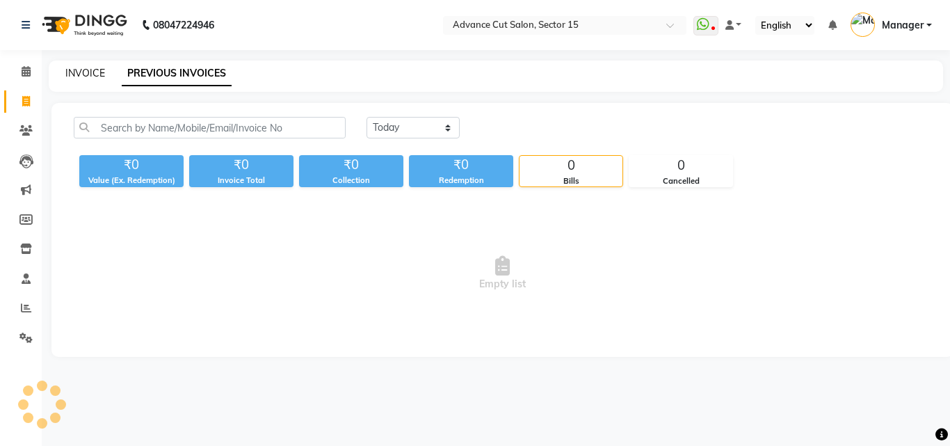
click at [74, 74] on link "INVOICE" at bounding box center [85, 73] width 40 height 13
select select "service"
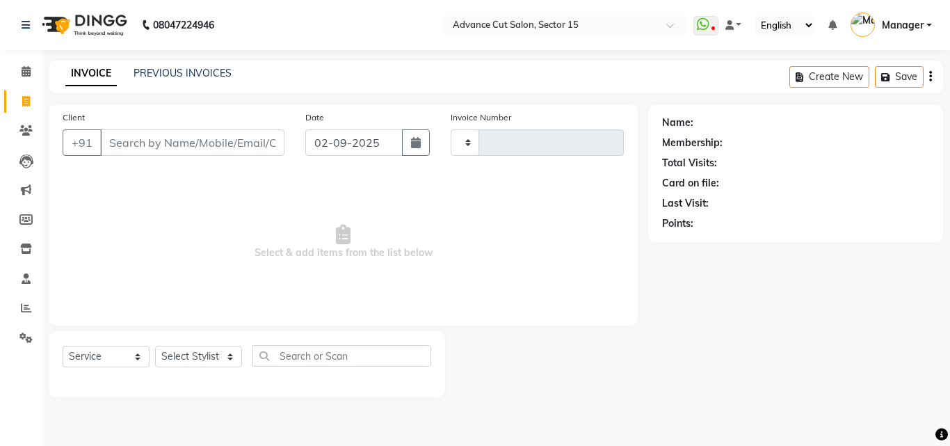
type input "6834"
select select "6255"
click at [742, 24] on link at bounding box center [733, 25] width 17 height 15
click at [749, 50] on icon at bounding box center [748, 49] width 11 height 9
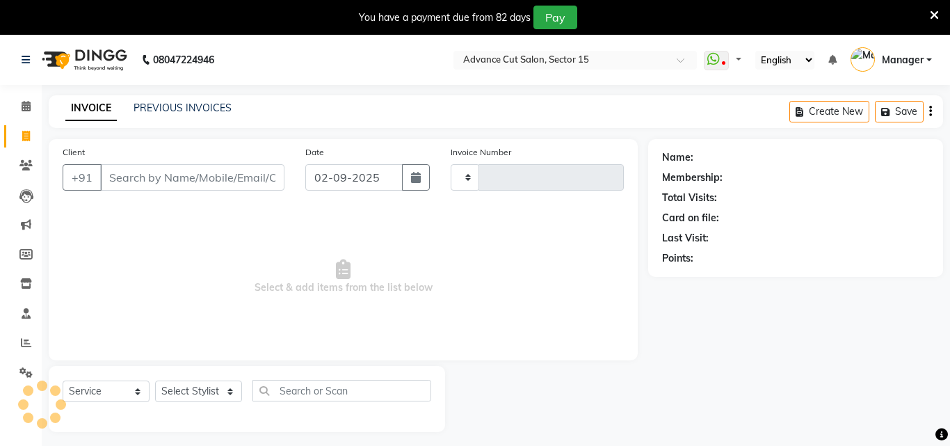
select select "service"
type input "6834"
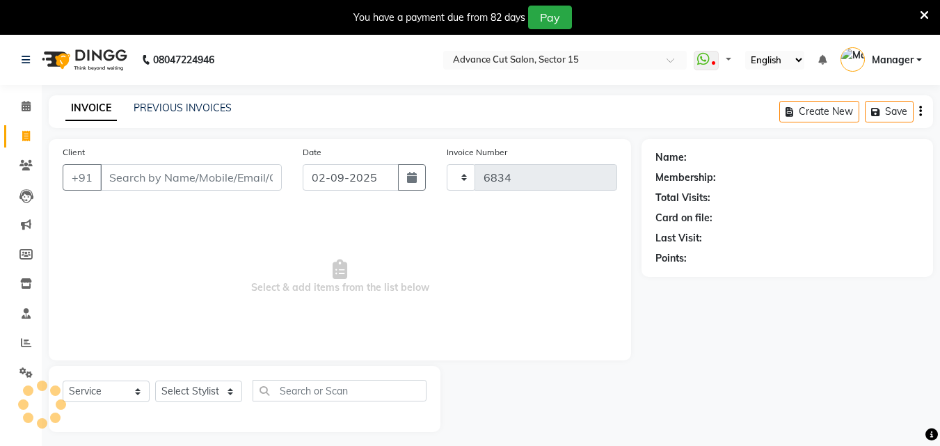
select select "6255"
click at [919, 14] on icon at bounding box center [923, 15] width 9 height 13
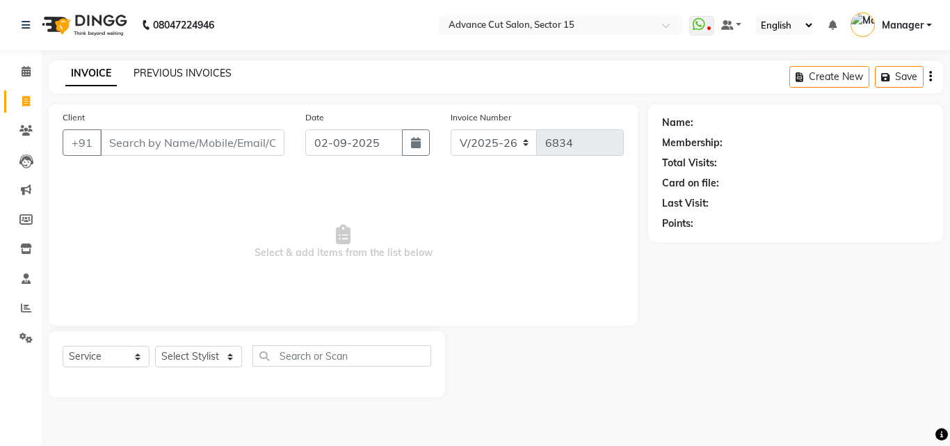
click at [188, 79] on link "PREVIOUS INVOICES" at bounding box center [183, 73] width 98 height 13
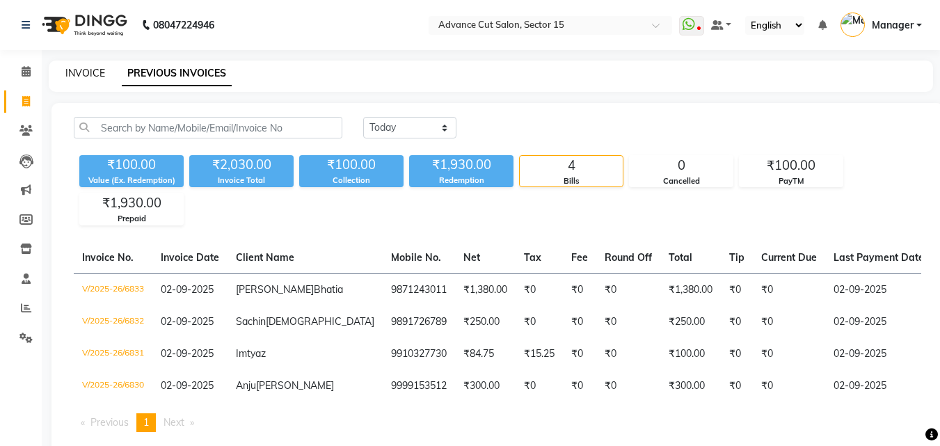
click at [96, 70] on link "INVOICE" at bounding box center [85, 73] width 40 height 13
select select "service"
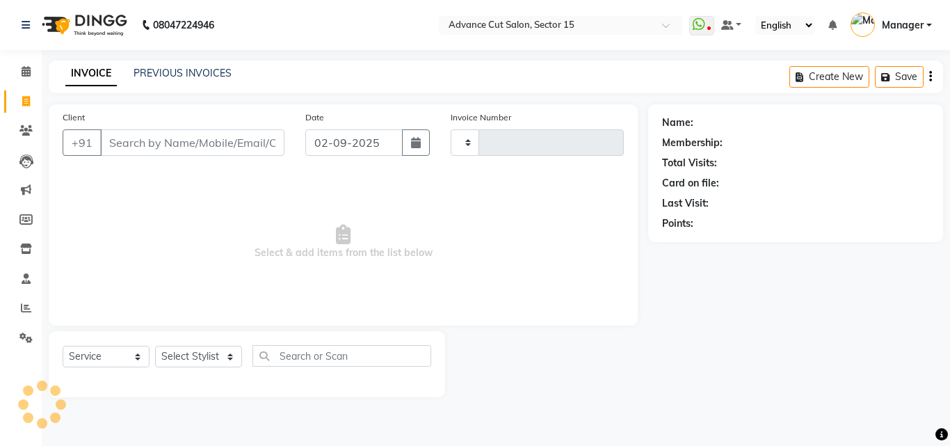
type input "6834"
select select "6255"
click at [172, 73] on link "PREVIOUS INVOICES" at bounding box center [183, 73] width 98 height 13
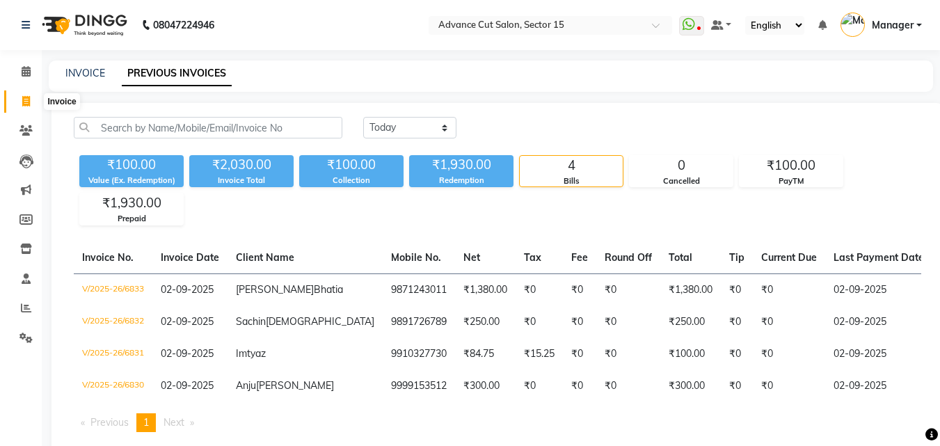
click at [25, 102] on icon at bounding box center [26, 101] width 8 height 10
select select "service"
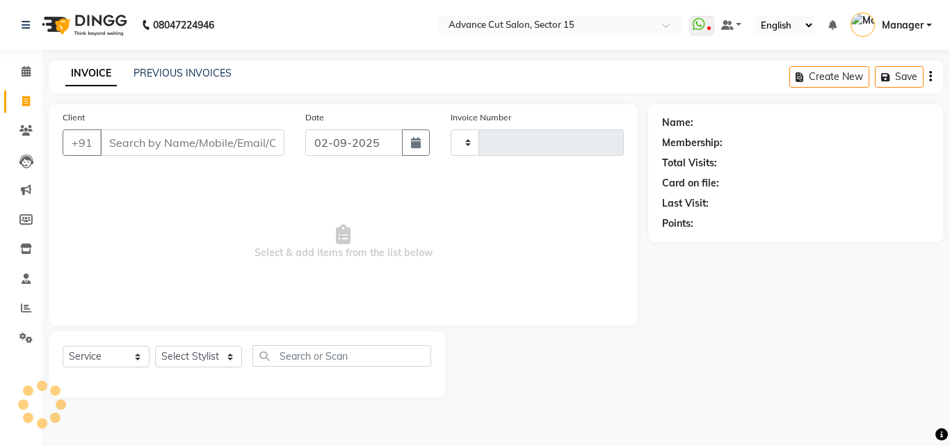
type input "6834"
select select "6255"
click at [172, 63] on div "INVOICE PREVIOUS INVOICES Create New Save" at bounding box center [496, 77] width 894 height 33
click at [170, 71] on link "PREVIOUS INVOICES" at bounding box center [183, 73] width 98 height 13
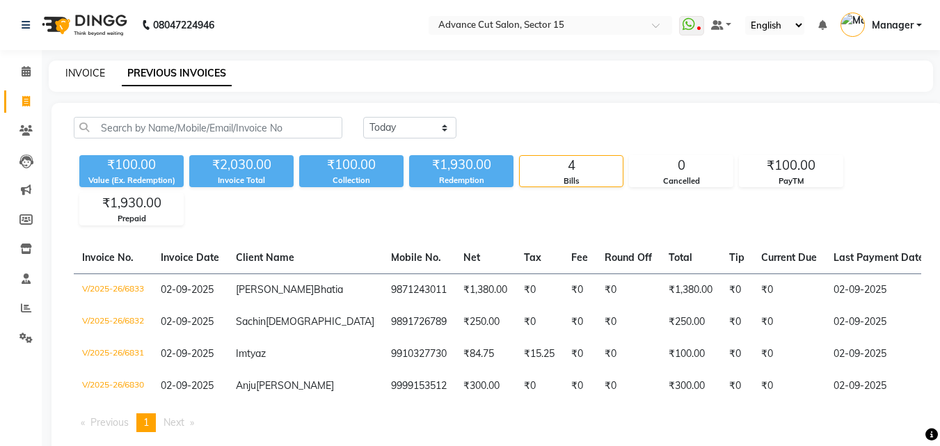
click at [85, 72] on link "INVOICE" at bounding box center [85, 73] width 40 height 13
select select "service"
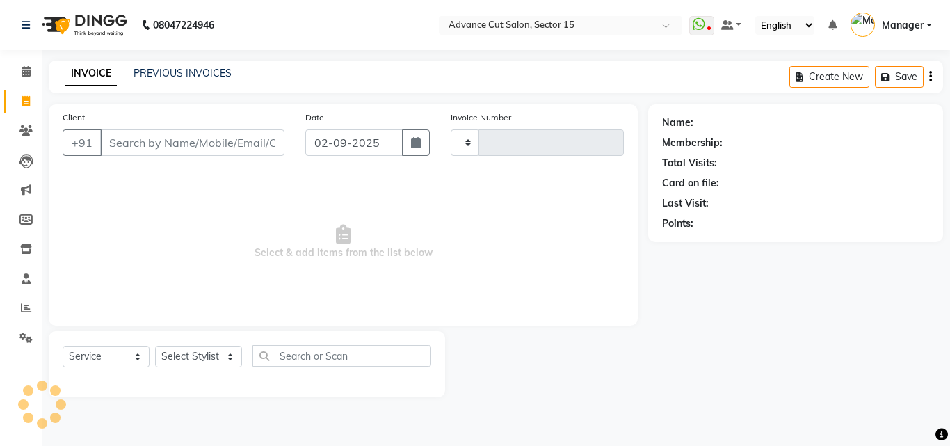
type input "6834"
select select "6255"
click at [203, 65] on div "INVOICE PREVIOUS INVOICES Create New Save" at bounding box center [496, 77] width 894 height 33
click at [201, 68] on link "PREVIOUS INVOICES" at bounding box center [183, 73] width 98 height 13
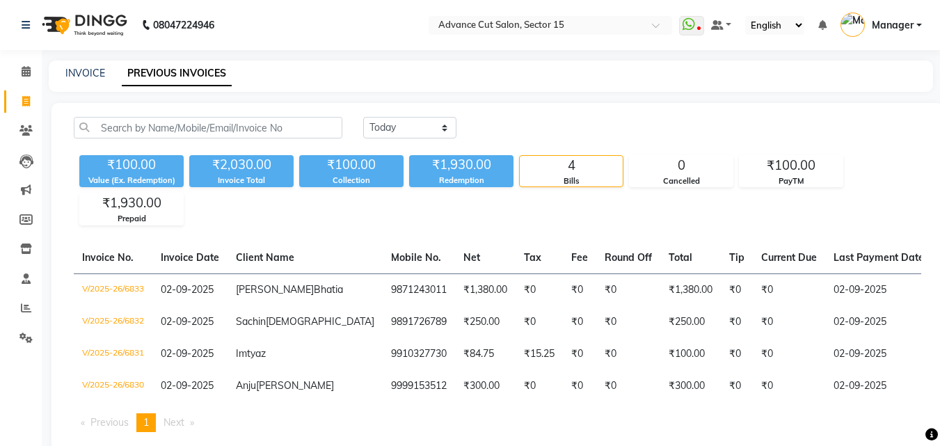
click at [72, 81] on div "INVOICE PREVIOUS INVOICES" at bounding box center [491, 76] width 884 height 31
click at [72, 80] on div "INVOICE" at bounding box center [85, 73] width 40 height 15
click at [81, 74] on link "INVOICE" at bounding box center [85, 73] width 40 height 13
select select "service"
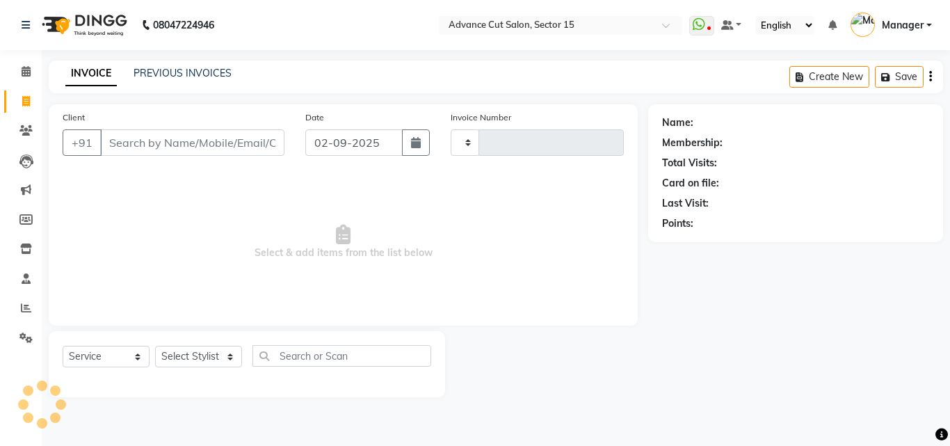
type input "6834"
select select "6255"
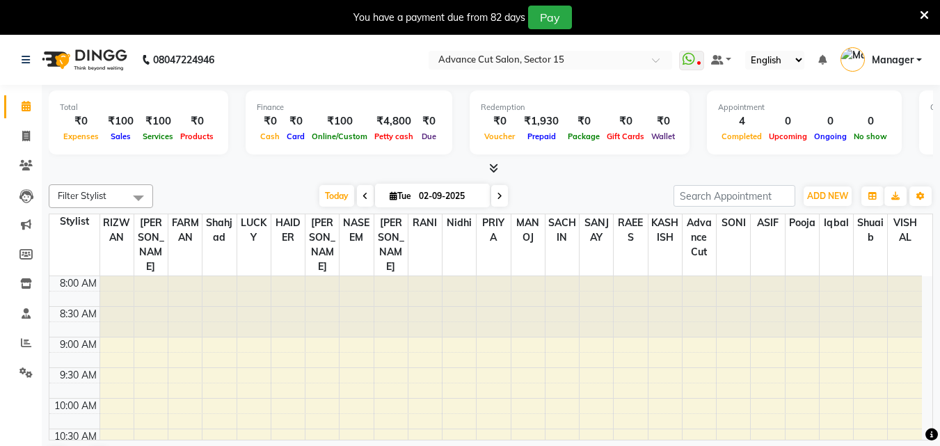
click at [924, 13] on icon at bounding box center [923, 15] width 9 height 13
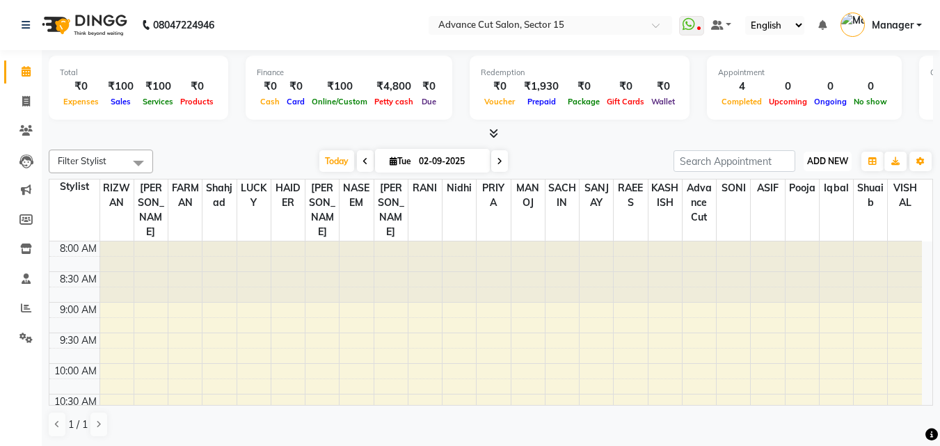
click at [846, 156] on span "ADD NEW" at bounding box center [827, 161] width 41 height 10
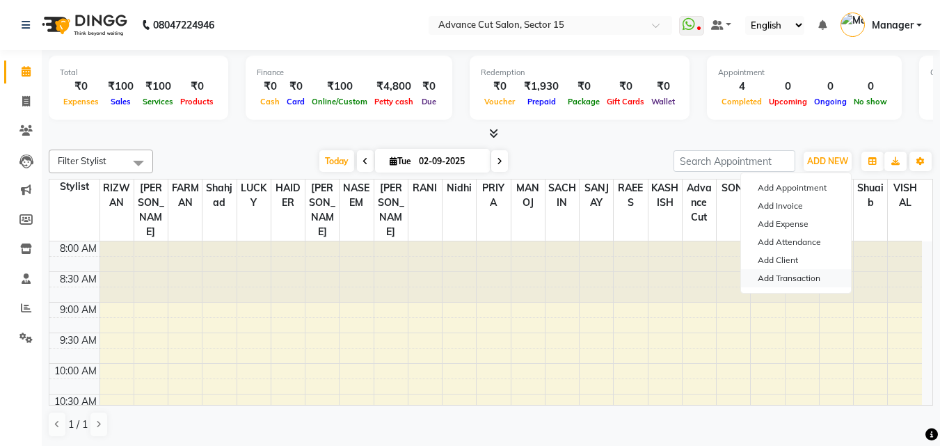
click at [794, 277] on link "Add Transaction" at bounding box center [796, 278] width 110 height 18
select select "direct"
select select
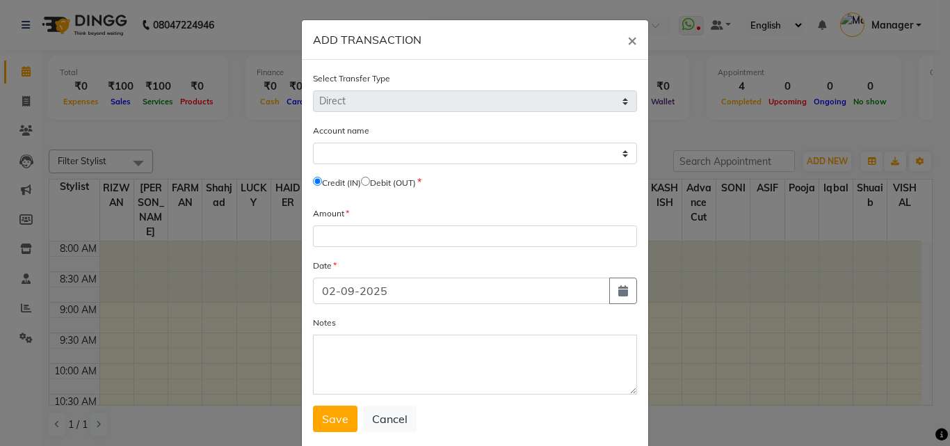
click at [369, 177] on input "radio" at bounding box center [365, 181] width 9 height 9
radio input "true"
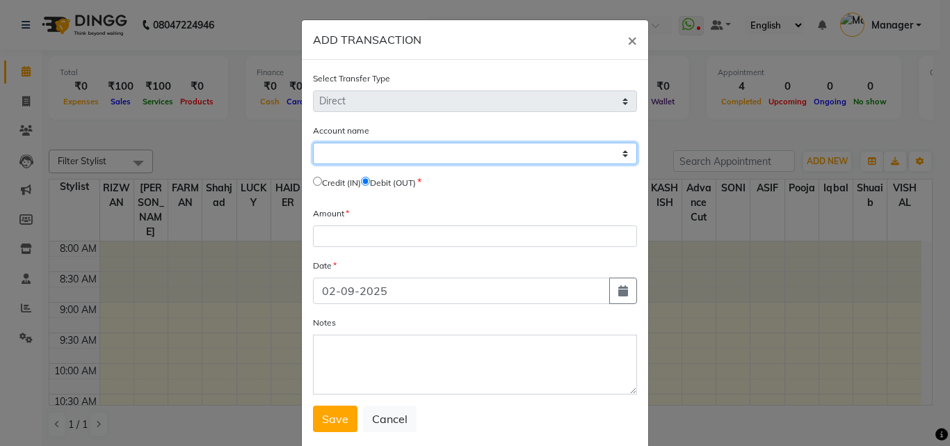
click at [373, 158] on select "Select [PERSON_NAME] Cash Default Account" at bounding box center [475, 154] width 324 height 22
select select "5250"
click at [313, 143] on select "Select [PERSON_NAME] Cash Default Account" at bounding box center [475, 154] width 324 height 22
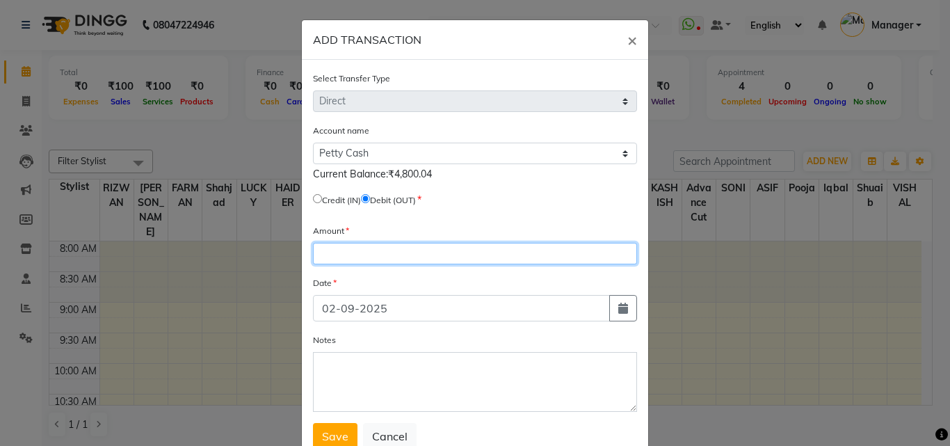
click at [367, 245] on input "number" at bounding box center [475, 254] width 324 height 22
type input "5"
type input "4800"
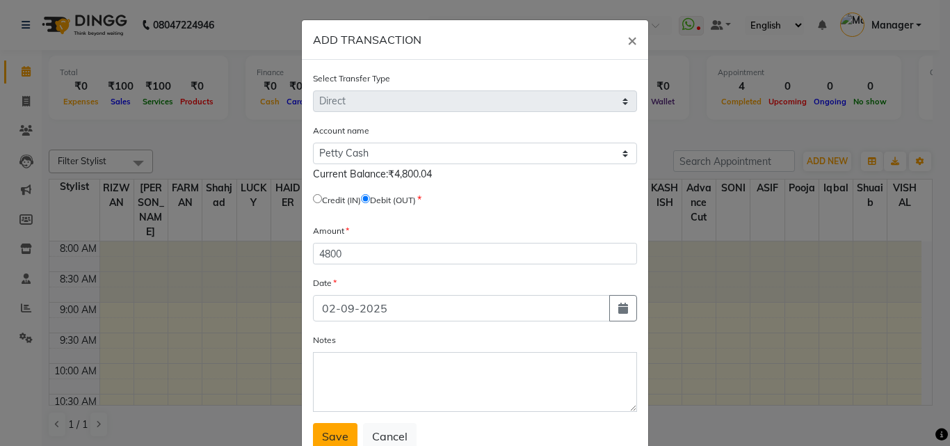
click at [340, 421] on button "Save" at bounding box center [335, 436] width 45 height 26
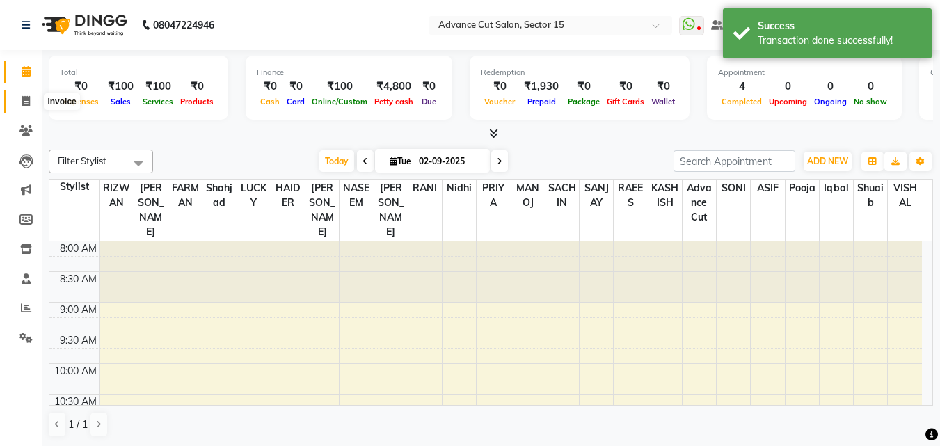
click at [17, 102] on span at bounding box center [26, 102] width 24 height 16
select select "service"
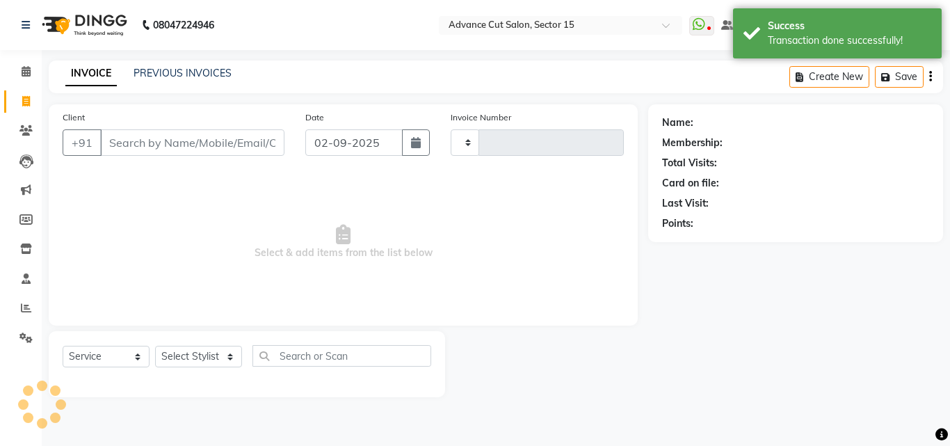
type input "6834"
select select "6255"
